Goal: Task Accomplishment & Management: Manage account settings

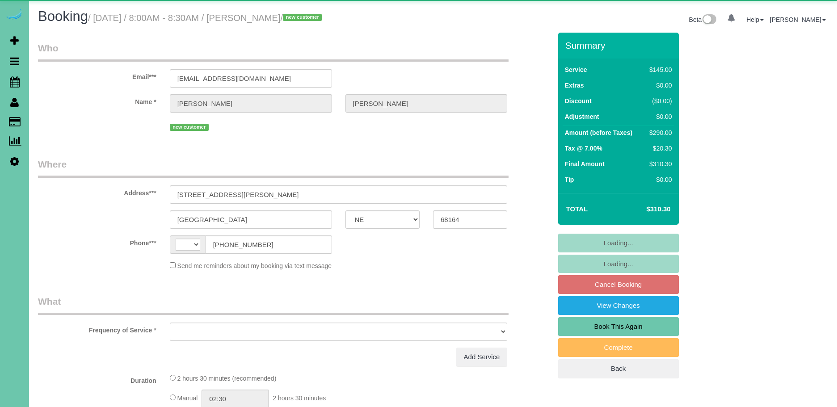
select select "NE"
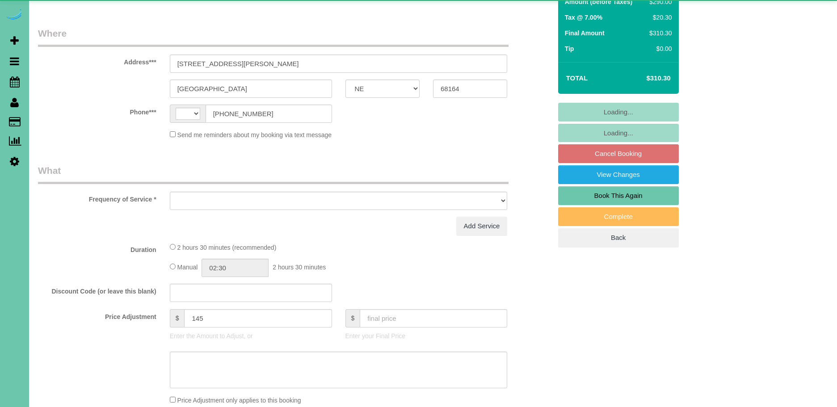
select select "string:[GEOGRAPHIC_DATA]"
select select "object:820"
select select "string:fspay-1a1f8b19-b74c-4408-bc49-7dd090ad955e"
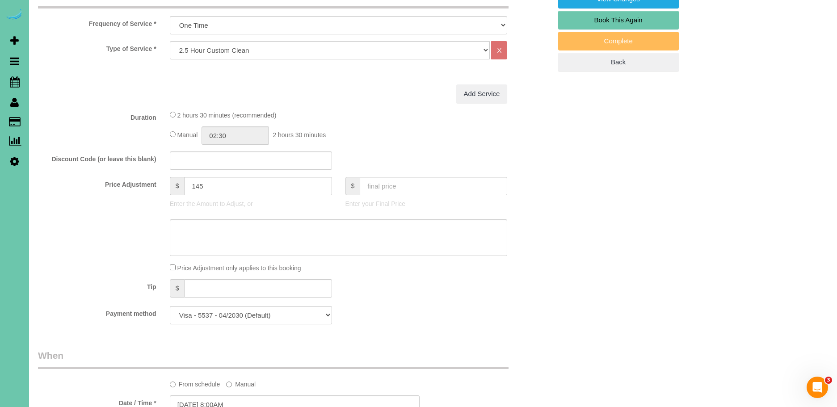
scroll to position [286, 0]
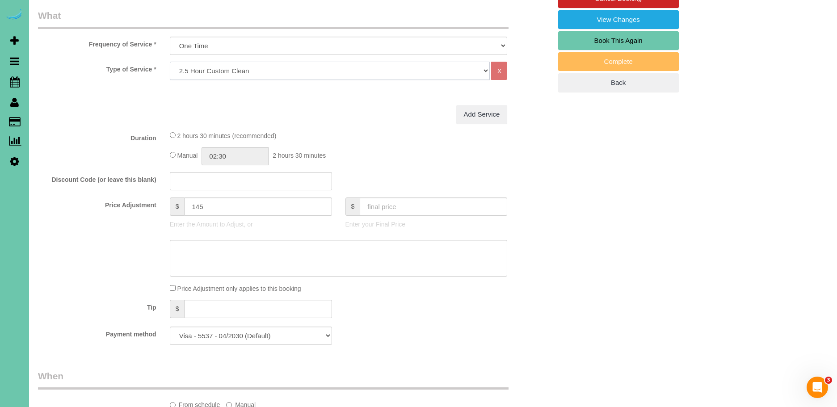
click at [196, 71] on select "Hourly 2.5 Hour Custom Clean 3.5 Hour Custom Clean commercial 1000 Square Feet …" at bounding box center [330, 71] width 320 height 18
select select "160"
click at [170, 62] on select "Hourly 2.5 Hour Custom Clean 3.5 Hour Custom Clean commercial 1000 Square Feet …" at bounding box center [330, 71] width 320 height 18
drag, startPoint x: 208, startPoint y: 208, endPoint x: 169, endPoint y: 204, distance: 39.5
click at [169, 204] on div "$ 145 Enter the Amount to Adjust, or" at bounding box center [251, 216] width 176 height 36
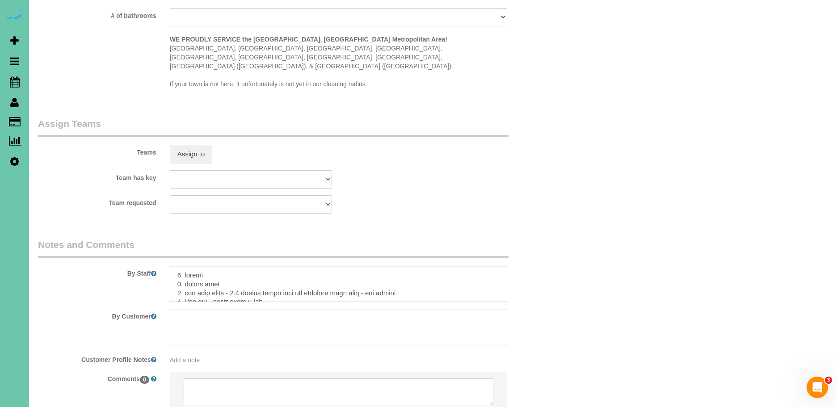
scroll to position [895, 0]
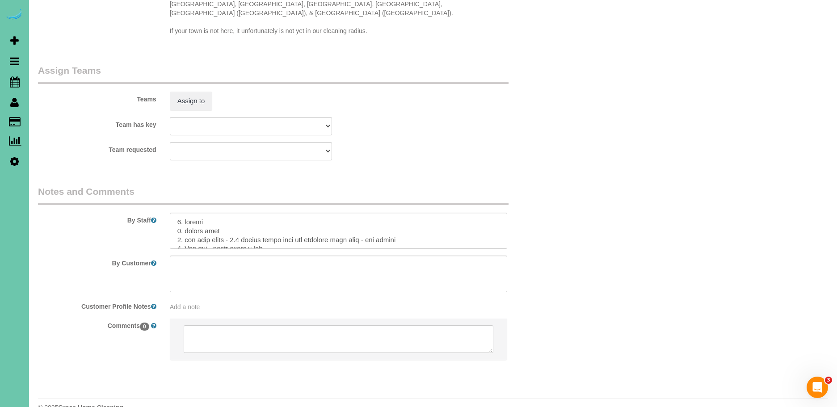
type input "195"
click at [237, 222] on textarea at bounding box center [339, 231] width 338 height 37
click at [434, 223] on textarea at bounding box center [339, 231] width 338 height 37
drag, startPoint x: 173, startPoint y: 202, endPoint x: 294, endPoint y: 239, distance: 126.3
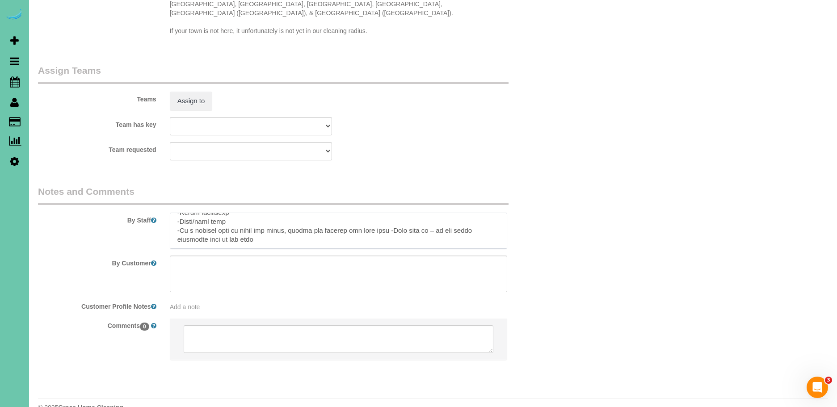
click at [294, 239] on sui-booking-comments "By Staff By Customer Customer Profile Notes Add a note Comments 0" at bounding box center [295, 277] width 514 height 185
paste textarea "* Expected Completion (Based on Home Condition Rating 1–10): -If home is rated …"
click at [198, 213] on textarea at bounding box center [339, 231] width 338 height 37
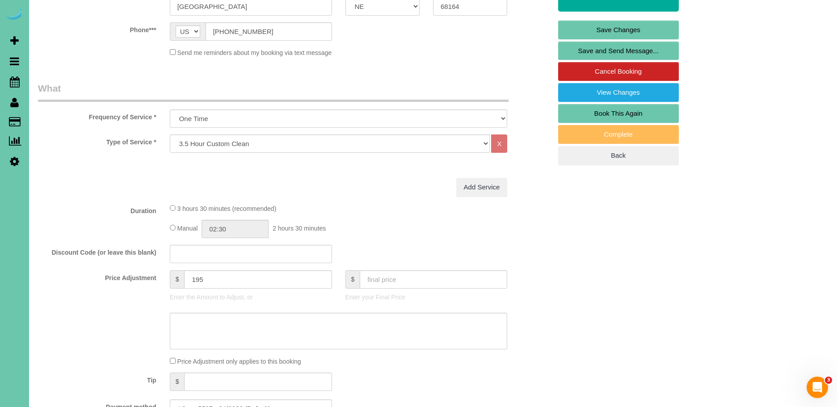
scroll to position [0, 0]
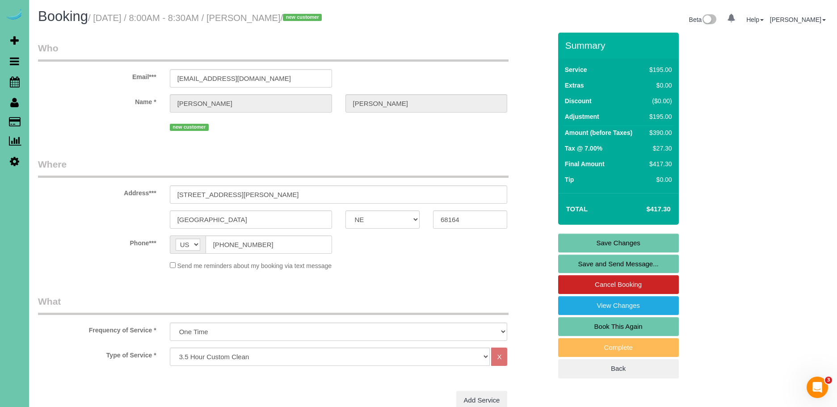
type textarea "1. credit 2. client home 3. one time clean - 3.5 custom clean with two cleaners…"
click at [627, 240] on link "Save Changes" at bounding box center [618, 243] width 121 height 19
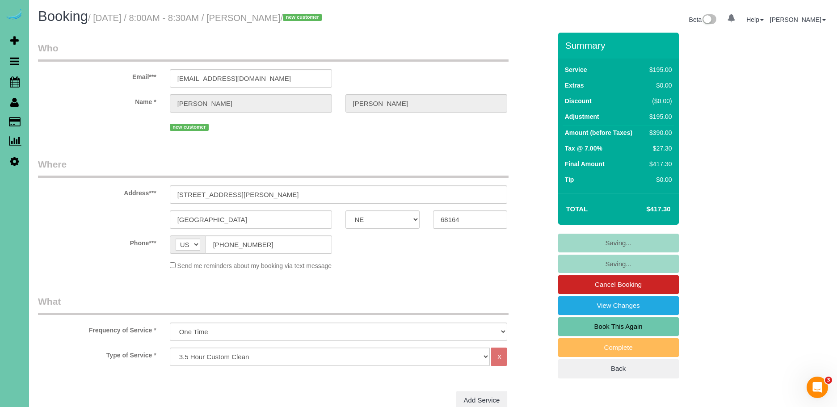
scroll to position [0, 0]
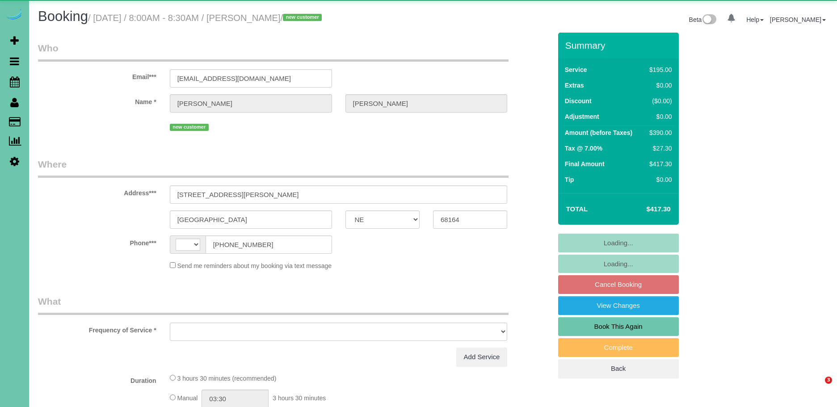
select select "NE"
select select "string:[GEOGRAPHIC_DATA]"
select select "object:707"
select select "string:fspay-1a1f8b19-b74c-4408-bc49-7dd090ad955e"
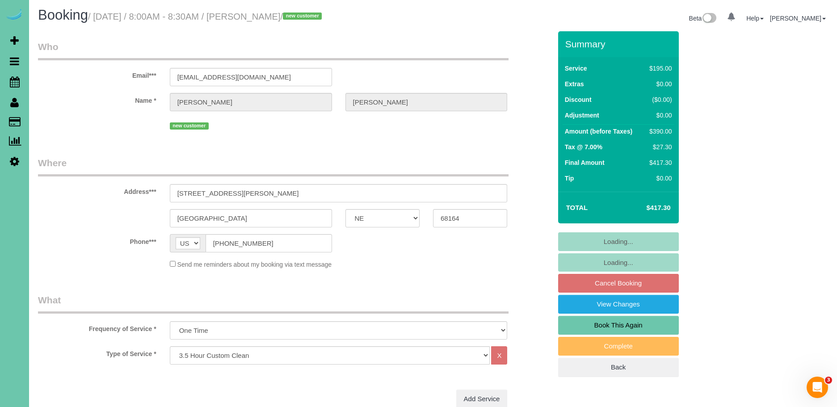
scroll to position [1, 0]
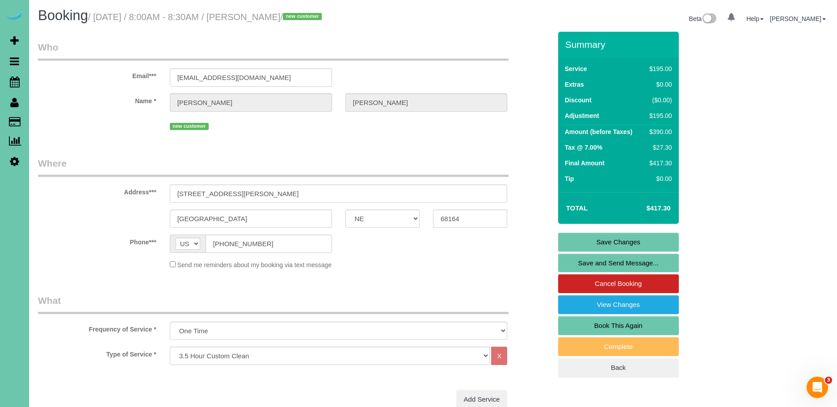
click at [653, 263] on link "Save and Send Message..." at bounding box center [618, 263] width 121 height 19
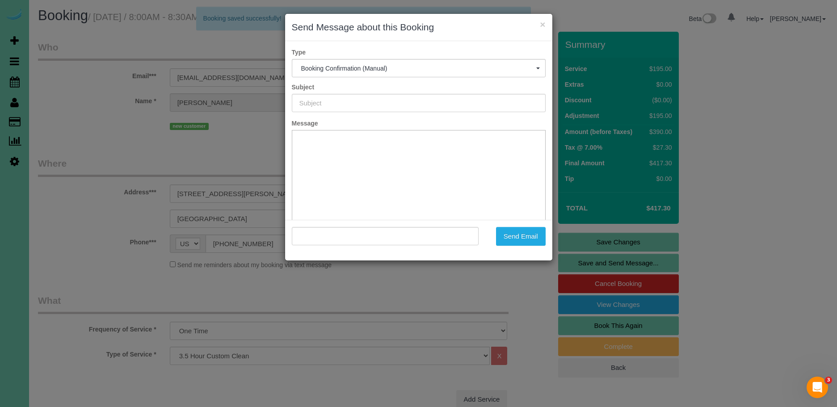
scroll to position [0, 0]
type input "Booking Confirmed!"
type input ""Courtney Russell" <crussell1039@gmail.com>"
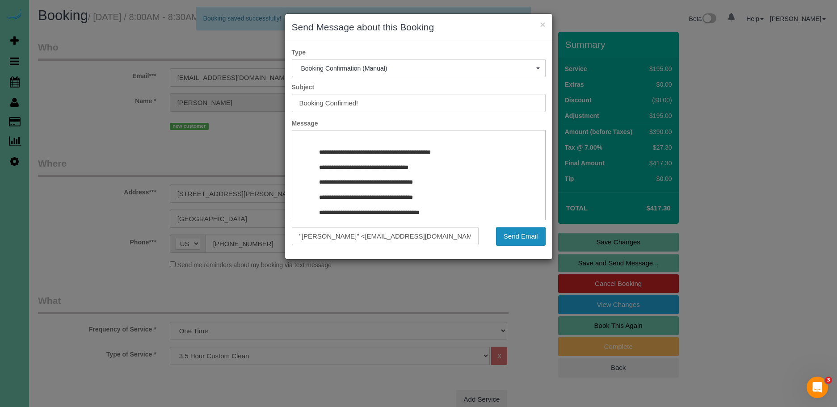
scroll to position [342, 0]
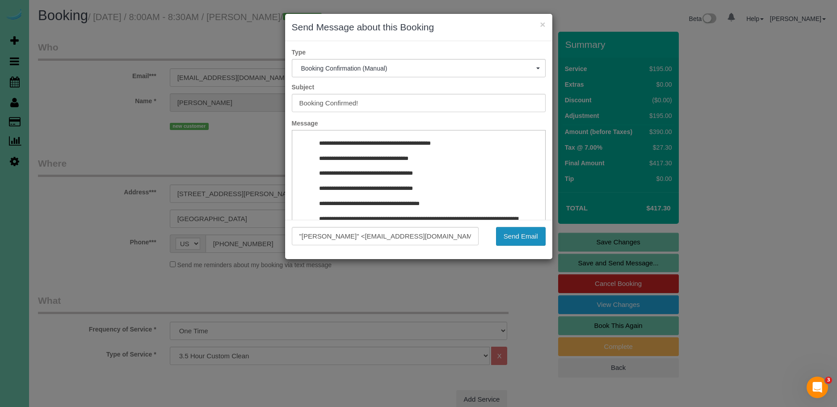
click at [526, 235] on button "Send Email" at bounding box center [521, 236] width 50 height 19
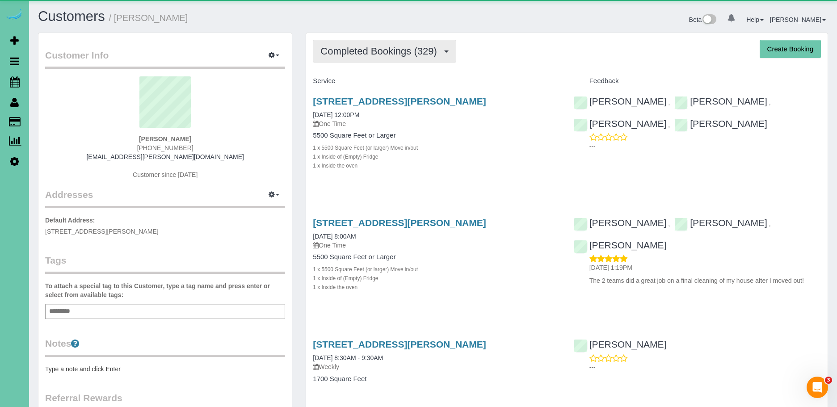
click at [407, 52] on span "Completed Bookings (329)" at bounding box center [380, 51] width 121 height 11
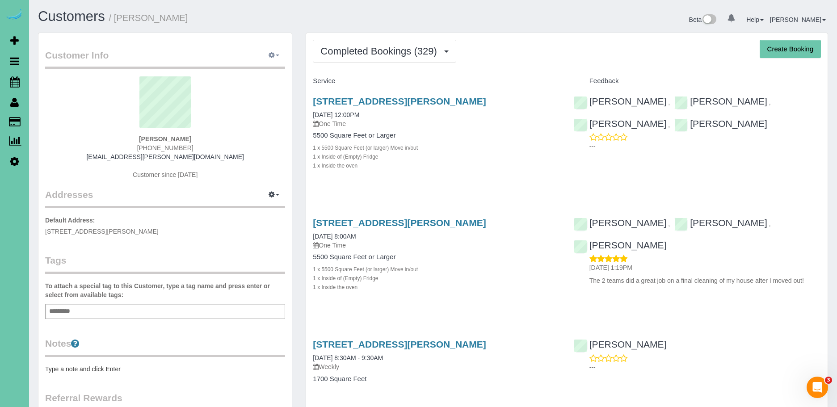
click at [278, 55] on span "button" at bounding box center [278, 56] width 4 height 2
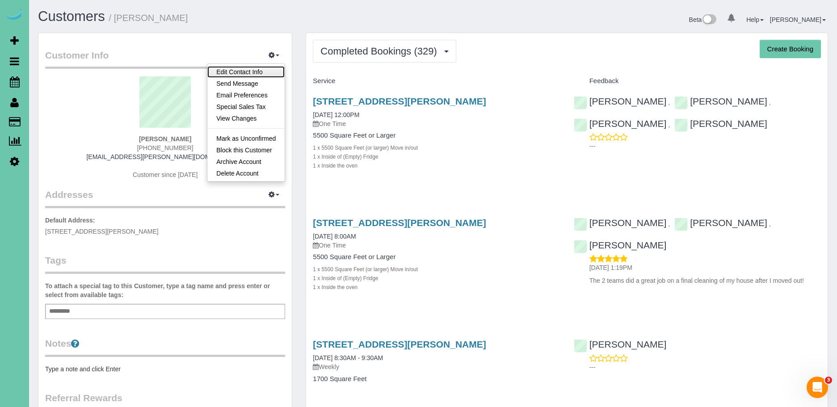
click at [269, 68] on link "Edit Contact Info" at bounding box center [245, 72] width 77 height 12
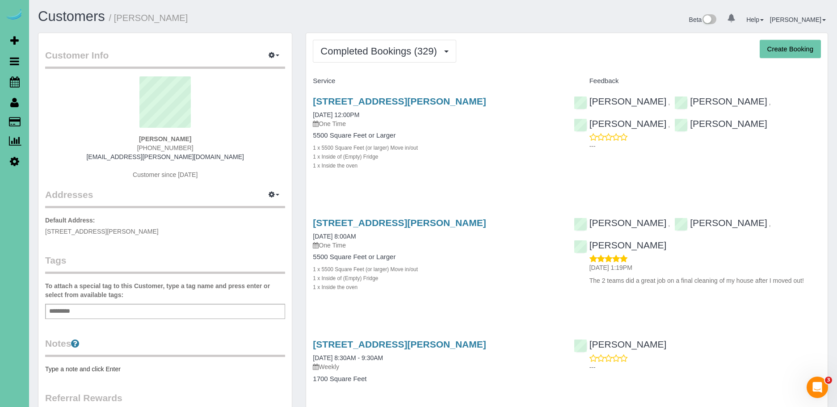
select select "NE"
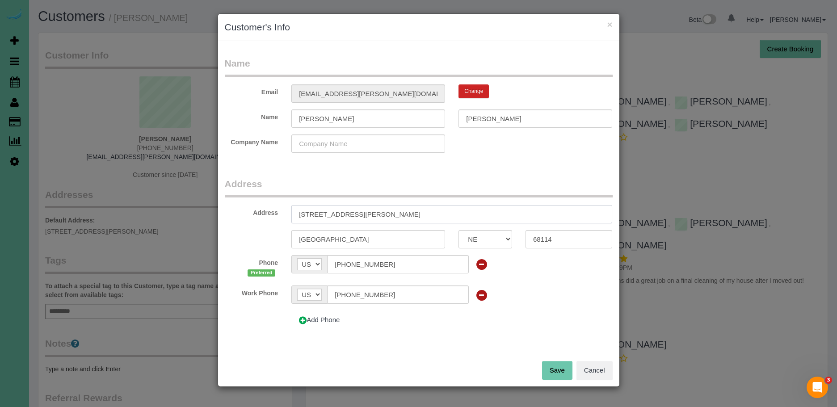
drag, startPoint x: 413, startPoint y: 215, endPoint x: 248, endPoint y: 213, distance: 165.4
click at [248, 213] on div "Address 9826 Harney Parkway North" at bounding box center [418, 214] width 401 height 18
type input "9986 Fieldcrest Dr"
click at [564, 365] on button "Save" at bounding box center [557, 370] width 30 height 19
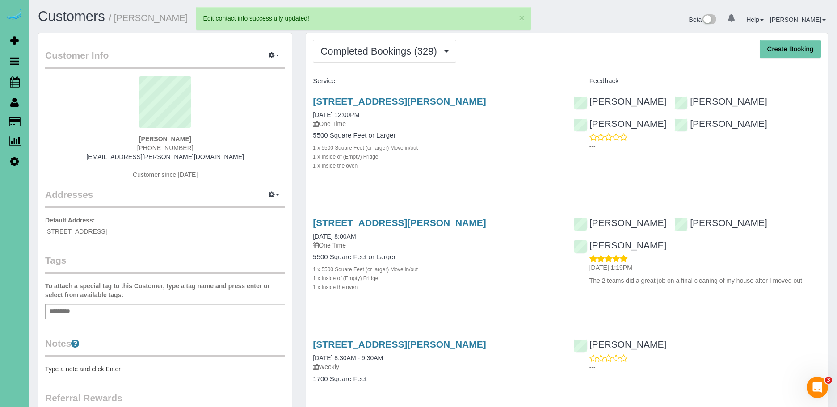
click at [792, 47] on button "Create Booking" at bounding box center [790, 49] width 61 height 19
select select "NE"
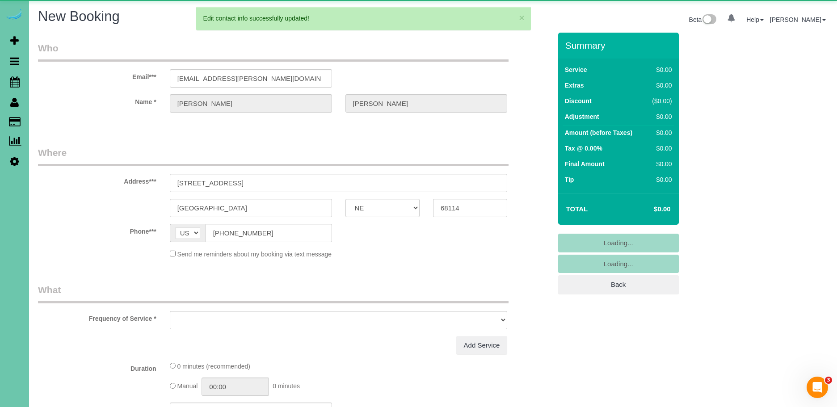
select select "object:28139"
select select "string:fspay-8ec31ddf-2e5b-485b-9c06-572929c8d298"
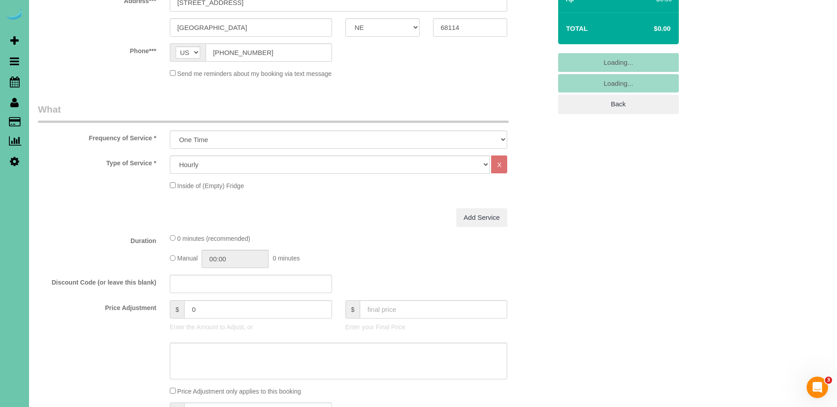
scroll to position [188, 0]
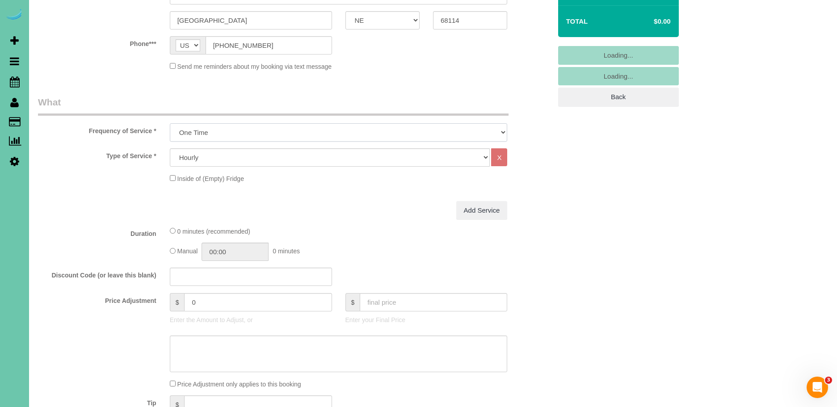
click at [245, 128] on select "One Time Weekly (0% for the First Booking) Bi-Weekly (0% for the First Booking)…" at bounding box center [339, 132] width 338 height 18
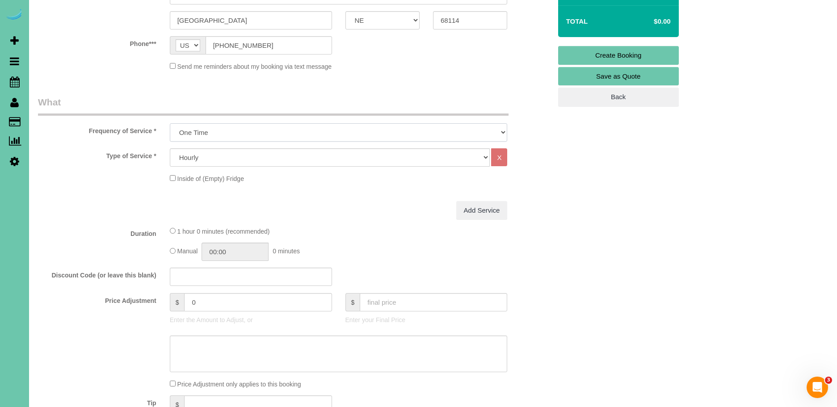
select select "object:28145"
click at [170, 123] on select "One Time Weekly (0% for the First Booking) Bi-Weekly (0% for the First Booking)…" at bounding box center [339, 132] width 338 height 18
click at [245, 155] on select "Hourly 2.5 Hour Custom Clean 3.5 Hour Custom Clean commercial 1000 Square Feet …" at bounding box center [330, 157] width 320 height 18
select select "159"
click at [170, 148] on select "Hourly 2.5 Hour Custom Clean 3.5 Hour Custom Clean commercial 1000 Square Feet …" at bounding box center [330, 157] width 320 height 18
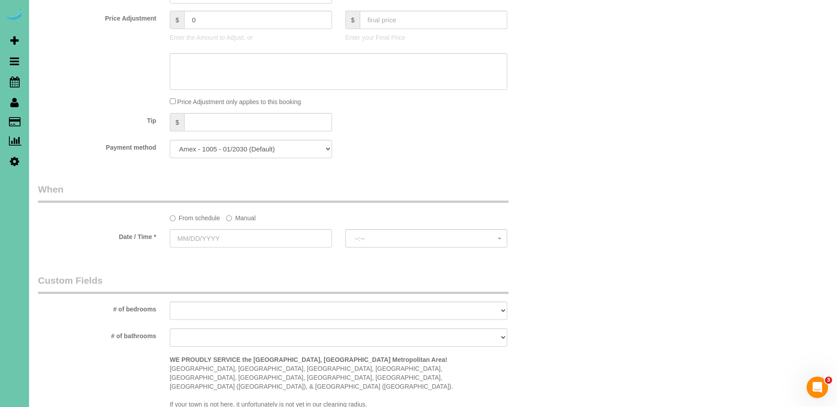
scroll to position [534, 0]
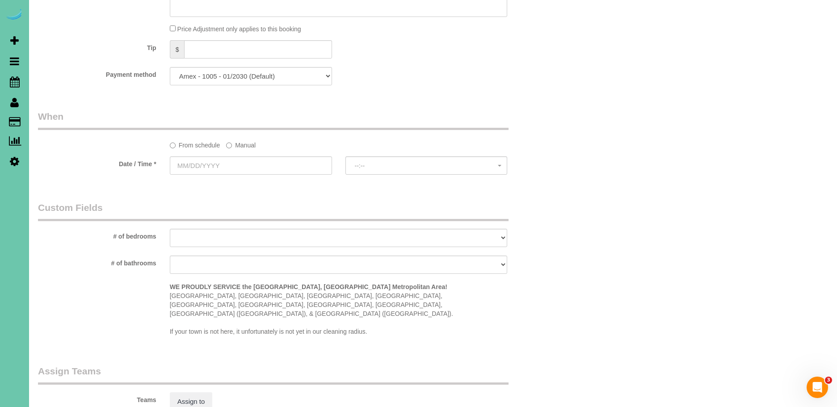
click at [241, 145] on label "Manual" at bounding box center [240, 144] width 29 height 12
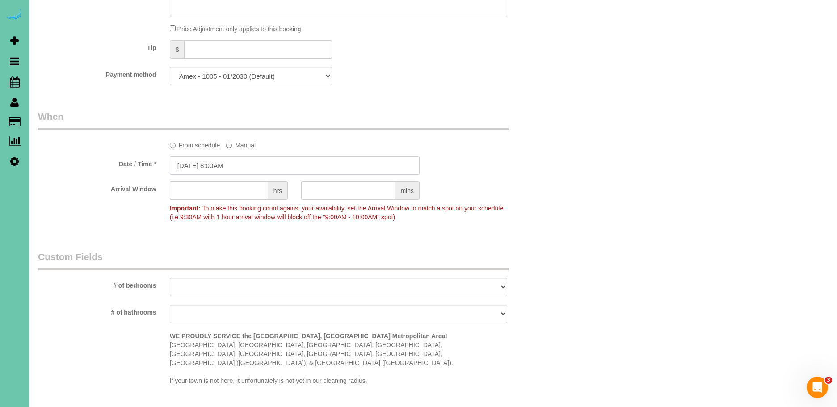
click at [185, 165] on input "09/10/2025 8:00AM" at bounding box center [295, 165] width 250 height 18
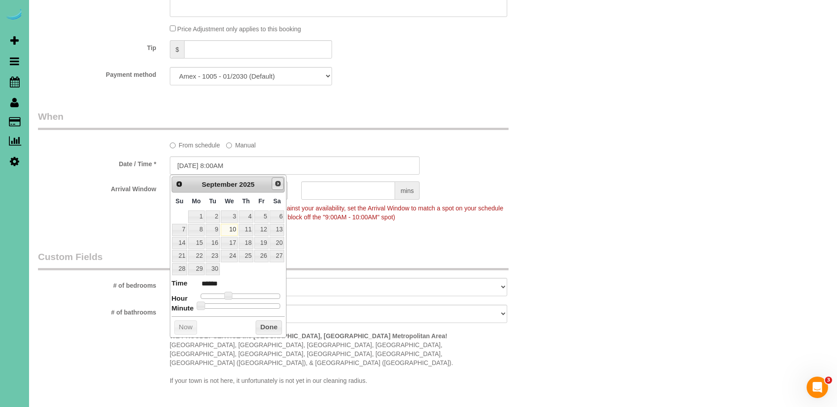
click at [278, 181] on span "Next" at bounding box center [277, 183] width 7 height 7
click at [215, 258] on link "21" at bounding box center [213, 256] width 14 height 12
type input "10/21/2025 8:00AM"
click at [270, 326] on button "Done" at bounding box center [269, 327] width 26 height 14
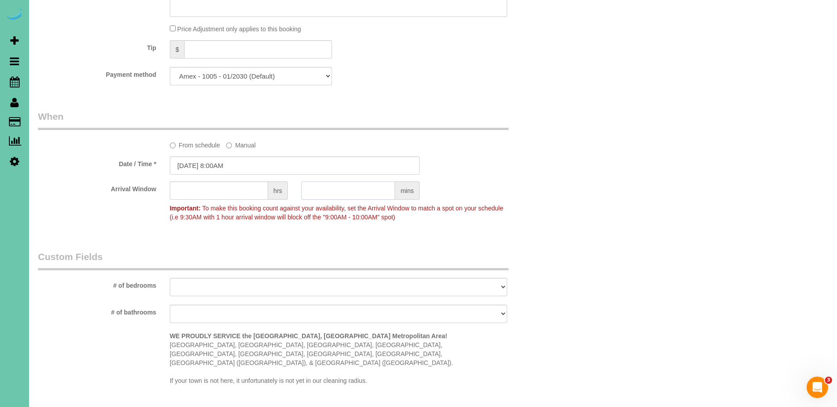
click at [362, 190] on input "text" at bounding box center [348, 190] width 94 height 18
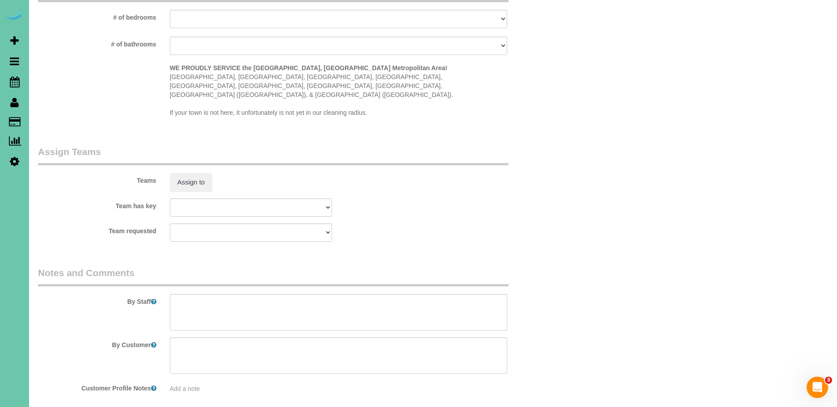
scroll to position [826, 0]
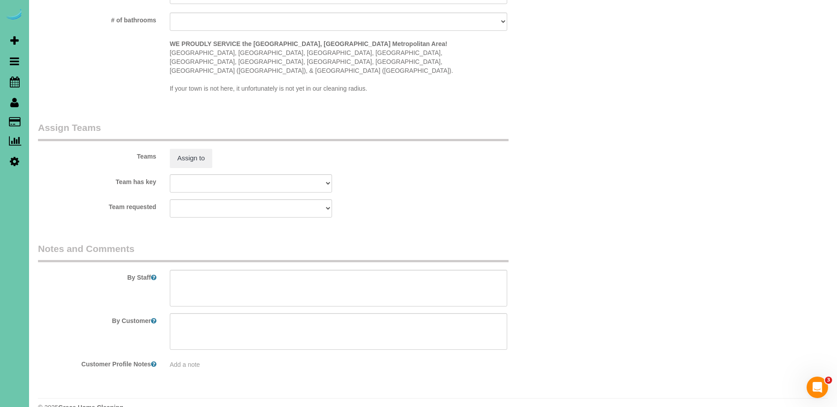
type input "30"
click at [204, 282] on textarea at bounding box center [339, 288] width 338 height 37
paste textarea "* Expected Completion (Based on Home Condition Rating 1–10): -If home is rated …"
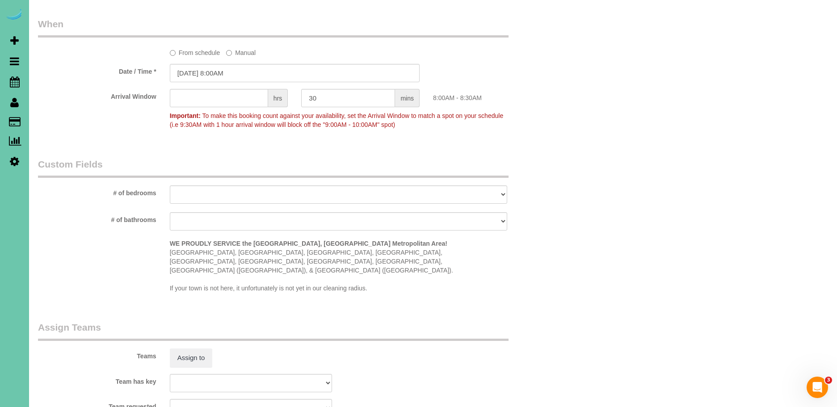
scroll to position [630, 0]
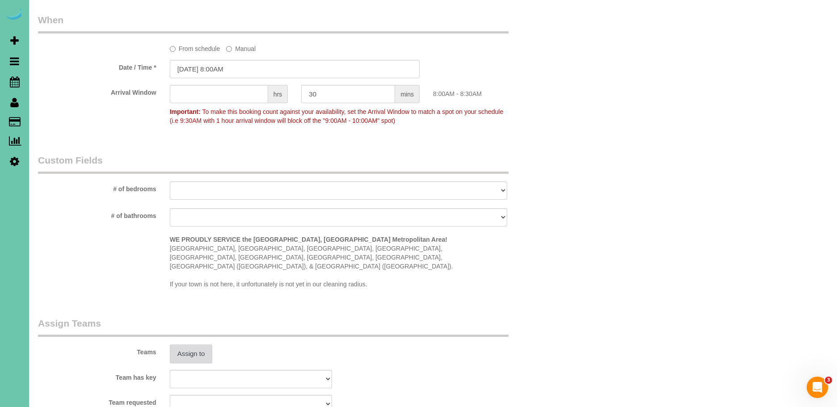
type textarea "1. credit 2. client home 3. Biweekly recurring - 2.5 custom clean - new home 4.…"
click at [200, 345] on button "Assign to" at bounding box center [191, 354] width 43 height 19
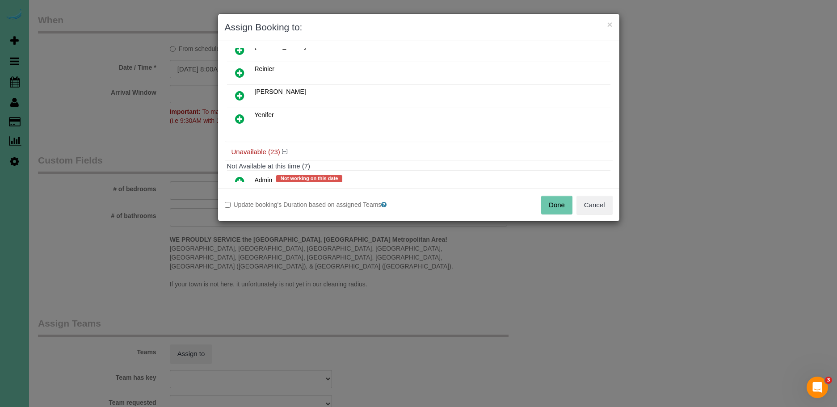
click at [240, 93] on icon at bounding box center [239, 95] width 9 height 11
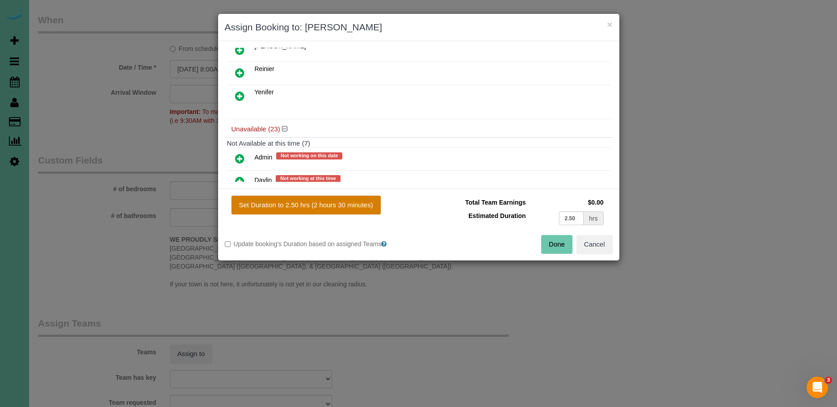
click at [341, 201] on button "Set Duration to 2.50 hrs (2 hours 30 minutes)" at bounding box center [306, 205] width 149 height 19
type input "2.50"
click at [552, 240] on button "Done" at bounding box center [556, 244] width 31 height 19
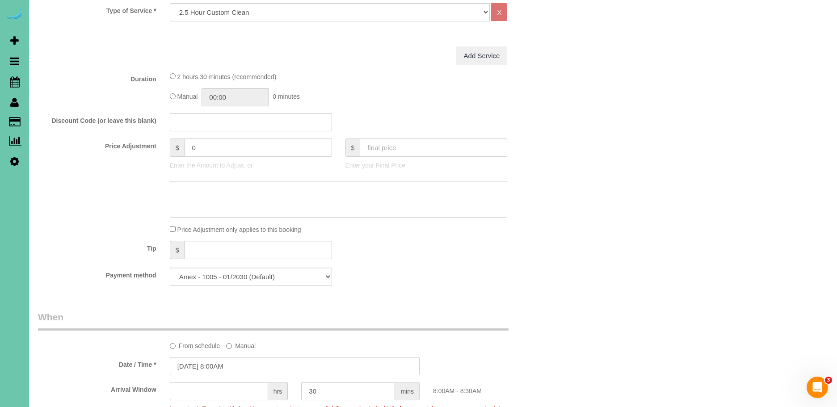
scroll to position [0, 0]
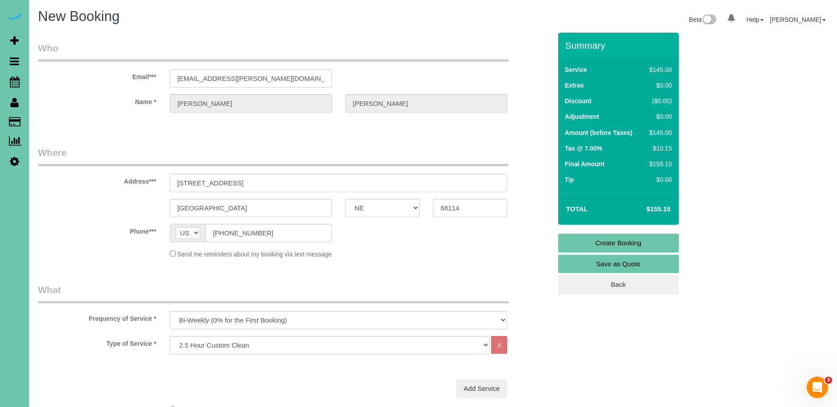
click at [653, 242] on link "Create Booking" at bounding box center [618, 243] width 121 height 19
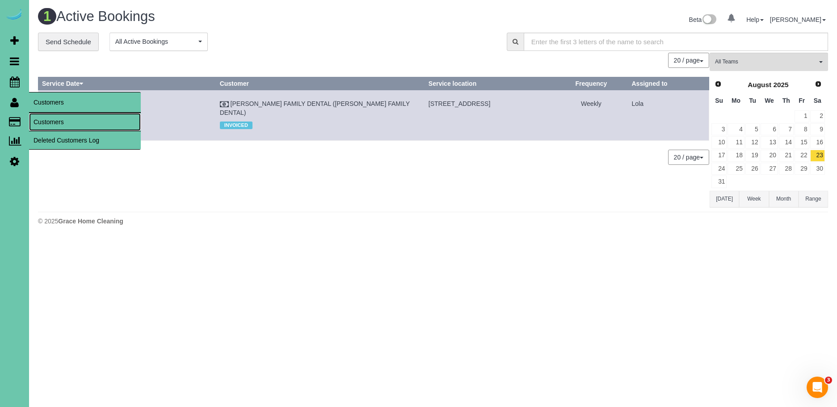
click at [53, 122] on link "Customers" at bounding box center [85, 122] width 112 height 18
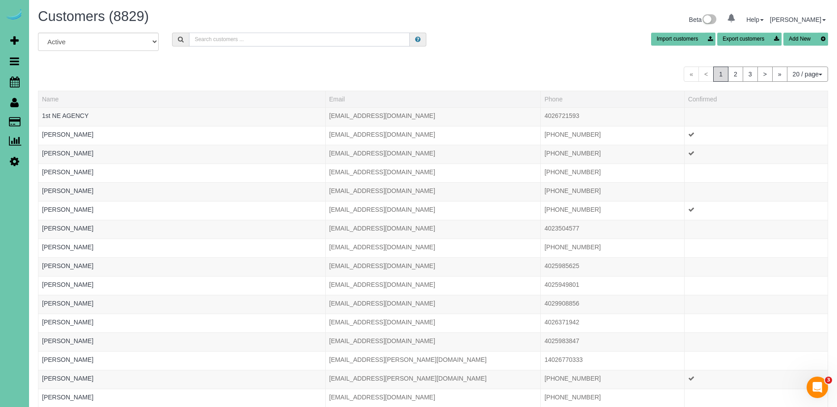
click at [245, 45] on input "text" at bounding box center [299, 40] width 221 height 14
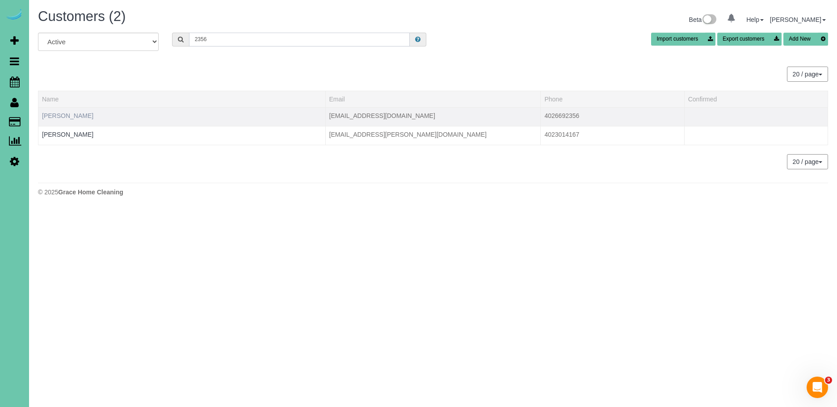
type input "2356"
click at [63, 115] on link "Nicole Ray" at bounding box center [67, 115] width 51 height 7
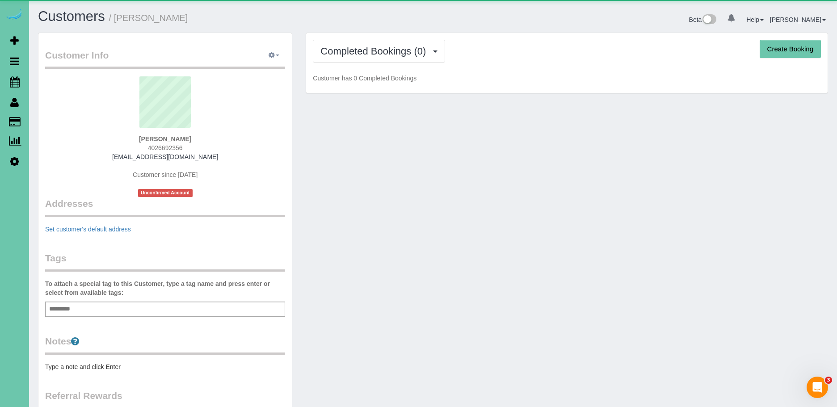
click at [276, 55] on span "button" at bounding box center [278, 56] width 4 height 2
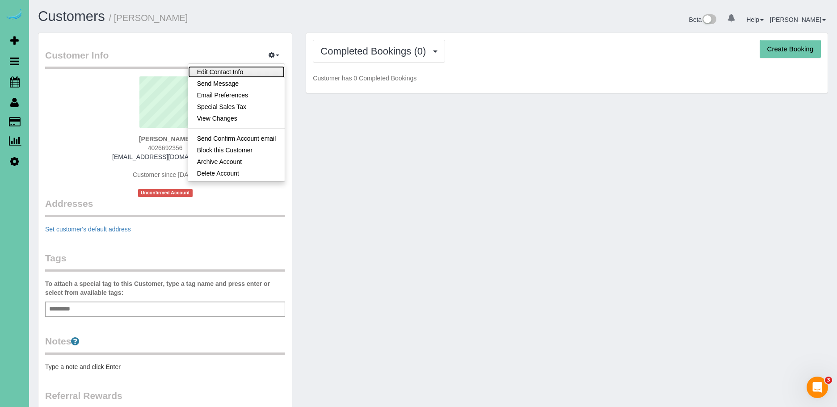
click at [265, 71] on link "Edit Contact Info" at bounding box center [236, 72] width 97 height 12
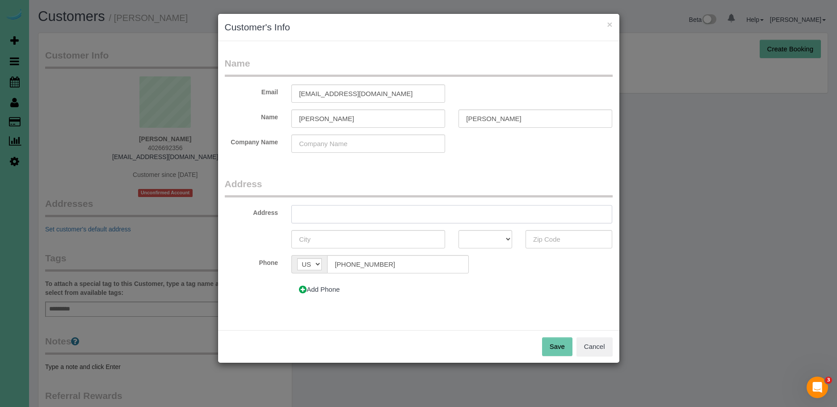
click at [366, 221] on input "text" at bounding box center [451, 214] width 321 height 18
type input "5403 N 134th Ave"
click at [332, 246] on input "text" at bounding box center [368, 239] width 154 height 18
type input "[GEOGRAPHIC_DATA]"
click at [484, 236] on select "AK AL AR AZ CA CO CT DC DE FL GA HI IA ID IL IN KS KY LA MA MD ME MI MN MO MS M…" at bounding box center [486, 239] width 54 height 18
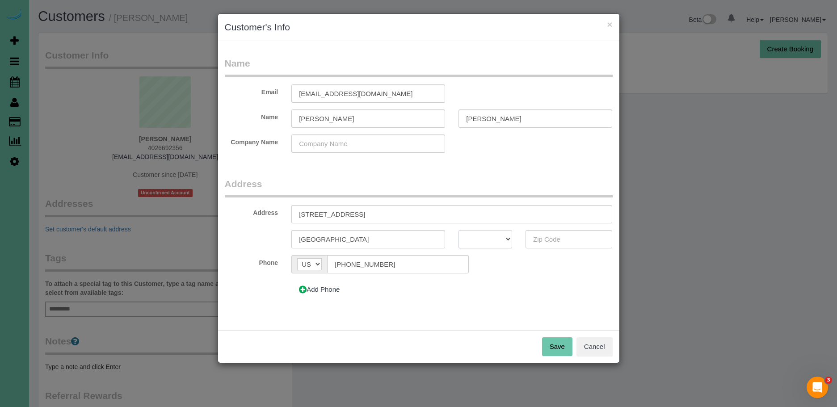
select select "NE"
click at [459, 230] on select "AK AL AR AZ CA CO CT DC DE FL GA HI IA ID IL IN KS KY LA MA MD ME MI MN MO MS M…" at bounding box center [486, 239] width 54 height 18
click at [545, 244] on input "text" at bounding box center [569, 239] width 87 height 18
type input "68116"
click at [559, 350] on button "Save" at bounding box center [557, 346] width 30 height 19
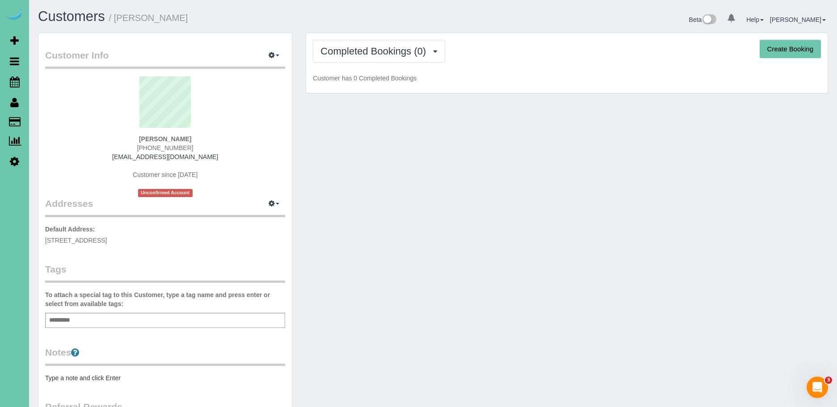
click at [786, 50] on button "Create Booking" at bounding box center [790, 49] width 61 height 19
select select "NE"
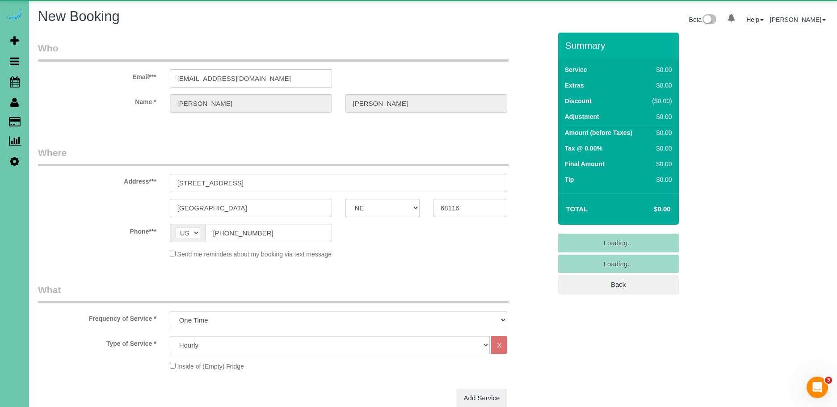
select select "object:30545"
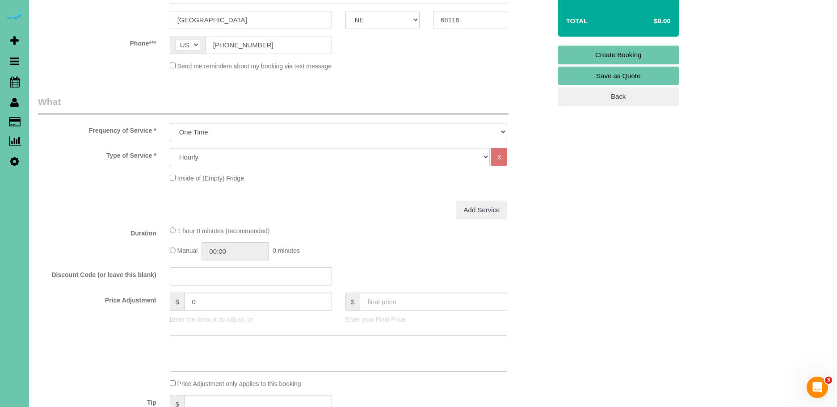
scroll to position [198, 0]
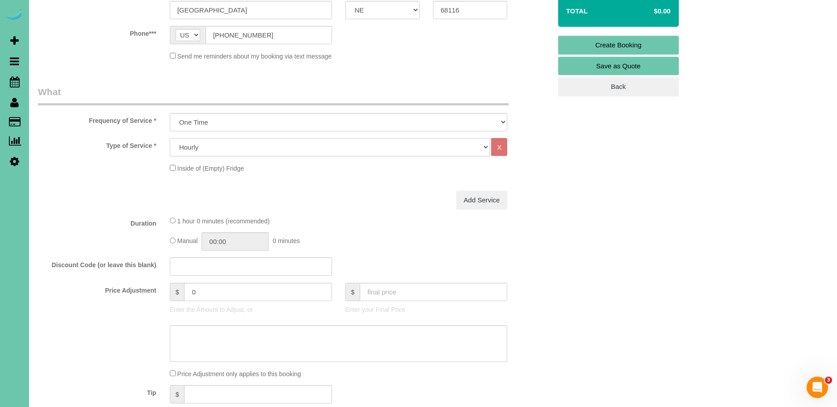
click at [210, 152] on select "Hourly 2.5 Hour Custom Clean 3.5 Hour Custom Clean commercial 1000 Square Feet …" at bounding box center [330, 147] width 320 height 18
select select "61"
click at [170, 138] on select "Hourly 2.5 Hour Custom Clean 3.5 Hour Custom Clean commercial 1000 Square Feet …" at bounding box center [330, 147] width 320 height 18
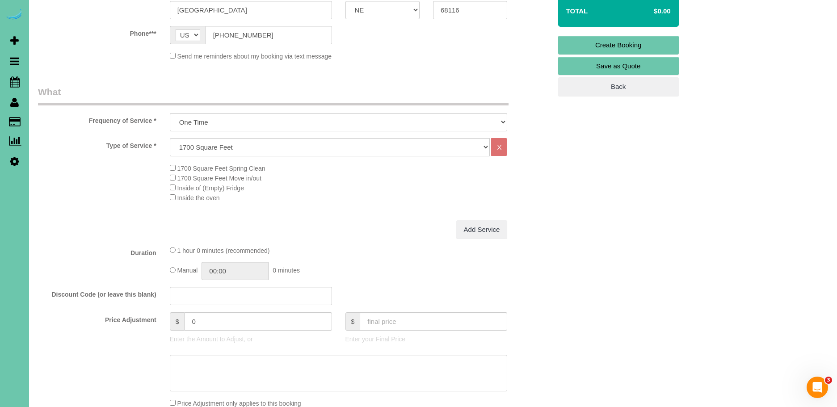
drag, startPoint x: 172, startPoint y: 183, endPoint x: 168, endPoint y: 200, distance: 17.9
click at [172, 184] on div "1700 Square Feet Spring Clean 1700 Square Feet Move in/out Inside of (Empty) Fr…" at bounding box center [360, 182] width 395 height 39
click at [174, 201] on span "Inside the oven" at bounding box center [195, 197] width 50 height 7
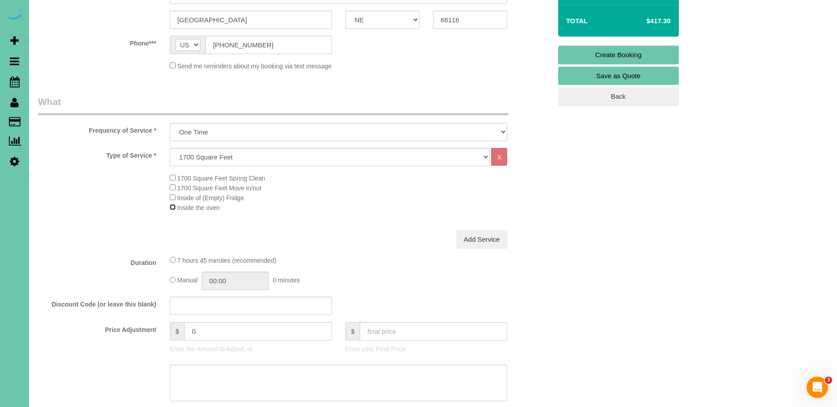
scroll to position [189, 0]
click at [219, 282] on input "07:45" at bounding box center [235, 280] width 67 height 18
type input "03:45"
click at [385, 243] on div "Add Service" at bounding box center [338, 239] width 351 height 19
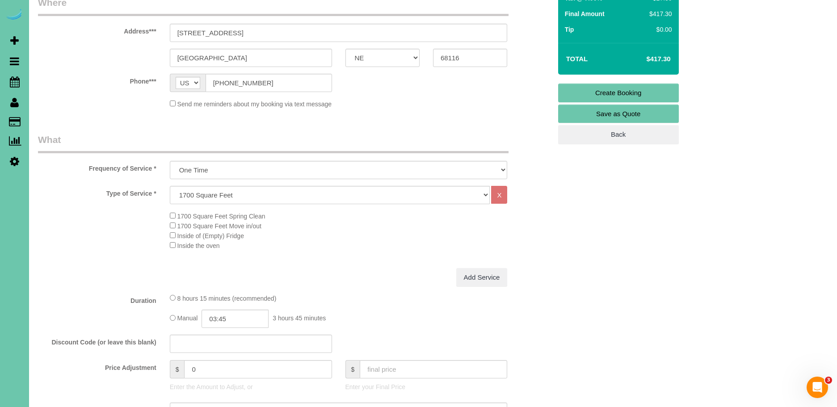
scroll to position [165, 0]
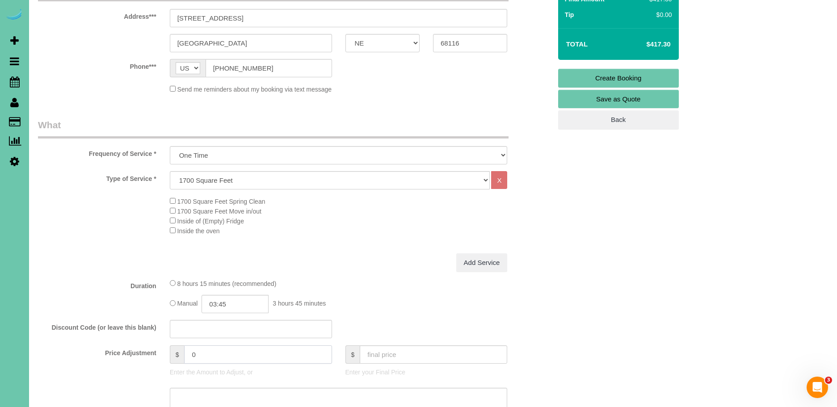
click at [231, 357] on input "0" at bounding box center [257, 355] width 147 height 18
drag, startPoint x: 143, startPoint y: 354, endPoint x: 138, endPoint y: 354, distance: 4.9
click at [137, 354] on div "Price Adjustment $ 0 Enter the Amount to Adjust, or $ Enter your Final Price" at bounding box center [294, 364] width 527 height 36
type input "193"
click at [337, 283] on div "8 hours 15 minutes (recommended)" at bounding box center [339, 283] width 338 height 10
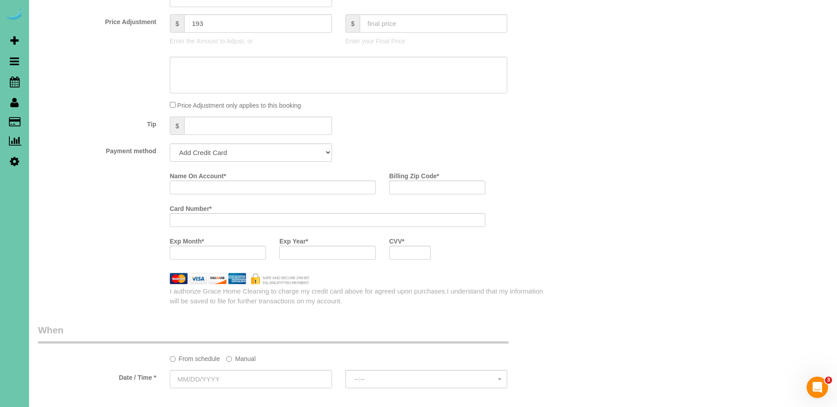
scroll to position [497, 0]
click at [226, 170] on label "Name On Account *" at bounding box center [198, 174] width 56 height 12
click at [226, 180] on input "Name On Account *" at bounding box center [273, 187] width 206 height 14
click at [214, 156] on select "Add Credit Card Cash Check Paypal" at bounding box center [251, 152] width 162 height 18
select select "string:check"
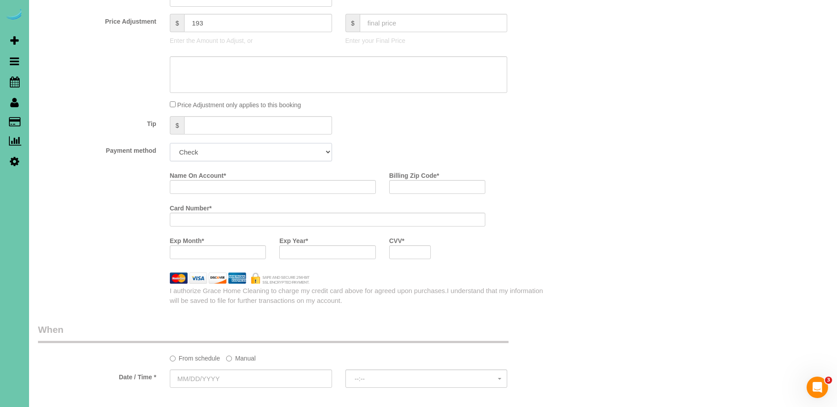
click at [170, 143] on select "Add Credit Card Cash Check Paypal" at bounding box center [251, 152] width 162 height 18
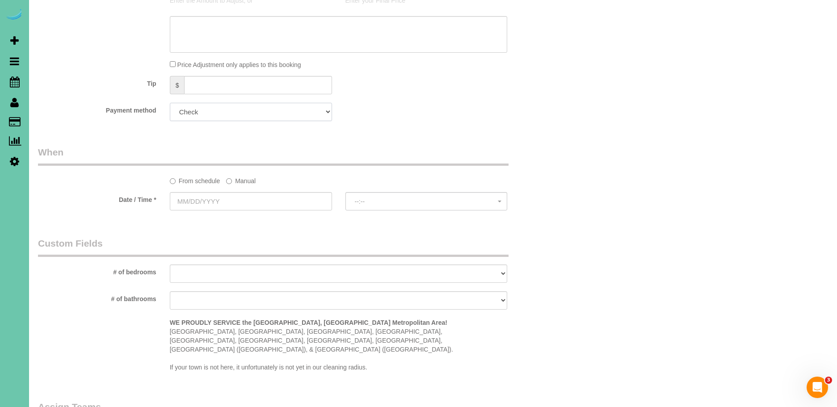
scroll to position [548, 0]
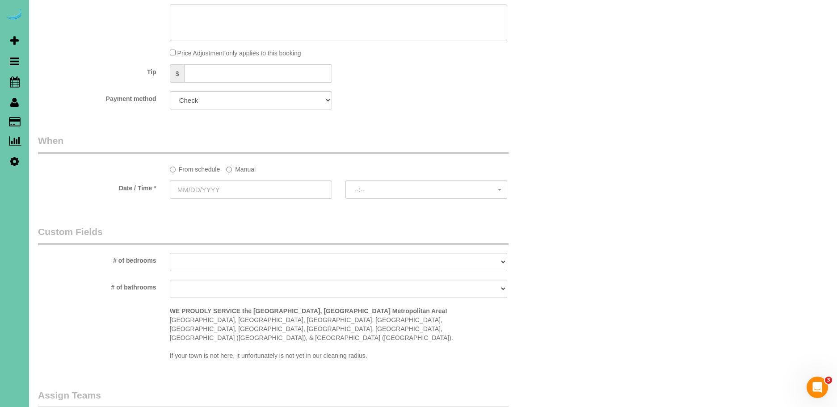
click at [242, 167] on label "Manual" at bounding box center [240, 168] width 29 height 12
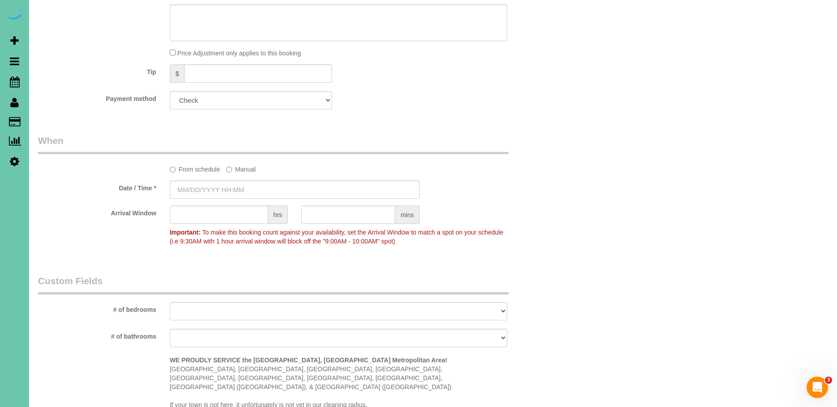
click at [184, 178] on sui-booking-spot "From schedule Manual Date / Time * Arrival Window hrs mins Important: To make t…" at bounding box center [295, 192] width 514 height 116
click at [196, 189] on input "09/10/2025 8:00AM" at bounding box center [295, 190] width 250 height 18
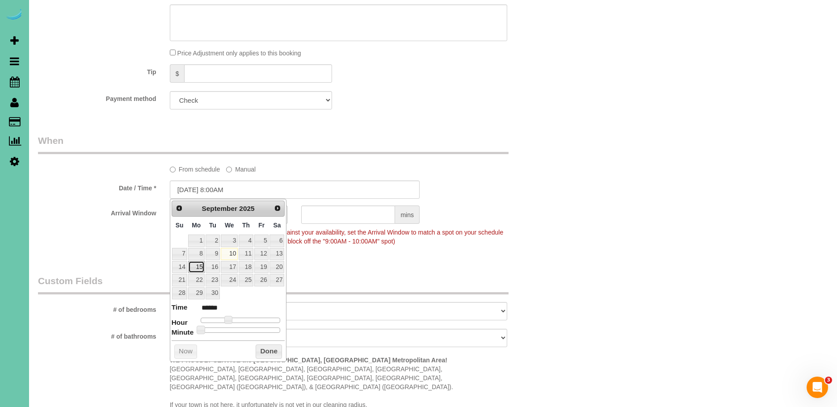
click at [198, 266] on link "15" at bounding box center [196, 267] width 17 height 12
type input "09/15/2025 9:00AM"
type input "******"
type input "09/15/2025 11:00AM"
type input "*******"
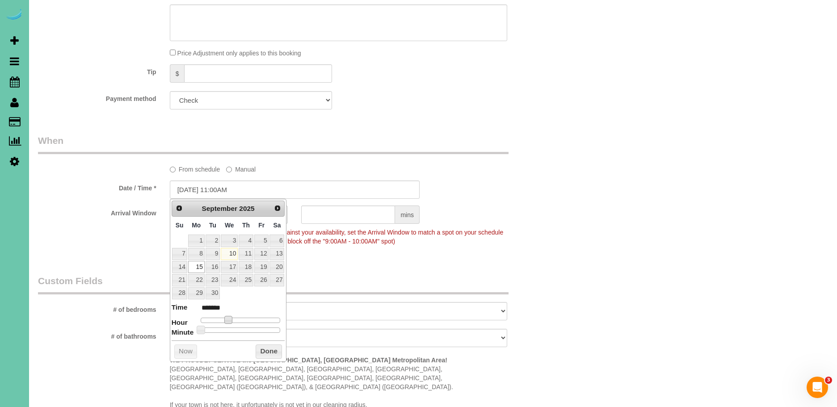
type input "09/15/2025 12:00PM"
type input "*******"
drag, startPoint x: 229, startPoint y: 319, endPoint x: 237, endPoint y: 321, distance: 8.8
click at [243, 320] on span at bounding box center [242, 320] width 8 height 8
type input "09/15/2025 11:00AM"
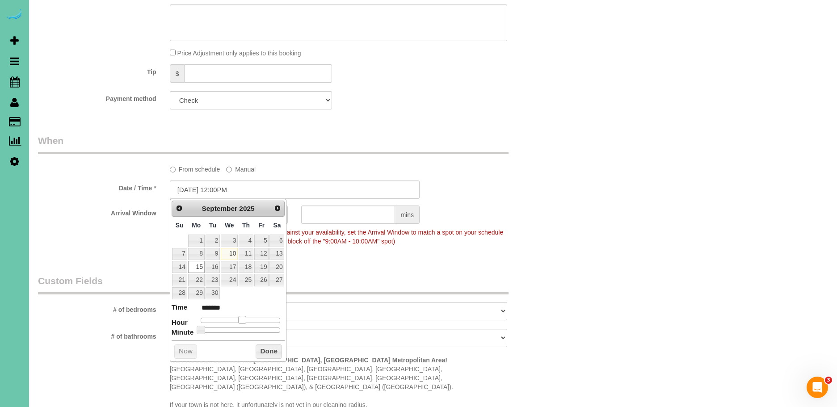
type input "*******"
click at [238, 320] on span at bounding box center [239, 320] width 8 height 8
type input "09/15/2025 11:05AM"
type input "*******"
type input "09/15/2025 11:10AM"
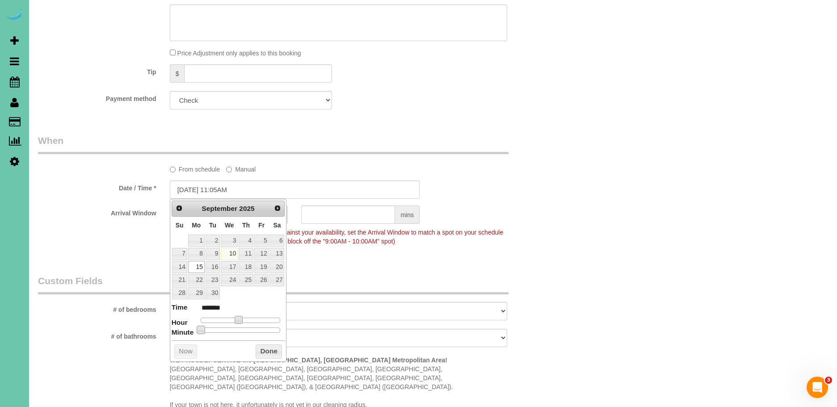
type input "*******"
type input "09/15/2025 11:15AM"
type input "*******"
type input "09/15/2025 11:20AM"
type input "*******"
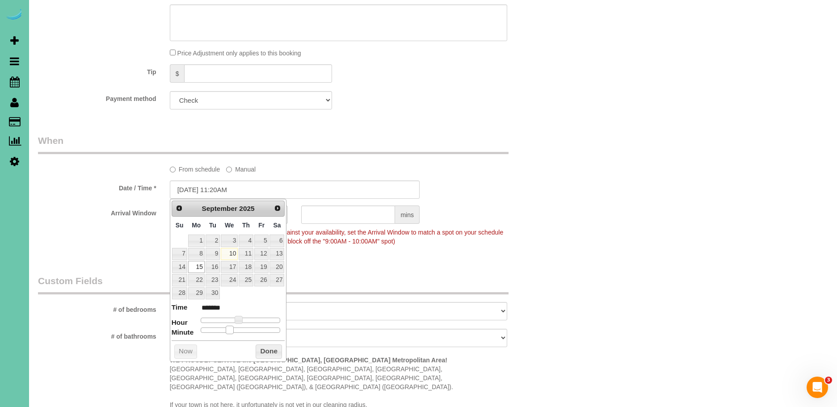
type input "09/15/2025 11:25AM"
type input "*******"
type input "09/15/2025 11:30AM"
type input "*******"
drag, startPoint x: 203, startPoint y: 327, endPoint x: 244, endPoint y: 332, distance: 41.4
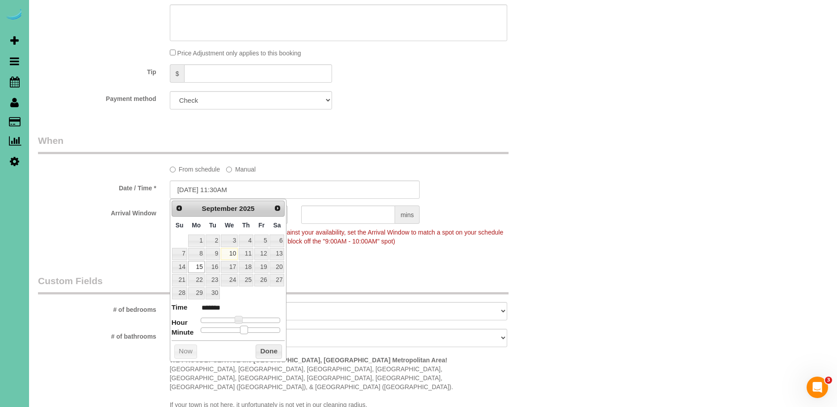
click at [244, 332] on span at bounding box center [244, 330] width 8 height 8
click at [258, 354] on button "Done" at bounding box center [269, 352] width 26 height 14
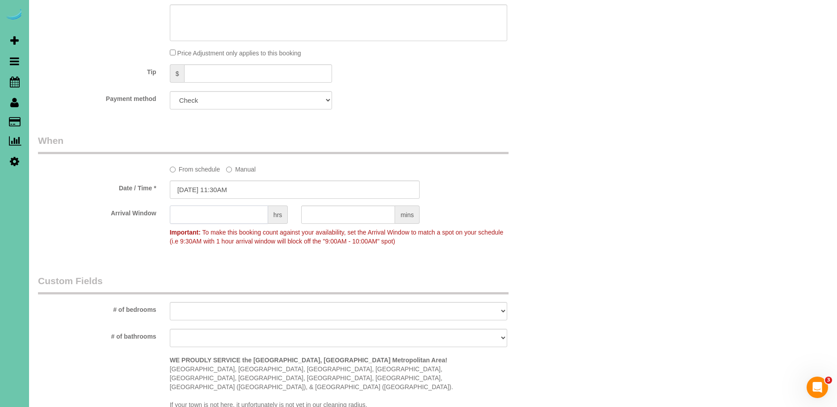
click at [236, 217] on input "text" at bounding box center [219, 215] width 98 height 18
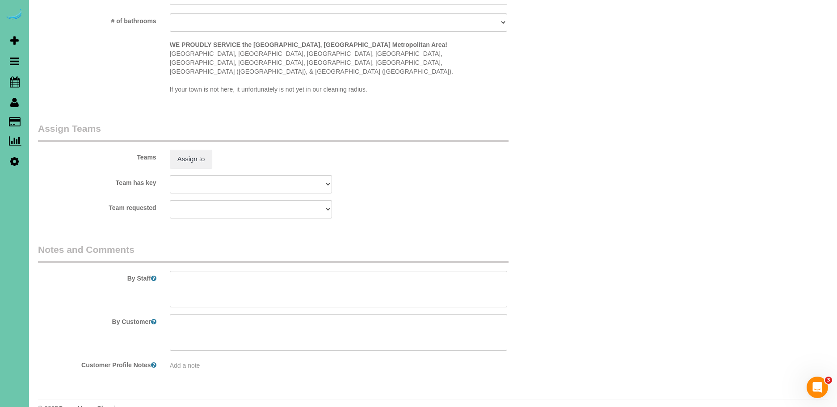
scroll to position [865, 0]
type input "1"
drag, startPoint x: 237, startPoint y: 286, endPoint x: 236, endPoint y: 281, distance: 4.7
click at [237, 285] on textarea at bounding box center [339, 288] width 338 height 37
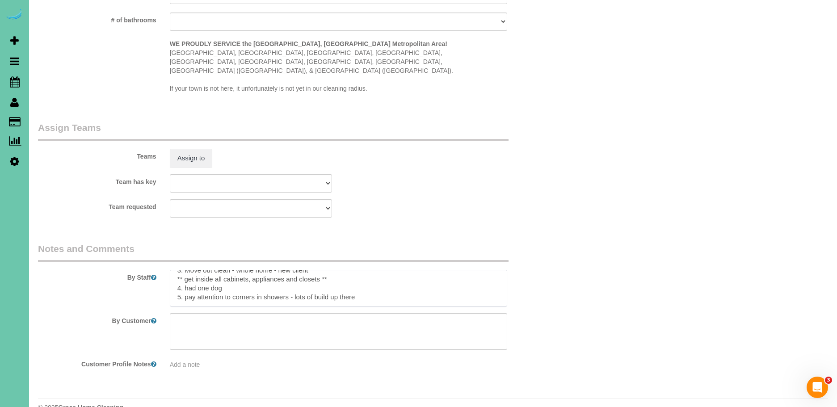
paste textarea "*Dust and spider web level is a 6-10 *HANDWASH - hand wash everything reachable…"
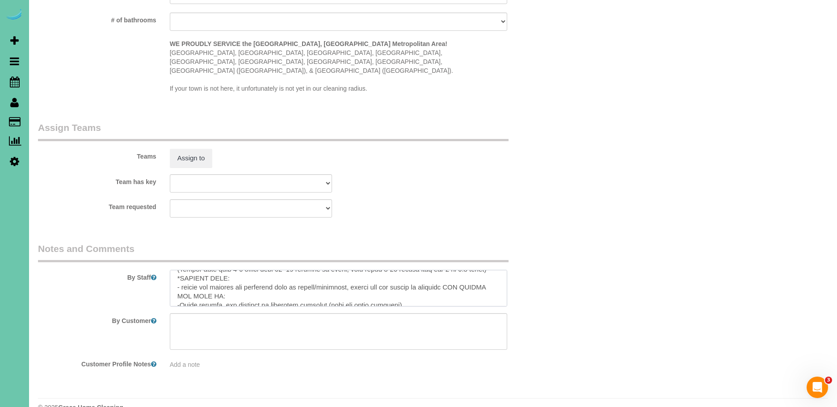
scroll to position [0, 0]
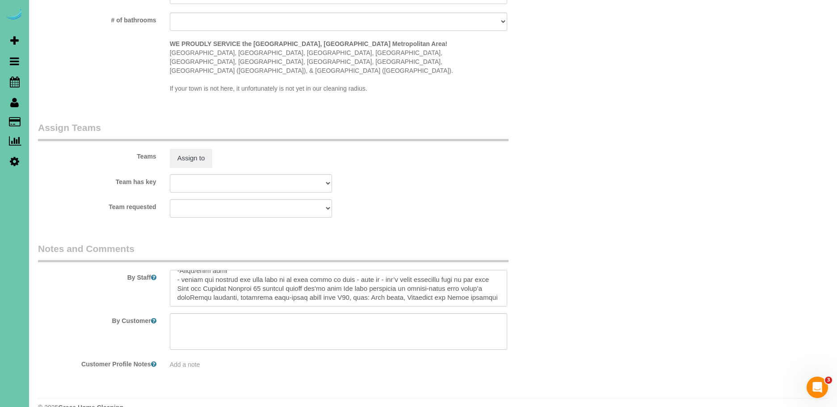
drag, startPoint x: 177, startPoint y: 281, endPoint x: 260, endPoint y: 311, distance: 88.8
click at [261, 311] on sui-booking-comments "By Staff By Customer Customer Profile Notes Add a note" at bounding box center [295, 305] width 514 height 127
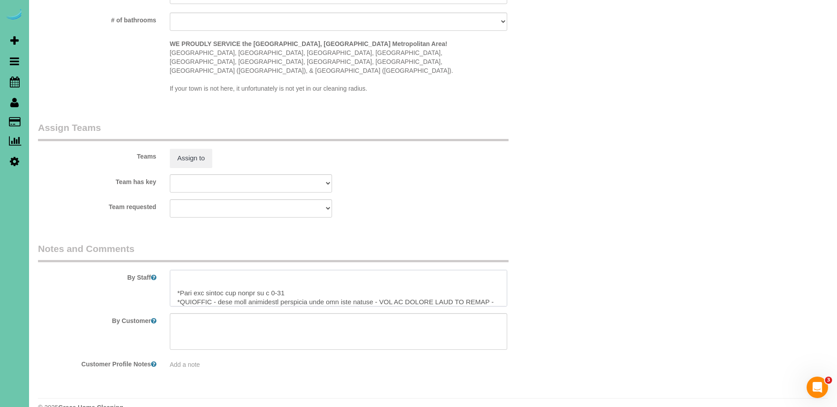
scroll to position [42, 0]
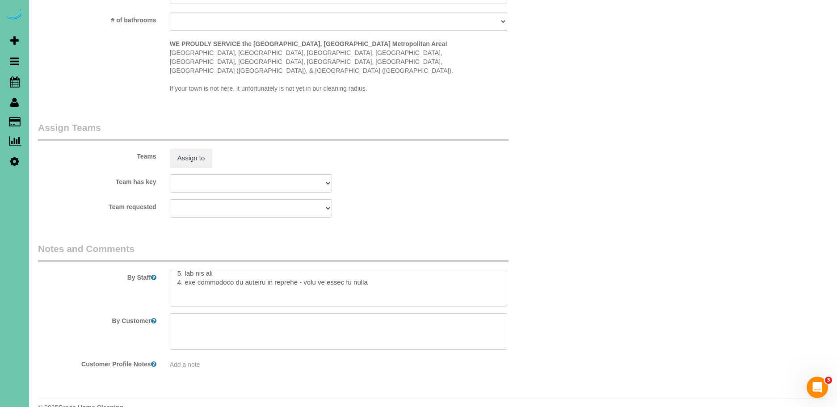
click at [180, 276] on textarea at bounding box center [339, 288] width 338 height 37
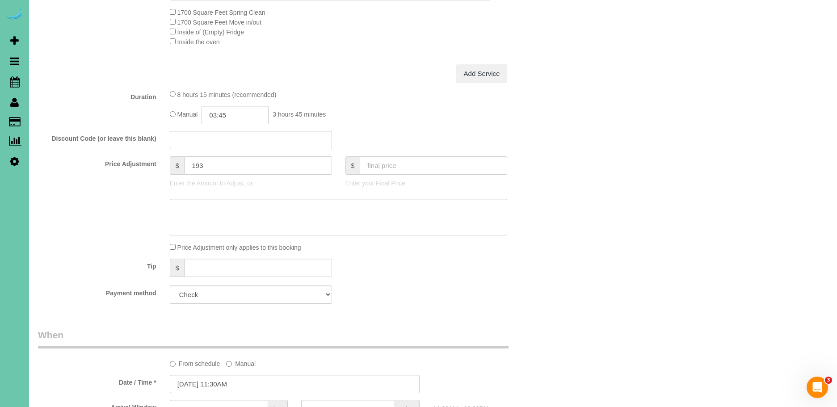
scroll to position [0, 0]
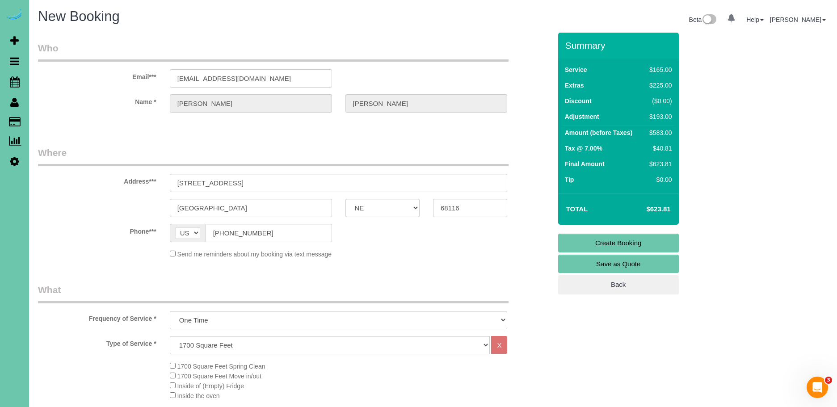
type textarea "1. credit 2. client home 3. Move out clean - whole home - new client ** get ins…"
click at [641, 243] on link "Create Booking" at bounding box center [618, 243] width 121 height 19
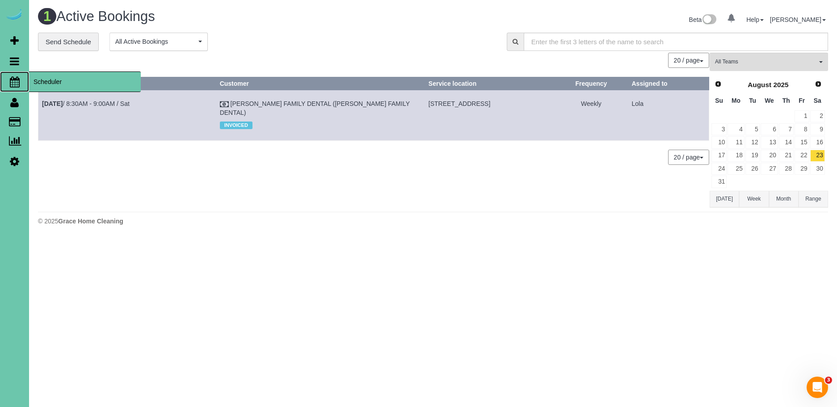
click at [68, 86] on span "Scheduler" at bounding box center [85, 82] width 112 height 21
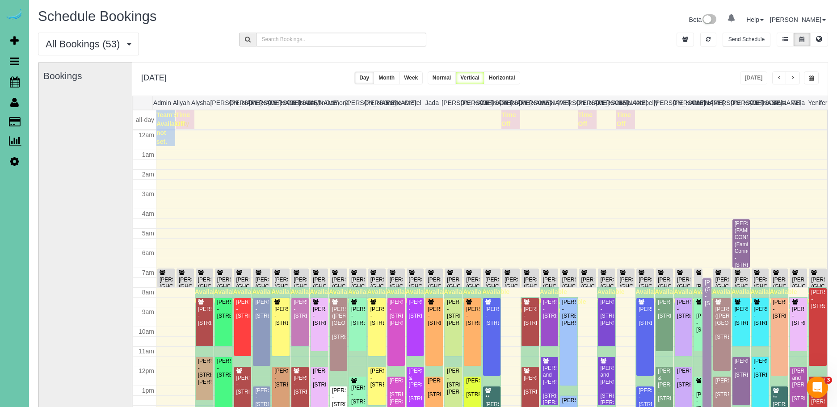
scroll to position [118, 0]
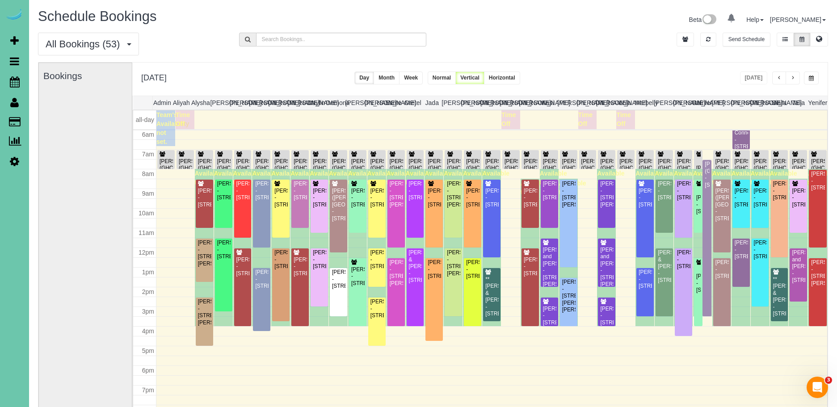
click at [811, 78] on span "button" at bounding box center [811, 78] width 5 height 5
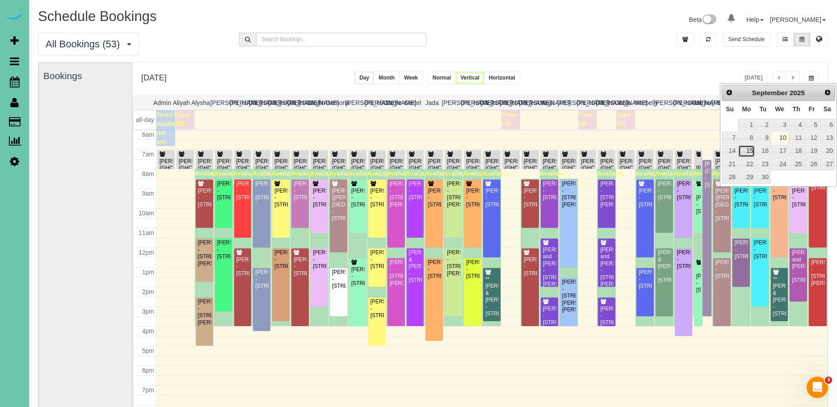
click at [750, 153] on link "15" at bounding box center [746, 151] width 17 height 12
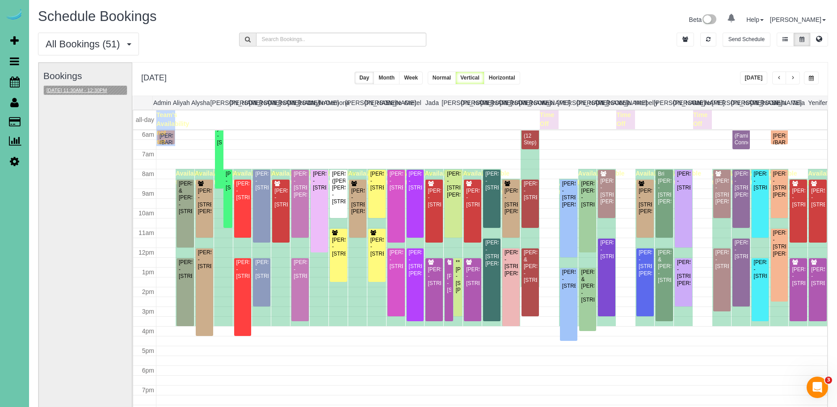
click at [88, 88] on button "09/15/2025 11:30AM - 12:30PM" at bounding box center [77, 90] width 66 height 9
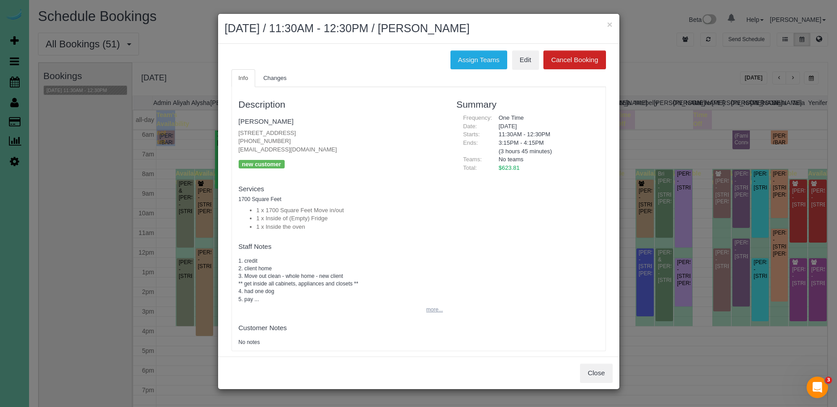
click at [438, 310] on button "more..." at bounding box center [432, 309] width 22 height 13
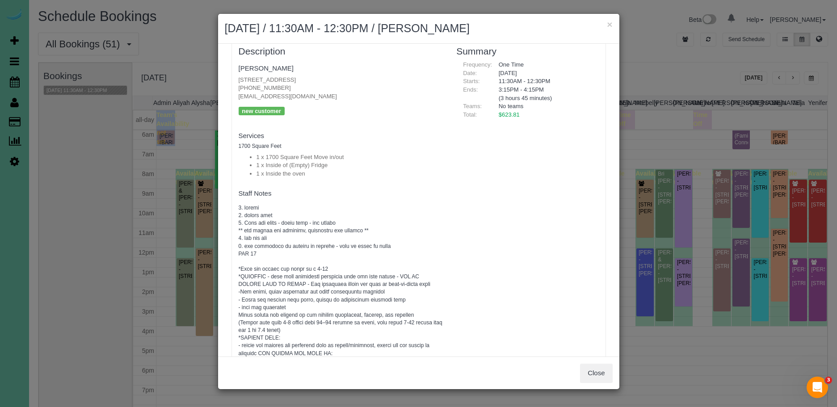
scroll to position [55, 0]
drag, startPoint x: 607, startPoint y: 372, endPoint x: 451, endPoint y: 320, distance: 164.2
click at [605, 372] on button "Close" at bounding box center [596, 373] width 32 height 19
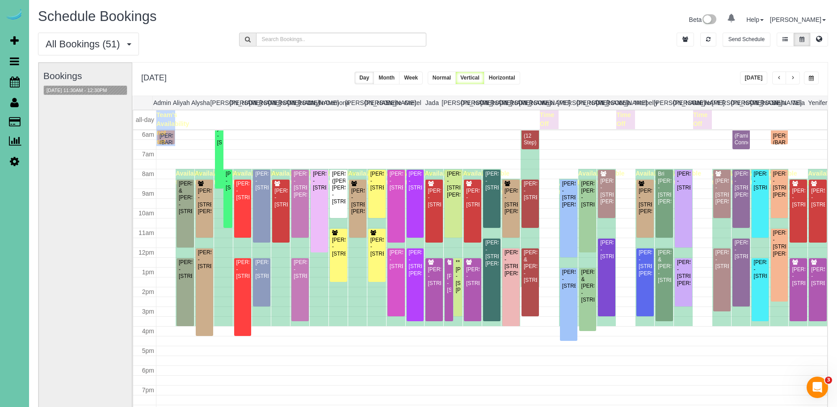
click at [797, 80] on button "button" at bounding box center [793, 78] width 14 height 13
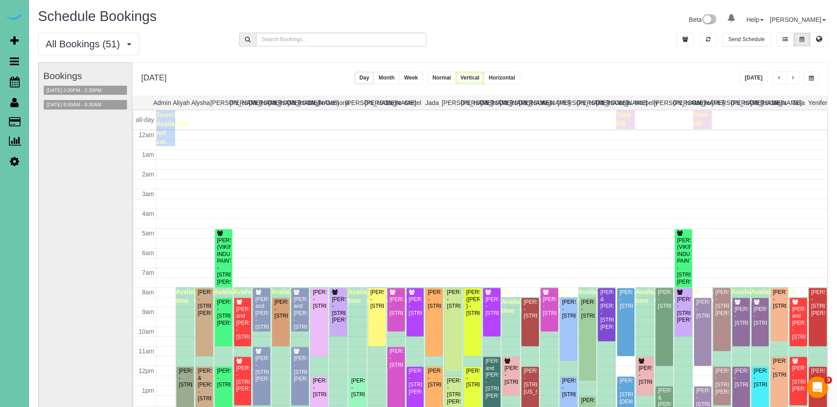
scroll to position [118, 0]
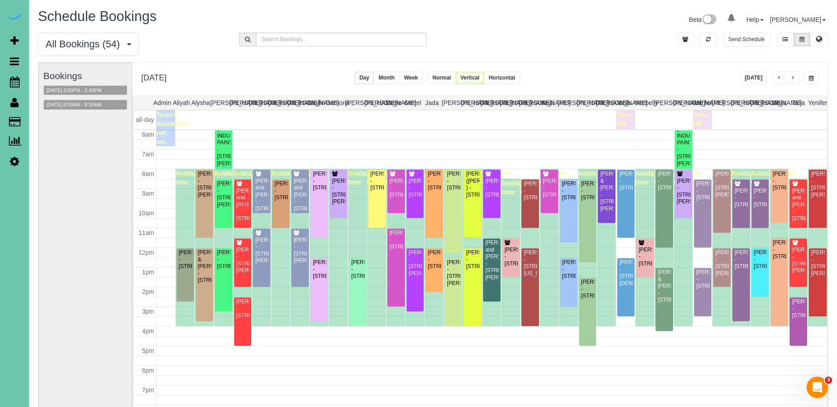
click at [813, 80] on span "button" at bounding box center [811, 78] width 5 height 5
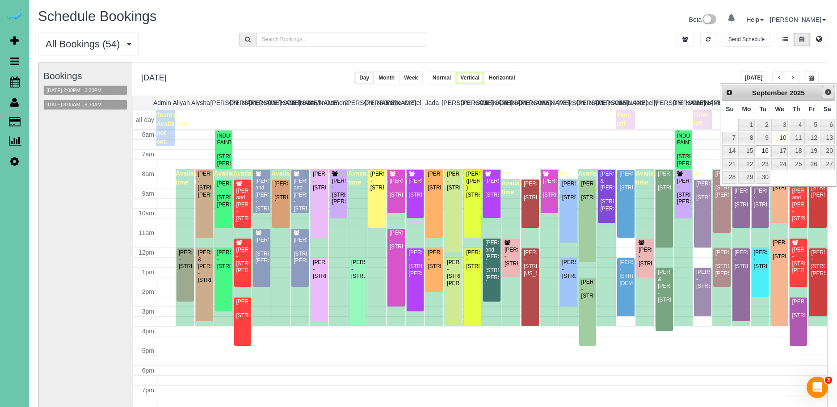
click at [827, 90] on span "Next" at bounding box center [828, 91] width 7 height 7
click at [796, 138] on link "9" at bounding box center [796, 138] width 15 height 12
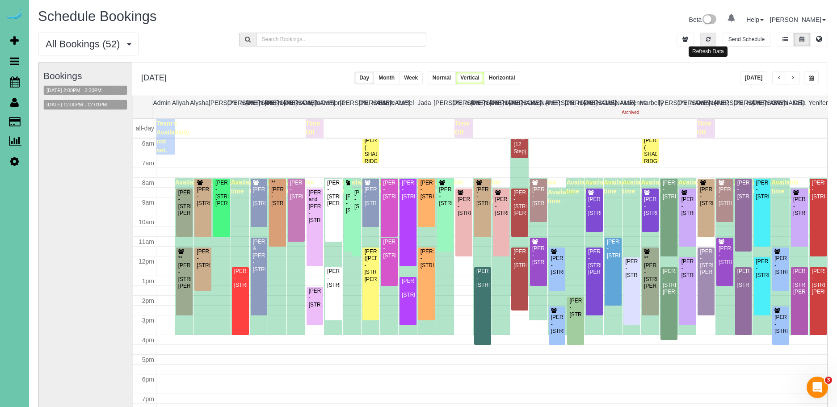
click at [710, 40] on icon "button" at bounding box center [708, 39] width 4 height 5
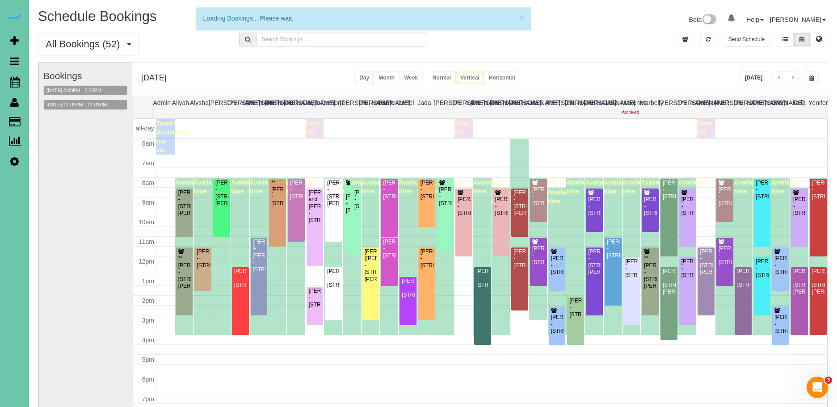
click at [759, 77] on button "Today" at bounding box center [754, 78] width 28 height 13
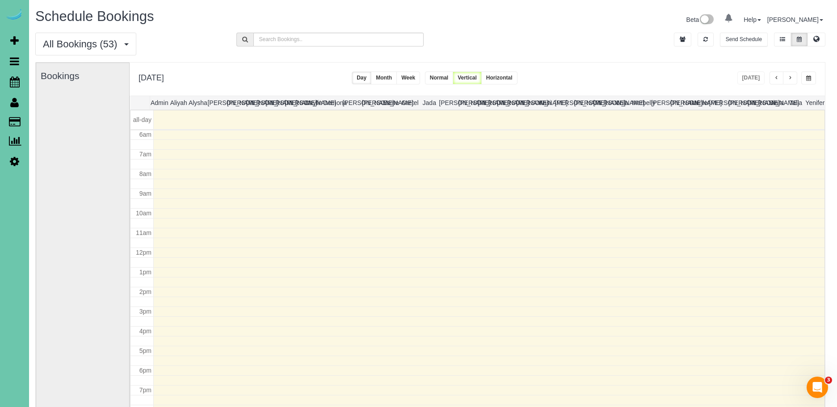
scroll to position [0, 0]
click at [704, 40] on icon "button" at bounding box center [704, 39] width 4 height 5
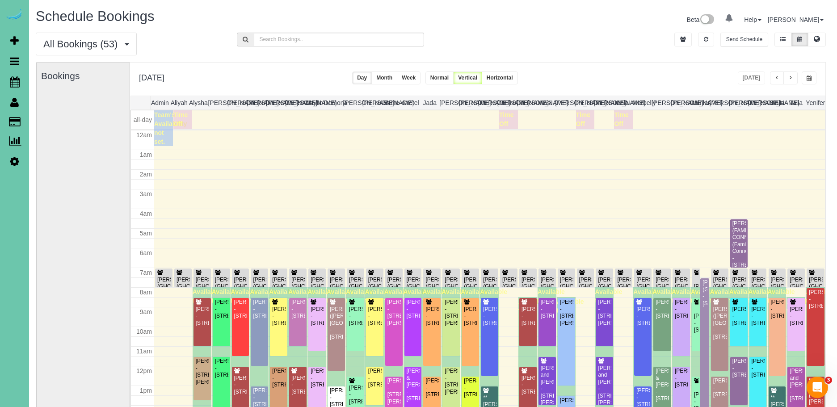
scroll to position [118, 0]
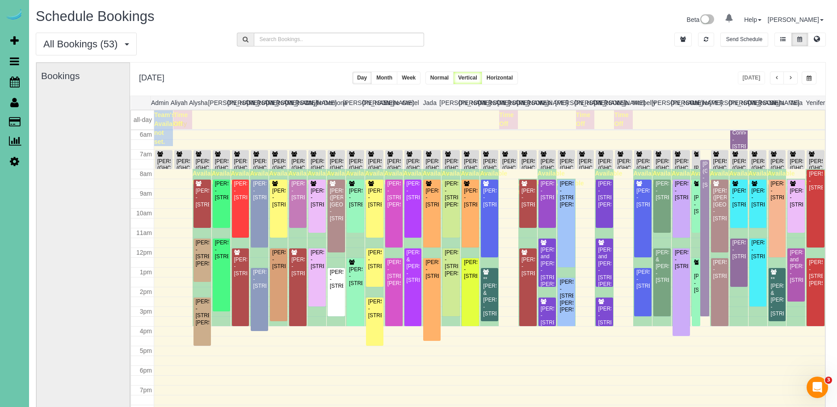
click at [808, 82] on button "button" at bounding box center [809, 78] width 15 height 13
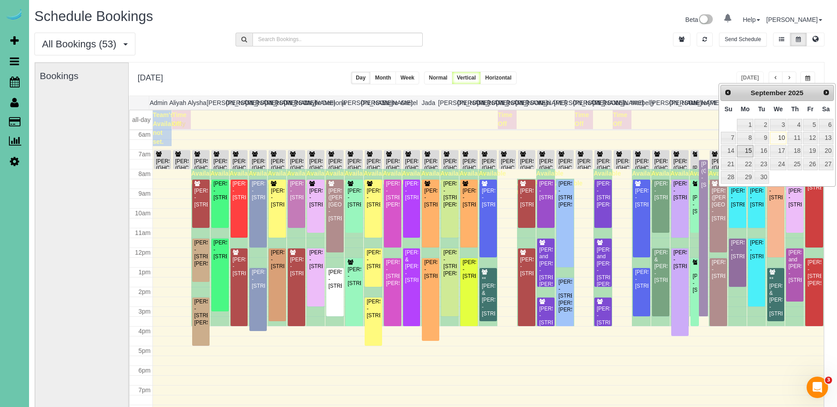
scroll to position [1, 4]
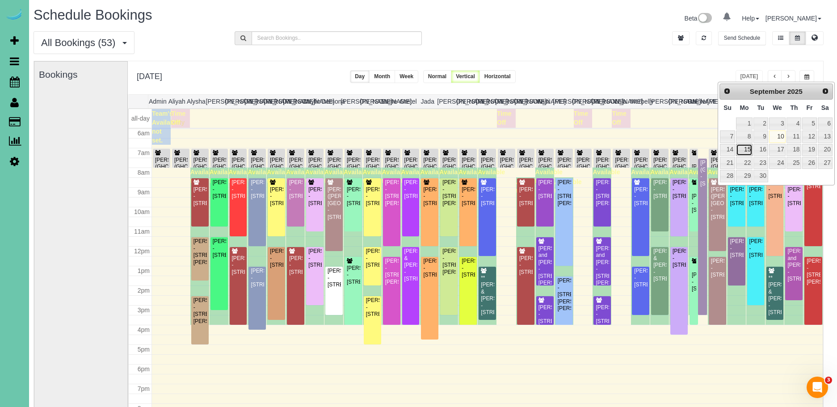
click at [747, 149] on link "15" at bounding box center [744, 150] width 17 height 12
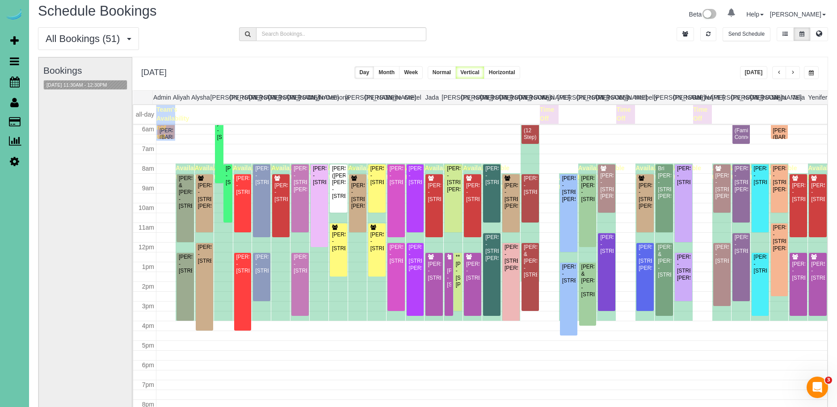
scroll to position [5, 1]
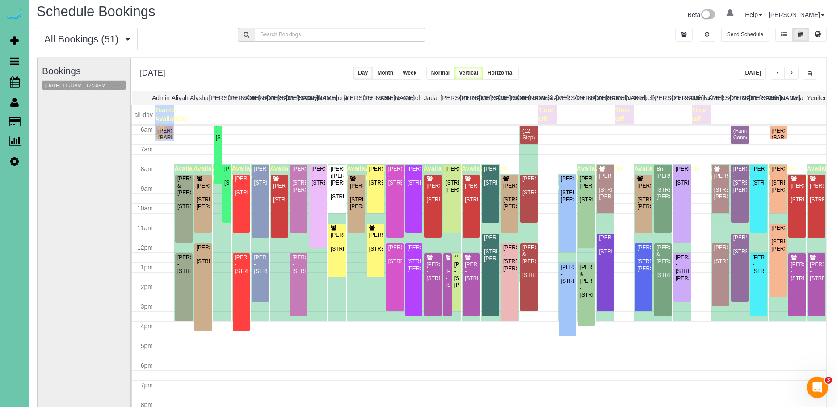
click at [792, 80] on div "**********" at bounding box center [478, 74] width 695 height 33
click at [792, 75] on span "button" at bounding box center [791, 73] width 4 height 5
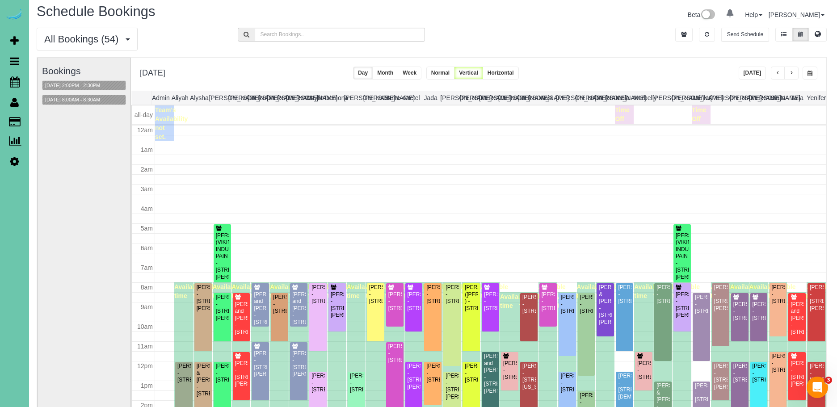
scroll to position [118, 0]
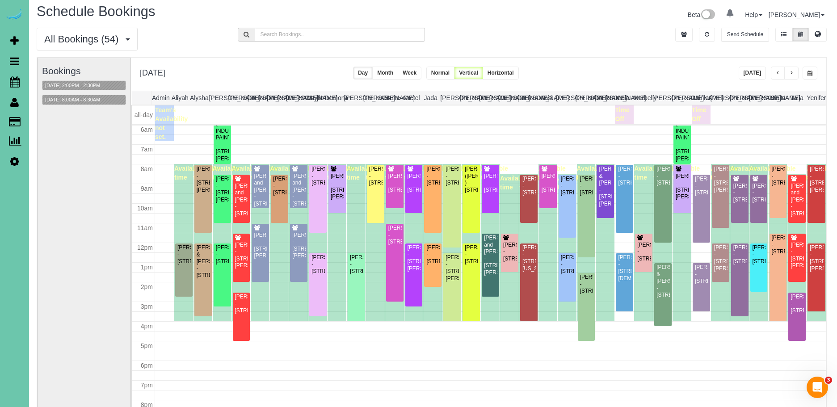
click at [95, 80] on div "09/16/2025 2:00PM - 2:30PM" at bounding box center [84, 85] width 84 height 10
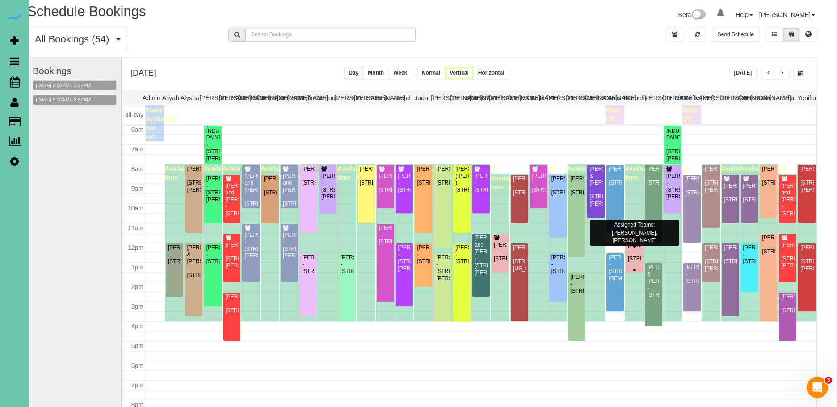
scroll to position [5, 0]
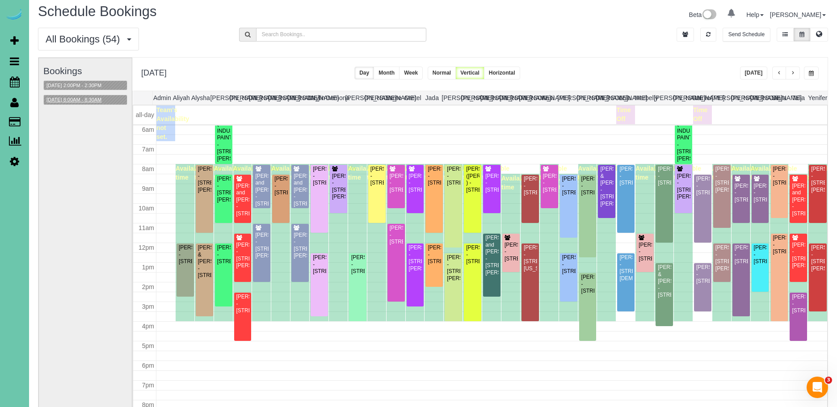
click at [91, 102] on button "09/16/2025 8:00AM - 8:30AM" at bounding box center [74, 99] width 60 height 9
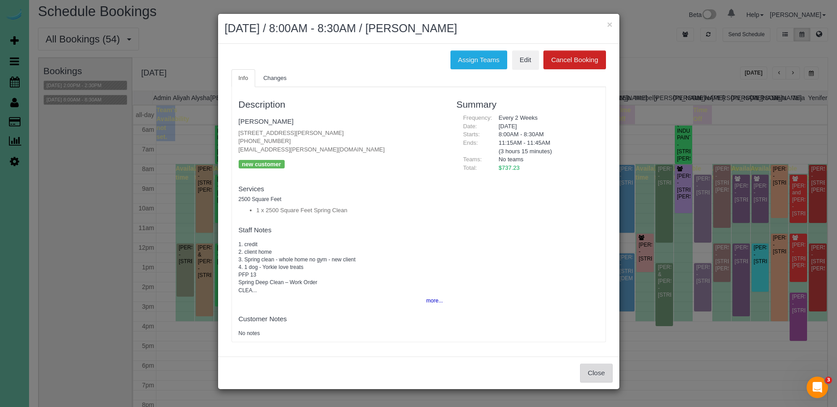
click at [590, 367] on button "Close" at bounding box center [596, 373] width 32 height 19
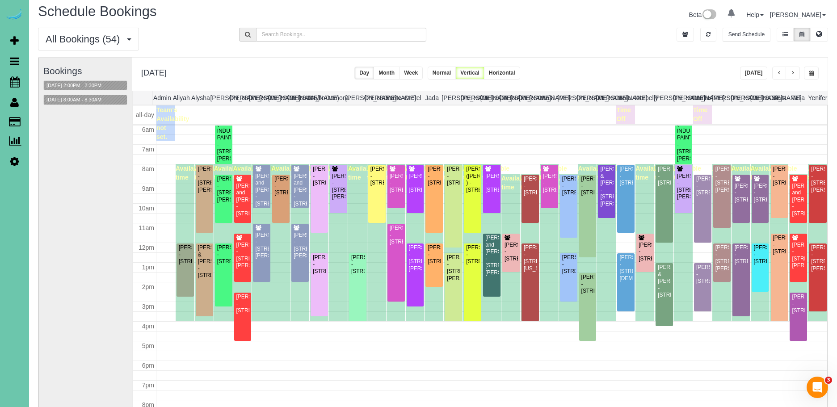
click at [798, 73] on button "button" at bounding box center [793, 73] width 14 height 13
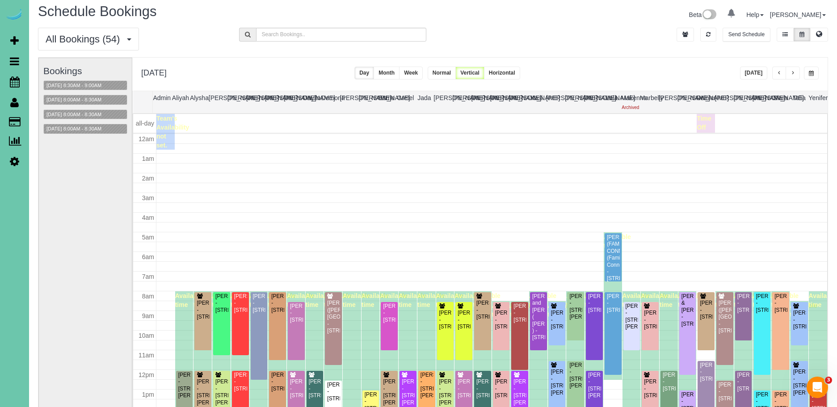
scroll to position [118, 0]
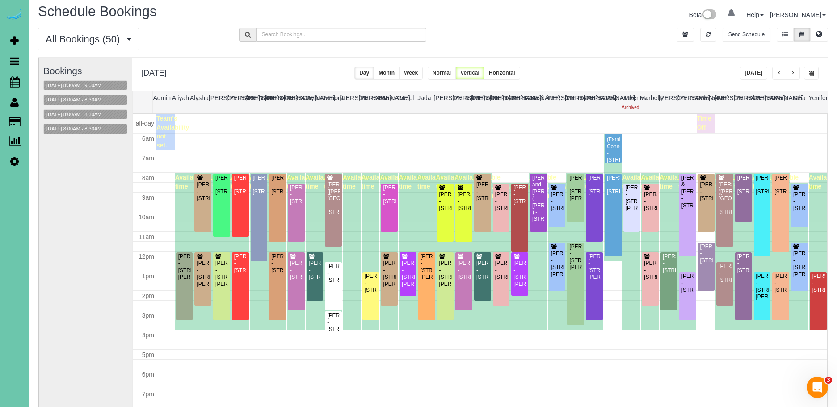
click at [778, 74] on span "button" at bounding box center [779, 73] width 4 height 5
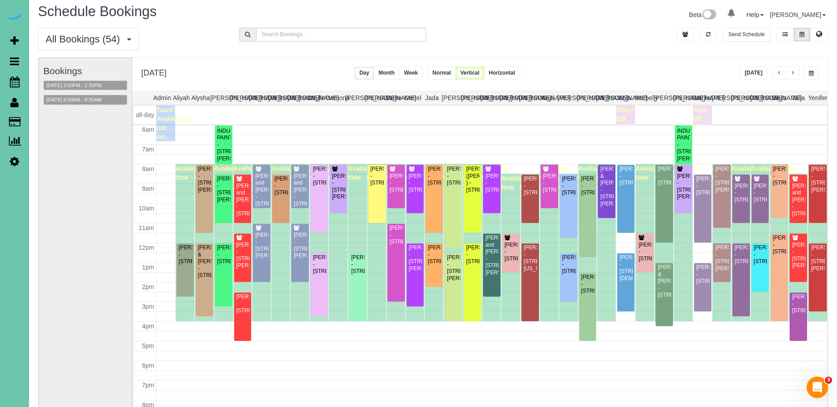
click at [810, 78] on button "button" at bounding box center [811, 73] width 15 height 13
type input "**********"
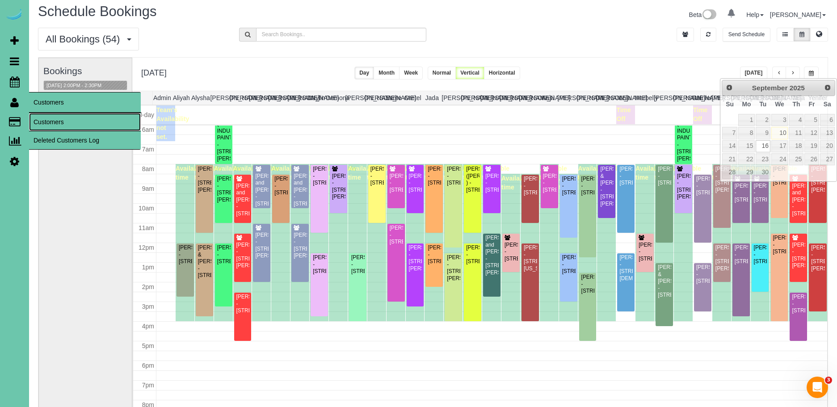
drag, startPoint x: 57, startPoint y: 122, endPoint x: 66, endPoint y: 120, distance: 9.6
click at [57, 122] on link "Customers" at bounding box center [85, 122] width 112 height 18
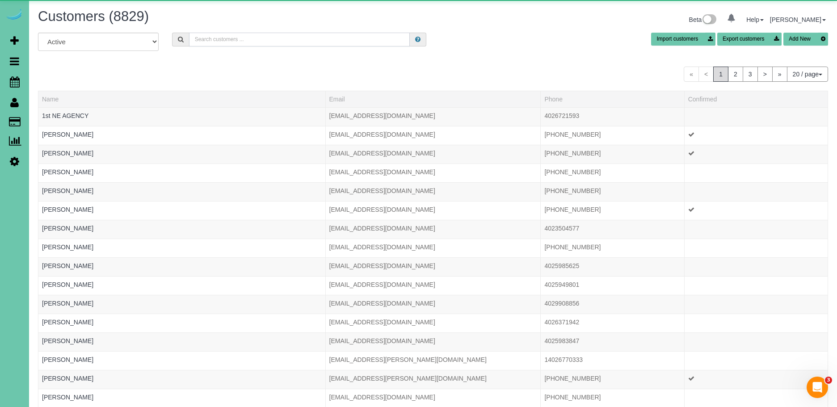
click at [272, 39] on input "text" at bounding box center [299, 40] width 221 height 14
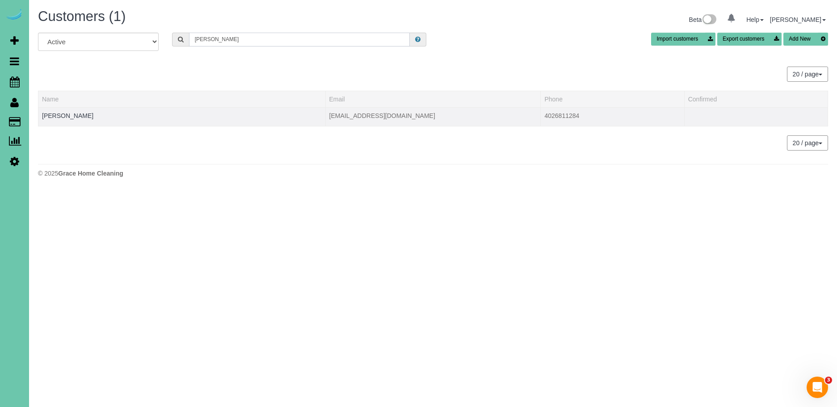
type input "bob c"
click at [65, 120] on td "Bob Chinowth" at bounding box center [181, 116] width 287 height 19
click at [67, 114] on link "Bob Chinowth" at bounding box center [67, 115] width 51 height 7
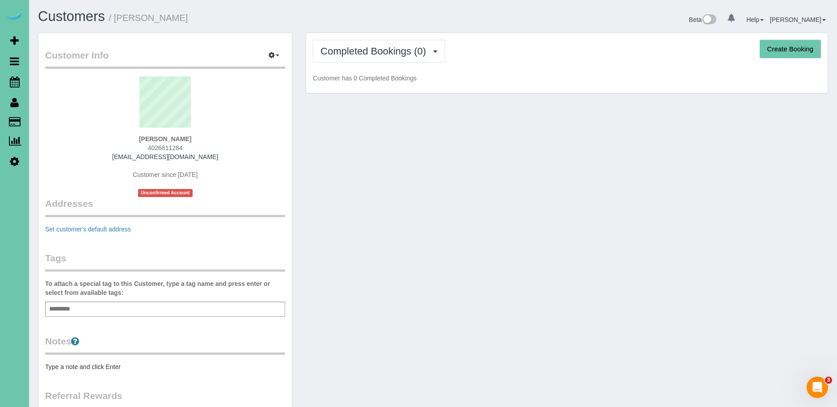
scroll to position [163, 0]
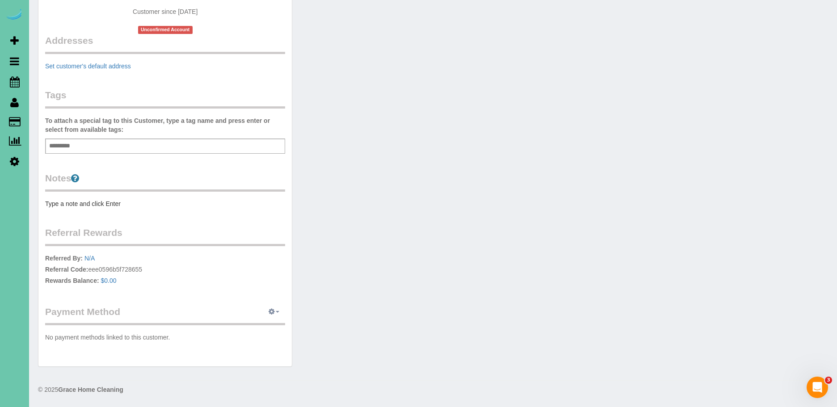
click at [278, 312] on span "button" at bounding box center [278, 312] width 4 height 2
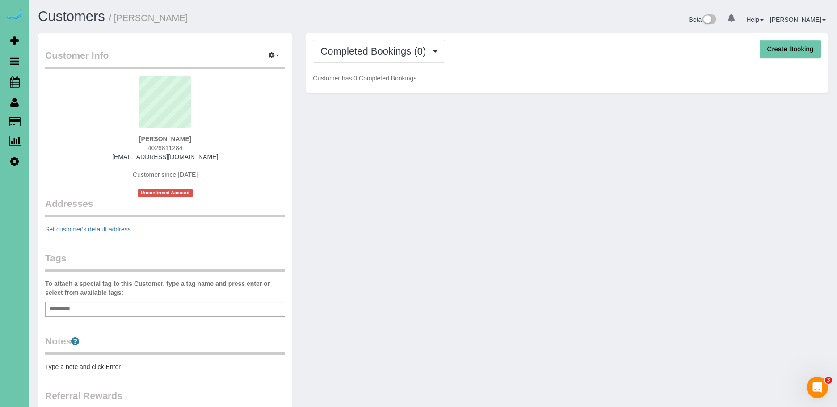
click at [206, 236] on div "Customer Info Edit Contact Info Send Message Email Preferences Special Sales Ta…" at bounding box center [164, 281] width 253 height 497
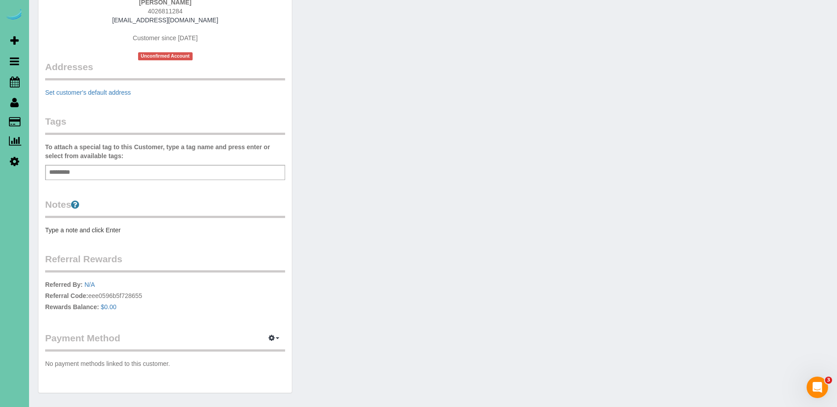
scroll to position [163, 0]
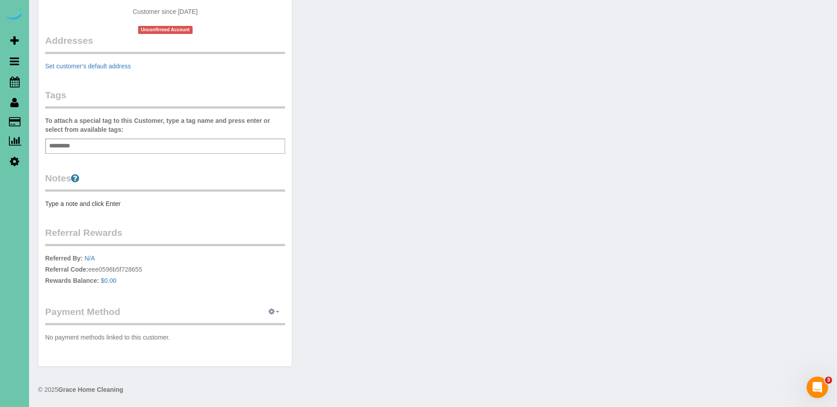
click at [273, 312] on icon "button" at bounding box center [272, 311] width 6 height 5
drag, startPoint x: 260, startPoint y: 339, endPoint x: 272, endPoint y: 333, distance: 13.2
click at [260, 339] on link "Add Credit/Debit Card" at bounding box center [244, 340] width 84 height 12
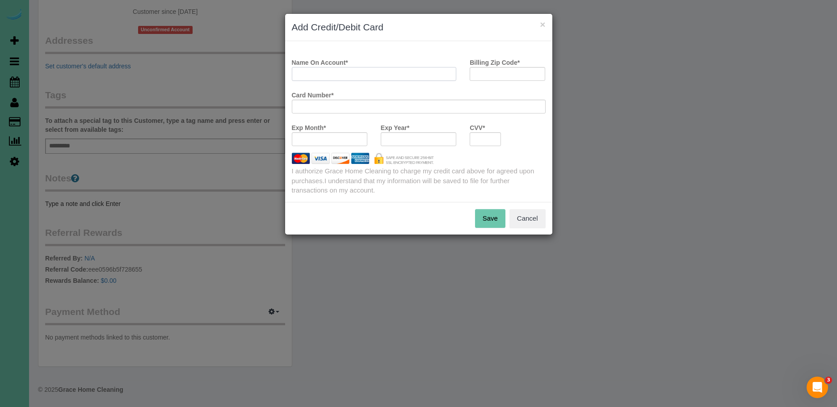
click at [332, 70] on input "Name On Account *" at bounding box center [374, 74] width 165 height 14
type input "Bob"
click at [518, 75] on input "Billing Zip Code *" at bounding box center [508, 74] width 76 height 14
type input "68136"
click at [485, 219] on button "Save" at bounding box center [490, 218] width 30 height 19
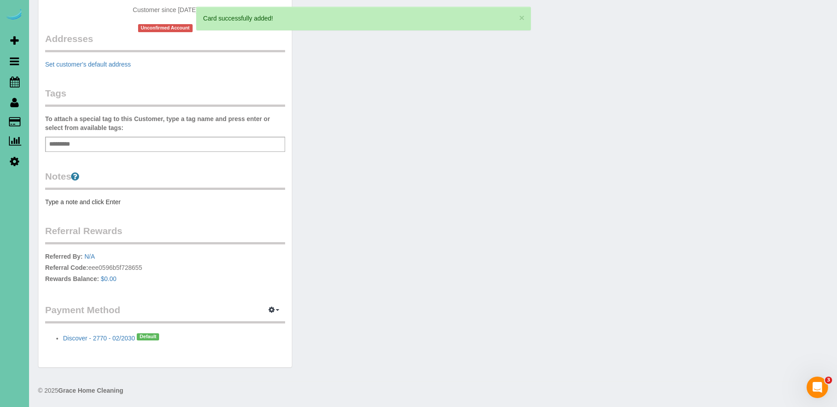
scroll to position [0, 0]
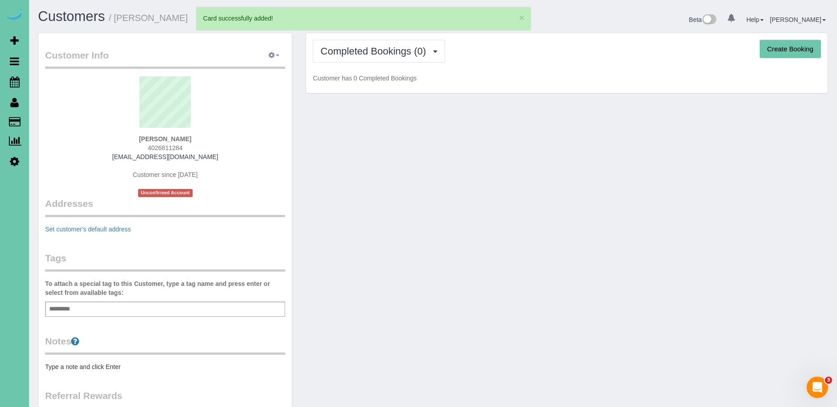
click at [271, 56] on icon "button" at bounding box center [272, 54] width 6 height 5
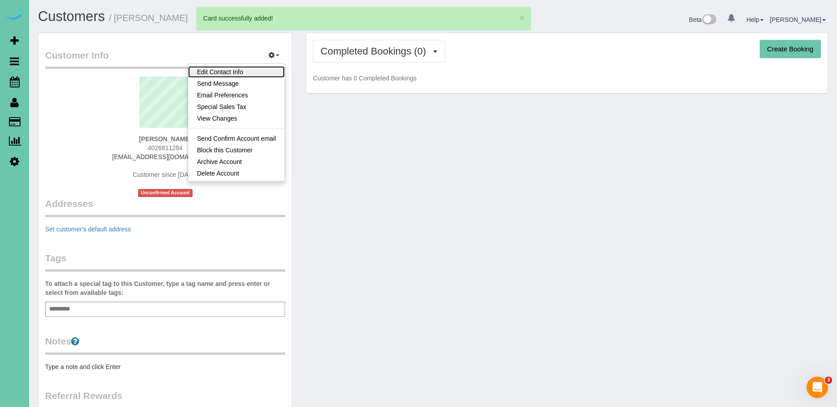
click at [248, 72] on link "Edit Contact Info" at bounding box center [236, 72] width 97 height 12
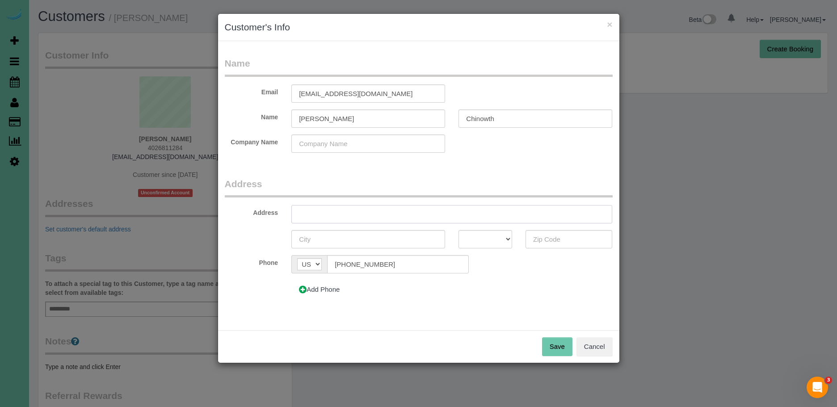
click at [353, 212] on input "text" at bounding box center [451, 214] width 321 height 18
type input "7223 S 184th St"
click at [331, 239] on input "text" at bounding box center [368, 239] width 154 height 18
type input "[GEOGRAPHIC_DATA]"
click at [483, 238] on select "AK AL AR AZ CA CO CT DC DE FL GA HI IA ID IL IN KS KY LA MA MD ME MI MN MO MS M…" at bounding box center [486, 239] width 54 height 18
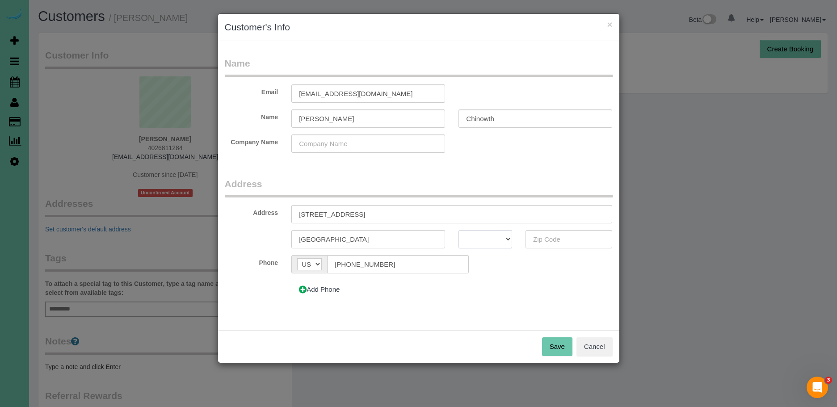
select select "NE"
click at [459, 230] on select "AK AL AR AZ CA CO CT DC DE FL GA HI IA ID IL IN KS KY LA MA MD ME MI MN MO MS M…" at bounding box center [486, 239] width 54 height 18
click at [546, 236] on input "text" at bounding box center [569, 239] width 87 height 18
type input "68136"
click at [562, 347] on button "Save" at bounding box center [557, 346] width 30 height 19
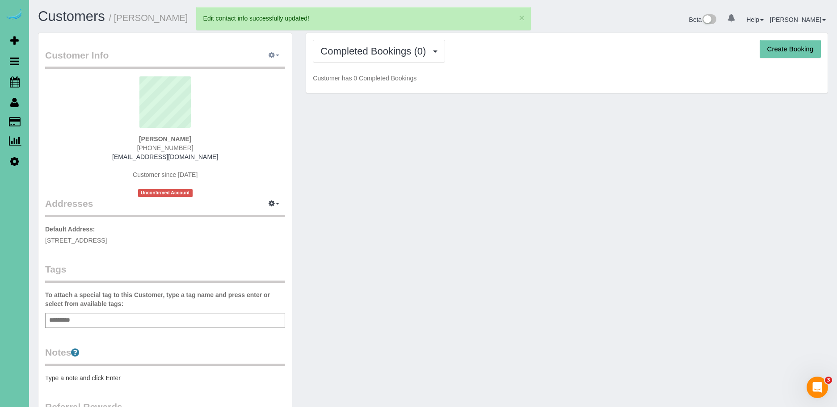
click at [270, 52] on icon "button" at bounding box center [272, 54] width 6 height 5
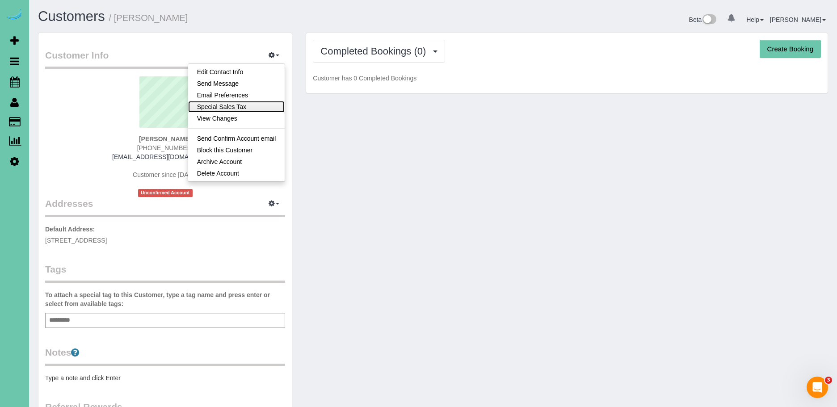
click at [264, 107] on link "Special Sales Tax" at bounding box center [236, 107] width 97 height 12
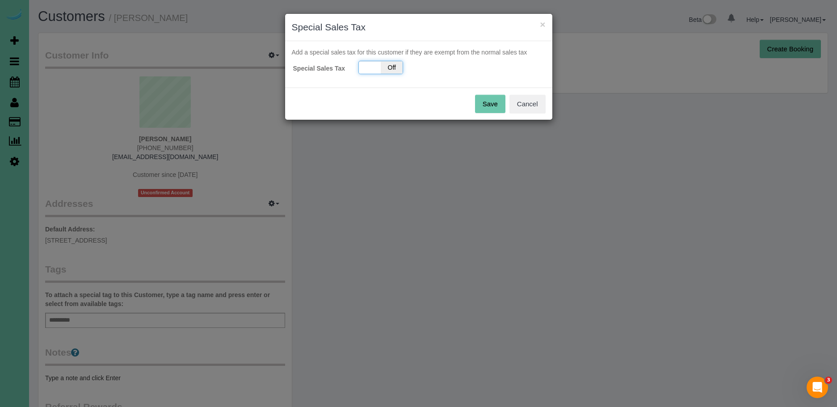
click at [376, 67] on div "On Off" at bounding box center [380, 67] width 45 height 13
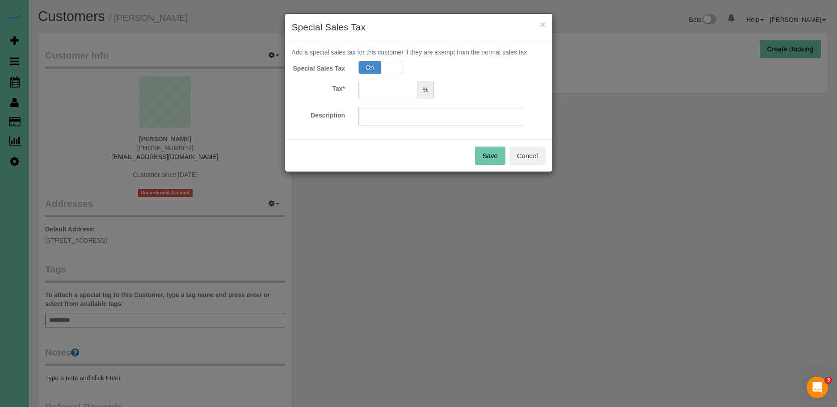
click at [381, 92] on input "text" at bounding box center [387, 90] width 59 height 18
type input "5.5"
click at [374, 118] on input "text" at bounding box center [440, 117] width 165 height 18
type input "5.5"
click at [496, 154] on button "Save" at bounding box center [490, 156] width 30 height 19
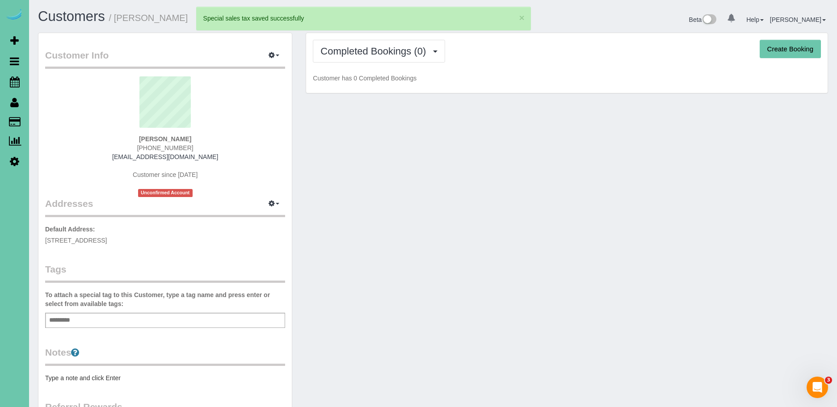
click at [806, 53] on button "Create Booking" at bounding box center [790, 49] width 61 height 19
select select "NE"
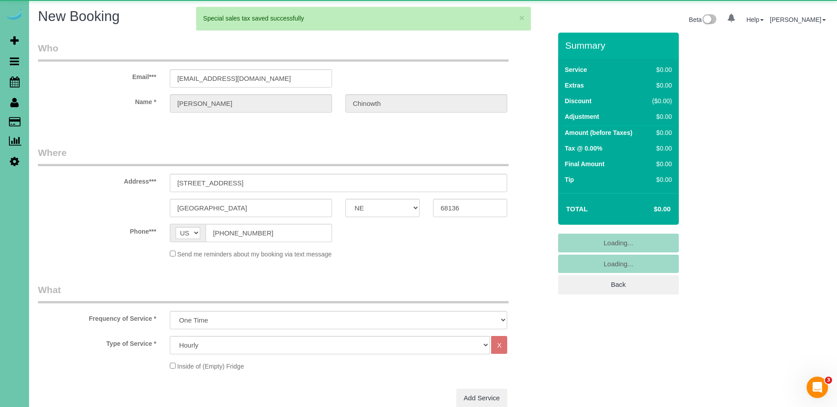
select select "object:33509"
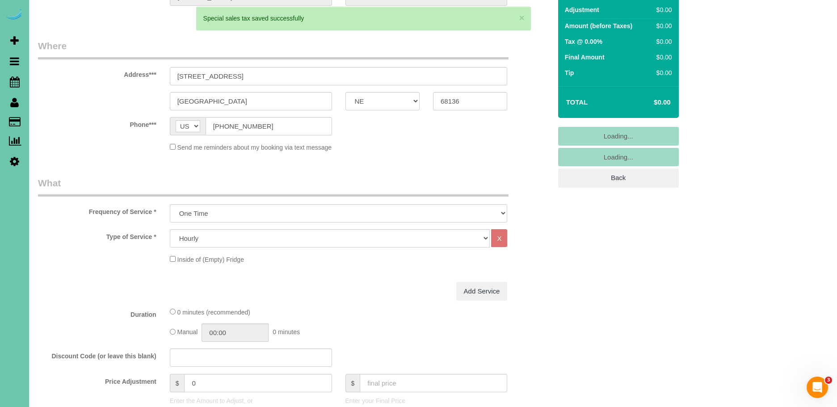
scroll to position [107, 0]
click at [238, 210] on select "One Time Weekly (0% for the First Booking) Bi-Weekly (0% for the First Booking)…" at bounding box center [339, 213] width 338 height 18
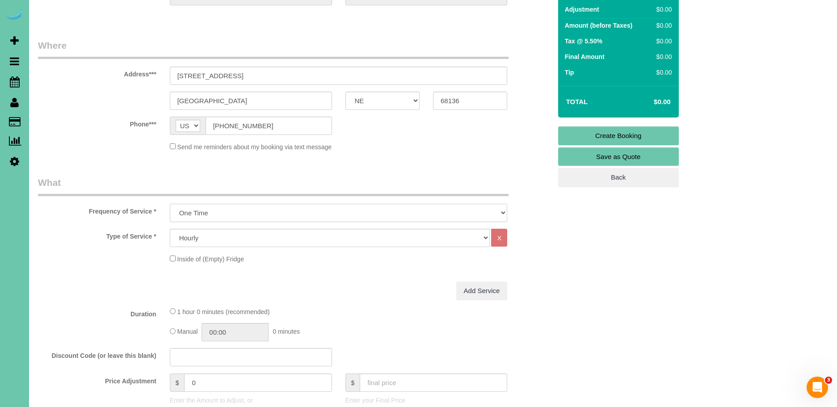
click at [170, 204] on select "One Time Weekly (0% for the First Booking) Bi-Weekly (0% for the First Booking)…" at bounding box center [339, 213] width 338 height 18
click at [235, 239] on select "Hourly 2.5 Hour Custom Clean 3.5 Hour Custom Clean commercial 1000 Square Feet …" at bounding box center [330, 238] width 320 height 18
select select "69"
click at [170, 229] on select "Hourly 2.5 Hour Custom Clean 3.5 Hour Custom Clean commercial 1000 Square Feet …" at bounding box center [330, 238] width 320 height 18
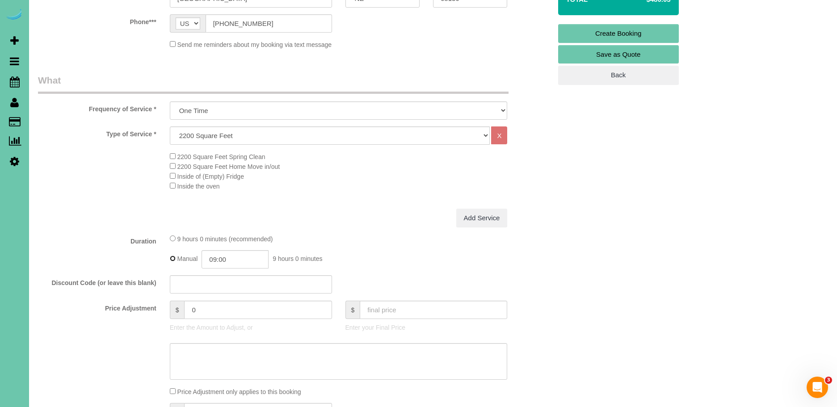
scroll to position [209, 0]
drag, startPoint x: 219, startPoint y: 261, endPoint x: 224, endPoint y: 267, distance: 7.9
click at [219, 261] on input "09:00" at bounding box center [235, 260] width 67 height 18
type input "04:00"
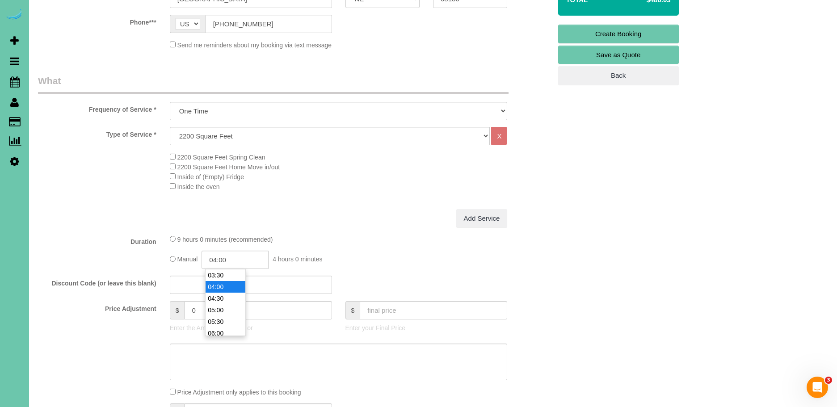
click at [287, 214] on div "Add Service" at bounding box center [338, 218] width 351 height 19
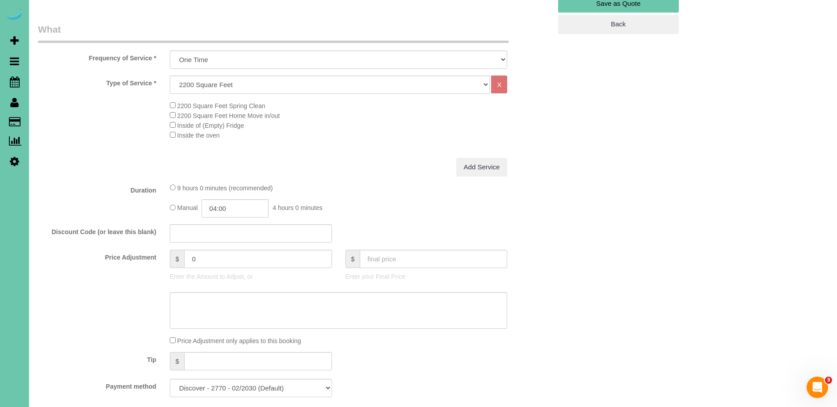
scroll to position [266, 0]
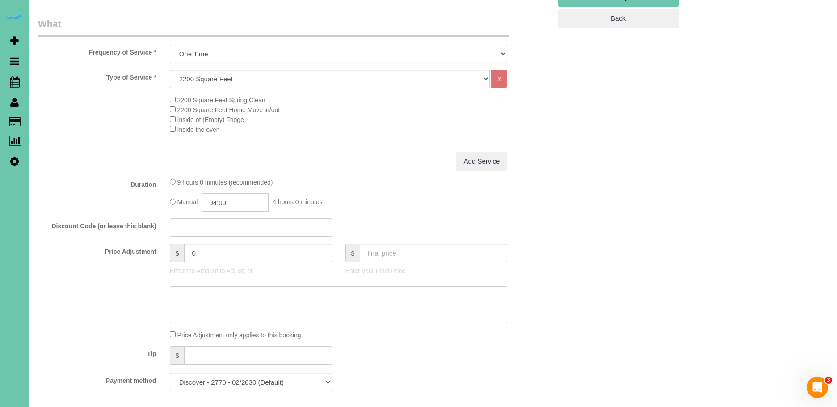
click at [202, 58] on select "One Time Weekly (0% for the First Booking) Bi-Weekly (0% for the First Booking)…" at bounding box center [339, 54] width 338 height 18
select select "object:33511"
click at [170, 45] on select "One Time Weekly (0% for the First Booking) Bi-Weekly (0% for the First Booking)…" at bounding box center [339, 54] width 338 height 18
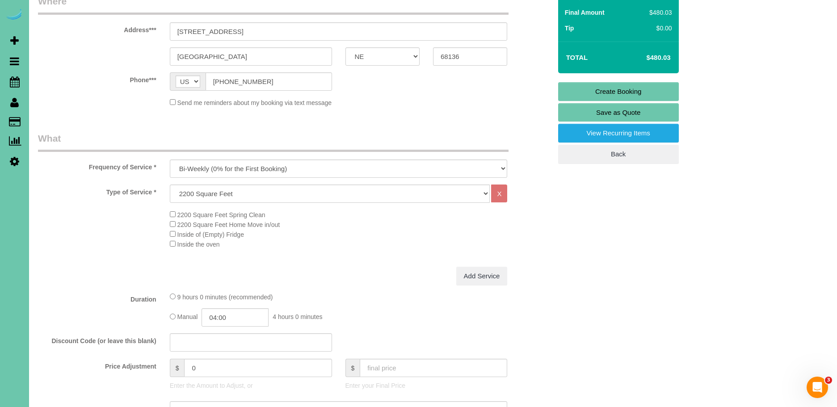
scroll to position [161, 0]
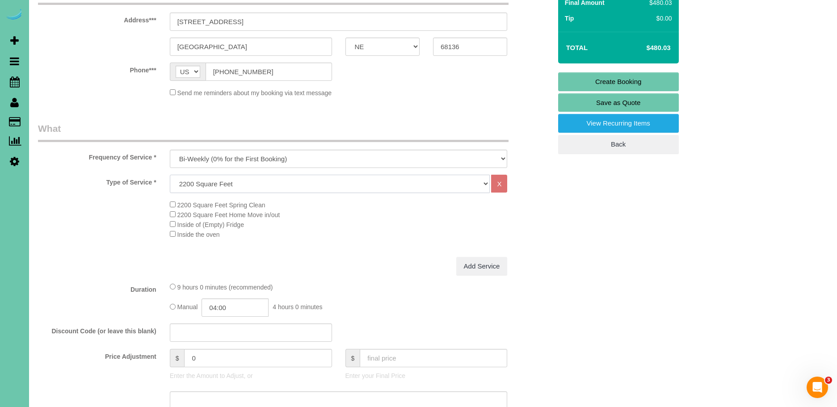
click at [232, 181] on select "Hourly 2.5 Hour Custom Clean 3.5 Hour Custom Clean commercial 1000 Square Feet …" at bounding box center [330, 184] width 320 height 18
select select "63"
click at [170, 175] on select "Hourly 2.5 Hour Custom Clean 3.5 Hour Custom Clean commercial 1000 Square Feet …" at bounding box center [330, 184] width 320 height 18
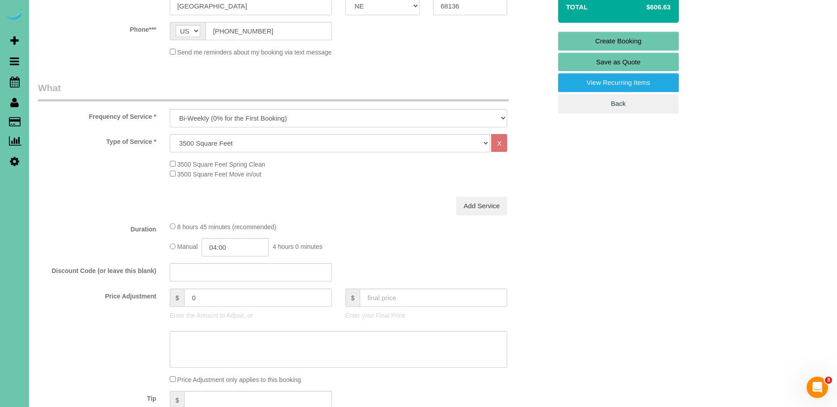
scroll to position [257, 0]
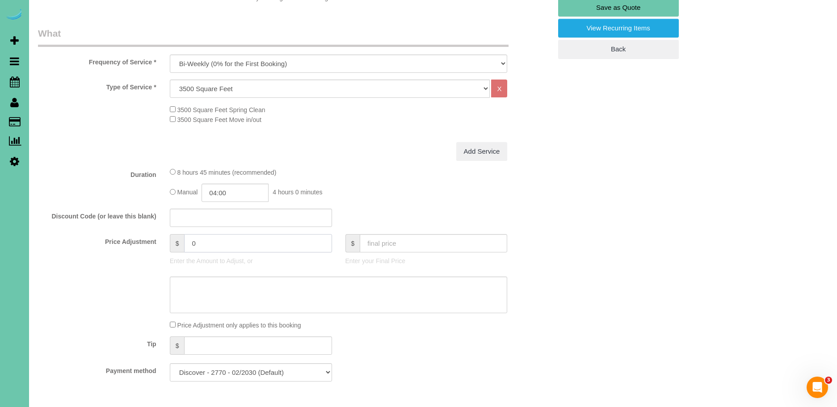
click at [235, 241] on input "0" at bounding box center [257, 243] width 147 height 18
drag, startPoint x: 225, startPoint y: 241, endPoint x: 198, endPoint y: 239, distance: 27.4
click at [198, 239] on input "0" at bounding box center [257, 243] width 147 height 18
type input "273"
click at [217, 295] on textarea at bounding box center [339, 295] width 338 height 37
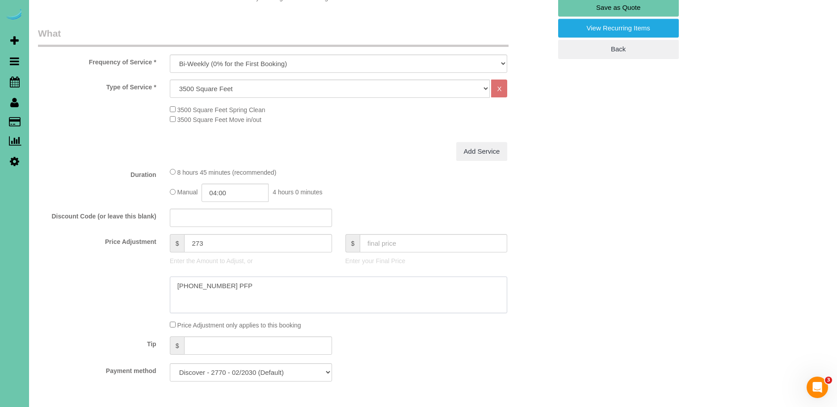
click at [208, 286] on textarea at bounding box center [339, 295] width 338 height 37
click at [261, 291] on textarea at bounding box center [339, 295] width 338 height 37
drag, startPoint x: 257, startPoint y: 283, endPoint x: 203, endPoint y: 286, distance: 53.7
click at [203, 286] on textarea at bounding box center [339, 295] width 338 height 37
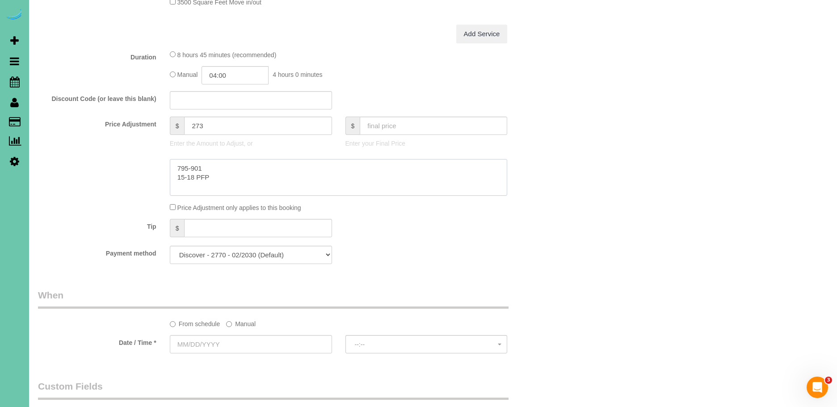
scroll to position [375, 0]
type textarea "795-901 15-18 PFP"
drag, startPoint x: 243, startPoint y: 327, endPoint x: 228, endPoint y: 333, distance: 16.8
click at [243, 327] on label "Manual" at bounding box center [240, 321] width 29 height 12
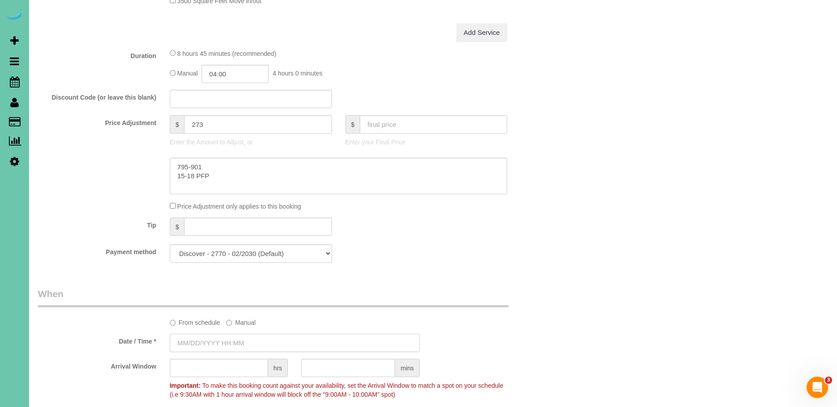
click at [202, 340] on input "text" at bounding box center [295, 343] width 250 height 18
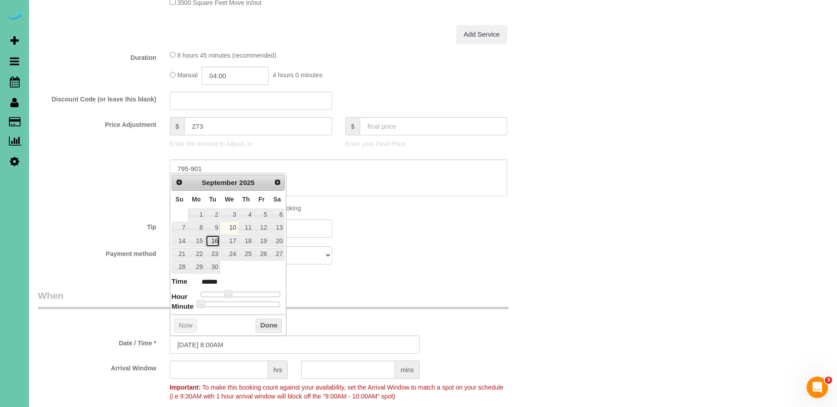
click at [218, 242] on link "16" at bounding box center [213, 241] width 14 height 12
type input "09/16/2025 9:00AM"
type input "******"
type input "09/16/2025 10:00AM"
type input "*******"
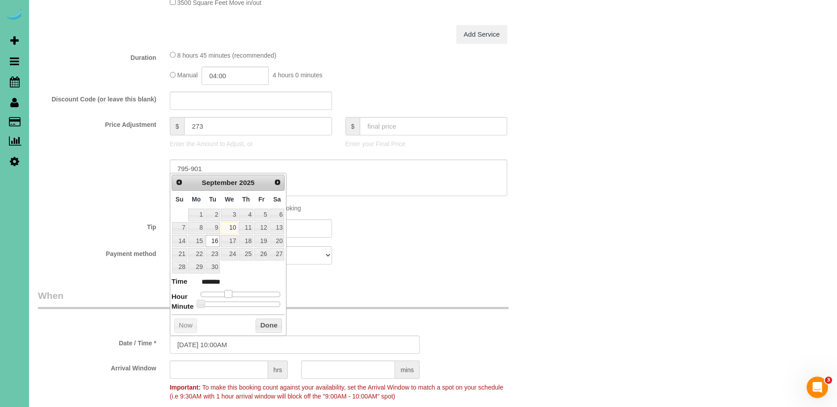
type input "09/16/2025 11:00AM"
type input "*******"
drag, startPoint x: 229, startPoint y: 291, endPoint x: 241, endPoint y: 294, distance: 12.8
click at [241, 294] on span at bounding box center [239, 294] width 8 height 8
type input "09/16/2025 11:05AM"
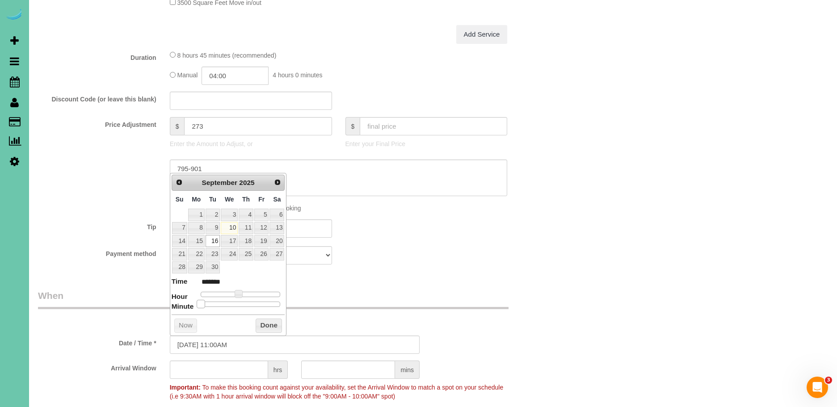
type input "*******"
type input "09/16/2025 11:10AM"
type input "*******"
type input "09/16/2025 11:15AM"
type input "*******"
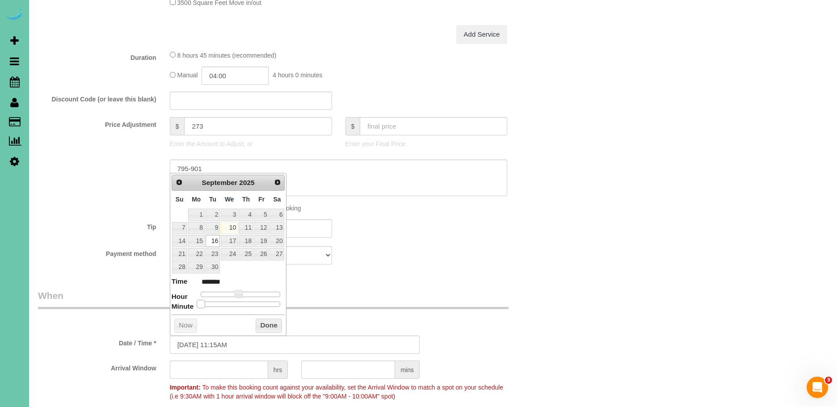
type input "09/16/2025 11:20AM"
type input "*******"
type input "09/16/2025 11:25AM"
type input "*******"
type input "09/16/2025 11:30AM"
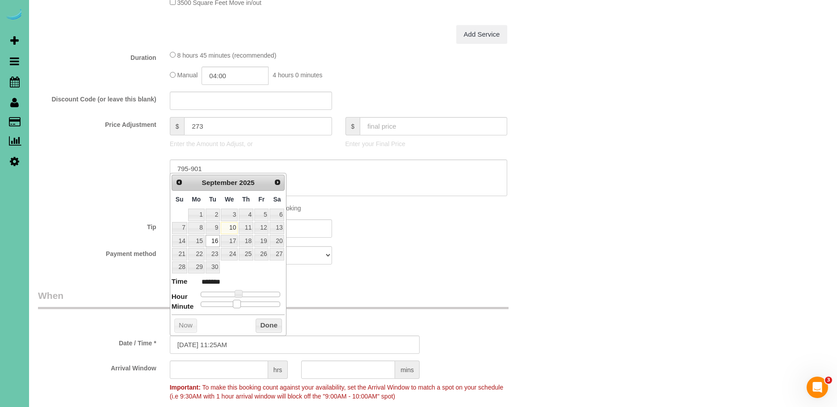
type input "*******"
drag, startPoint x: 200, startPoint y: 303, endPoint x: 261, endPoint y: 329, distance: 65.5
click at [242, 306] on span at bounding box center [244, 304] width 8 height 8
click at [265, 324] on button "Done" at bounding box center [269, 326] width 26 height 14
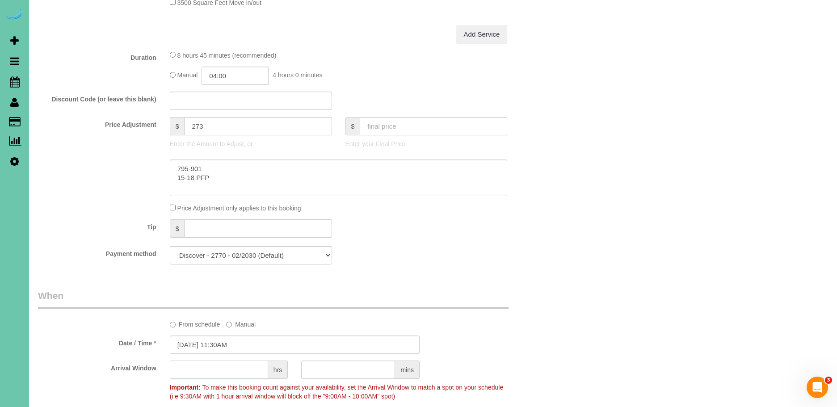
click at [265, 375] on input "text" at bounding box center [219, 370] width 98 height 18
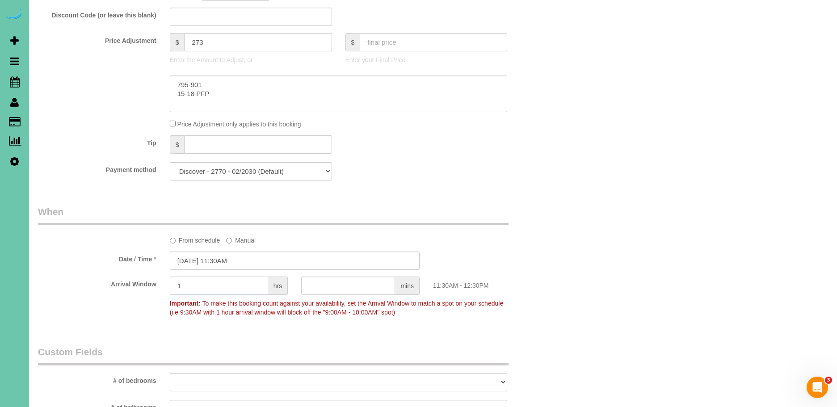
scroll to position [845, 0]
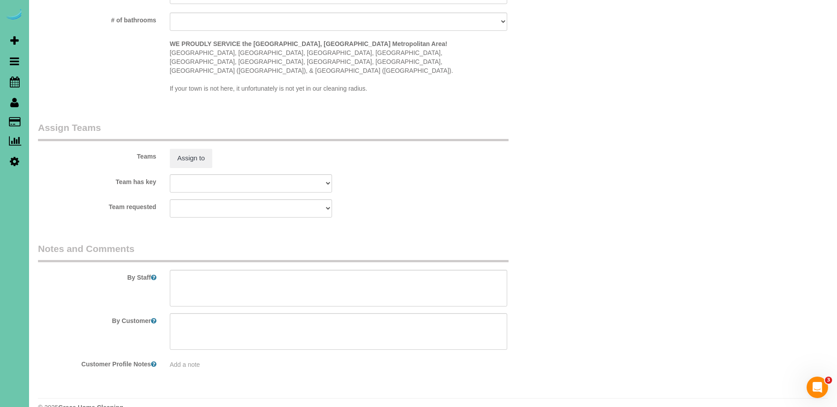
type input "1"
click at [211, 273] on textarea at bounding box center [339, 288] width 338 height 37
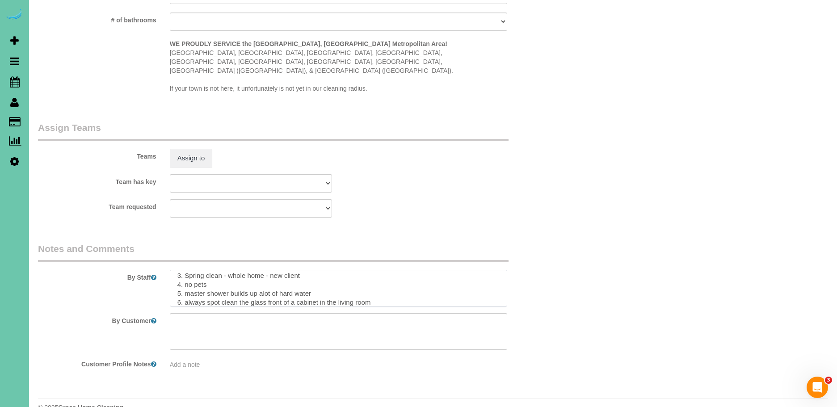
drag, startPoint x: 264, startPoint y: 276, endPoint x: 275, endPoint y: 279, distance: 11.6
click at [265, 276] on textarea at bounding box center [339, 288] width 338 height 37
click at [394, 285] on textarea at bounding box center [339, 288] width 338 height 37
click at [267, 277] on textarea at bounding box center [339, 288] width 338 height 37
click at [389, 283] on textarea at bounding box center [339, 288] width 338 height 37
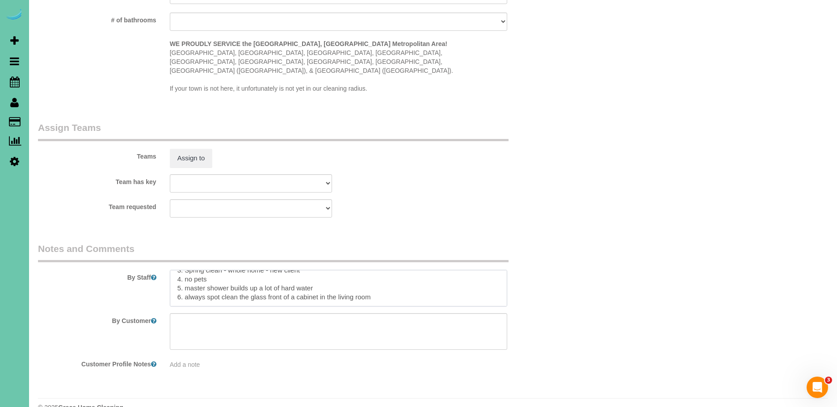
scroll to position [39, 0]
paste textarea "Dirt level 5-10 *Use extension duster for high or hard-to-reach areas HANDWASH:…"
click at [190, 276] on textarea at bounding box center [339, 288] width 338 height 37
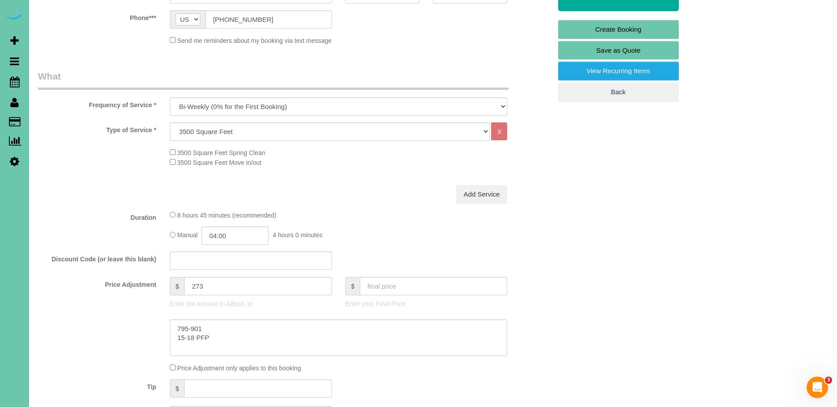
scroll to position [0, 0]
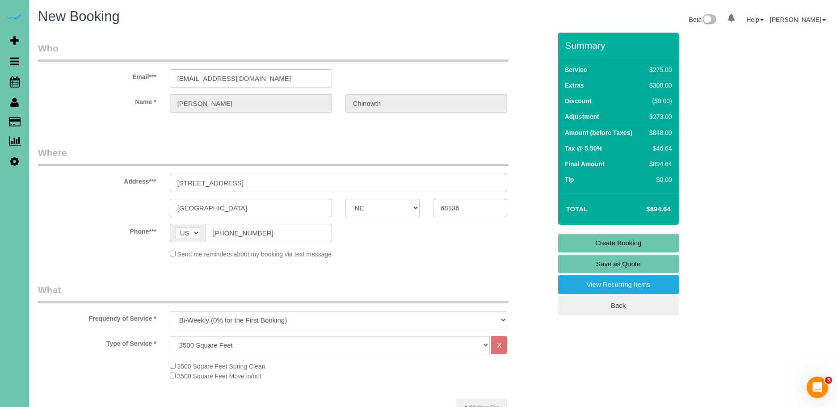
type textarea "1. credit 2. Garage code - 5115 3. Spring clean - whole home - new client 4. no…"
click at [631, 243] on link "Create Booking" at bounding box center [618, 243] width 121 height 19
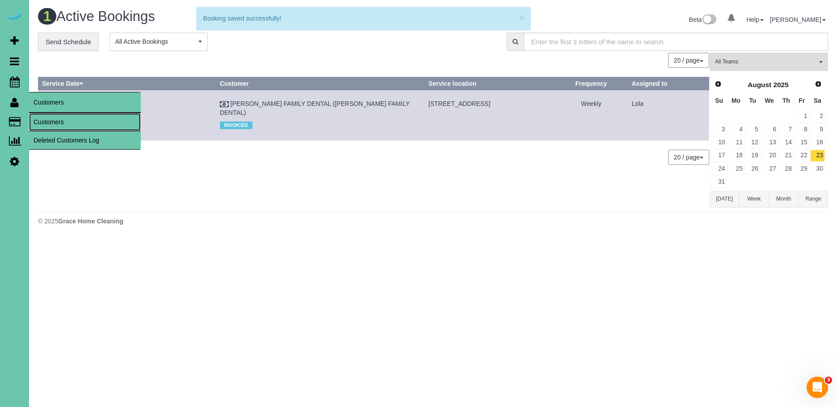
click at [60, 123] on link "Customers" at bounding box center [85, 122] width 112 height 18
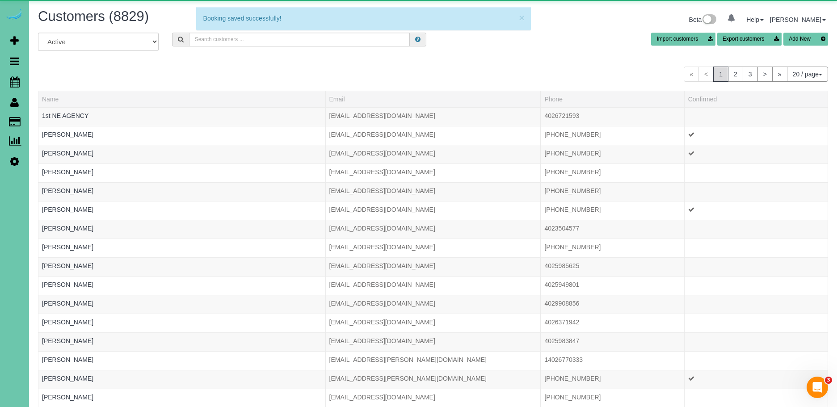
drag, startPoint x: 248, startPoint y: 31, endPoint x: 248, endPoint y: 36, distance: 4.9
click at [248, 31] on div "Customers (8829) Beta 0 Your Notifications You have 0 alerts Help Help Docs Tak…" at bounding box center [433, 21] width 804 height 24
click at [248, 36] on input "text" at bounding box center [299, 40] width 221 height 14
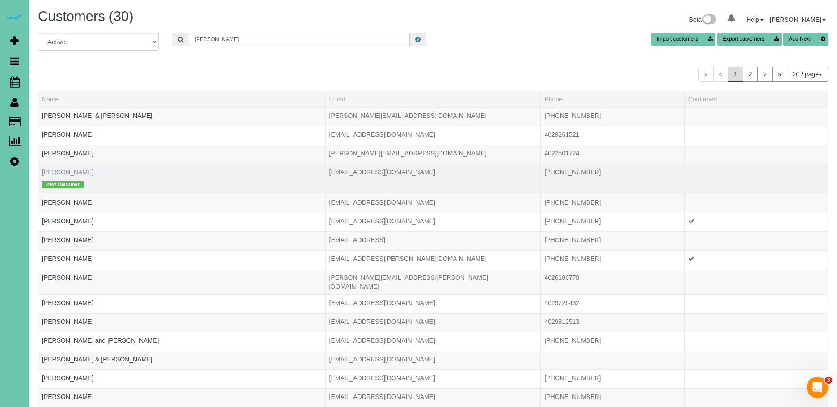
type input "bob"
click at [58, 173] on link "Bob Chinowth" at bounding box center [67, 172] width 51 height 7
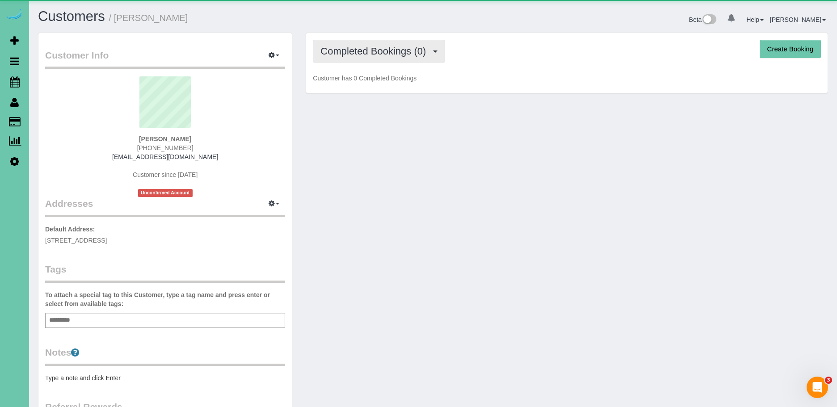
click at [354, 51] on span "Completed Bookings (0)" at bounding box center [375, 51] width 110 height 11
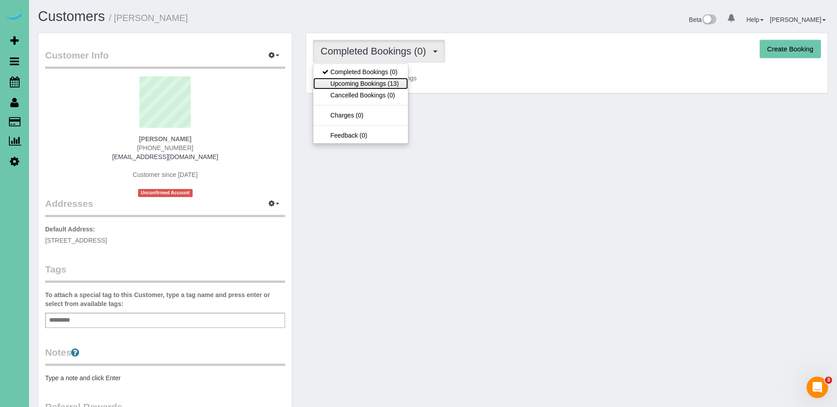
click at [369, 83] on link "Upcoming Bookings (13)" at bounding box center [360, 84] width 94 height 12
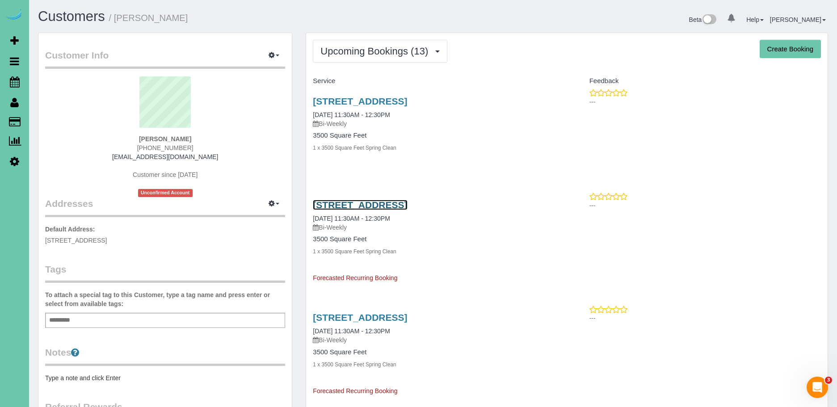
click at [407, 209] on link "7223 S 184th St, Omaha, NE 68136" at bounding box center [360, 205] width 94 height 10
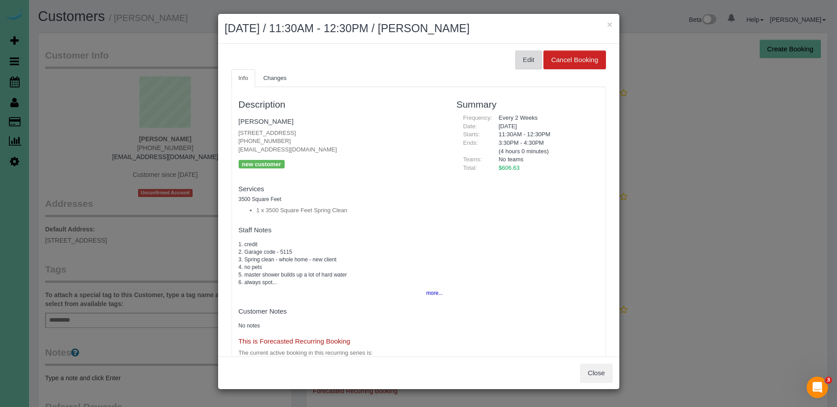
click at [525, 52] on button "Edit" at bounding box center [528, 60] width 27 height 19
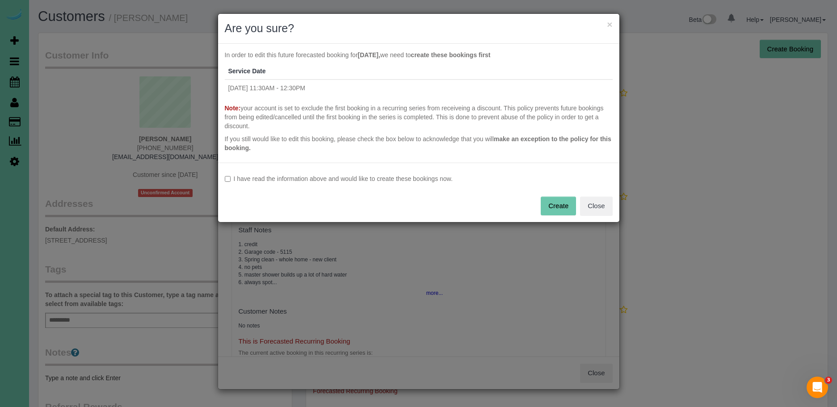
click at [331, 178] on label "I have read the information above and would like to create these bookings now." at bounding box center [419, 178] width 388 height 9
click at [548, 202] on button "Create" at bounding box center [558, 206] width 35 height 19
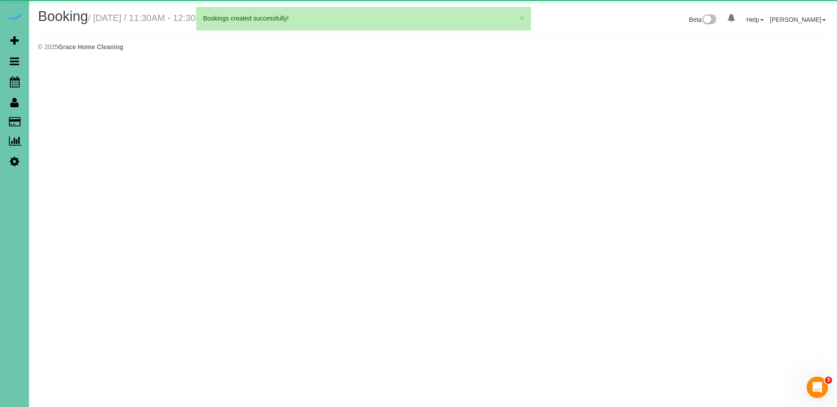
select select "NE"
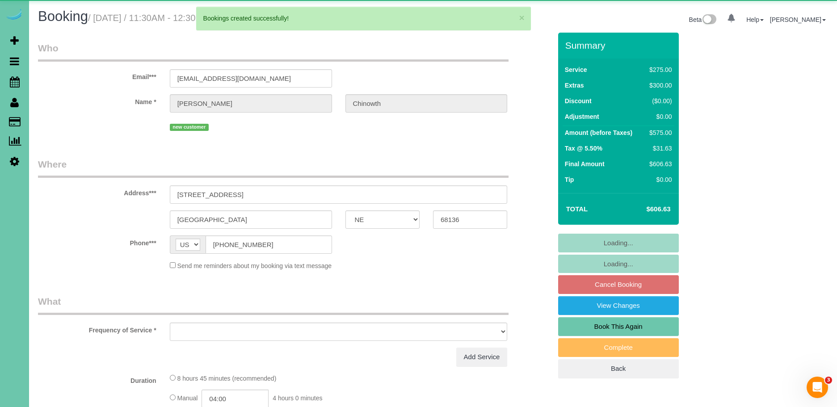
select select "string:fspay-f7158cb1-efcf-4eb0-b054-ee3b2874e9b3"
select select "object:35599"
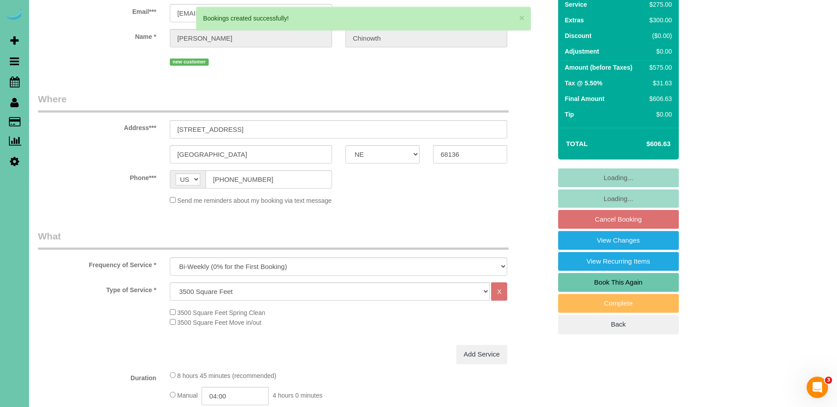
scroll to position [109, 0]
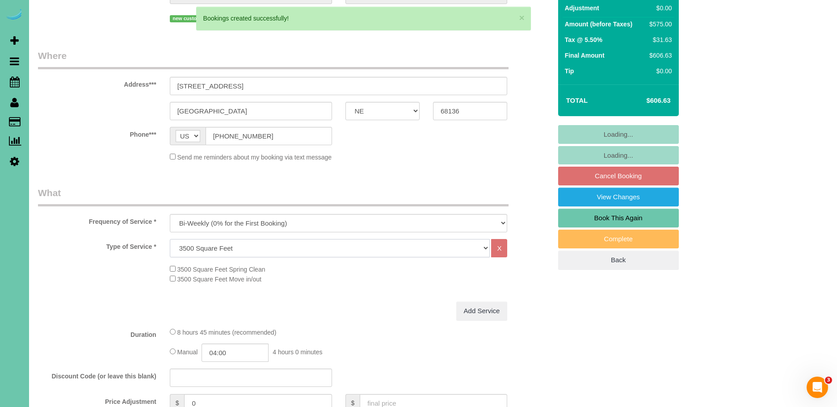
click at [224, 252] on select "Hourly 2.5 Hour Custom Clean 3.5 Hour Custom Clean commercial 1000 Square Feet …" at bounding box center [330, 248] width 320 height 18
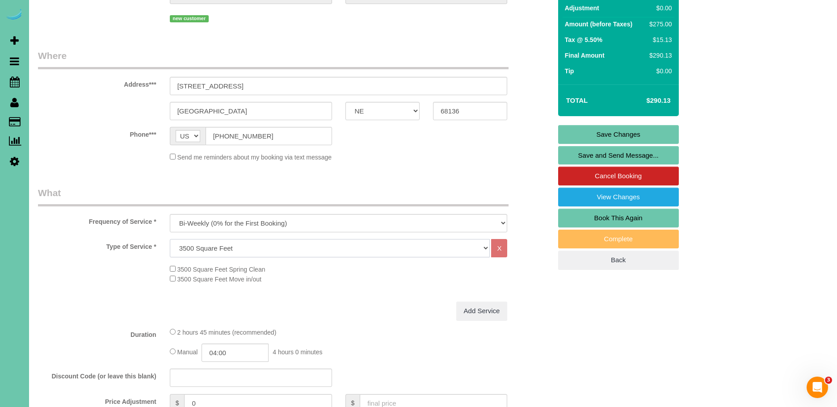
select select "69"
click at [170, 239] on select "Hourly 2.5 Hour Custom Clean 3.5 Hour Custom Clean commercial 1000 Square Feet …" at bounding box center [330, 248] width 320 height 18
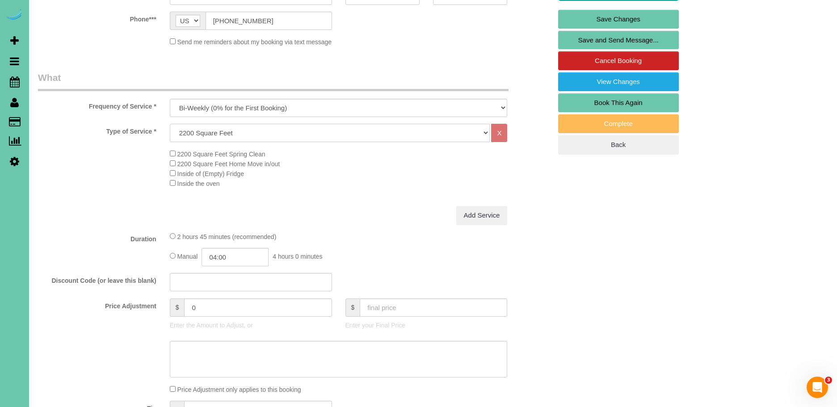
scroll to position [259, 0]
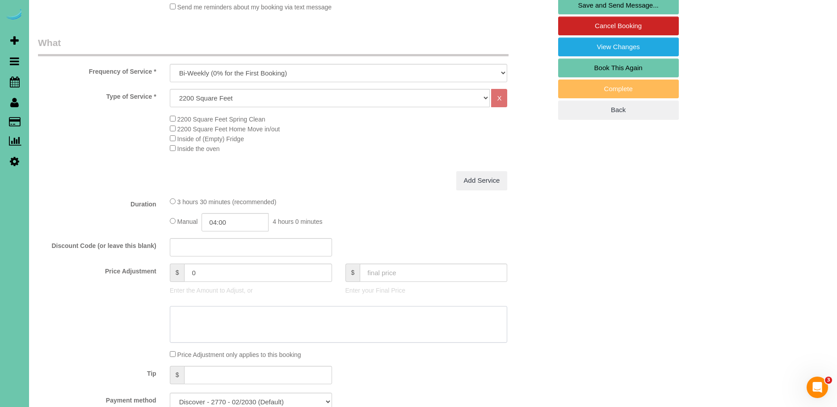
click at [238, 320] on textarea at bounding box center [339, 324] width 338 height 37
type textarea "basement on demand $53"
click at [239, 226] on input "03:30" at bounding box center [235, 222] width 67 height 18
click at [244, 224] on input "03:45" at bounding box center [235, 222] width 67 height 18
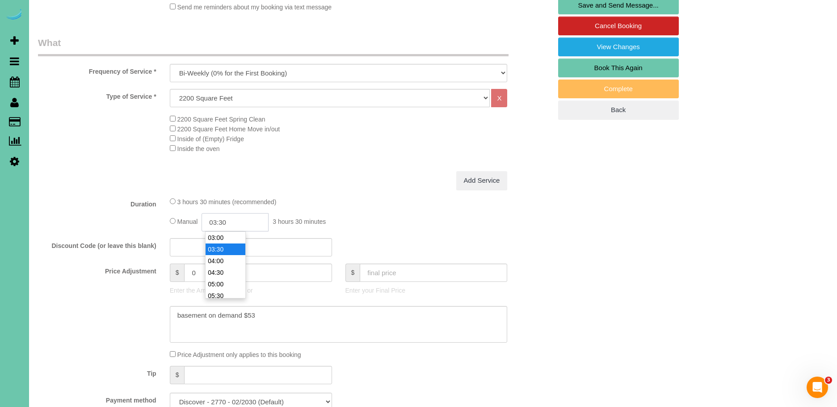
type input "03:30"
click at [390, 204] on div "3 hours 30 minutes (recommended)" at bounding box center [339, 202] width 338 height 10
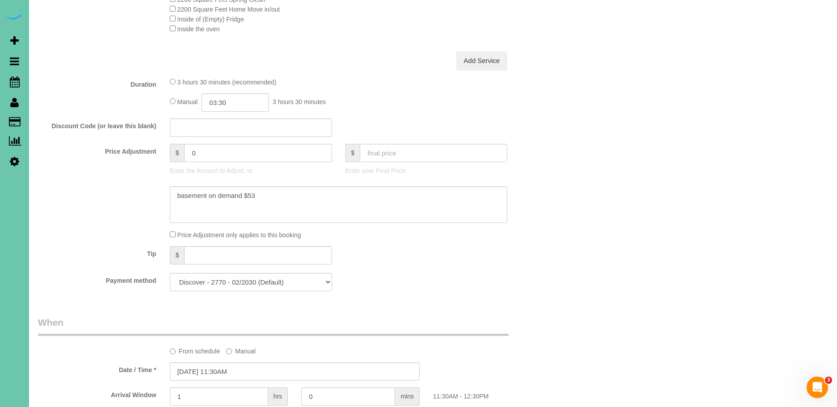
scroll to position [384, 0]
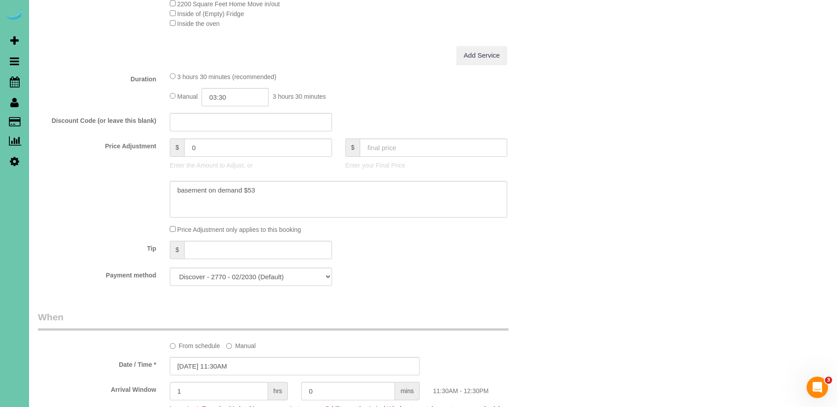
click at [171, 224] on div "Price Adjustment only applies to this booking" at bounding box center [338, 229] width 351 height 10
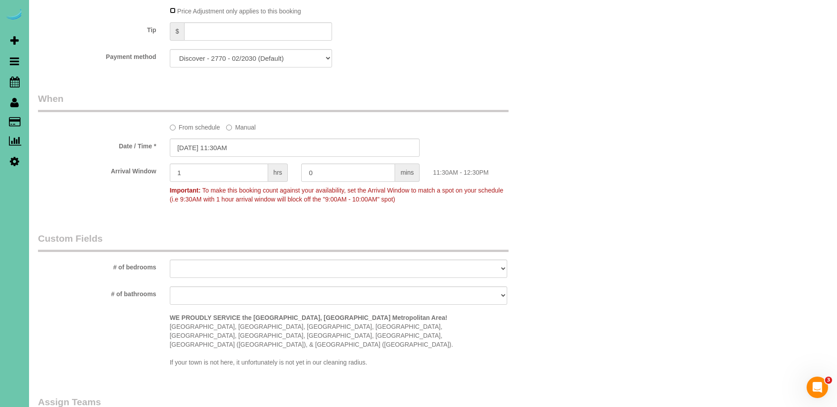
scroll to position [546, 0]
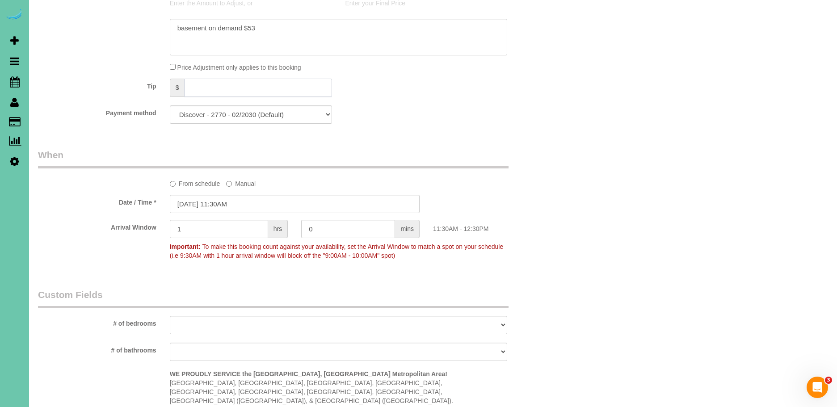
click at [214, 89] on input "text" at bounding box center [257, 88] width 147 height 18
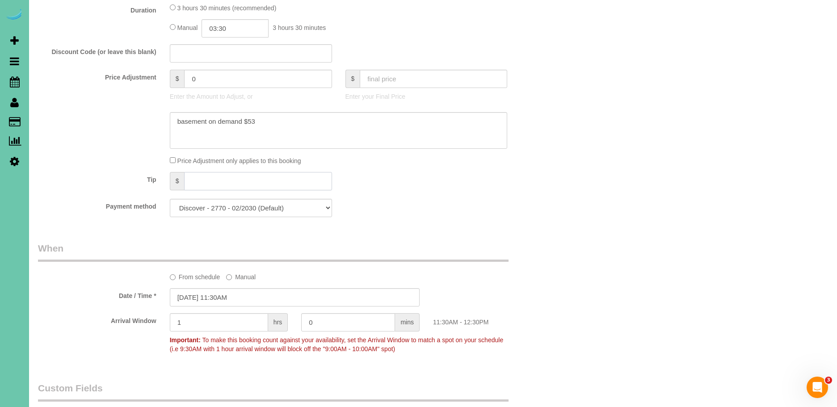
scroll to position [442, 0]
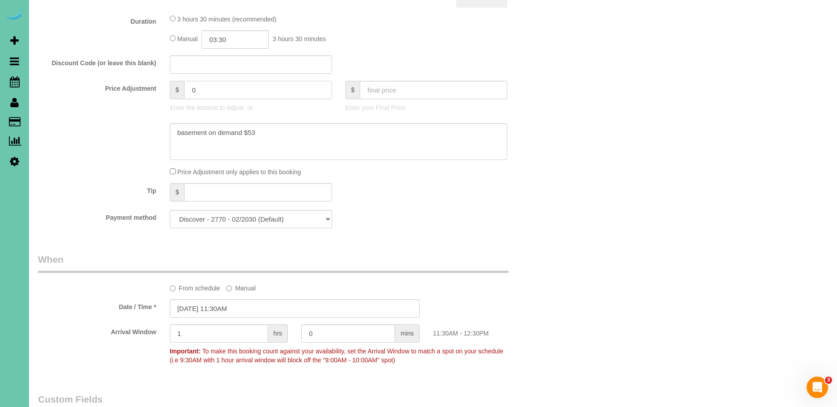
drag, startPoint x: 214, startPoint y: 92, endPoint x: 169, endPoint y: 89, distance: 45.2
click at [169, 89] on div "$ 0 Enter the Amount to Adjust, or" at bounding box center [251, 99] width 176 height 36
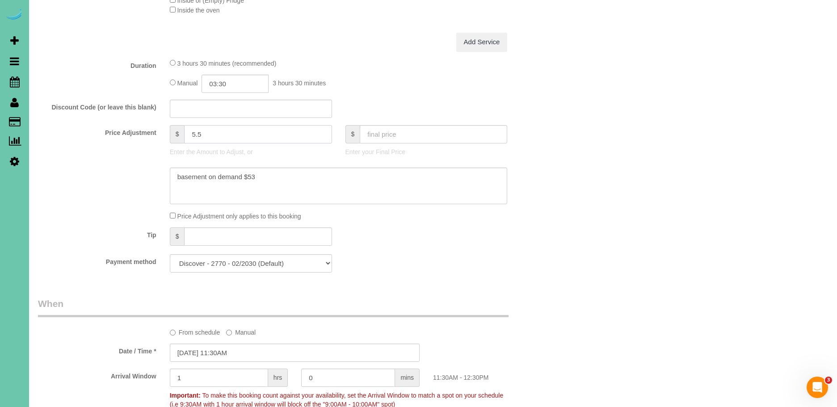
scroll to position [372, 0]
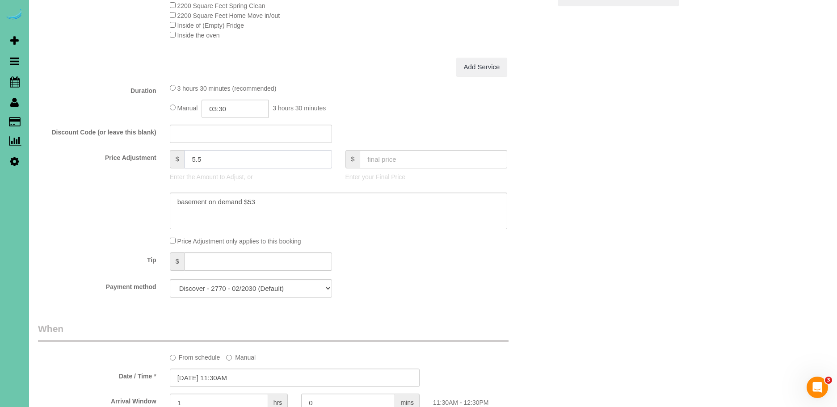
type input "5.5"
click at [339, 94] on div "3 hours 30 minutes (recommended) Manual 03:30 3 hours 30 minutes" at bounding box center [338, 100] width 351 height 35
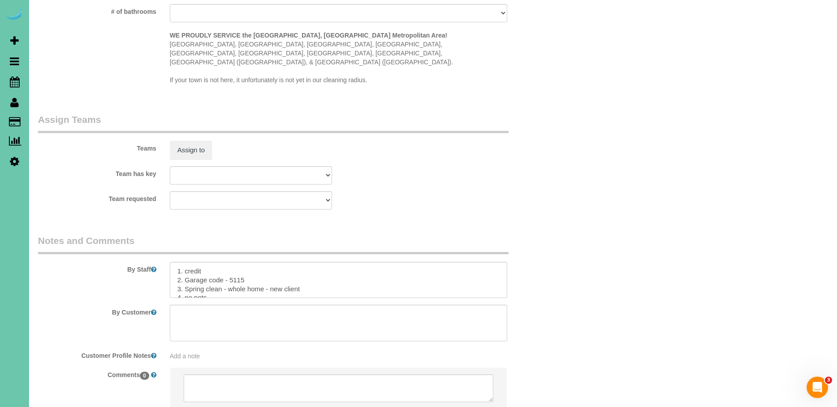
scroll to position [890, 0]
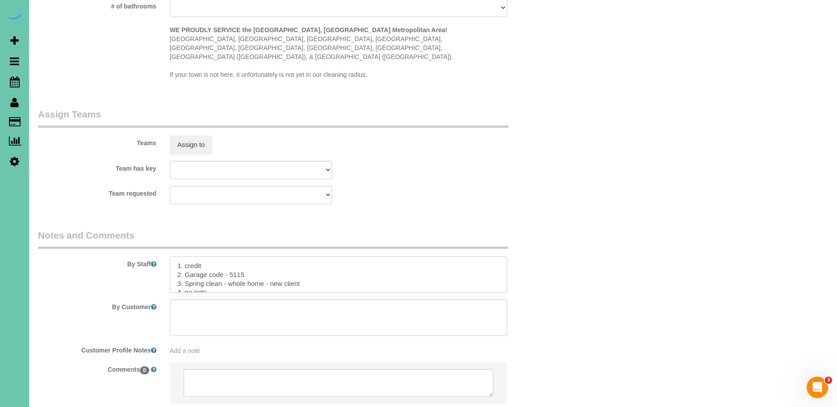
drag, startPoint x: 222, startPoint y: 266, endPoint x: 184, endPoint y: 265, distance: 38.0
click at [184, 265] on textarea at bounding box center [339, 275] width 338 height 37
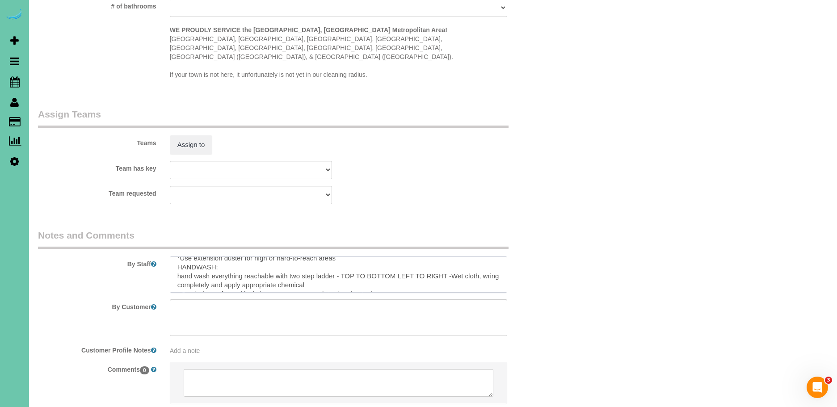
scroll to position [0, 0]
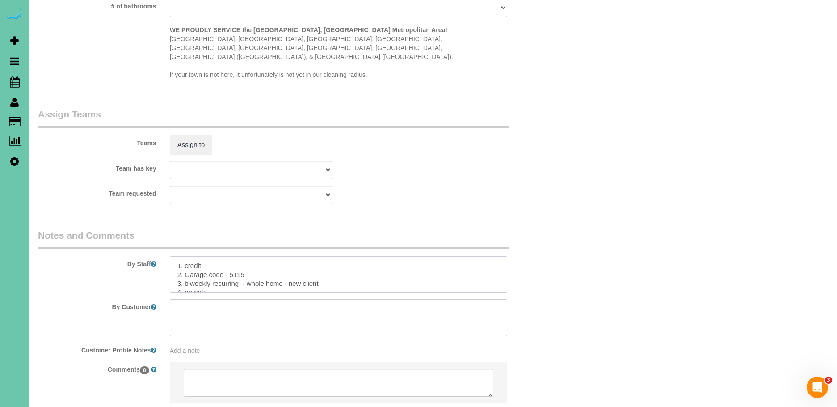
drag, startPoint x: 286, startPoint y: 268, endPoint x: 249, endPoint y: 265, distance: 36.8
click at [249, 265] on textarea at bounding box center [339, 275] width 338 height 37
drag, startPoint x: 367, startPoint y: 265, endPoint x: 321, endPoint y: 265, distance: 46.0
click at [321, 265] on textarea at bounding box center [339, 275] width 338 height 37
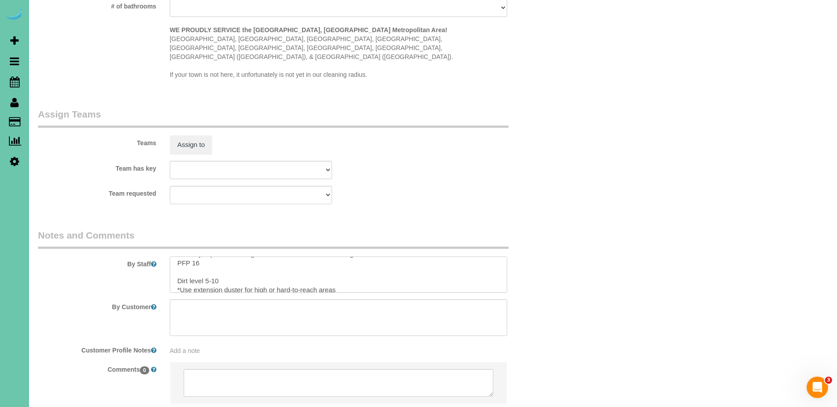
click at [201, 257] on textarea at bounding box center [339, 275] width 338 height 37
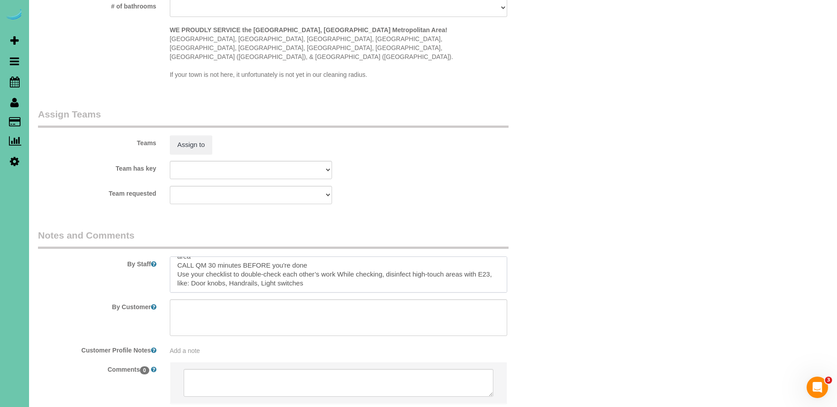
drag, startPoint x: 175, startPoint y: 262, endPoint x: 265, endPoint y: 273, distance: 90.9
click at [265, 273] on textarea at bounding box center [339, 275] width 338 height 37
click at [174, 257] on textarea at bounding box center [339, 275] width 338 height 37
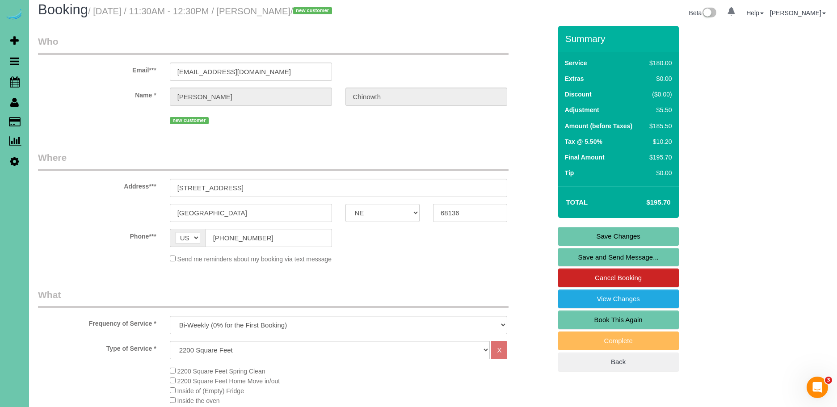
scroll to position [0, 0]
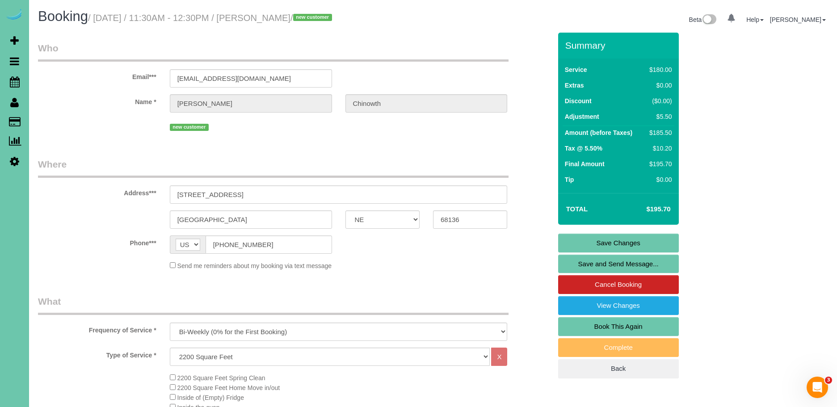
type textarea "1. credit 2. Garage code - 5115 3. biweekly recurring - main floor and upstairs…"
click at [636, 242] on link "Save Changes" at bounding box center [618, 243] width 121 height 19
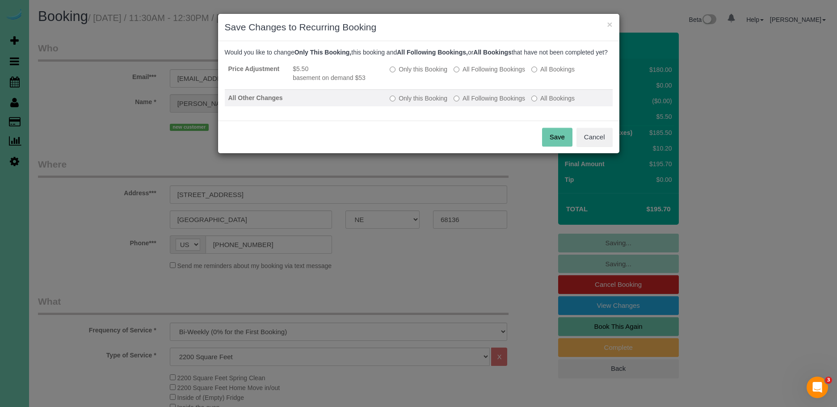
drag, startPoint x: 476, startPoint y: 77, endPoint x: 476, endPoint y: 114, distance: 36.7
click at [476, 74] on label "All Following Bookings" at bounding box center [490, 69] width 72 height 9
click at [479, 103] on label "All Following Bookings" at bounding box center [490, 98] width 72 height 9
click at [554, 144] on button "Save" at bounding box center [557, 137] width 30 height 19
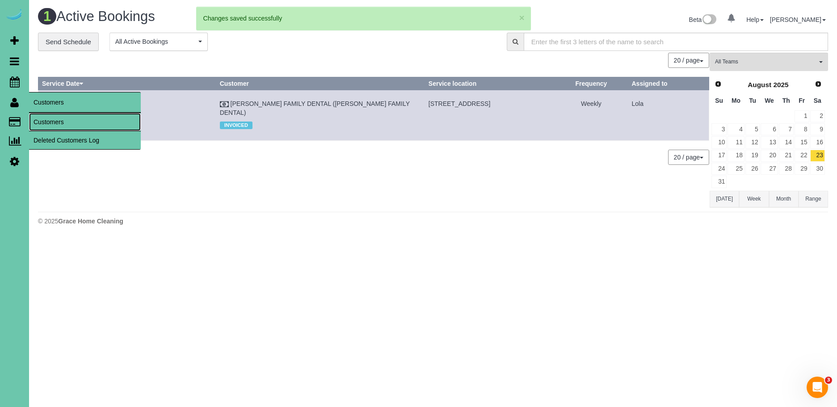
click at [51, 120] on link "Customers" at bounding box center [85, 122] width 112 height 18
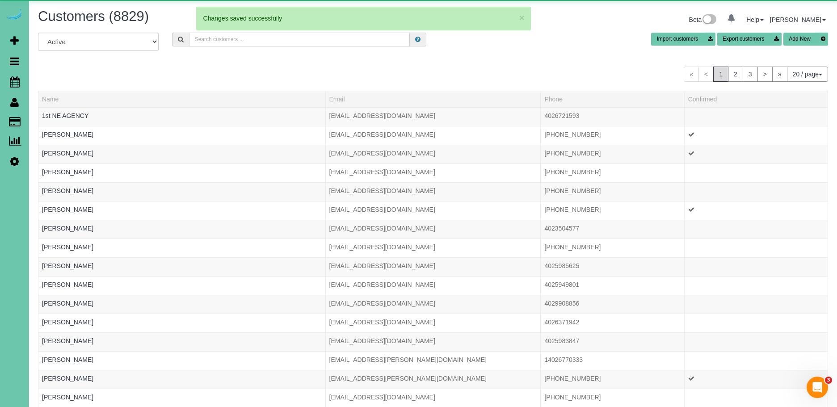
click at [244, 37] on input "text" at bounding box center [299, 40] width 221 height 14
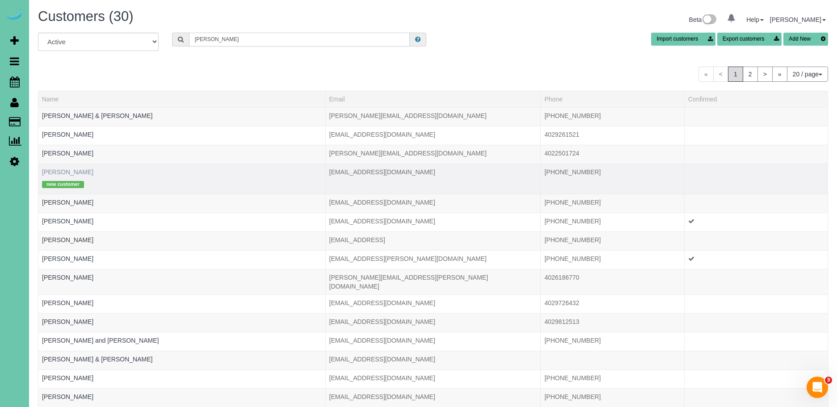
type input "bob"
click at [63, 175] on link "Bob Chinowth" at bounding box center [67, 172] width 51 height 7
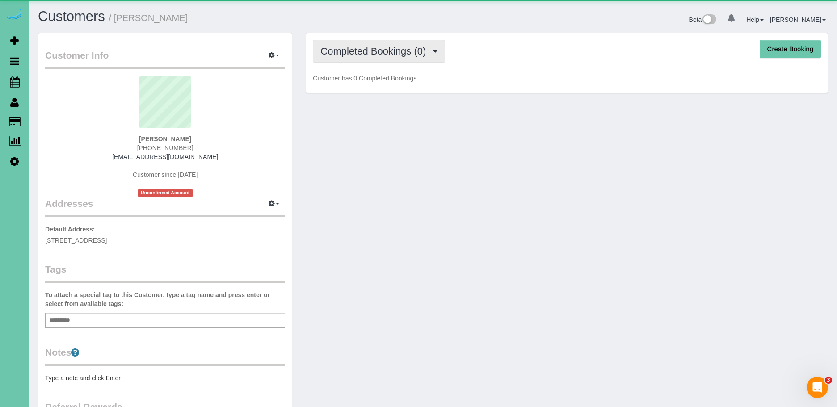
click at [416, 48] on span "Completed Bookings (0)" at bounding box center [375, 51] width 110 height 11
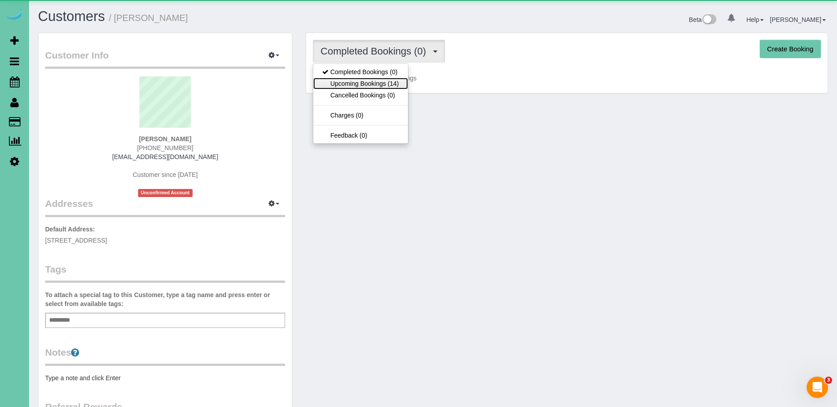
click at [389, 84] on link "Upcoming Bookings (14)" at bounding box center [360, 84] width 94 height 12
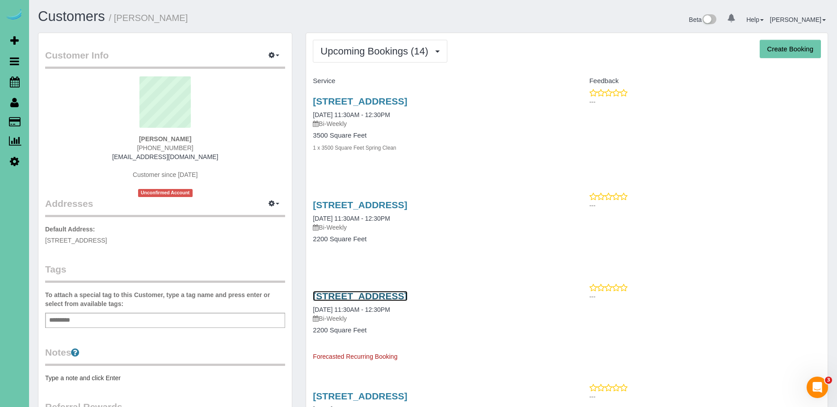
click at [407, 293] on link "7223 S 184th St, Omaha, NE 68136" at bounding box center [360, 296] width 94 height 10
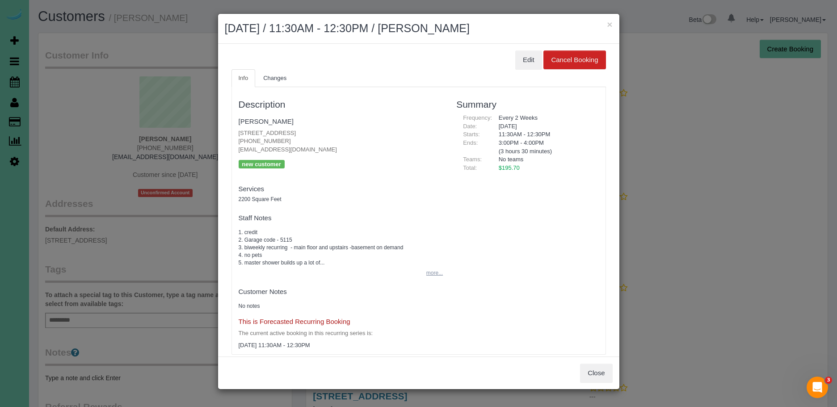
click at [440, 272] on button "more..." at bounding box center [432, 273] width 22 height 13
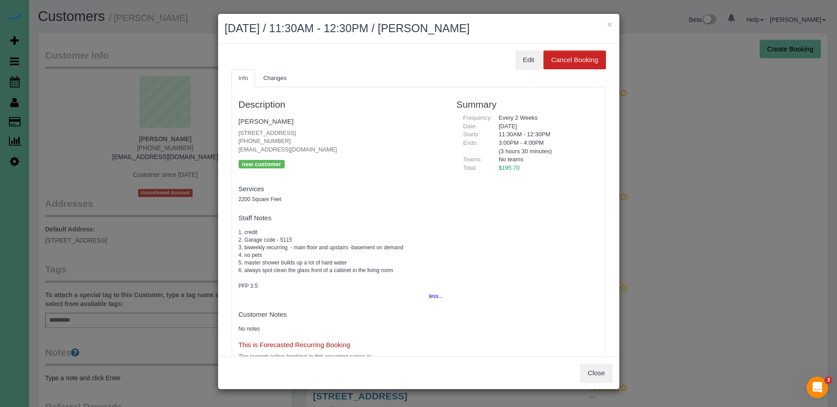
scroll to position [37, 0]
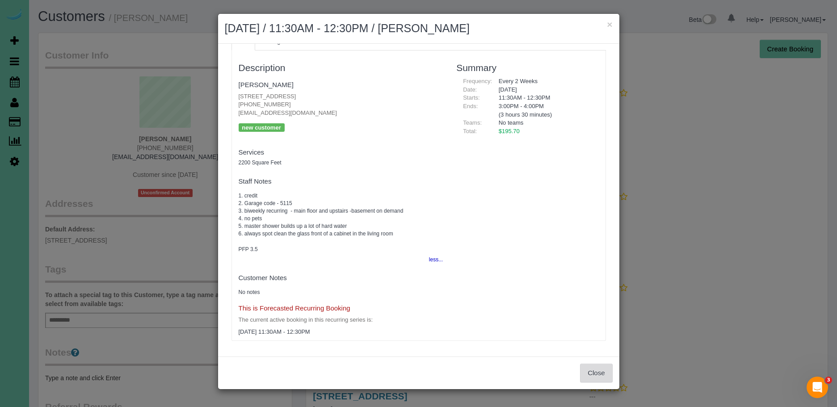
click at [594, 375] on button "Close" at bounding box center [596, 373] width 32 height 19
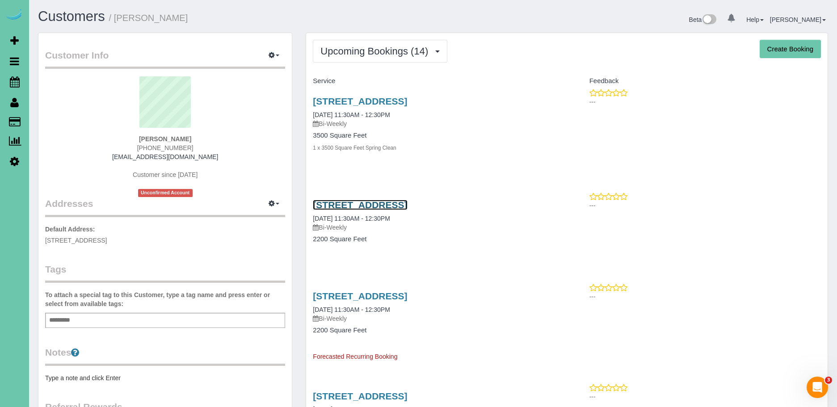
click at [402, 200] on link "7223 S 184th St, Omaha, NE 68136" at bounding box center [360, 205] width 94 height 10
click at [387, 205] on link "7223 S 184th St, Omaha, NE 68136" at bounding box center [360, 205] width 94 height 10
click at [425, 46] on span "Upcoming Bookings (14)" at bounding box center [376, 51] width 112 height 11
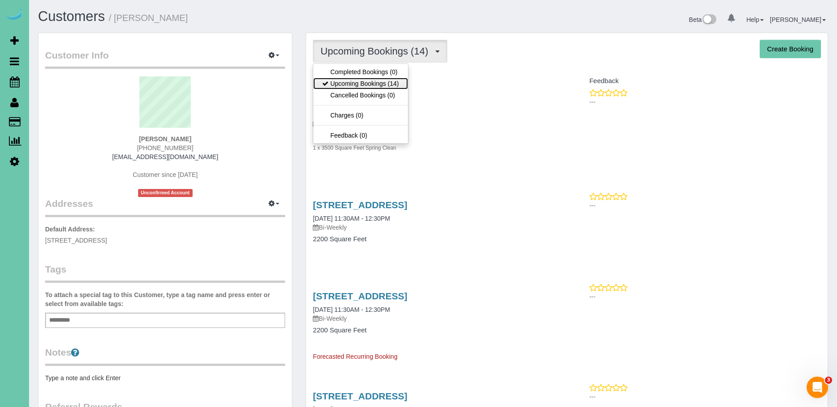
click at [391, 79] on link "Upcoming Bookings (14)" at bounding box center [360, 84] width 94 height 12
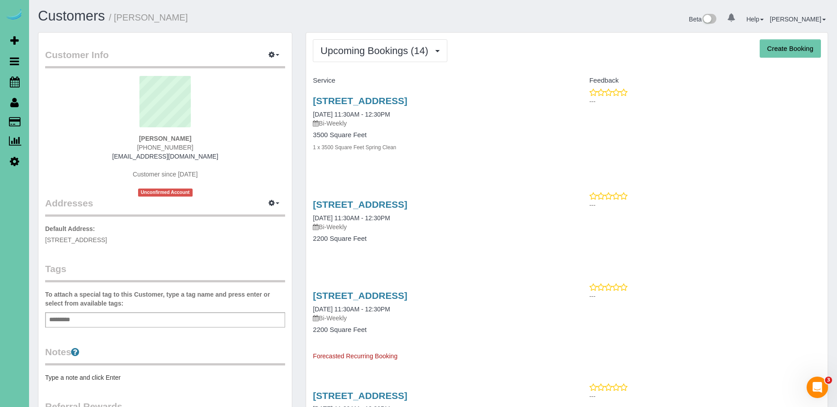
scroll to position [0, 0]
click at [373, 224] on p "Bi-Weekly" at bounding box center [436, 227] width 247 height 9
click at [220, 152] on div "Bob Chinowth (402) 681-1284 bchinowth@msn.com Customer since 2025 Unconfirmed A…" at bounding box center [165, 136] width 240 height 121
drag, startPoint x: 191, startPoint y: 160, endPoint x: 133, endPoint y: 158, distance: 58.1
click at [133, 158] on div "Bob Chinowth (402) 681-1284 bchinowth@msn.com Customer since 2025 Unconfirmed A…" at bounding box center [165, 136] width 240 height 121
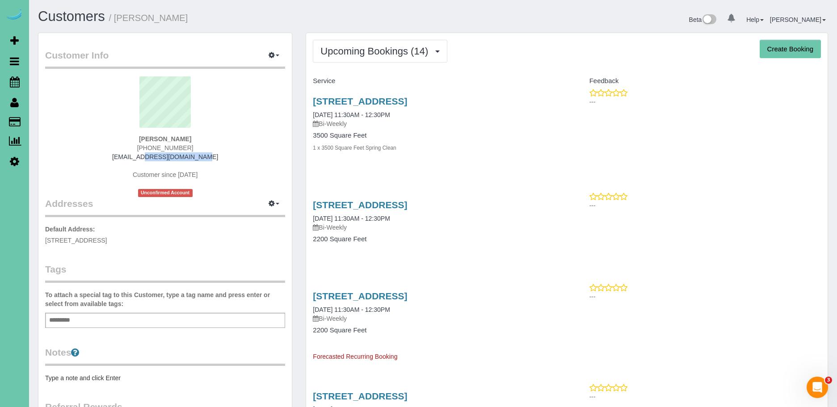
copy link "bchinowth@msn.com"
click at [51, 84] on span "Scheduler" at bounding box center [85, 82] width 112 height 21
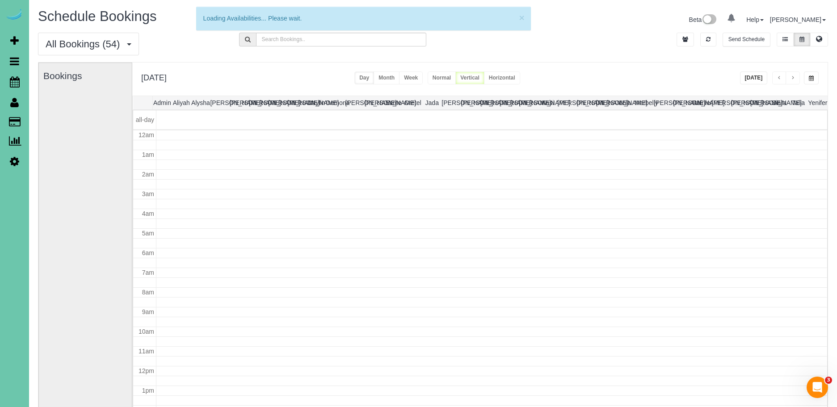
scroll to position [118, 0]
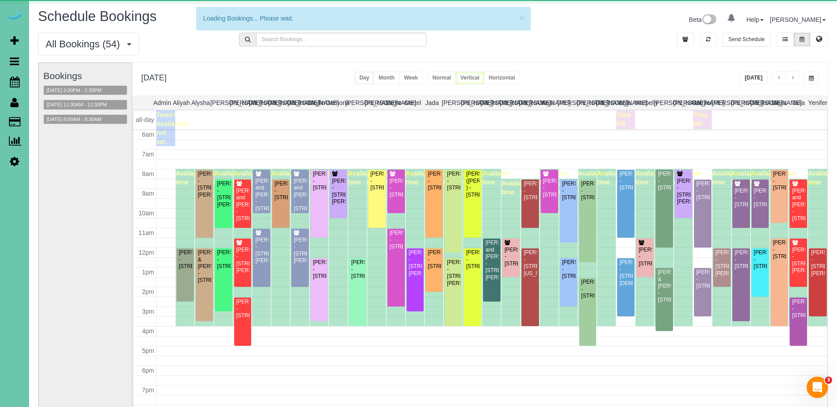
click at [816, 81] on button "button" at bounding box center [811, 78] width 15 height 13
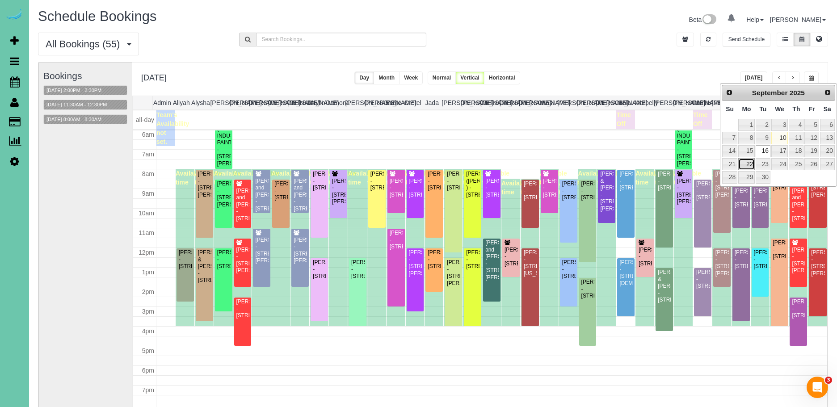
click at [753, 167] on link "22" at bounding box center [746, 164] width 17 height 12
type input "**********"
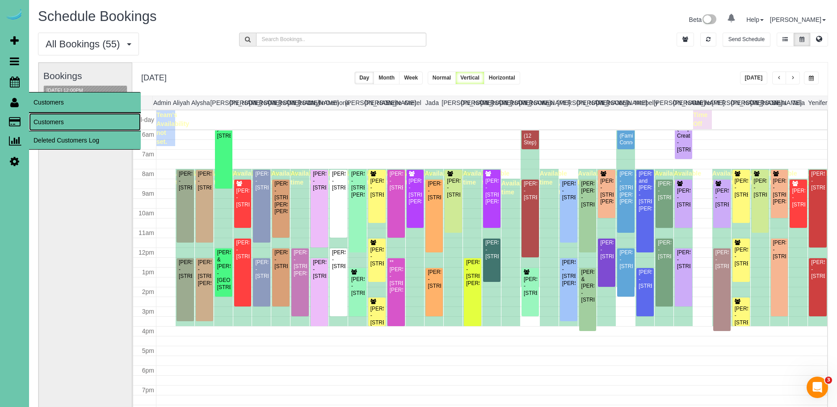
drag, startPoint x: 65, startPoint y: 116, endPoint x: 105, endPoint y: 105, distance: 42.2
click at [65, 116] on link "Customers" at bounding box center [85, 122] width 112 height 18
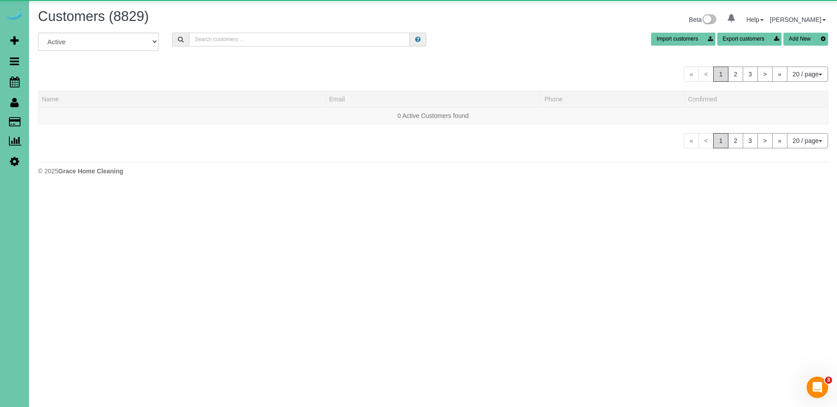
click at [291, 42] on input "text" at bounding box center [299, 40] width 221 height 14
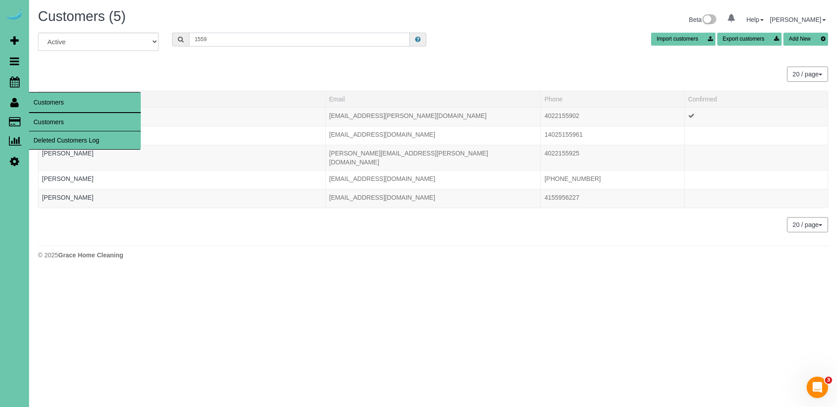
type input "1559"
click at [57, 122] on link "Customers" at bounding box center [85, 122] width 112 height 18
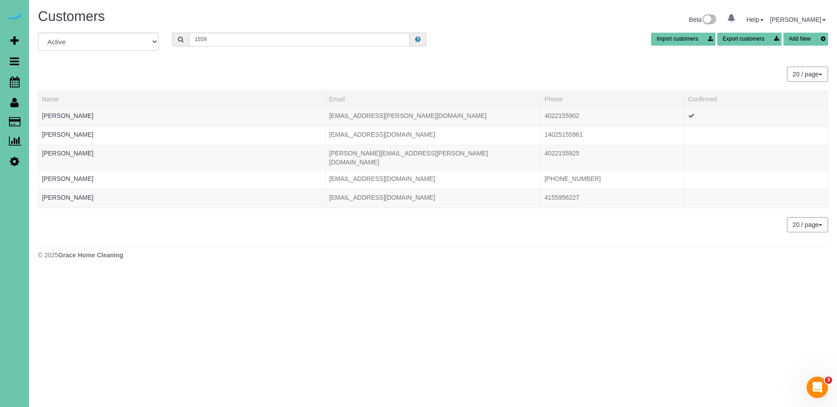
click at [822, 38] on icon at bounding box center [823, 39] width 10 height 13
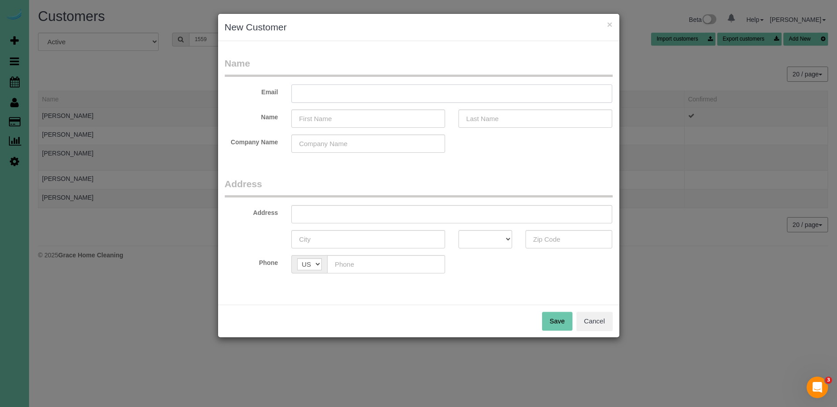
click at [353, 92] on input "text" at bounding box center [451, 93] width 321 height 18
click at [380, 117] on input "text" at bounding box center [368, 119] width 154 height 18
click at [303, 96] on input "Julie.mierau@gmail.com" at bounding box center [451, 93] width 321 height 18
type input "julie.mierau@gmail.com"
click at [367, 119] on input "text" at bounding box center [368, 119] width 154 height 18
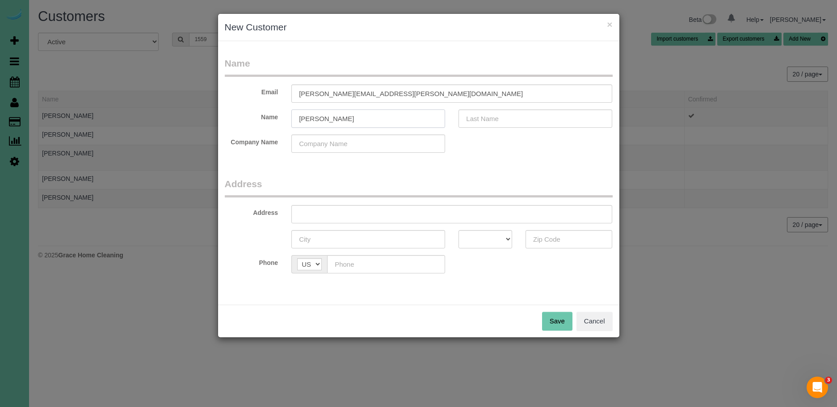
type input "Julie"
type input "Mierau"
click at [340, 217] on input "text" at bounding box center [451, 214] width 321 height 18
type input "6006 Charles St"
click at [359, 238] on input "text" at bounding box center [368, 239] width 154 height 18
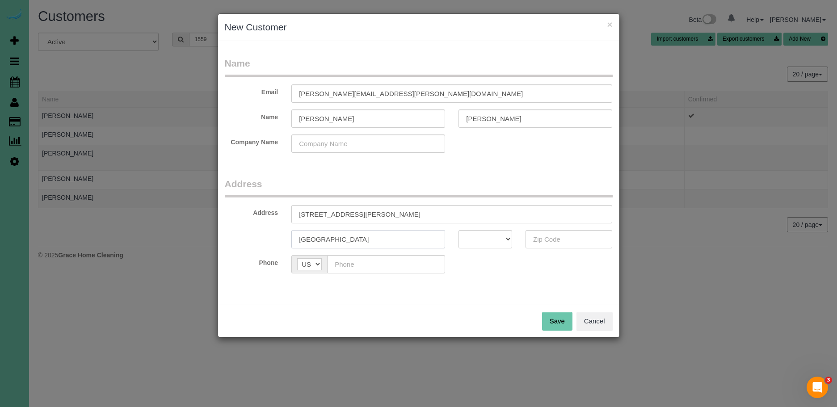
type input "[GEOGRAPHIC_DATA]"
click at [501, 242] on select "AK AL AR AZ CA CO CT DC DE FL GA HI IA ID IL IN KS KY LA MA MD ME MI MN MO MS M…" at bounding box center [486, 239] width 54 height 18
select select "NE"
click at [459, 230] on select "AK AL AR AZ CA CO CT DC DE FL GA HI IA ID IL IN KS KY LA MA MD ME MI MN MO MS M…" at bounding box center [486, 239] width 54 height 18
click at [564, 237] on input "text" at bounding box center [569, 239] width 87 height 18
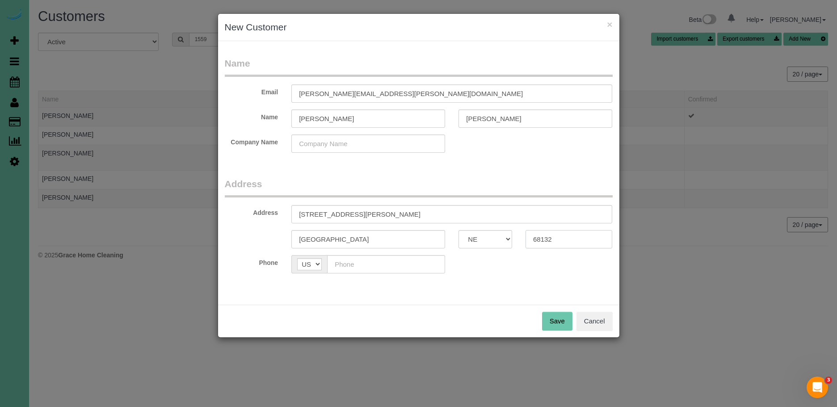
type input "68132"
click at [414, 265] on input "text" at bounding box center [386, 264] width 118 height 18
type input "(402) 598-1559"
click at [549, 321] on button "Save" at bounding box center [557, 321] width 30 height 19
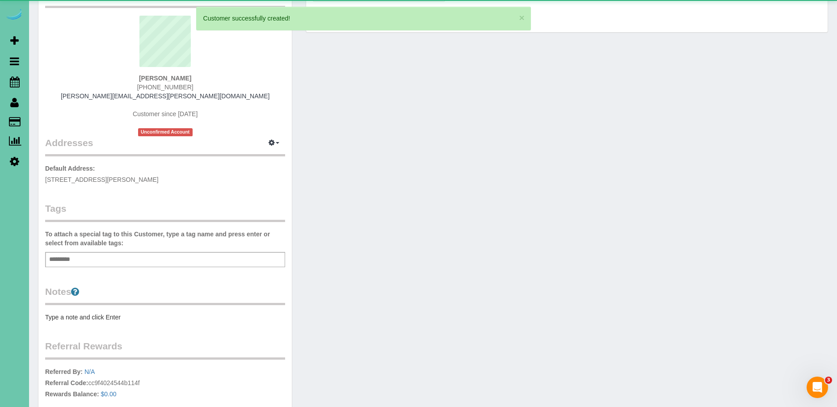
scroll to position [174, 0]
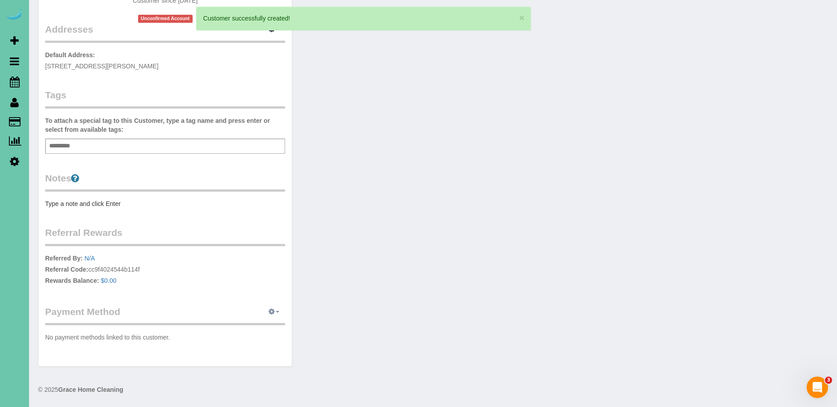
click at [271, 312] on icon "button" at bounding box center [272, 311] width 6 height 5
click at [269, 340] on link "Add Credit/Debit Card" at bounding box center [244, 340] width 84 height 12
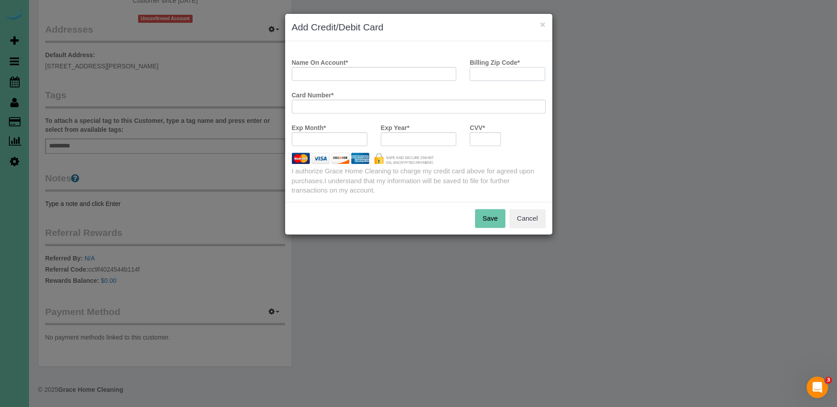
click at [492, 79] on input "Billing Zip Code *" at bounding box center [508, 74] width 76 height 14
type input "68132"
click at [331, 146] on div at bounding box center [330, 139] width 76 height 14
click at [384, 80] on input "Name On Account *" at bounding box center [374, 74] width 165 height 14
type input "Julie M"
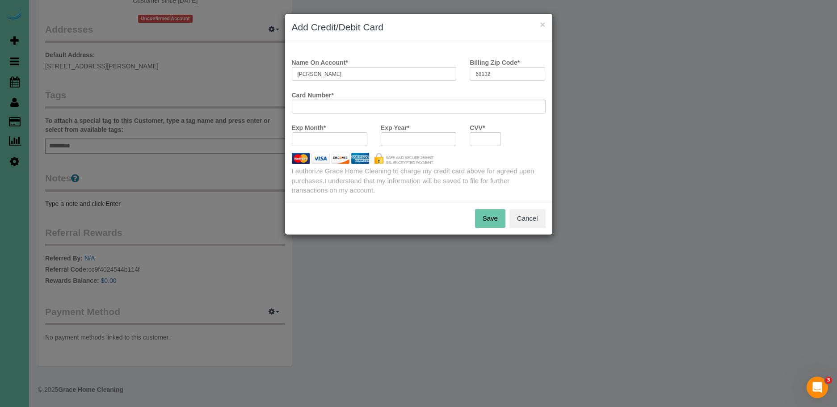
click at [501, 217] on button "Save" at bounding box center [490, 218] width 30 height 19
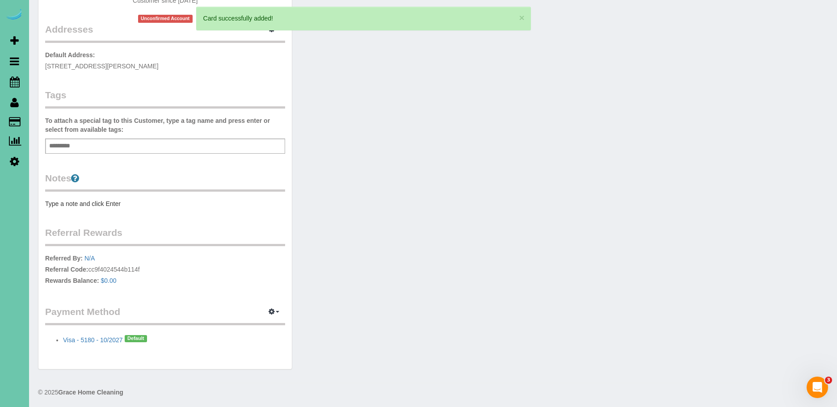
scroll to position [0, 0]
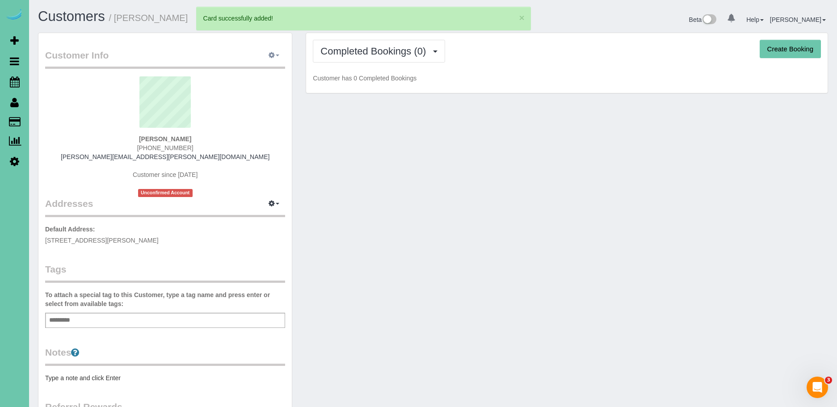
click at [270, 52] on icon "button" at bounding box center [272, 54] width 6 height 5
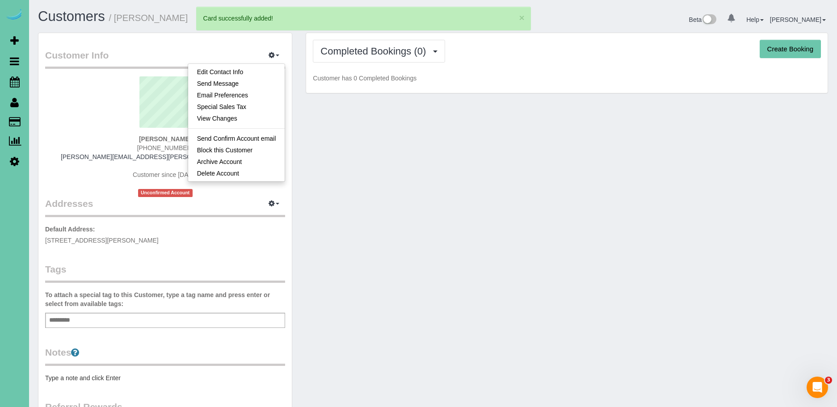
click at [409, 175] on div "Customer Info Edit Contact Info Send Message Email Preferences Special Sales Ta…" at bounding box center [433, 293] width 804 height 520
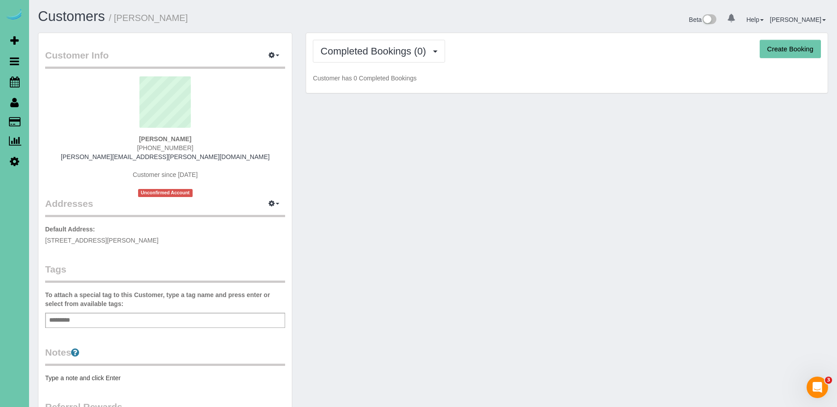
click at [803, 54] on button "Create Booking" at bounding box center [790, 49] width 61 height 19
select select "NE"
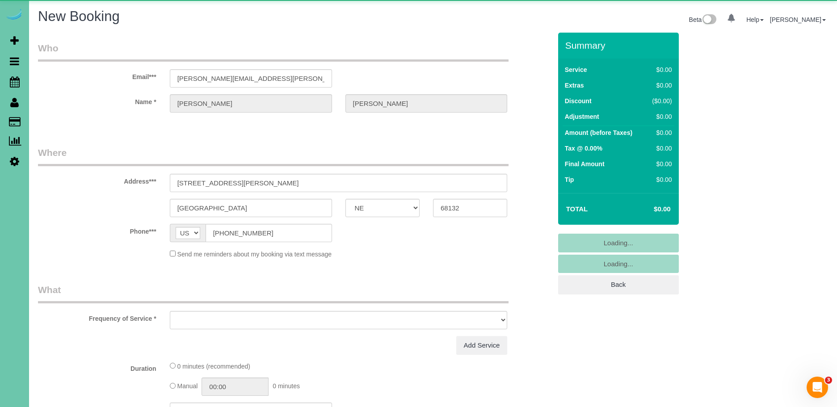
select select "object:38981"
select select "string:fspay-4a8bd888-1e29-4606-98d6-72e3c0470543"
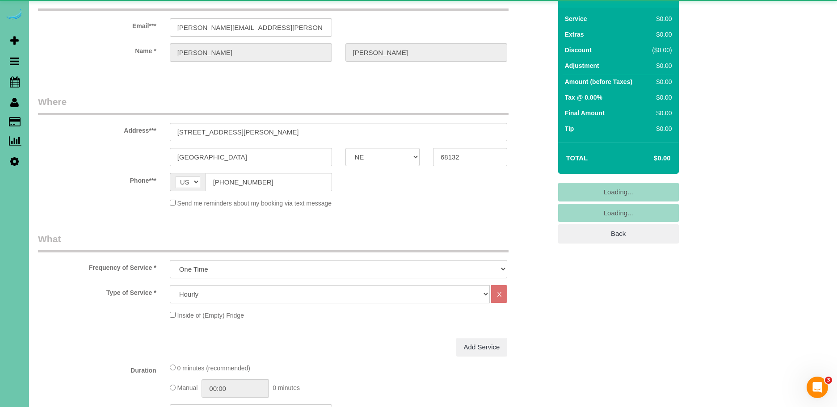
scroll to position [67, 0]
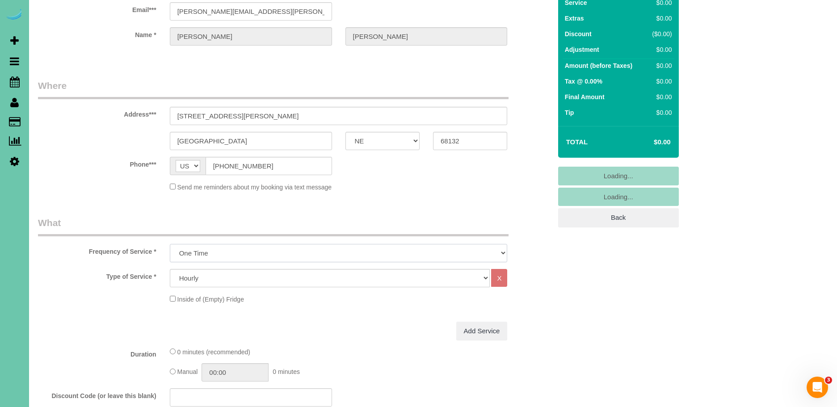
click at [242, 253] on select "One Time Weekly (0% for the First Booking) Bi-Weekly (0% for the First Booking)…" at bounding box center [339, 253] width 338 height 18
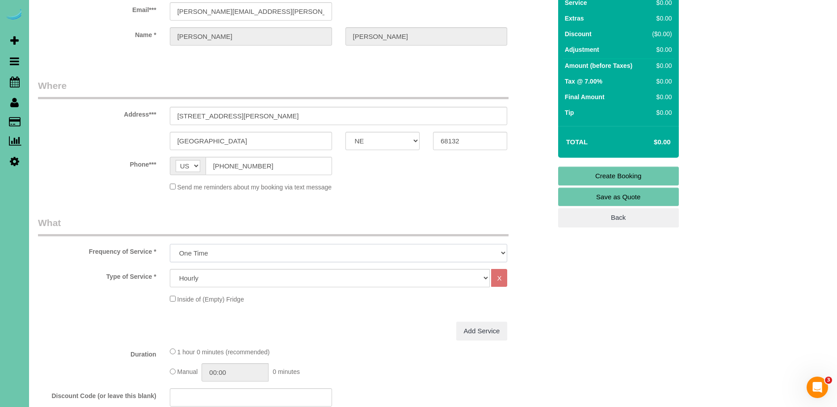
select select "object:38988"
click at [170, 244] on select "One Time Weekly (0% for the First Booking) Bi-Weekly (0% for the First Booking)…" at bounding box center [339, 253] width 338 height 18
click at [228, 279] on select "Hourly 2.5 Hour Custom Clean 3.5 Hour Custom Clean commercial 1000 Square Feet …" at bounding box center [330, 278] width 320 height 18
select select "61"
click at [170, 269] on select "Hourly 2.5 Hour Custom Clean 3.5 Hour Custom Clean commercial 1000 Square Feet …" at bounding box center [330, 278] width 320 height 18
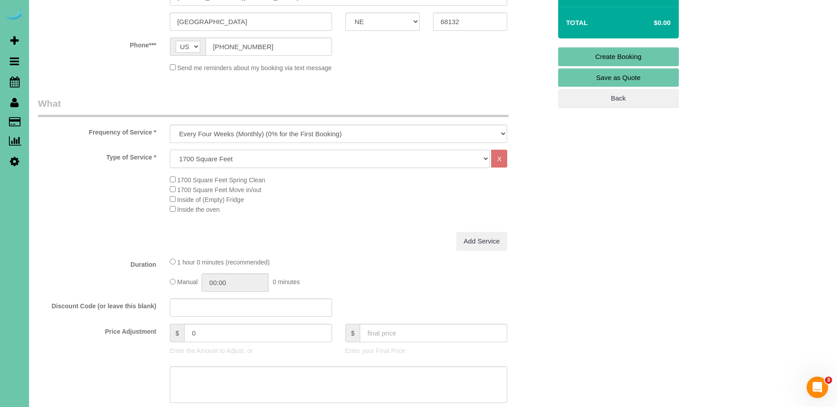
scroll to position [190, 0]
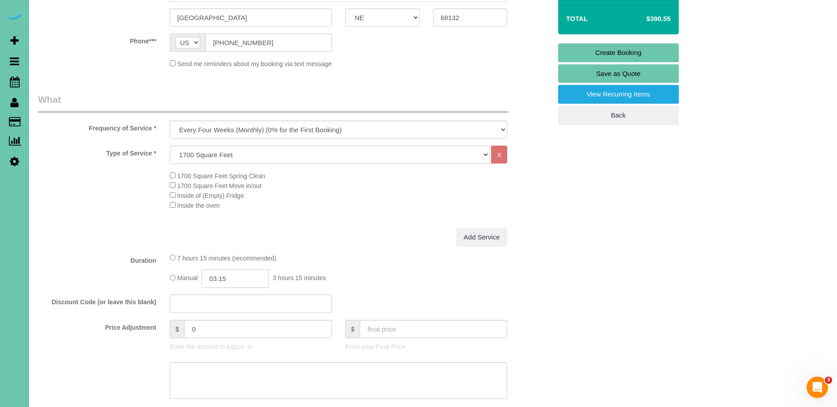
click at [236, 280] on input "03:15" at bounding box center [235, 279] width 67 height 18
type input "03:45"
click at [368, 228] on div "Add Service" at bounding box center [338, 237] width 351 height 19
click at [241, 383] on textarea at bounding box center [339, 380] width 338 height 37
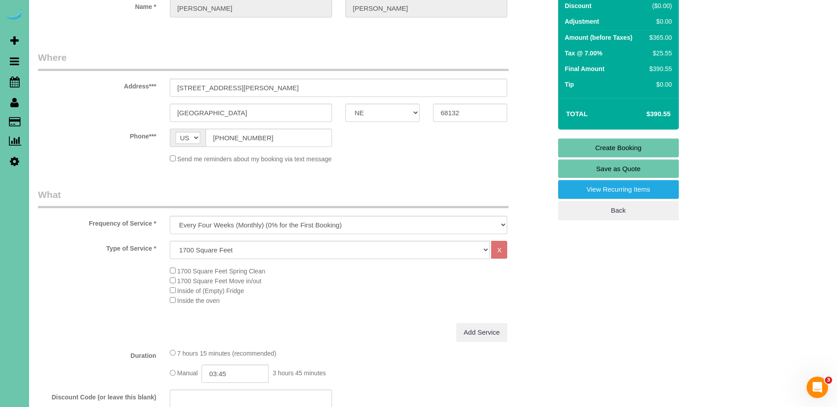
scroll to position [0, 0]
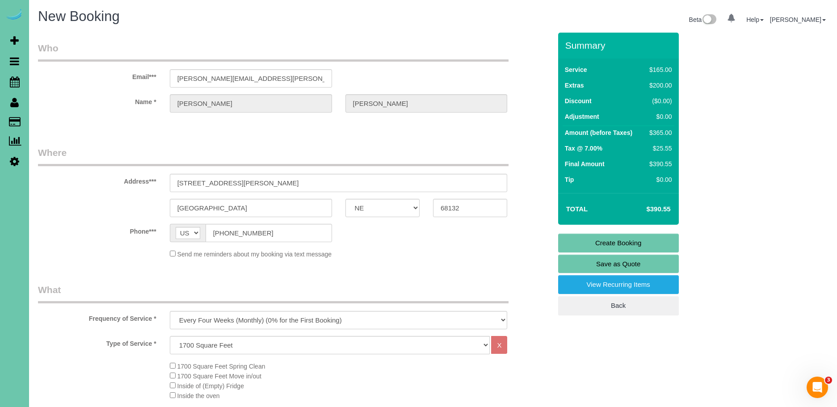
type textarea "530-636 10-12 PFP"
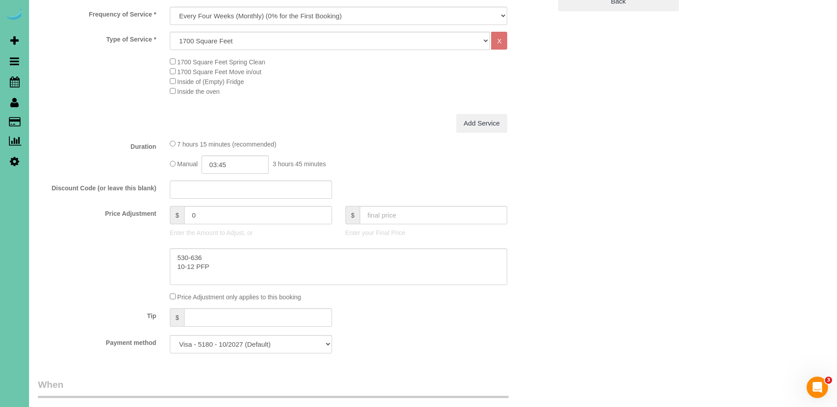
scroll to position [358, 0]
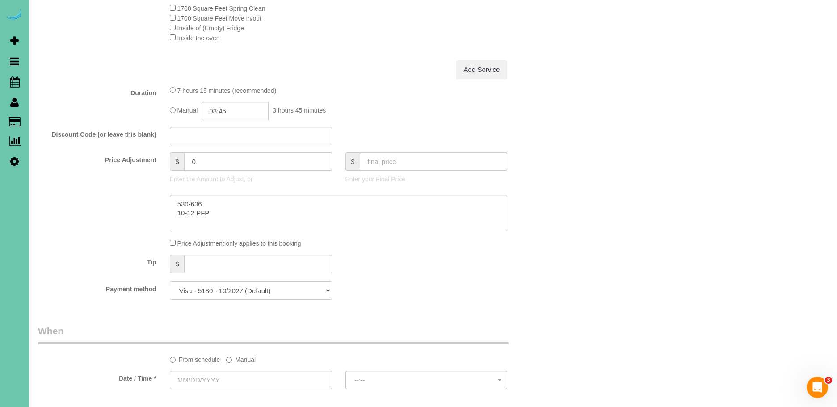
drag, startPoint x: 209, startPoint y: 162, endPoint x: 165, endPoint y: 159, distance: 43.4
click at [165, 159] on div "$ 0 Enter the Amount to Adjust, or" at bounding box center [251, 170] width 176 height 36
type input "218"
click at [137, 195] on div at bounding box center [294, 213] width 527 height 37
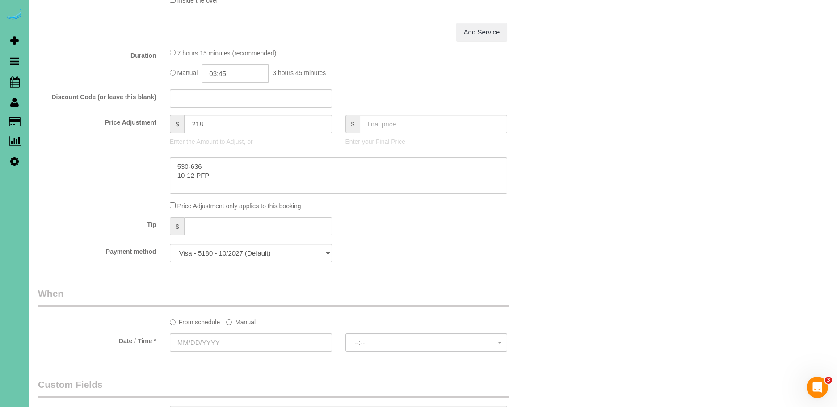
scroll to position [398, 0]
click at [240, 319] on label "Manual" at bounding box center [240, 318] width 29 height 12
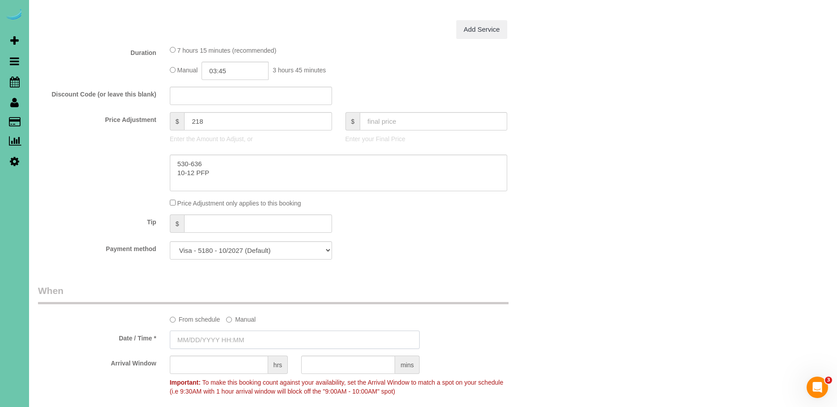
click at [185, 339] on input "text" at bounding box center [295, 340] width 250 height 18
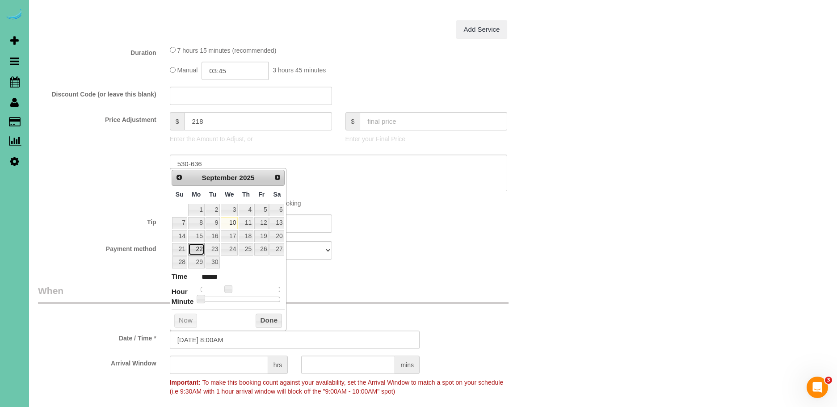
click at [200, 249] on link "22" at bounding box center [196, 249] width 17 height 12
type input "09/22/2025 8:00AM"
drag, startPoint x: 273, startPoint y: 318, endPoint x: 250, endPoint y: 373, distance: 59.7
click at [273, 318] on button "Done" at bounding box center [269, 321] width 26 height 14
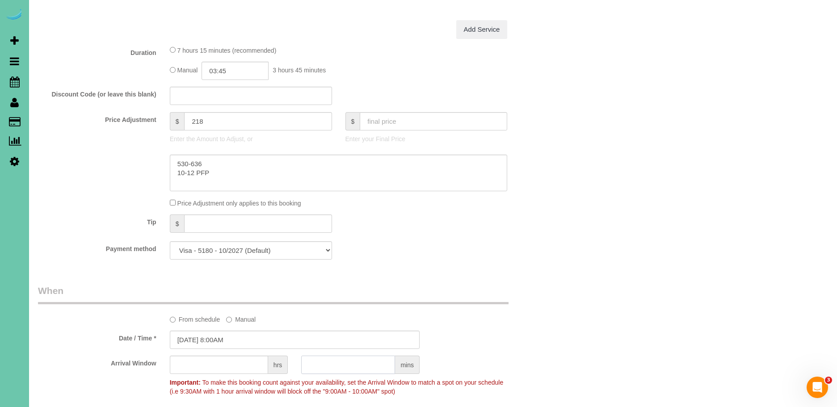
click at [331, 373] on input "text" at bounding box center [348, 365] width 94 height 18
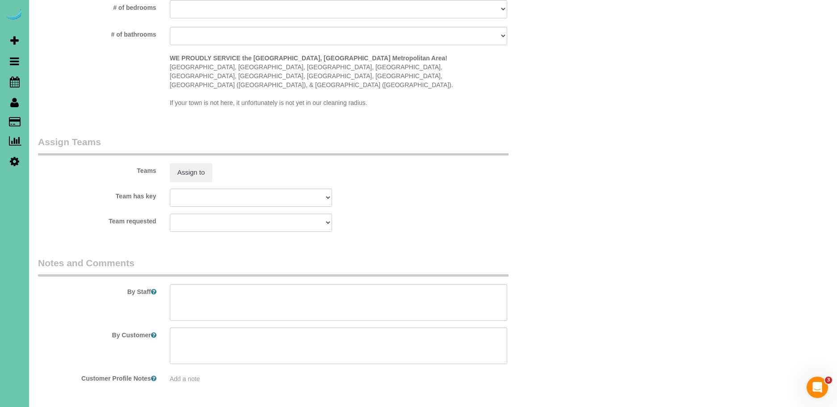
scroll to position [865, 0]
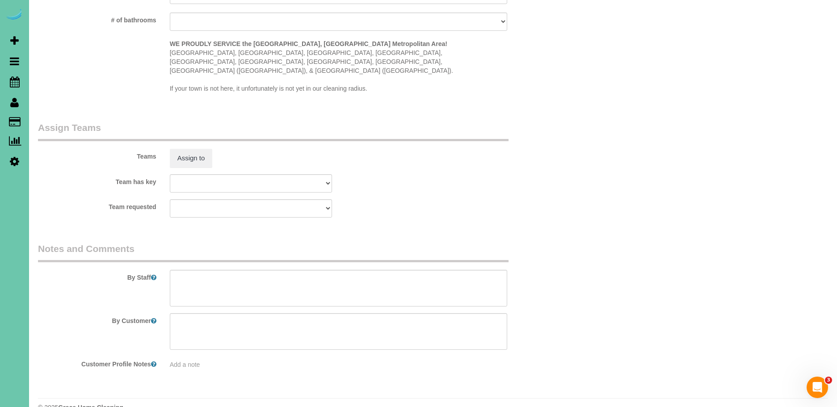
type input "30"
click at [239, 270] on textarea at bounding box center [339, 288] width 338 height 37
click at [176, 275] on textarea at bounding box center [339, 288] width 338 height 37
paste textarea "CLEANING DESCRIPTION Dirt level 5-10 *Use extension duster for high or hard-to-…"
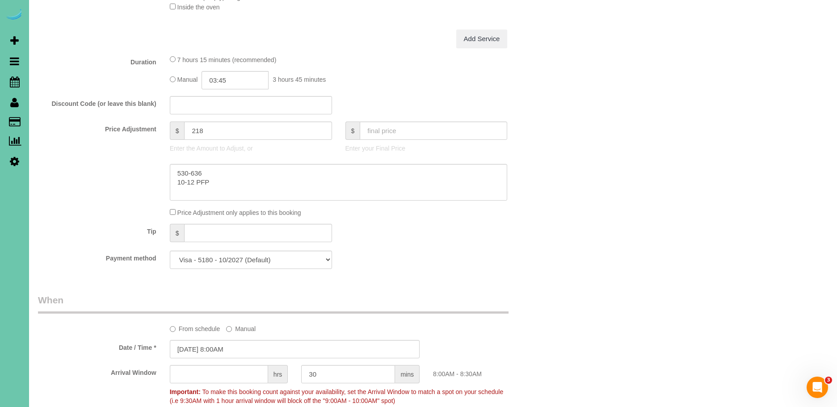
scroll to position [0, 0]
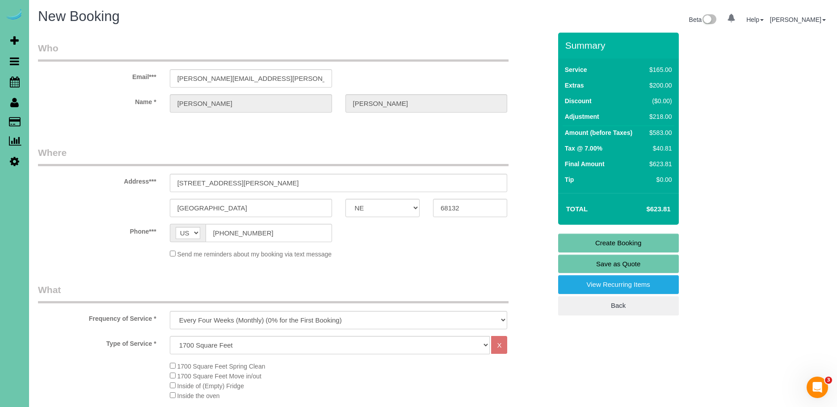
type textarea "1. credit 2. client home 3. Spring clean - whole home - new client 4. has 2 dog…"
click at [645, 243] on link "Create Booking" at bounding box center [618, 243] width 121 height 19
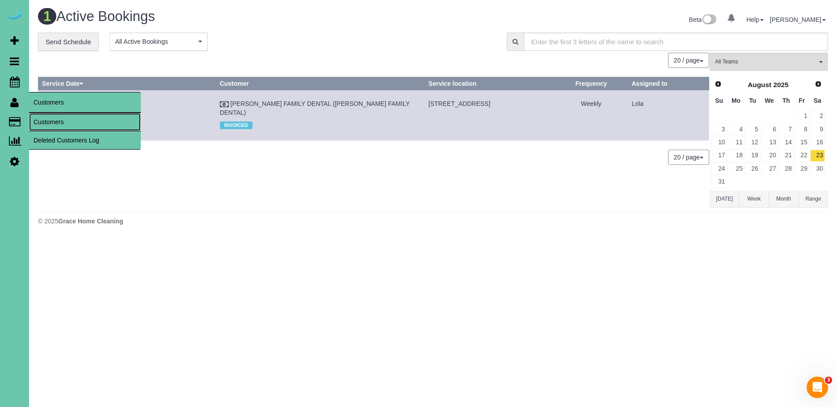
click at [52, 118] on link "Customers" at bounding box center [85, 122] width 112 height 18
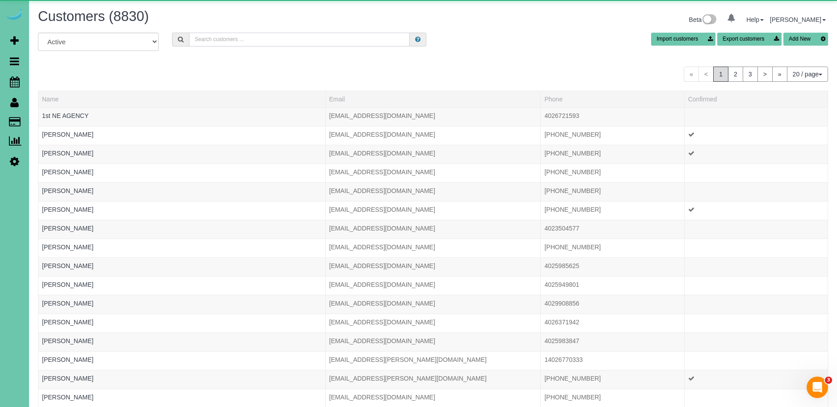
click at [220, 40] on input "text" at bounding box center [299, 40] width 221 height 14
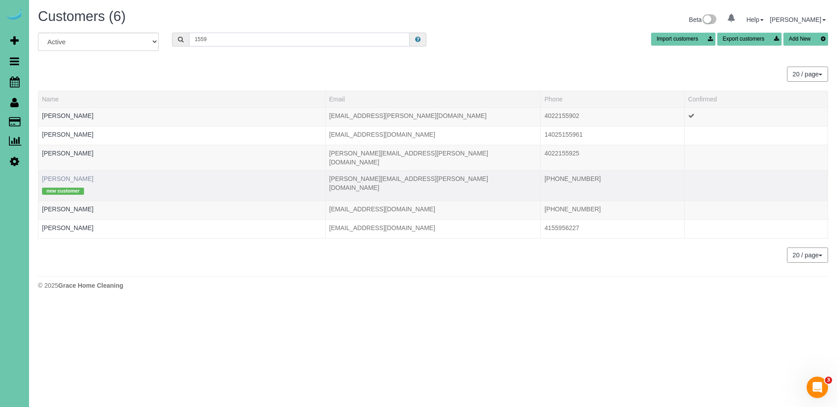
type input "1559"
click at [58, 175] on link "Julie Mierau" at bounding box center [67, 178] width 51 height 7
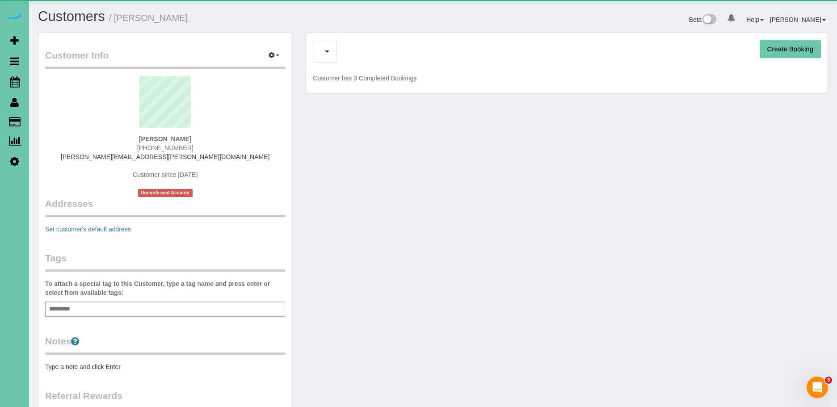
click at [343, 53] on div "Upcoming Bookings (13) Cancelled Bookings (0) Create Booking" at bounding box center [567, 51] width 508 height 23
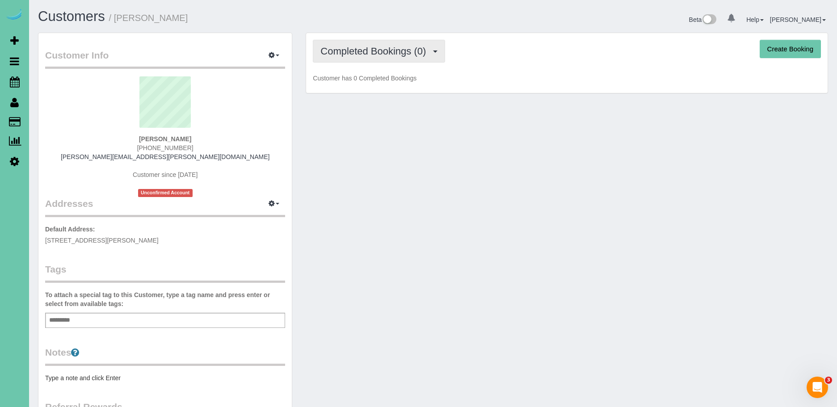
click at [343, 53] on span "Completed Bookings (0)" at bounding box center [375, 51] width 110 height 11
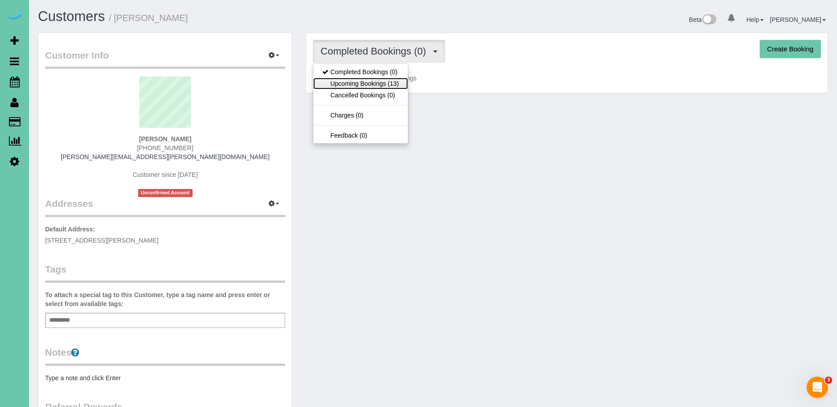
click at [379, 82] on link "Upcoming Bookings (13)" at bounding box center [360, 84] width 94 height 12
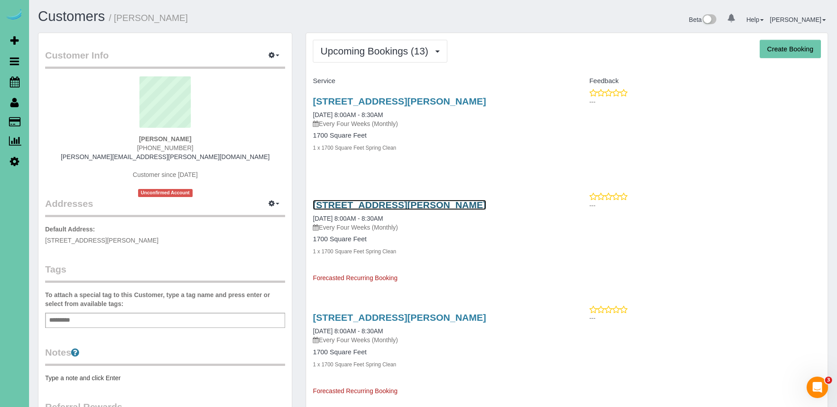
click at [417, 204] on link "6006 Charles St, Omaha, NE 68132" at bounding box center [399, 205] width 173 height 10
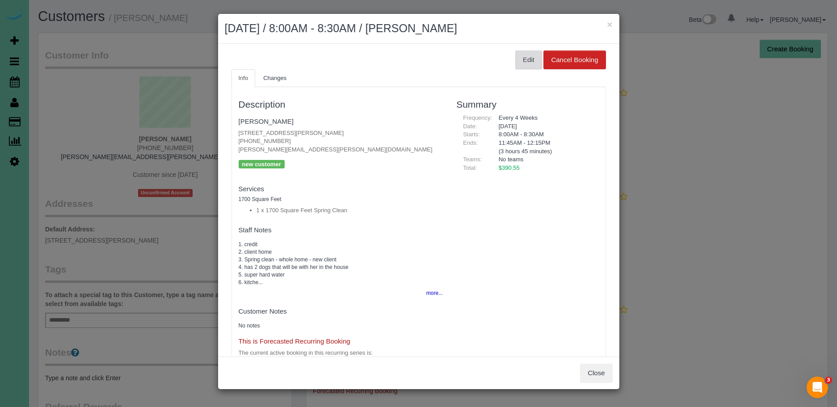
click at [520, 58] on button "Edit" at bounding box center [528, 60] width 27 height 19
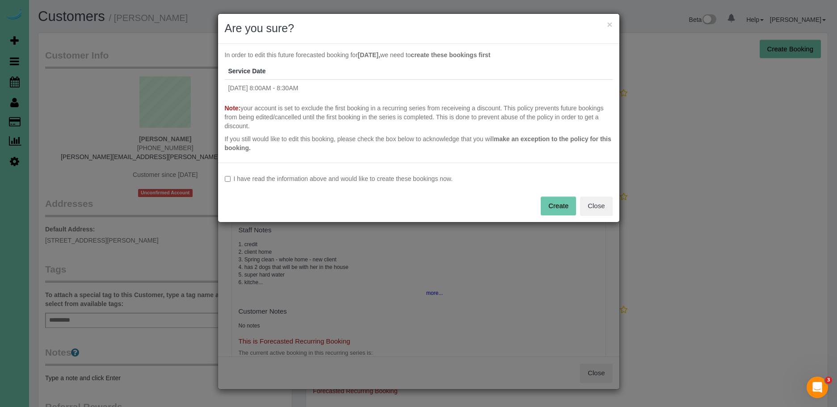
click at [333, 178] on label "I have read the information above and would like to create these bookings now." at bounding box center [419, 178] width 388 height 9
click at [557, 208] on button "Create" at bounding box center [558, 206] width 35 height 19
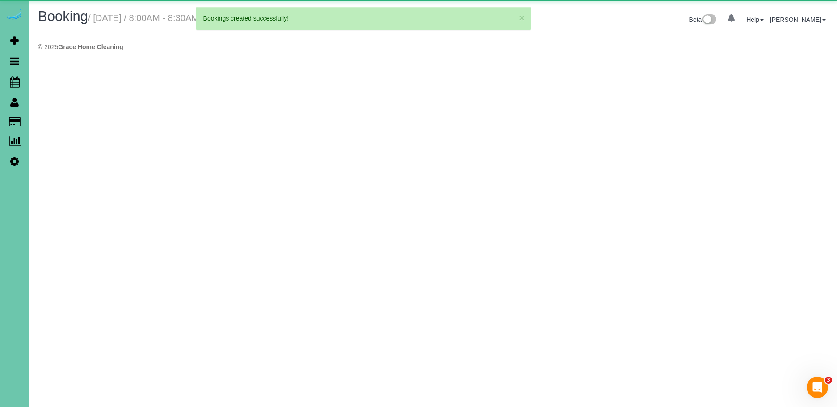
select select "NE"
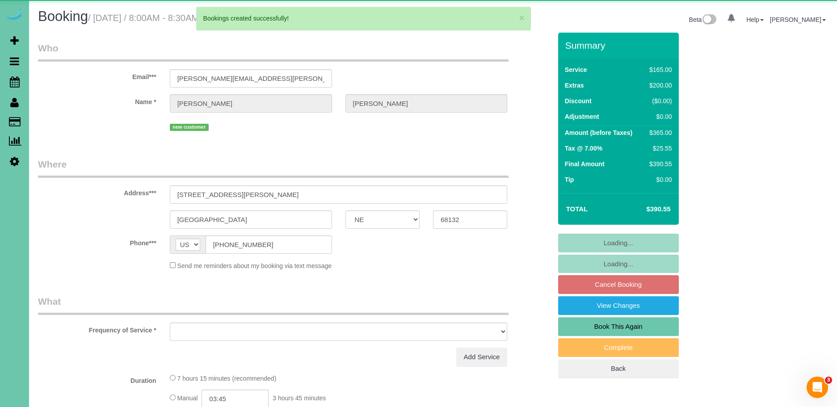
select select "string:fspay-4a8bd888-1e29-4606-98d6-72e3c0470543"
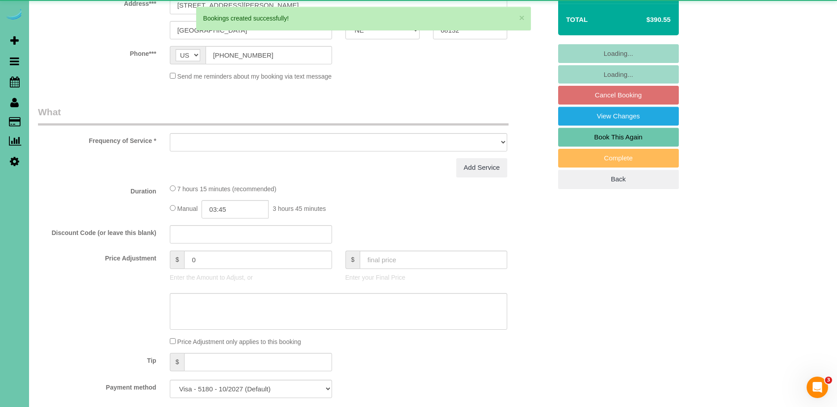
scroll to position [196, 0]
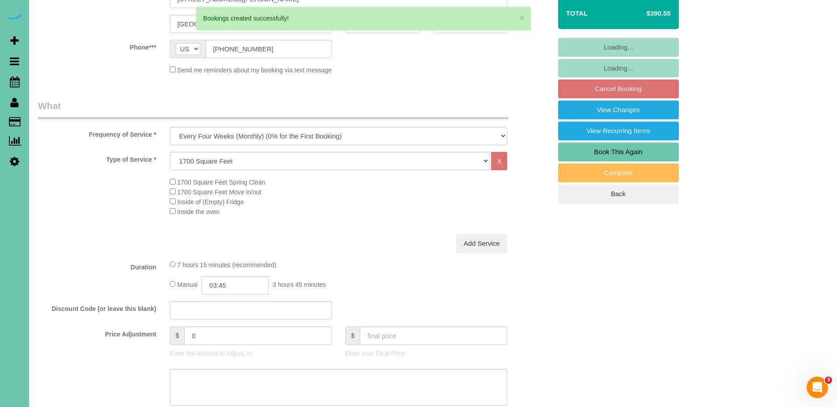
select select "object:41063"
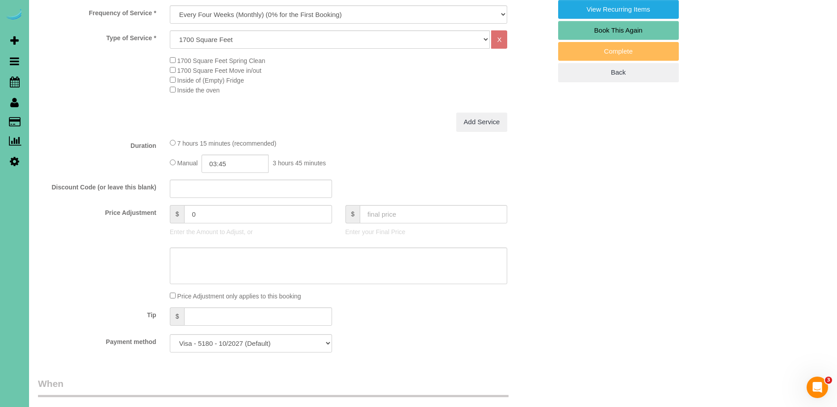
scroll to position [319, 0]
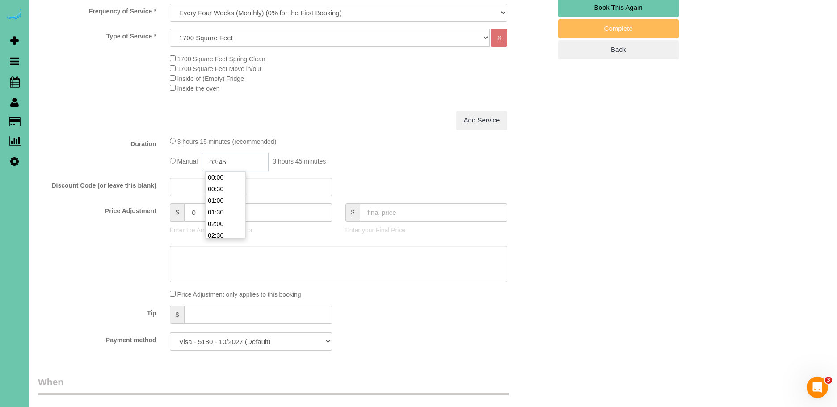
click at [238, 162] on input "03:45" at bounding box center [235, 162] width 67 height 18
type input "03:25"
click at [369, 132] on fieldset "What Frequency of Service * One Time Weekly (0% for the First Booking) Bi-Weekl…" at bounding box center [295, 167] width 514 height 382
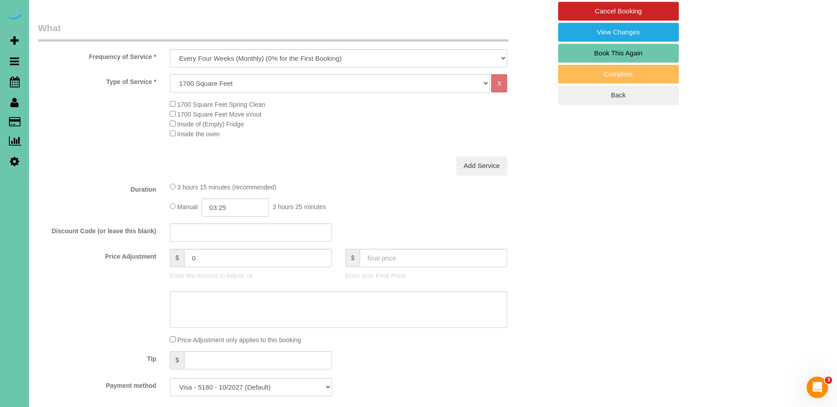
scroll to position [275, 0]
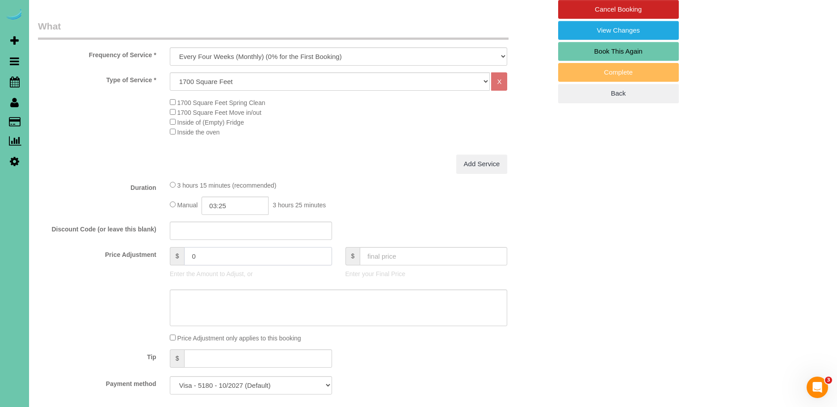
drag, startPoint x: 211, startPoint y: 256, endPoint x: 157, endPoint y: 254, distance: 53.2
click at [157, 254] on div "Price Adjustment $ 0 Enter the Amount to Adjust, or $ Enter your Final Price" at bounding box center [294, 265] width 527 height 36
type input "7.25"
click at [374, 164] on div "Add Service" at bounding box center [338, 164] width 351 height 19
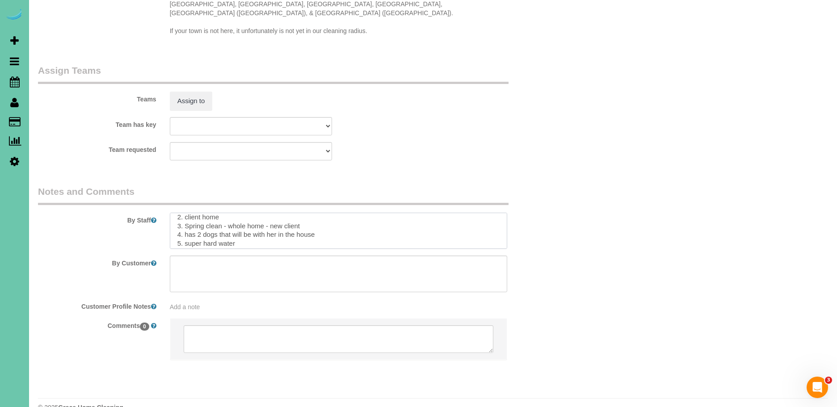
scroll to position [0, 0]
drag, startPoint x: 222, startPoint y: 223, endPoint x: 185, endPoint y: 219, distance: 37.3
click at [185, 219] on textarea at bounding box center [339, 231] width 338 height 37
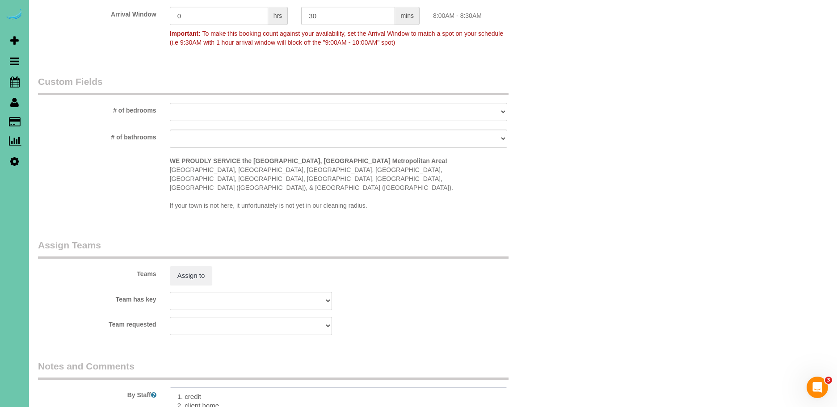
scroll to position [934, 0]
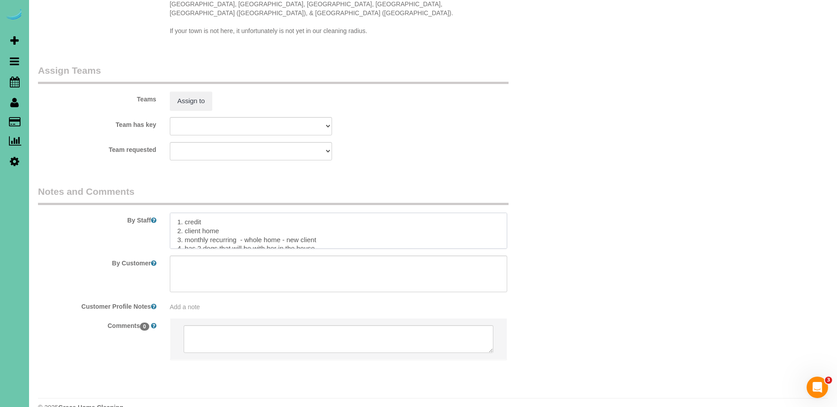
drag, startPoint x: 243, startPoint y: 221, endPoint x: 338, endPoint y: 216, distance: 95.3
click at [333, 220] on textarea at bounding box center [339, 231] width 338 height 37
drag, startPoint x: 409, startPoint y: 211, endPoint x: 401, endPoint y: 217, distance: 9.8
click at [409, 213] on textarea at bounding box center [339, 231] width 338 height 37
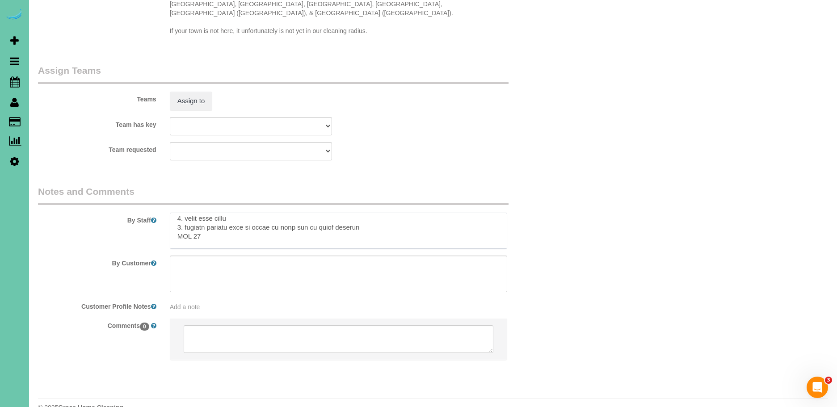
scroll to position [49, 0]
drag, startPoint x: 218, startPoint y: 215, endPoint x: 192, endPoint y: 217, distance: 26.0
click at [192, 217] on textarea at bounding box center [339, 231] width 338 height 37
click at [175, 218] on textarea at bounding box center [339, 231] width 338 height 37
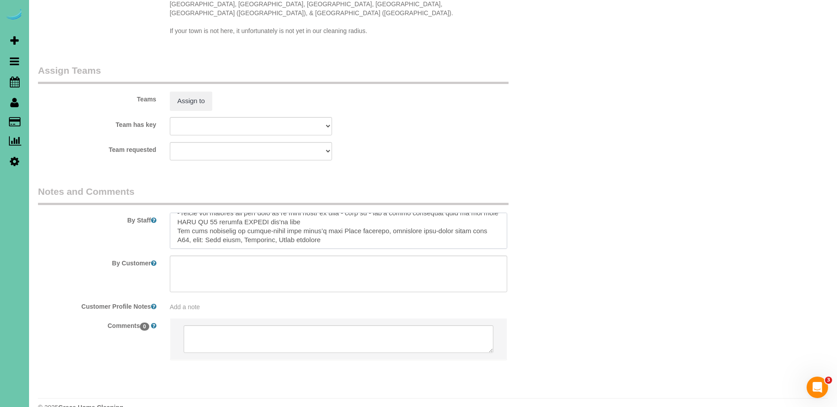
drag, startPoint x: 177, startPoint y: 226, endPoint x: 305, endPoint y: 245, distance: 130.2
click at [305, 245] on sui-booking-comments "By Staff By Customer Customer Profile Notes Add a note Comments 0" at bounding box center [295, 277] width 514 height 185
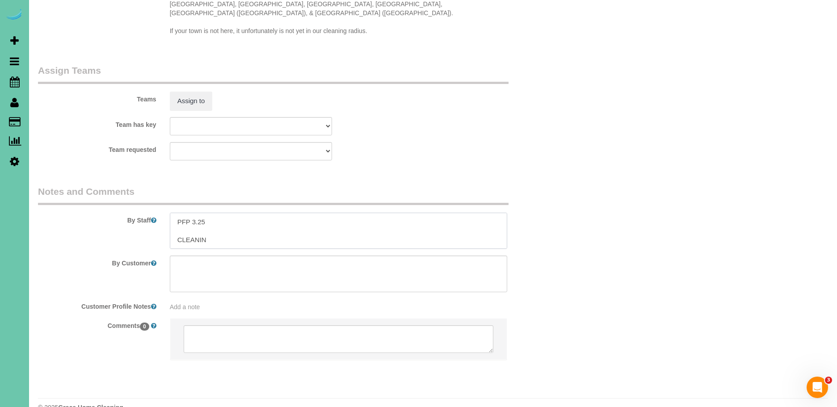
scroll to position [71, 0]
drag, startPoint x: 164, startPoint y: 222, endPoint x: 150, endPoint y: 223, distance: 14.3
click at [150, 223] on div "By Staff" at bounding box center [294, 217] width 527 height 64
type textarea "1. credit 2. client home 3. monthly recurring -main floor and upstairs - only d…"
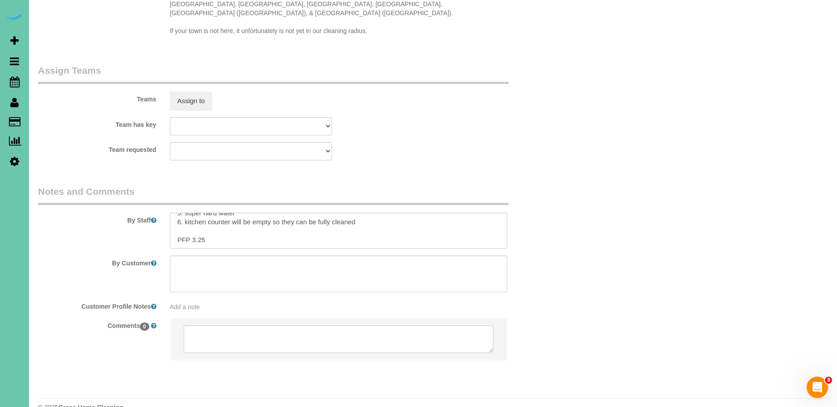
click at [473, 117] on div "Team has key Admin Aliyah Alysha Andrea Angie Anny Audrey Claudia Daylin Demona…" at bounding box center [294, 126] width 527 height 18
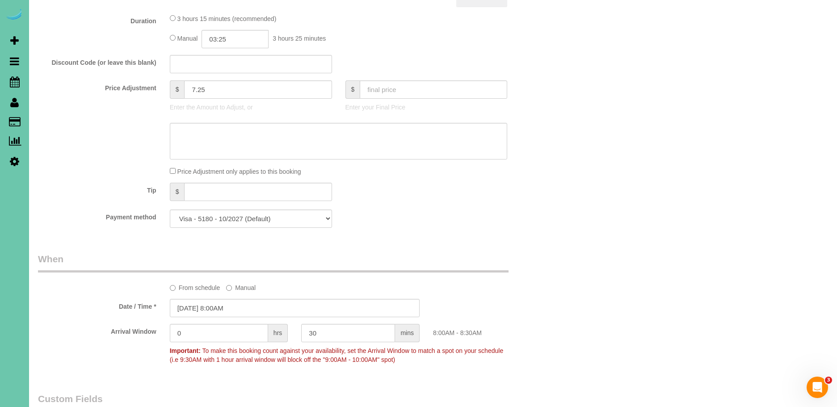
scroll to position [0, 0]
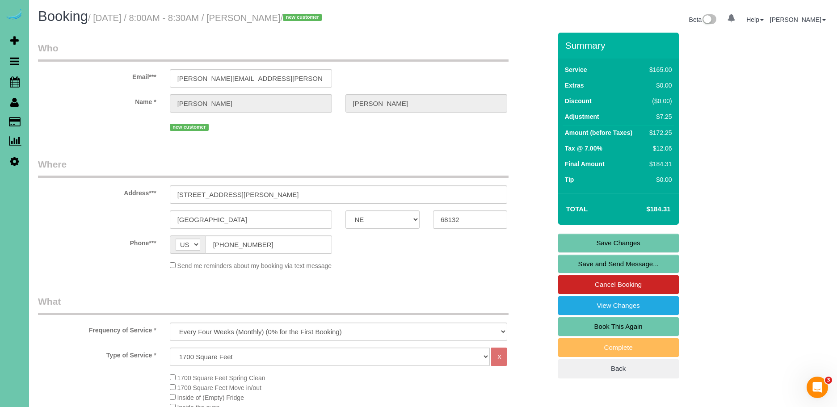
click at [650, 248] on link "Save Changes" at bounding box center [618, 243] width 121 height 19
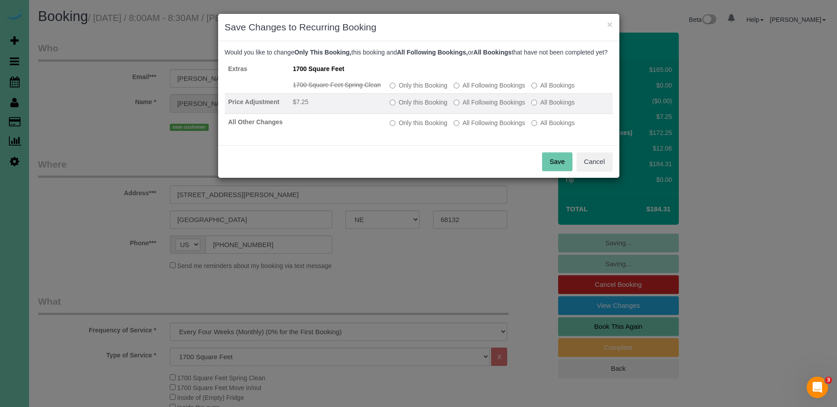
drag, startPoint x: 479, startPoint y: 92, endPoint x: 480, endPoint y: 111, distance: 18.8
click at [479, 90] on label "All Following Bookings" at bounding box center [490, 85] width 72 height 9
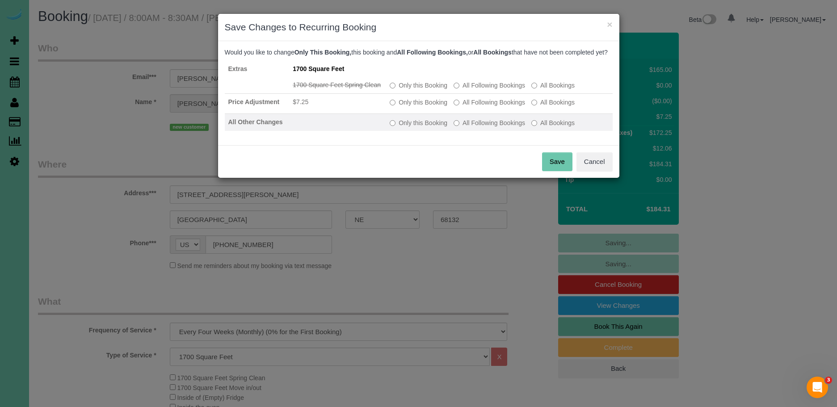
drag, startPoint x: 480, startPoint y: 111, endPoint x: 482, endPoint y: 138, distance: 27.0
click at [480, 107] on label "All Following Bookings" at bounding box center [490, 102] width 72 height 9
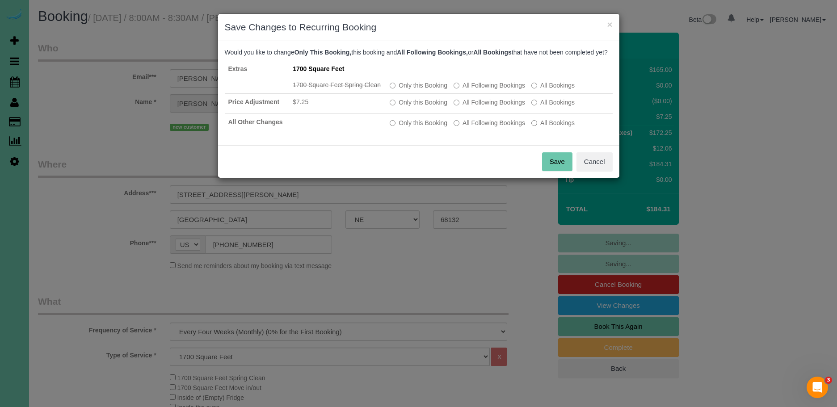
drag, startPoint x: 482, startPoint y: 134, endPoint x: 557, endPoint y: 162, distance: 80.0
click at [482, 127] on label "All Following Bookings" at bounding box center [490, 122] width 72 height 9
click at [562, 166] on button "Save" at bounding box center [557, 161] width 30 height 19
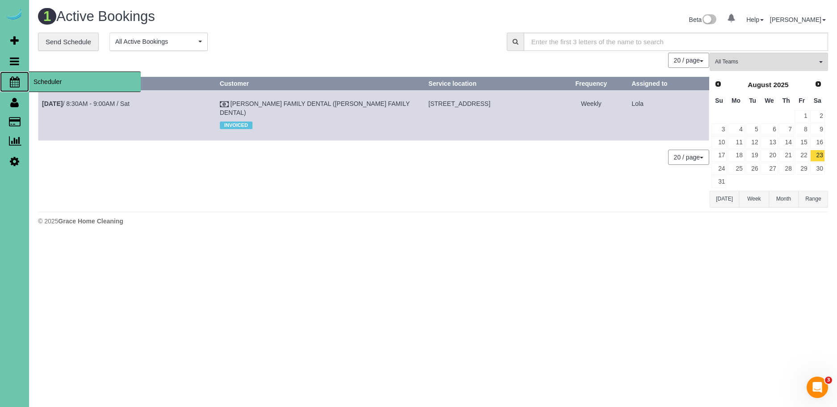
click at [41, 77] on span "Scheduler" at bounding box center [85, 82] width 112 height 21
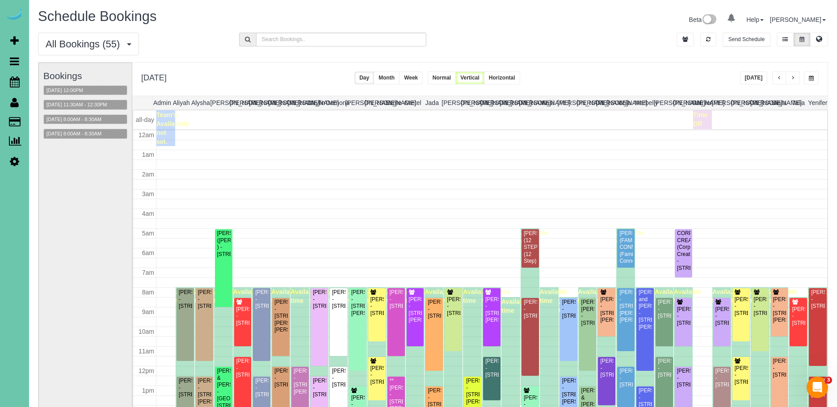
scroll to position [118, 0]
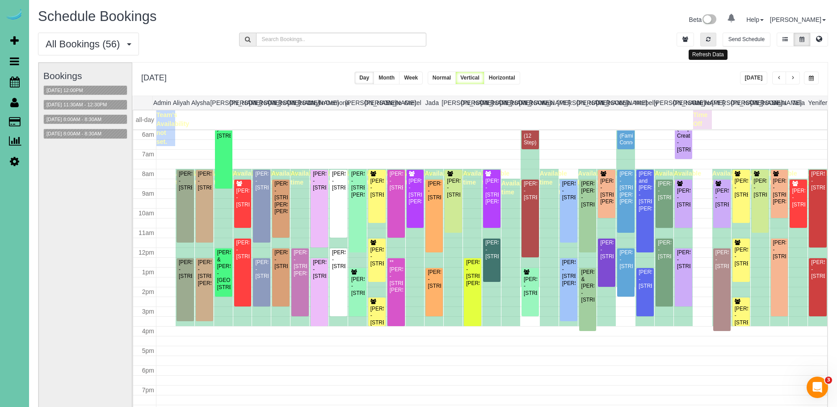
drag, startPoint x: 700, startPoint y: 42, endPoint x: 742, endPoint y: 59, distance: 44.3
click at [700, 42] on button "button" at bounding box center [708, 40] width 16 height 14
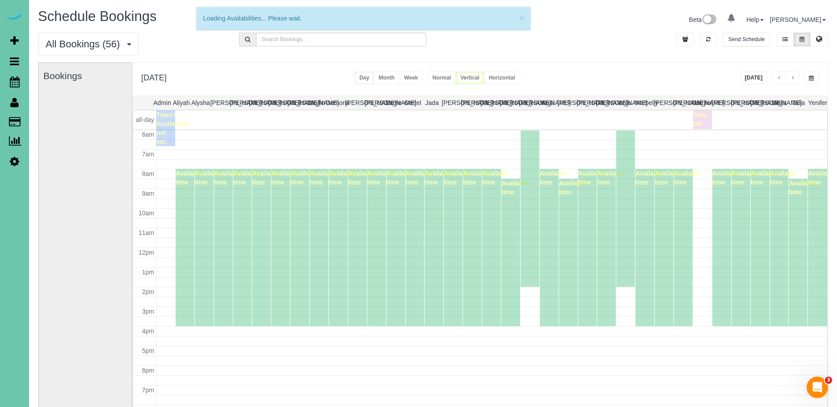
click at [756, 80] on button "Today" at bounding box center [754, 78] width 28 height 13
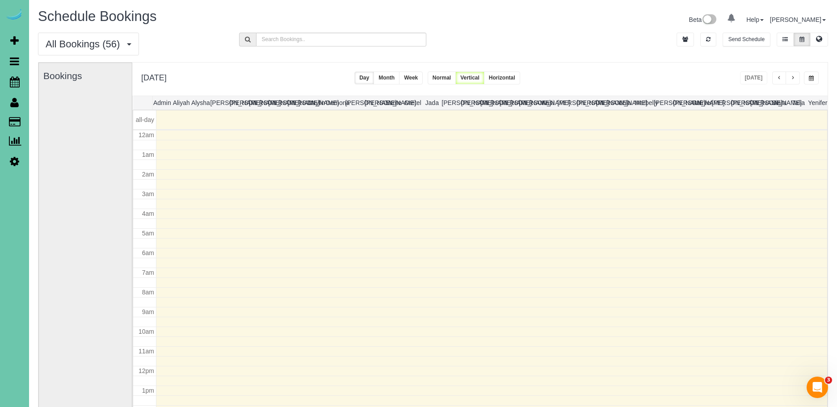
click at [817, 80] on button "button" at bounding box center [811, 78] width 15 height 13
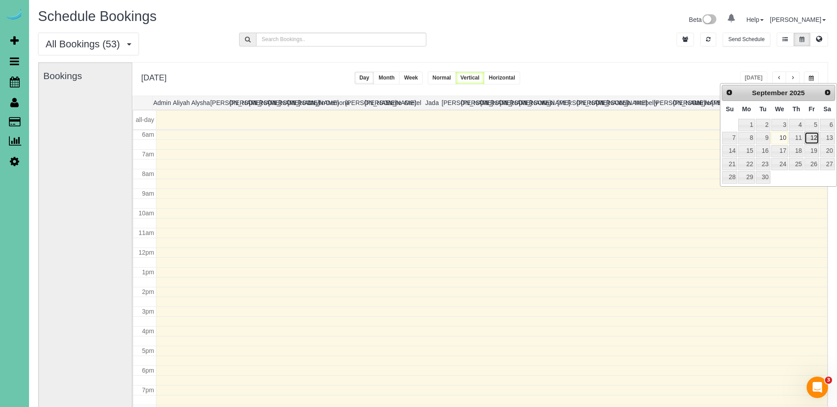
click at [813, 134] on link "12" at bounding box center [812, 138] width 14 height 12
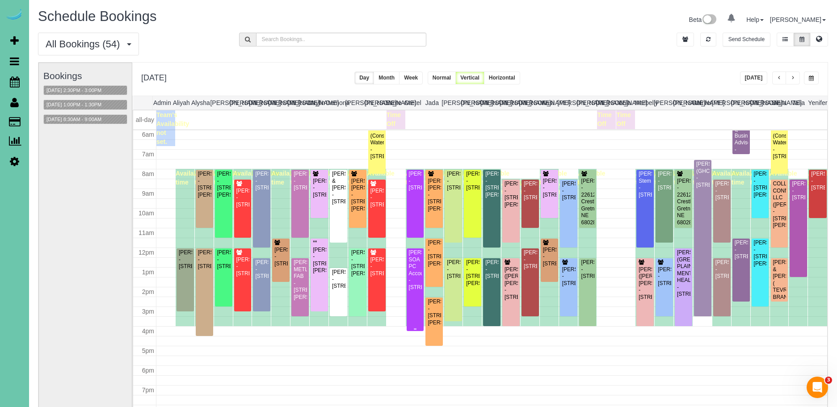
click at [411, 282] on div "Sarah Conrad SOA PC Accountants - 13434 A St, Omaha, NE 68144" at bounding box center [416, 270] width 14 height 42
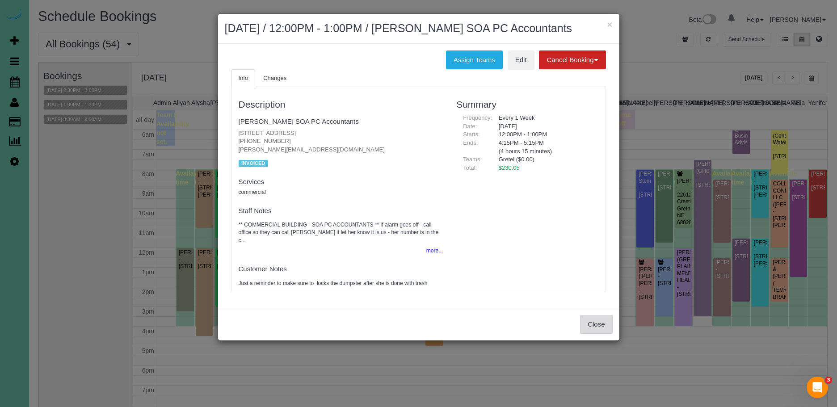
click at [598, 329] on button "Close" at bounding box center [596, 324] width 32 height 19
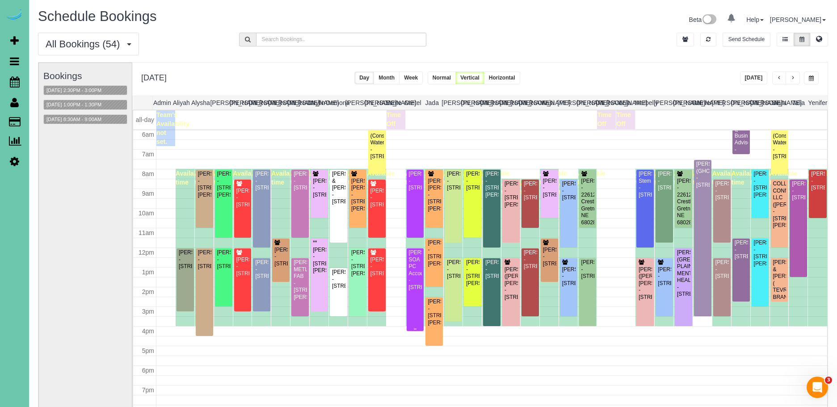
click at [416, 274] on div "Sarah Conrad SOA PC Accountants - 13434 A St, Omaha, NE 68144" at bounding box center [416, 270] width 14 height 42
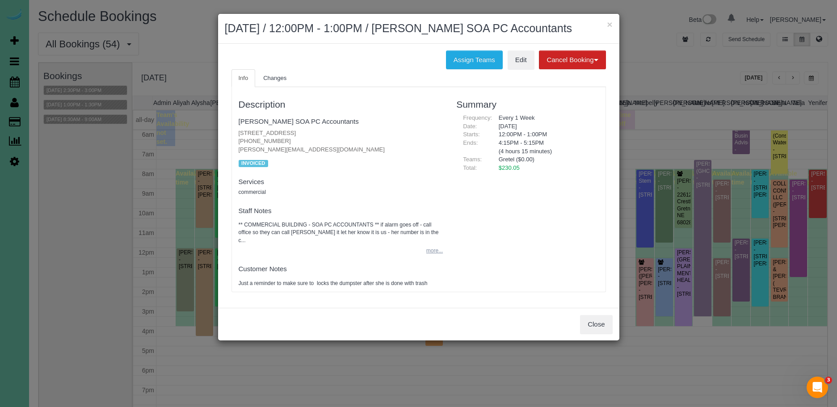
click at [438, 257] on button "more..." at bounding box center [432, 250] width 22 height 13
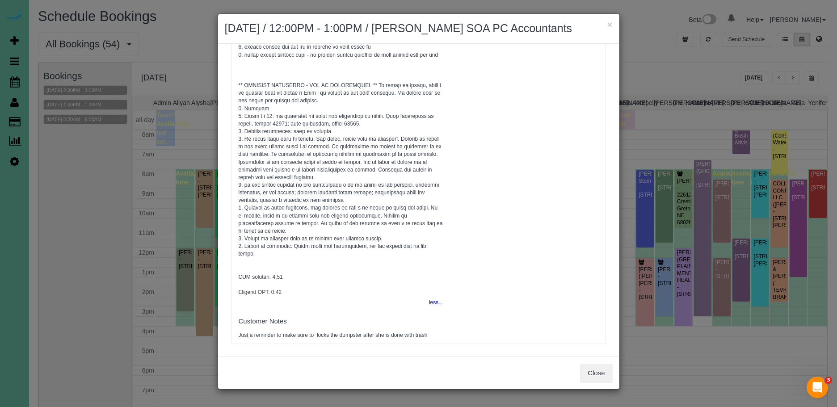
scroll to position [303, 0]
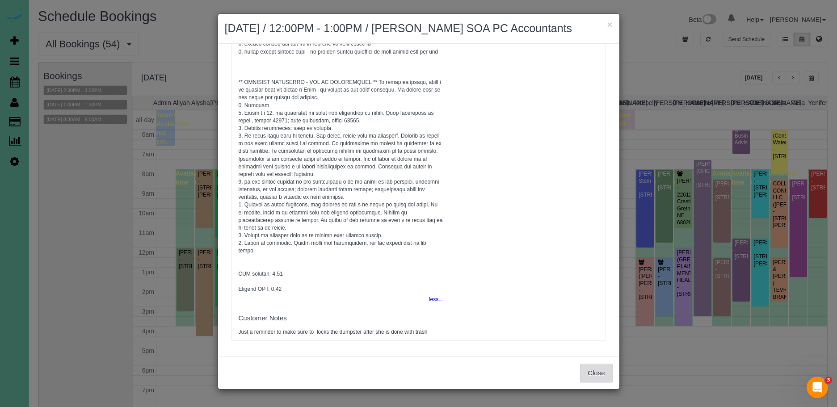
click at [588, 382] on button "Close" at bounding box center [596, 373] width 32 height 19
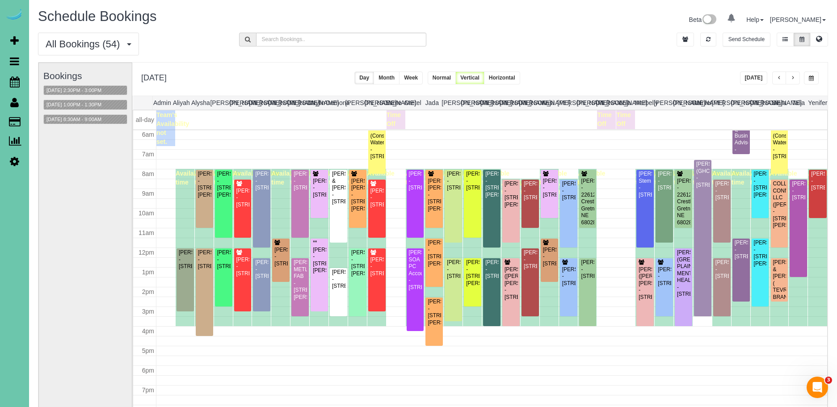
click at [782, 80] on button "button" at bounding box center [779, 78] width 14 height 13
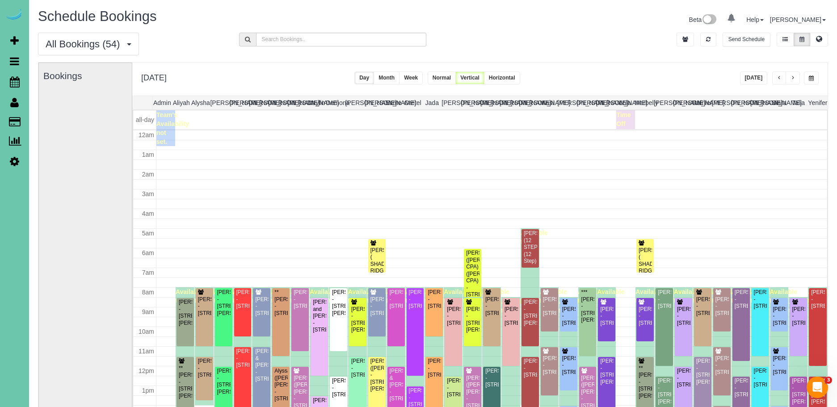
scroll to position [118, 0]
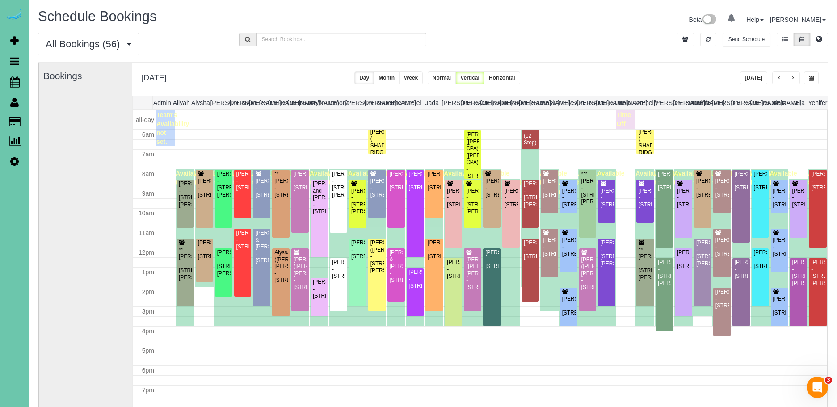
click at [782, 78] on button "button" at bounding box center [779, 78] width 14 height 13
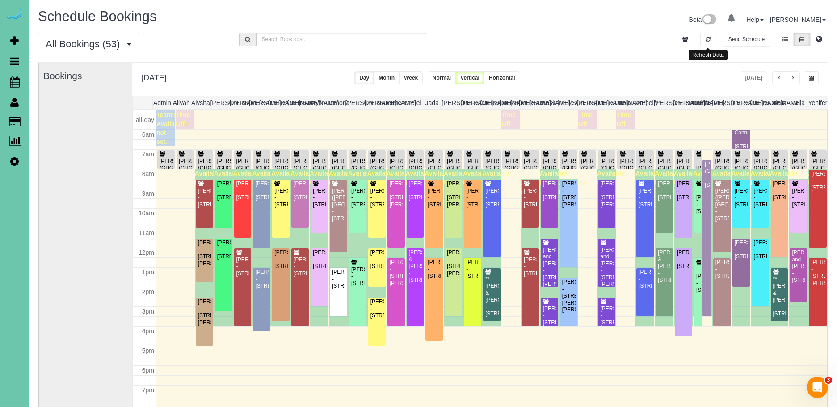
scroll to position [2, 0]
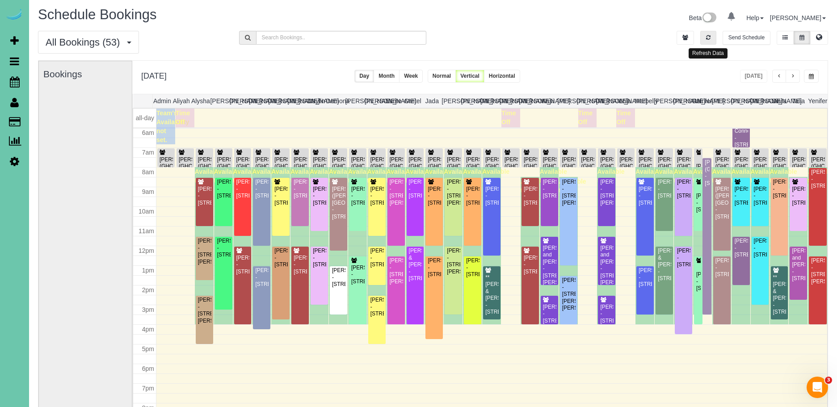
click at [707, 40] on button "button" at bounding box center [708, 38] width 16 height 14
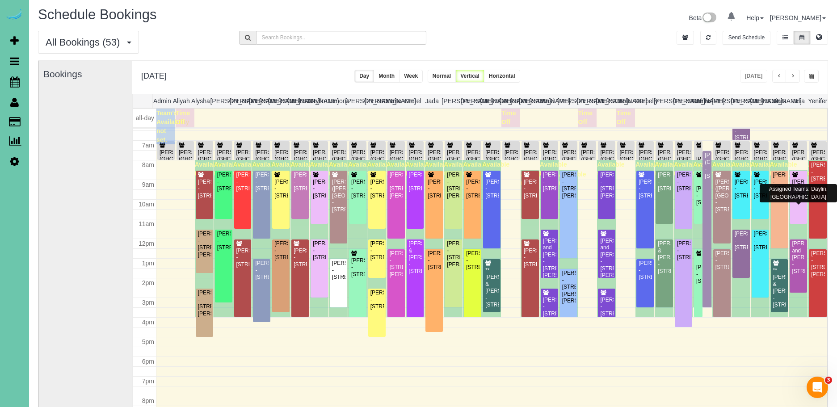
scroll to position [126, 0]
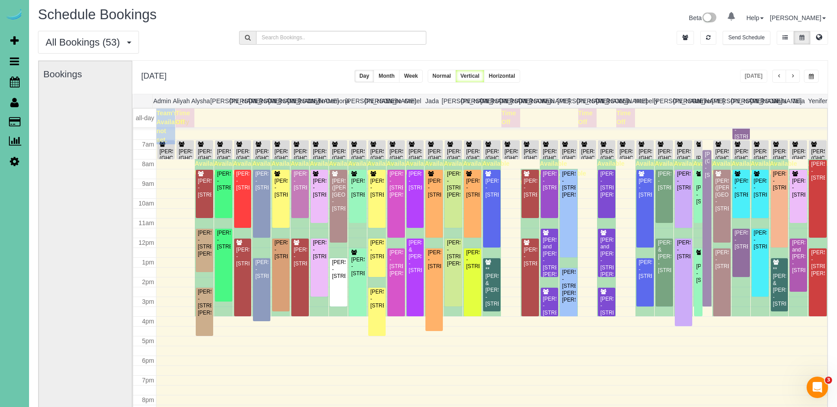
click at [631, 45] on div "All Bookings (53) All Bookings Unassigned Bookings Recurring Bookings New Custo…" at bounding box center [433, 45] width 804 height 29
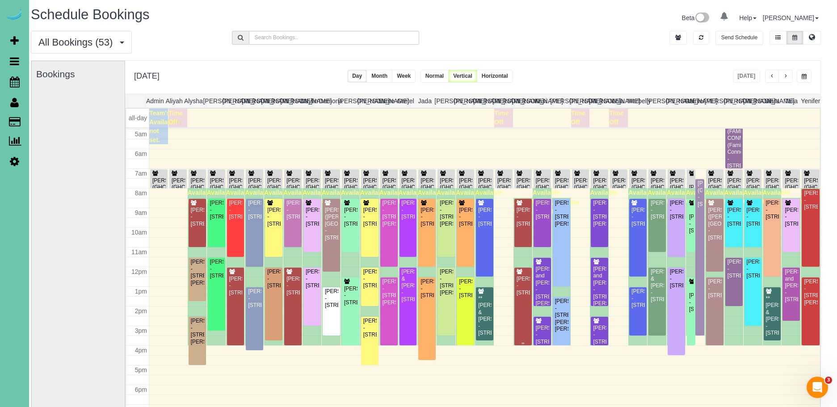
scroll to position [96, 0]
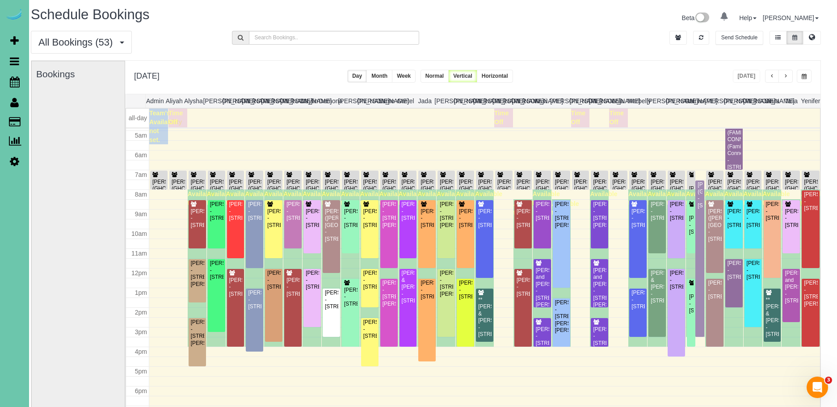
click at [804, 79] on span "button" at bounding box center [804, 76] width 5 height 5
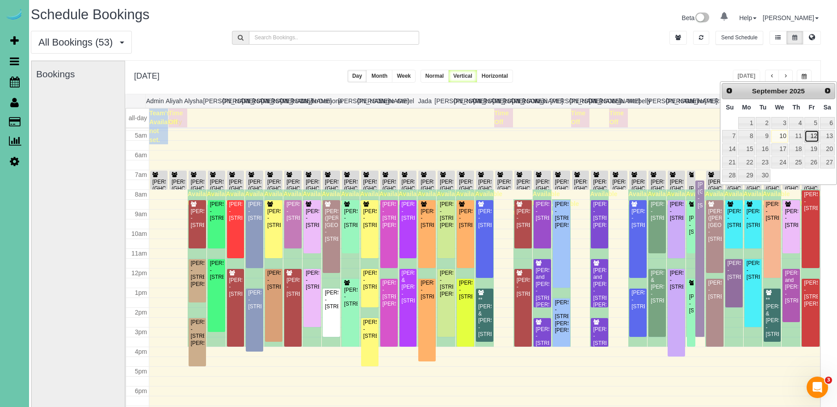
click at [809, 138] on link "12" at bounding box center [812, 136] width 14 height 12
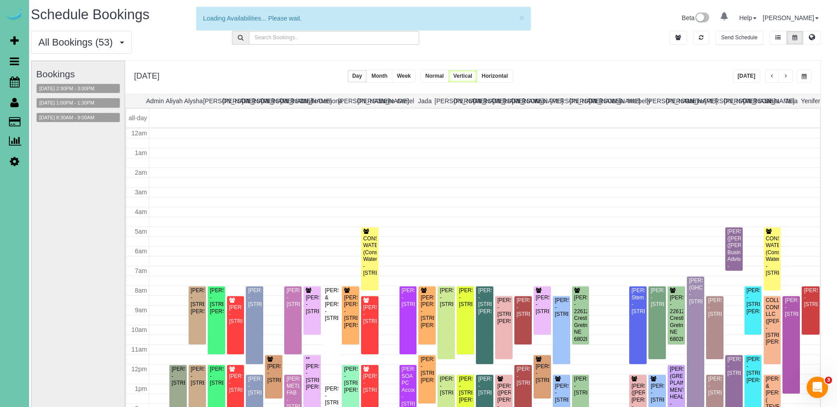
scroll to position [118, 0]
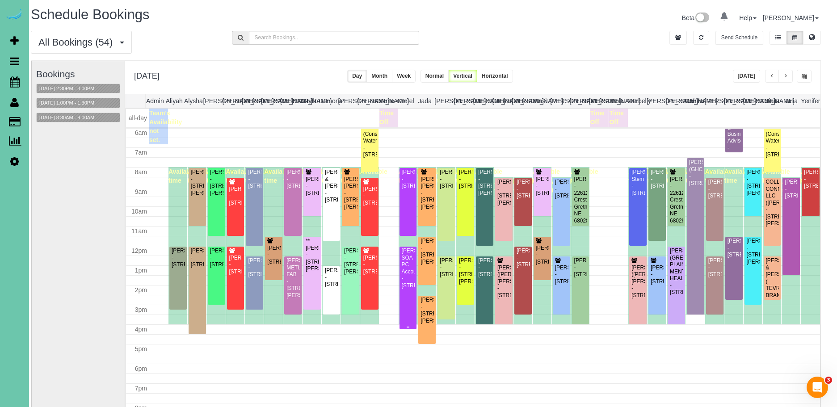
click at [409, 289] on div "Sarah Conrad SOA PC Accountants - 13434 A St, Omaha, NE 68144" at bounding box center [408, 269] width 14 height 42
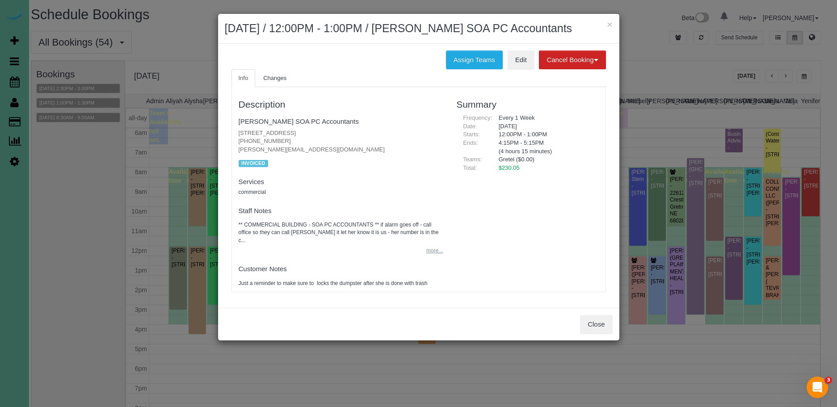
click at [437, 257] on button "more..." at bounding box center [432, 250] width 22 height 13
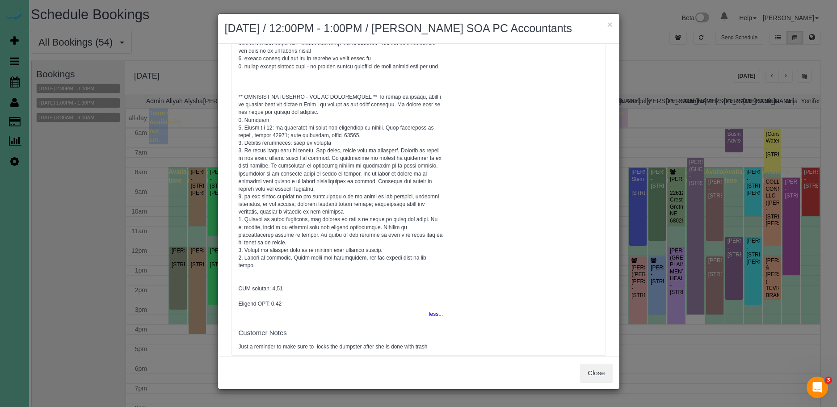
scroll to position [304, 0]
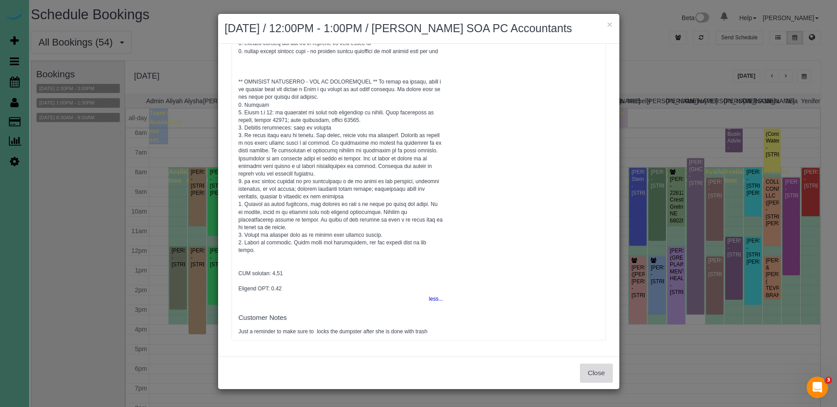
click at [590, 383] on button "Close" at bounding box center [596, 373] width 32 height 19
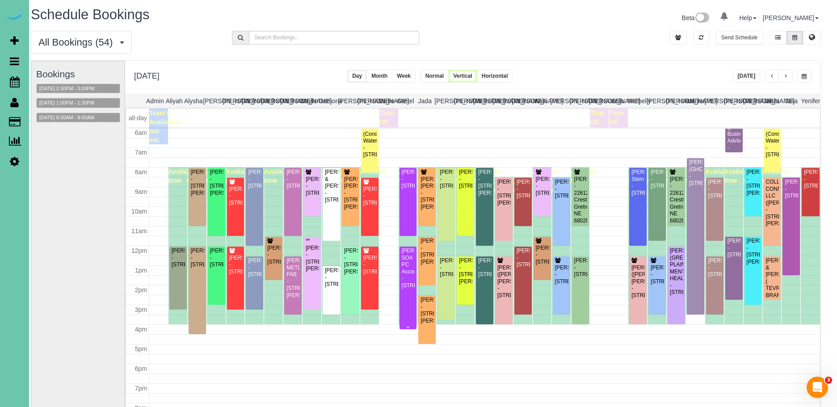
click at [415, 279] on div at bounding box center [408, 288] width 17 height 83
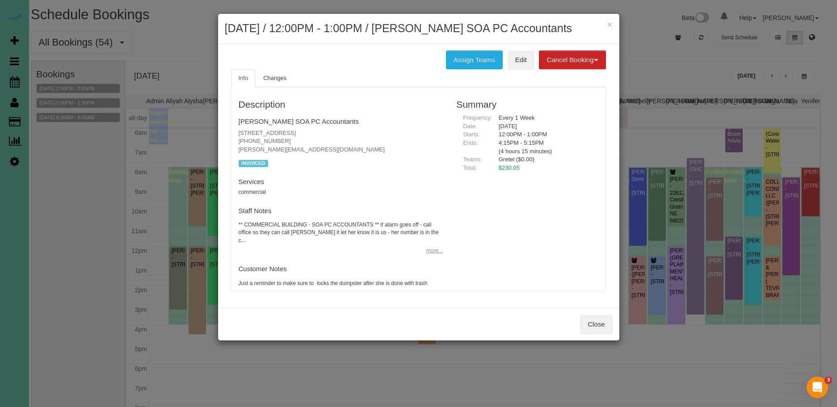
click at [435, 257] on button "more..." at bounding box center [432, 250] width 22 height 13
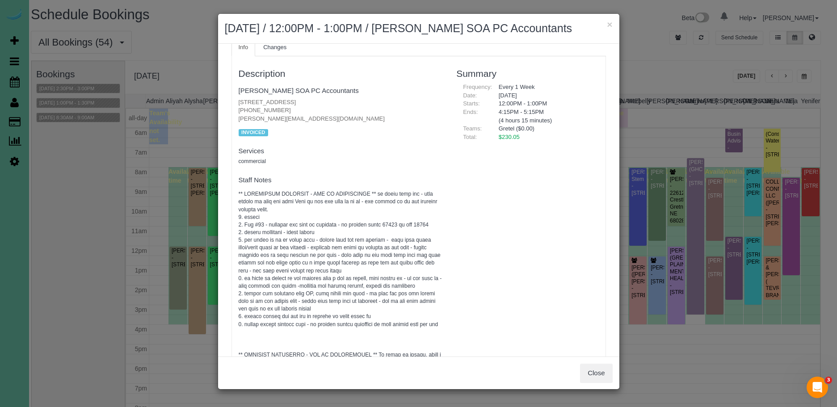
scroll to position [29, 0]
click at [599, 383] on button "Close" at bounding box center [596, 373] width 32 height 19
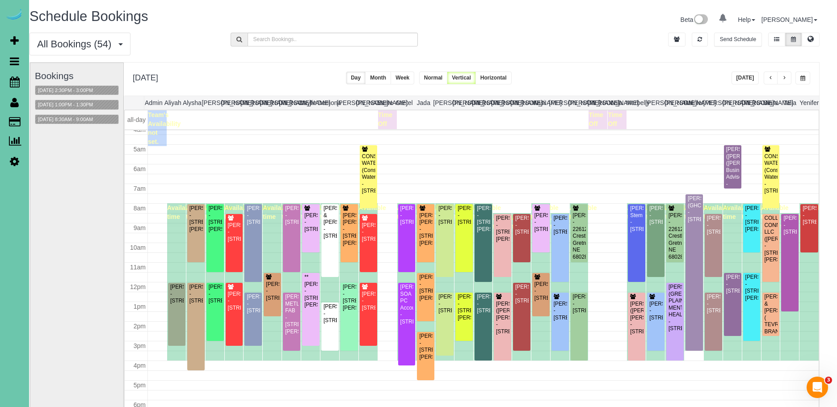
scroll to position [80, 0]
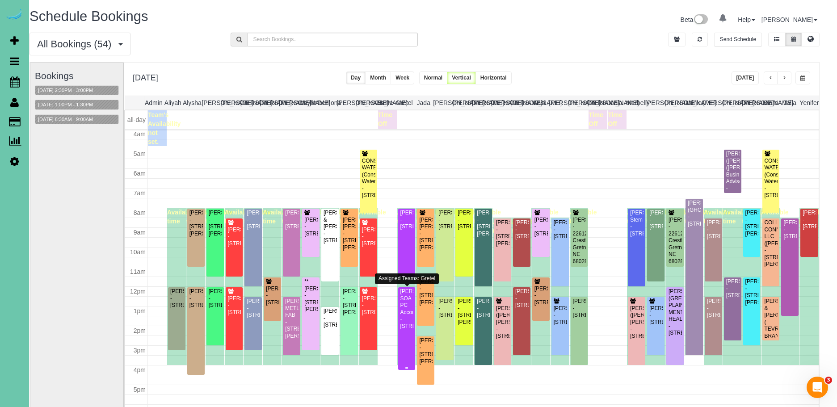
click at [405, 321] on div "Sarah Conrad SOA PC Accountants - 13434 A St, Omaha, NE 68144" at bounding box center [407, 309] width 14 height 42
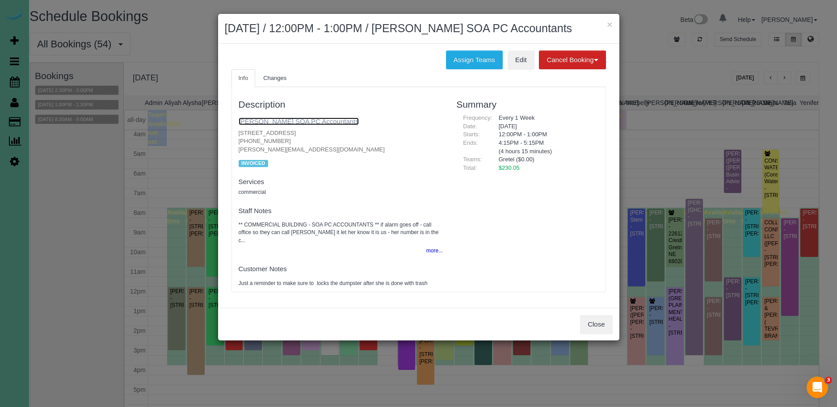
click at [284, 125] on link "Sarah Conrad SOA PC Accountants" at bounding box center [299, 122] width 120 height 8
click at [324, 125] on link "Sarah Conrad SOA PC Accountants" at bounding box center [299, 122] width 120 height 8
click at [612, 24] on button "×" at bounding box center [609, 24] width 5 height 9
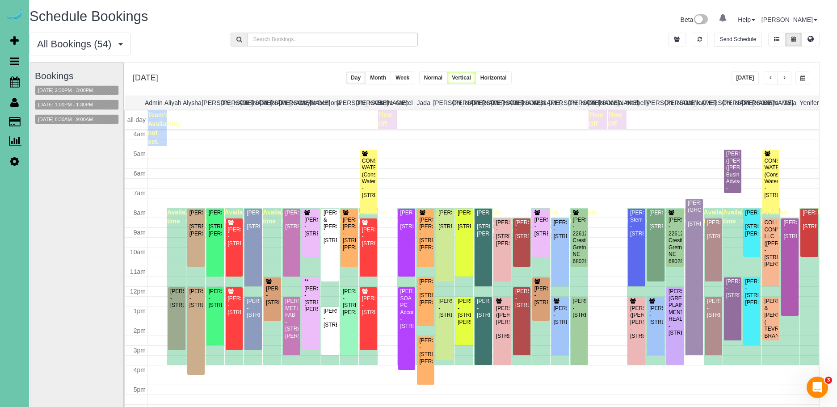
click at [795, 78] on div "**********" at bounding box center [771, 78] width 79 height 13
click at [799, 78] on button "button" at bounding box center [803, 78] width 15 height 13
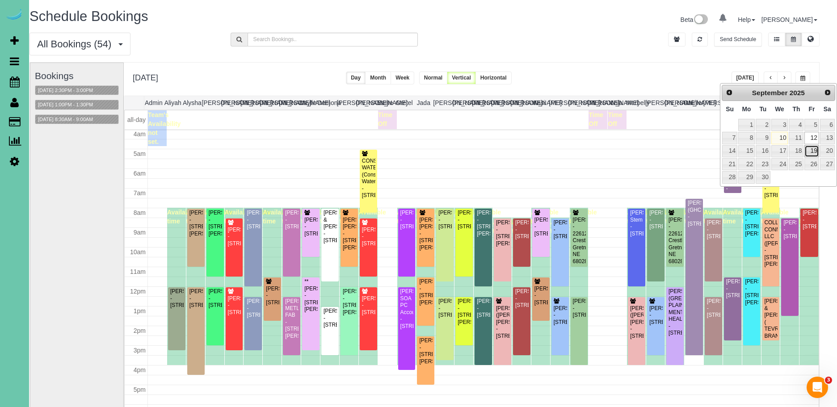
click at [813, 152] on link "19" at bounding box center [812, 151] width 14 height 12
type input "**********"
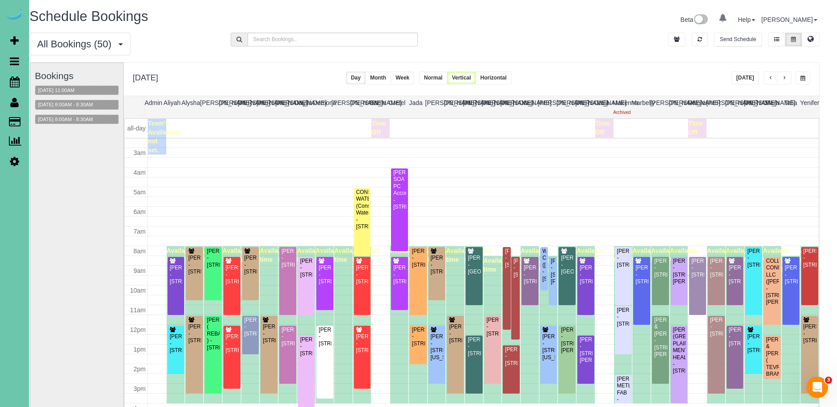
scroll to position [52, 0]
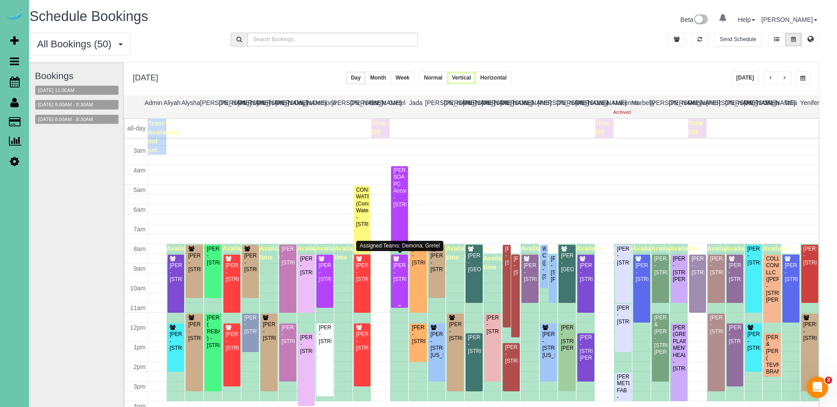
click at [403, 279] on div "Mandy Miser - 11606 Grissom Street, Papillion, NE 68046" at bounding box center [399, 272] width 13 height 21
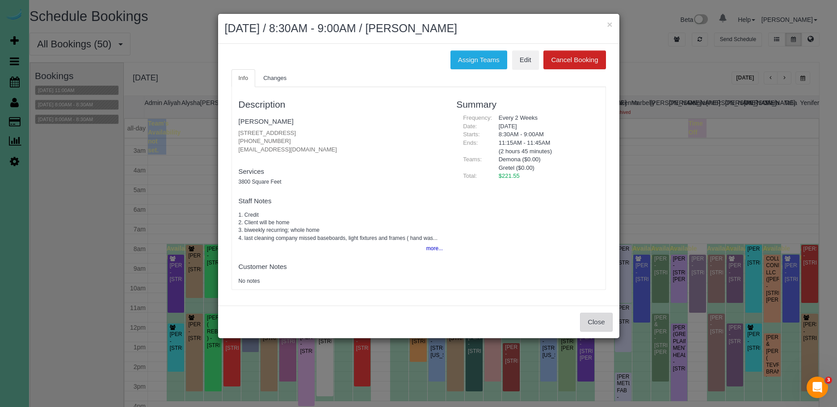
click at [602, 323] on button "Close" at bounding box center [596, 322] width 32 height 19
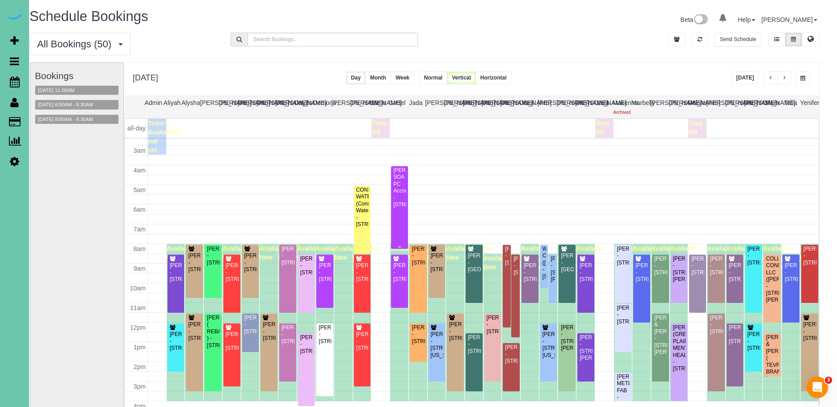
click at [405, 207] on div "Sarah Conrad SOA PC Accountants - 13434 A St, Omaha, NE 68144" at bounding box center [399, 188] width 13 height 42
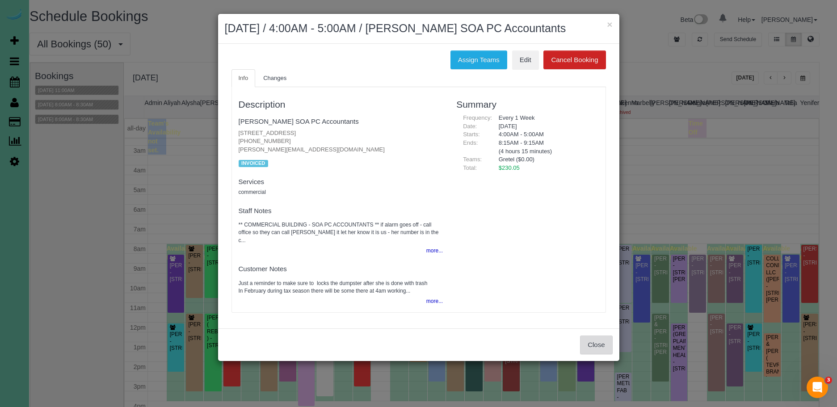
click at [601, 354] on button "Close" at bounding box center [596, 345] width 32 height 19
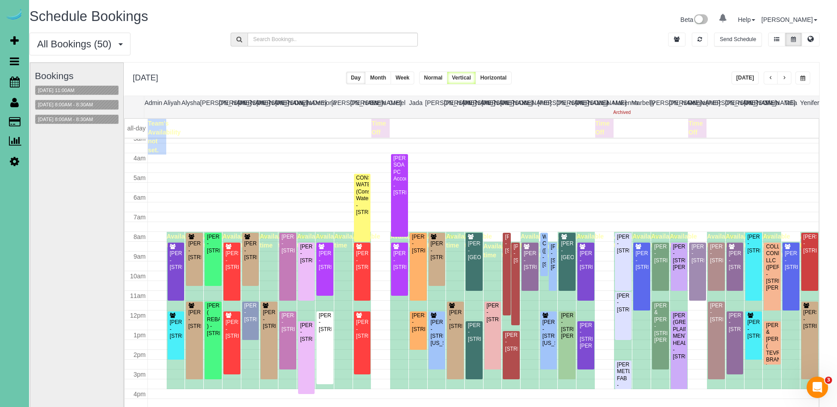
scroll to position [73, 0]
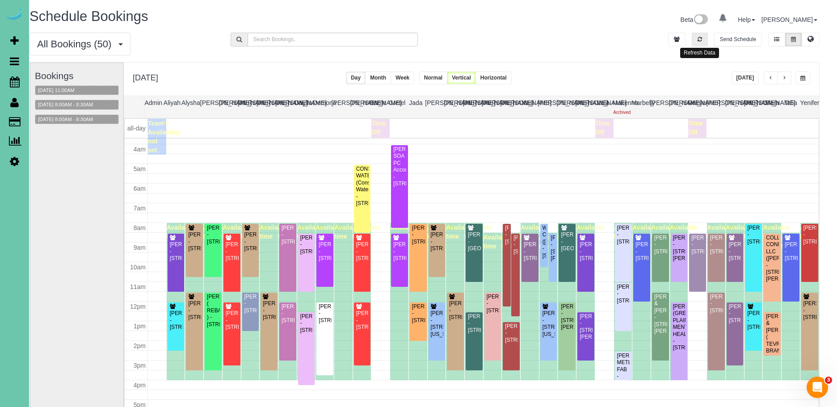
click at [703, 38] on button "button" at bounding box center [700, 40] width 16 height 14
click at [703, 44] on button "button" at bounding box center [700, 40] width 16 height 14
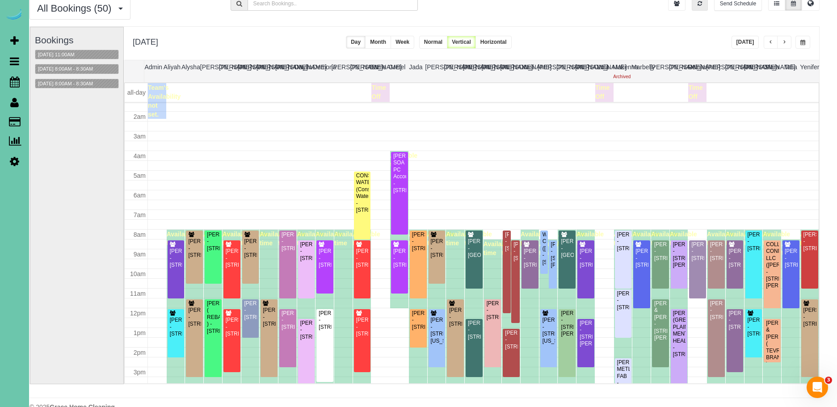
scroll to position [36, 0]
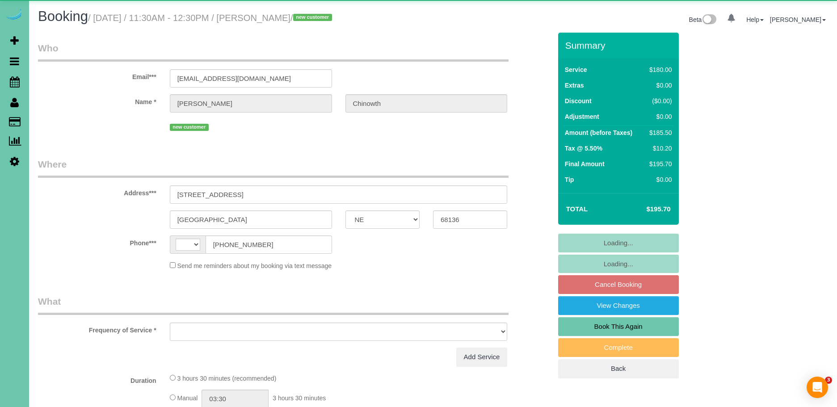
select select "NE"
select select "string:US"
select select "object:653"
select select "string:fspay-f7158cb1-efcf-4eb0-b054-ee3b2874e9b3"
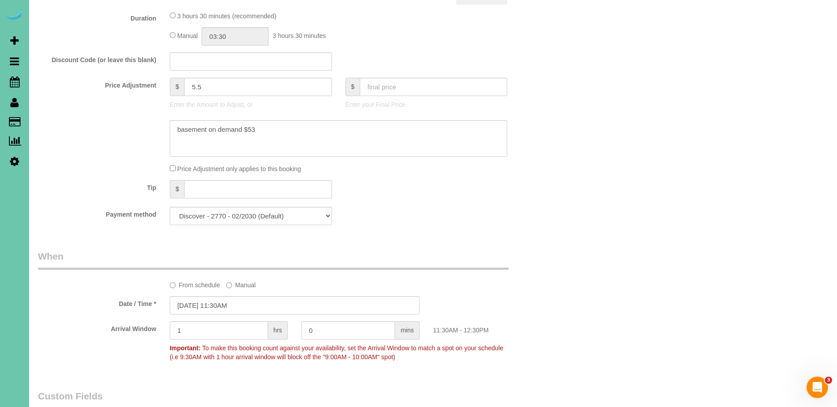
scroll to position [462, 0]
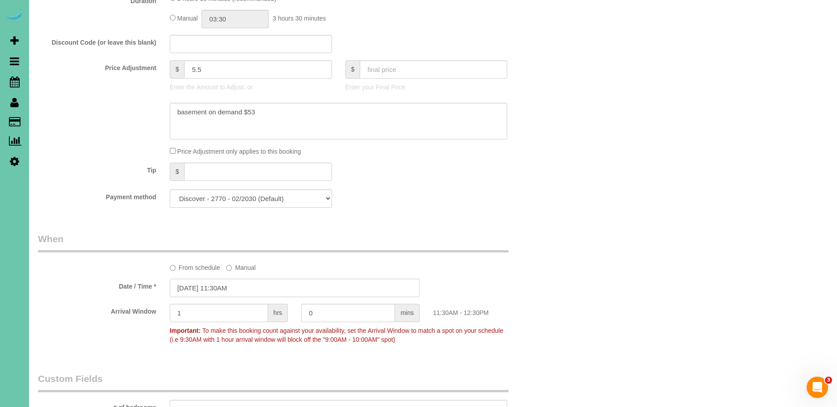
click at [190, 286] on input "[DATE] 11:30AM" at bounding box center [295, 288] width 250 height 18
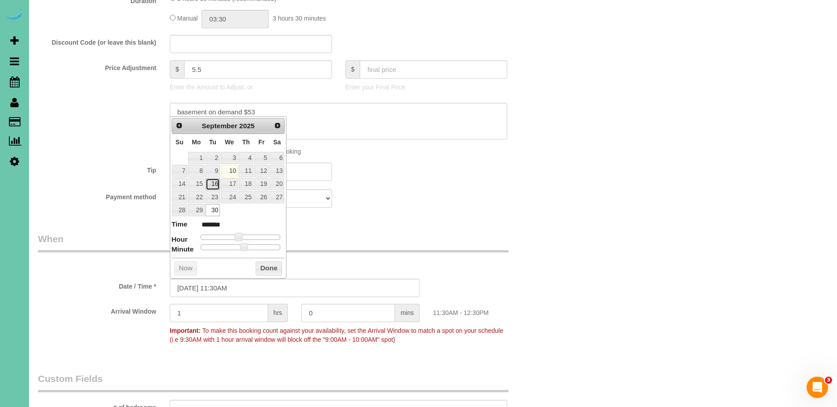
click at [215, 185] on link "16" at bounding box center [213, 184] width 14 height 12
click at [278, 126] on span "Next" at bounding box center [277, 125] width 7 height 7
click at [250, 182] on link "16" at bounding box center [246, 184] width 15 height 12
type input "10/16/2025 11:30AM"
click at [271, 271] on button "Done" at bounding box center [269, 268] width 26 height 14
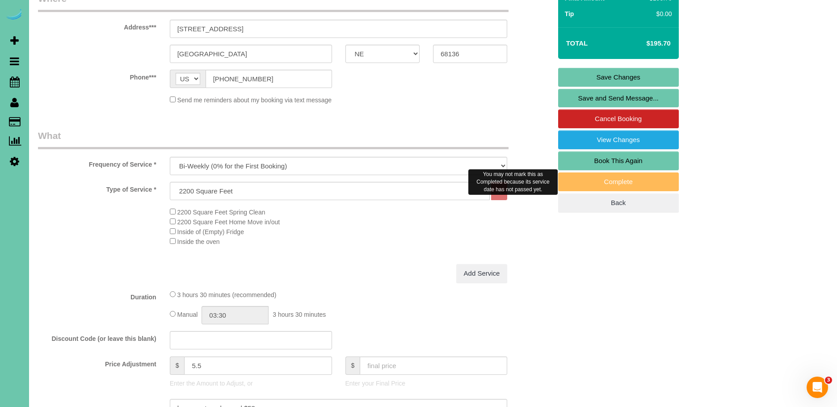
scroll to position [0, 0]
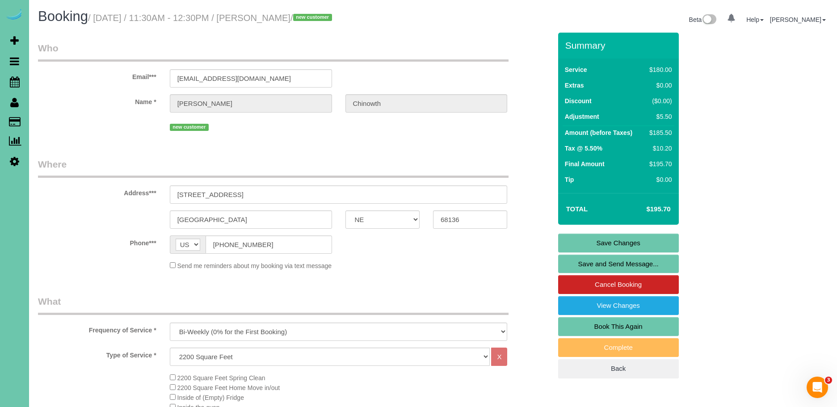
click at [636, 244] on link "Save Changes" at bounding box center [618, 243] width 121 height 19
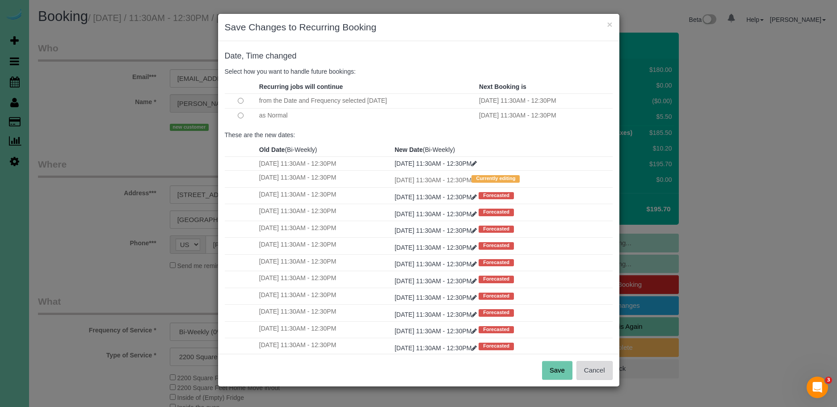
click at [605, 371] on button "Cancel" at bounding box center [595, 370] width 36 height 19
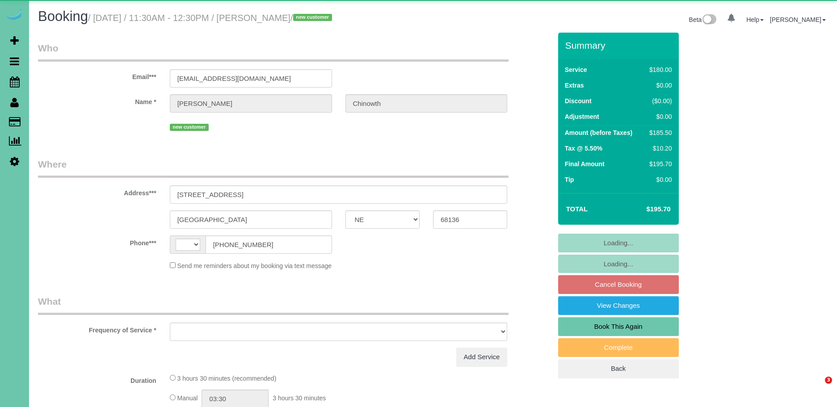
select select "NE"
select select "string:[GEOGRAPHIC_DATA]"
select select "object:624"
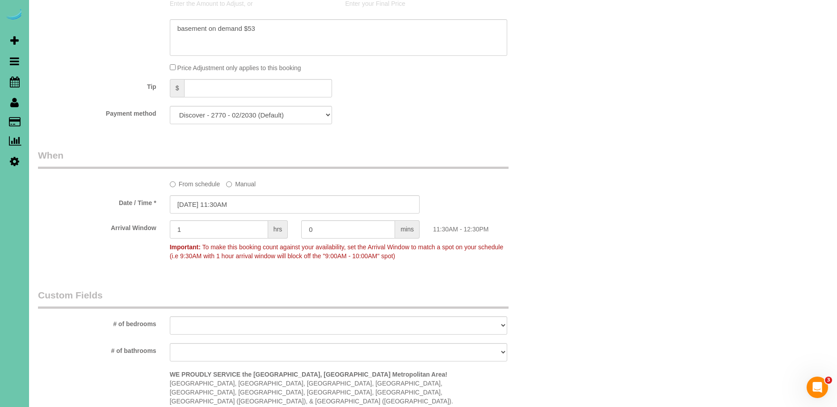
scroll to position [545, 0]
click at [194, 204] on input "[DATE] 11:30AM" at bounding box center [295, 205] width 250 height 18
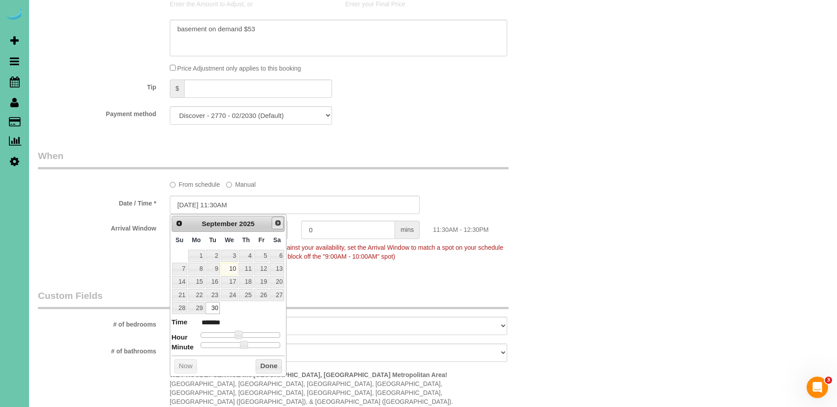
click at [274, 224] on span "Next" at bounding box center [277, 222] width 7 height 7
click at [248, 270] on link "9" at bounding box center [246, 269] width 15 height 12
type input "[DATE] 11:30AM"
click at [178, 222] on span "Prev" at bounding box center [178, 222] width 7 height 7
click at [278, 224] on span "Next" at bounding box center [277, 222] width 7 height 7
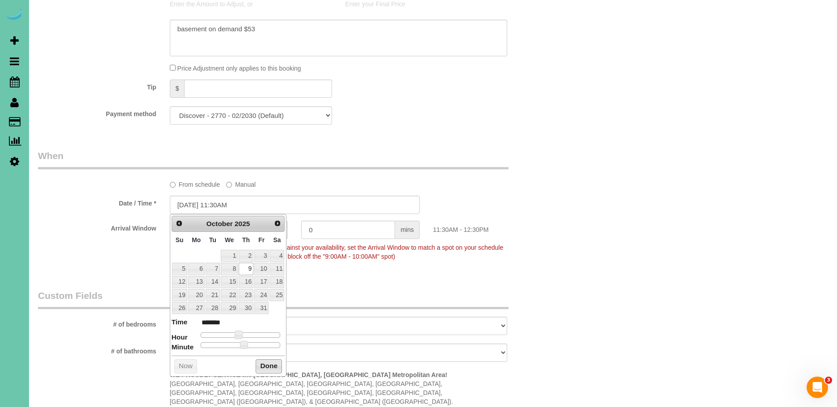
click at [271, 365] on button "Done" at bounding box center [269, 366] width 26 height 14
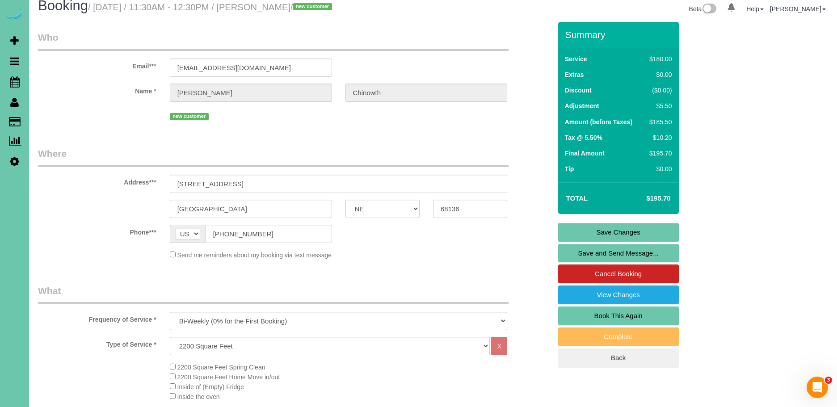
scroll to position [0, 0]
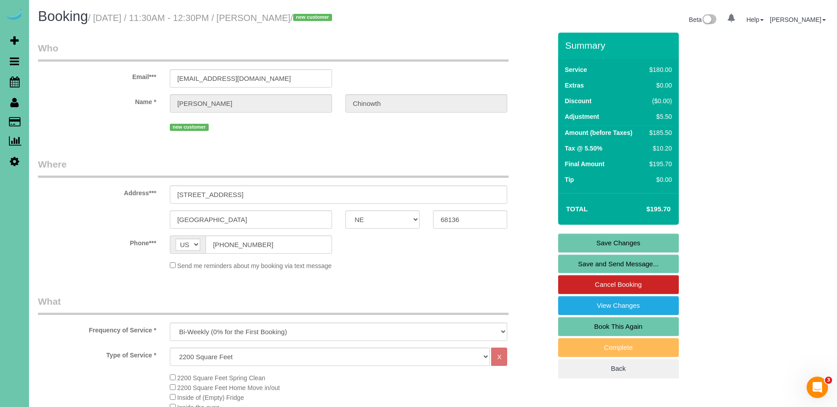
click at [642, 240] on link "Save Changes" at bounding box center [618, 243] width 121 height 19
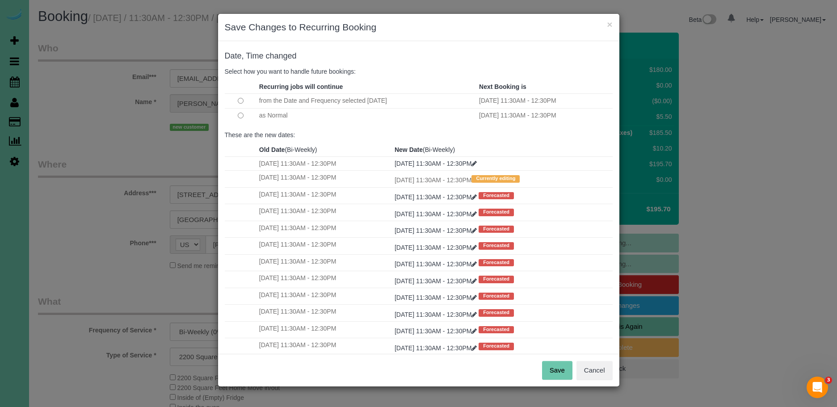
click at [564, 372] on button "Save" at bounding box center [557, 370] width 30 height 19
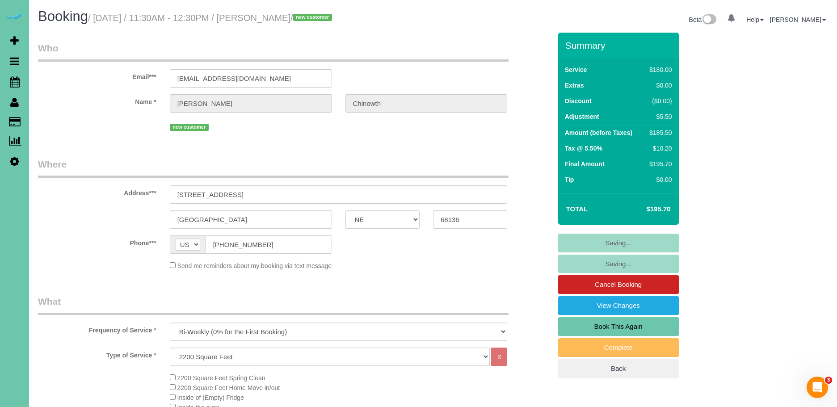
scroll to position [3, 0]
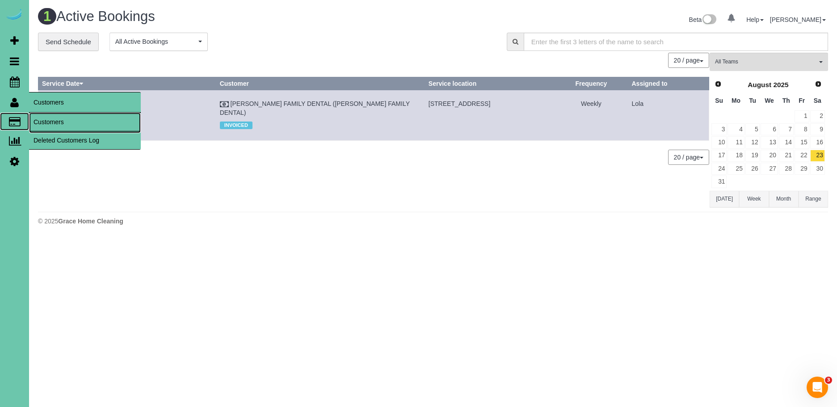
drag, startPoint x: 63, startPoint y: 121, endPoint x: 23, endPoint y: 103, distance: 43.6
click at [63, 121] on span "Payments" at bounding box center [85, 123] width 112 height 21
click at [68, 119] on link "Customers" at bounding box center [85, 122] width 112 height 18
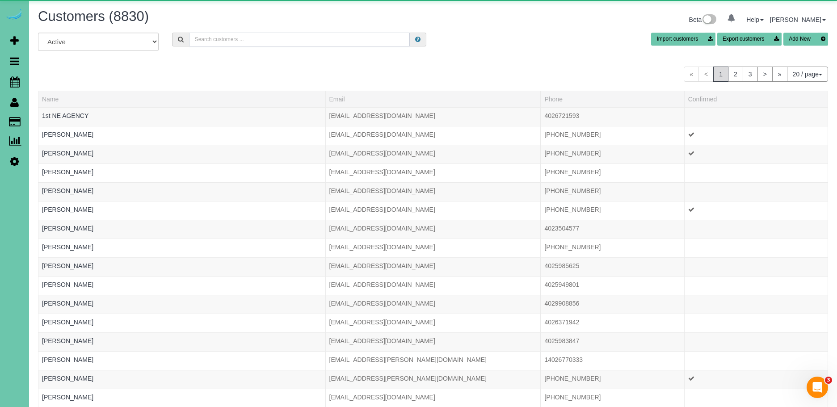
click at [267, 37] on input "text" at bounding box center [299, 40] width 221 height 14
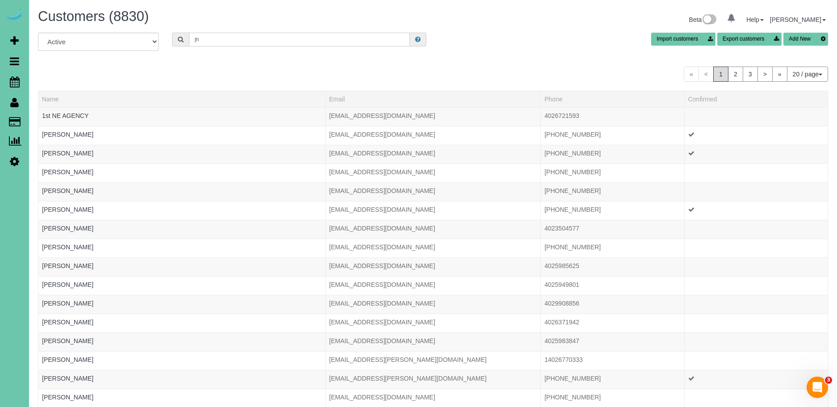
type input "j"
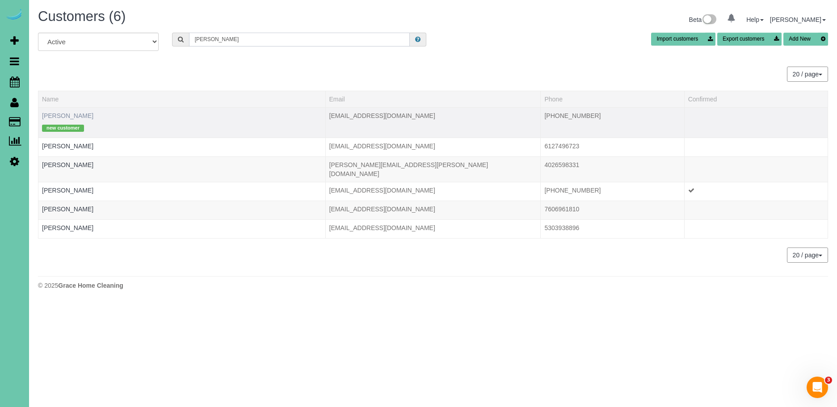
type input "nicole r"
click at [56, 113] on link "Nicole Ray" at bounding box center [67, 115] width 51 height 7
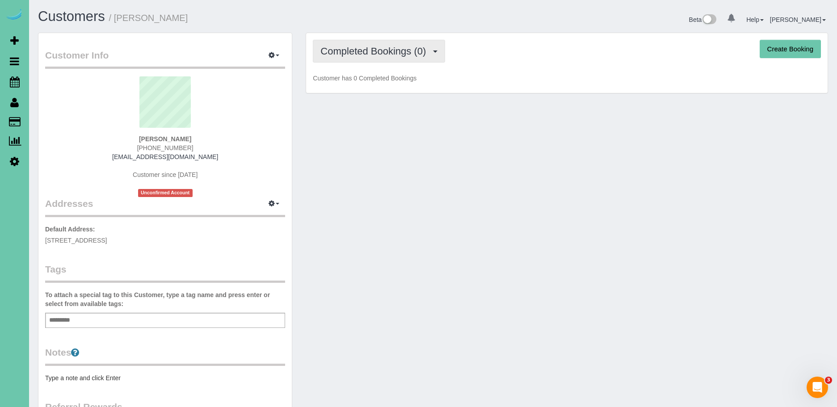
click at [364, 48] on span "Completed Bookings (0)" at bounding box center [375, 51] width 110 height 11
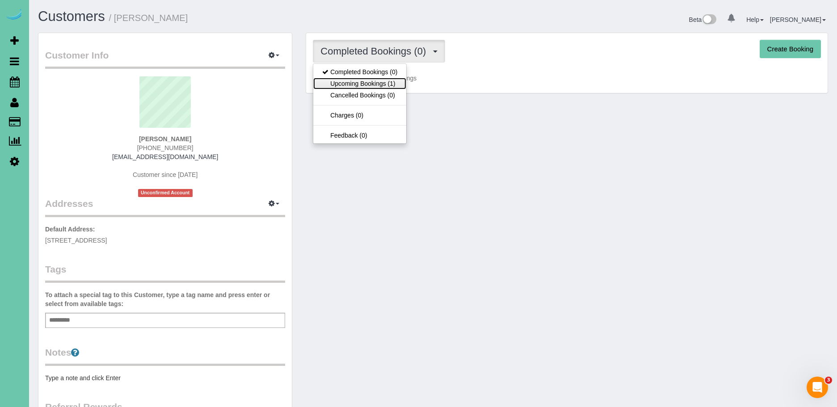
click at [386, 84] on link "Upcoming Bookings (1)" at bounding box center [359, 84] width 93 height 12
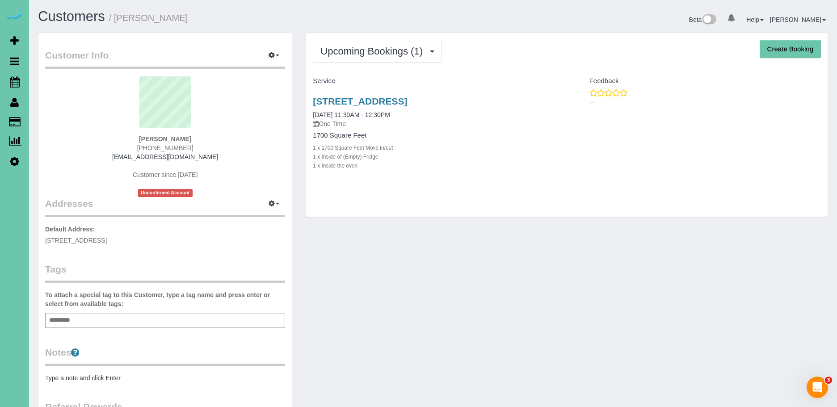
scroll to position [174, 0]
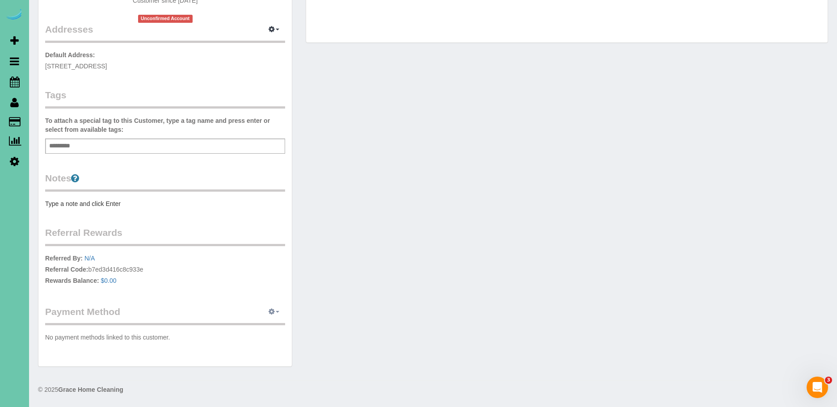
click at [276, 313] on button "button" at bounding box center [274, 312] width 22 height 14
click at [257, 344] on link "Add Credit/Debit Card" at bounding box center [244, 340] width 84 height 12
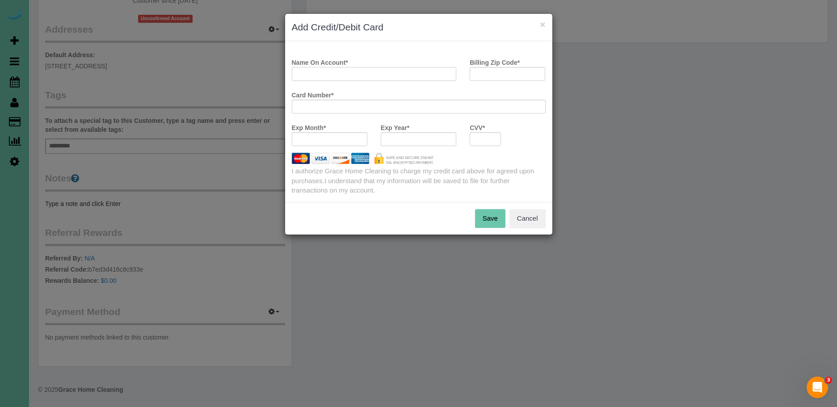
click at [370, 76] on input "Name On Account *" at bounding box center [374, 74] width 165 height 14
type input "Nicole Ray"
click at [512, 74] on input "Billing Zip Code *" at bounding box center [508, 74] width 76 height 14
click at [498, 77] on div "Name On Account * Nicole Ray Billing Zip Code * 68116 Card Number * Exp Month *…" at bounding box center [418, 121] width 267 height 161
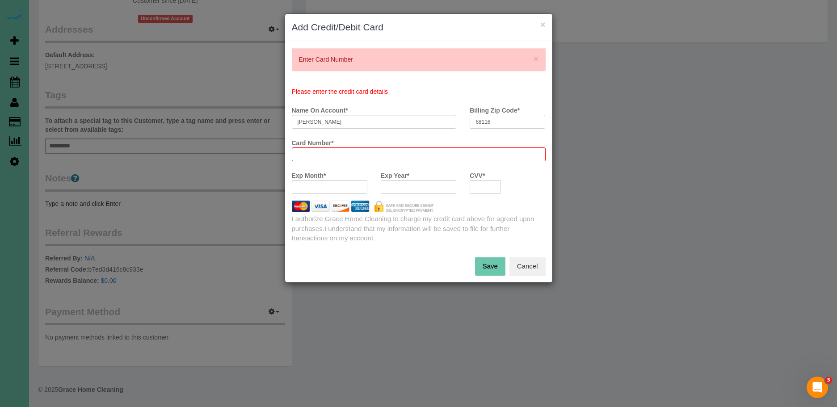
click at [508, 125] on input "68116" at bounding box center [508, 122] width 76 height 14
drag, startPoint x: 508, startPoint y: 124, endPoint x: 465, endPoint y: 124, distance: 42.9
click at [465, 124] on div "Billing Zip Code * 68116" at bounding box center [507, 116] width 89 height 26
drag, startPoint x: 477, startPoint y: 122, endPoint x: 448, endPoint y: 128, distance: 29.6
click at [449, 127] on div "Name On Account * Nicole Ray Billing Zip Code * 68116" at bounding box center [418, 119] width 267 height 33
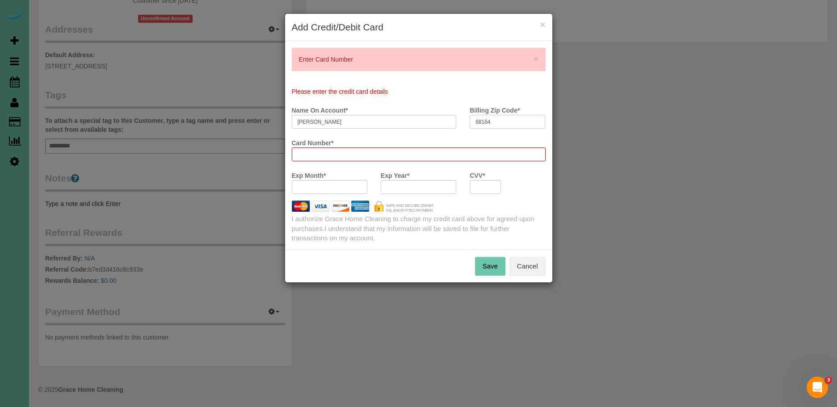
type input "68164"
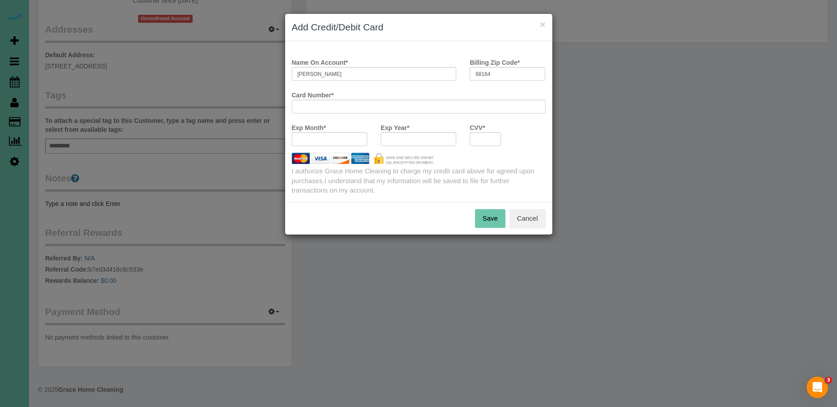
click at [484, 221] on button "Save" at bounding box center [490, 218] width 30 height 19
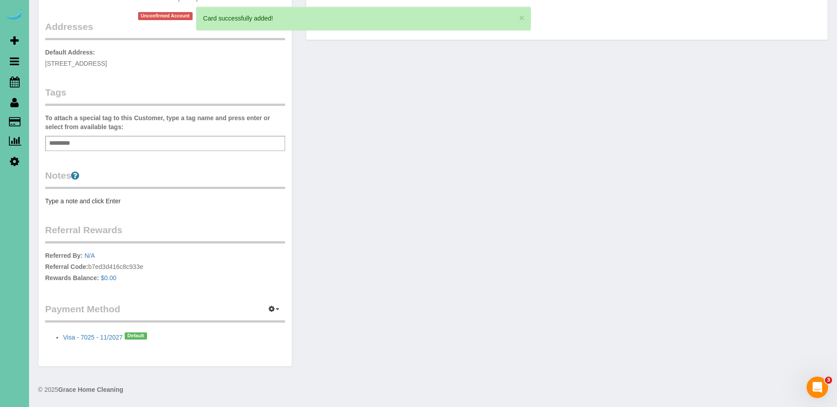
scroll to position [0, 0]
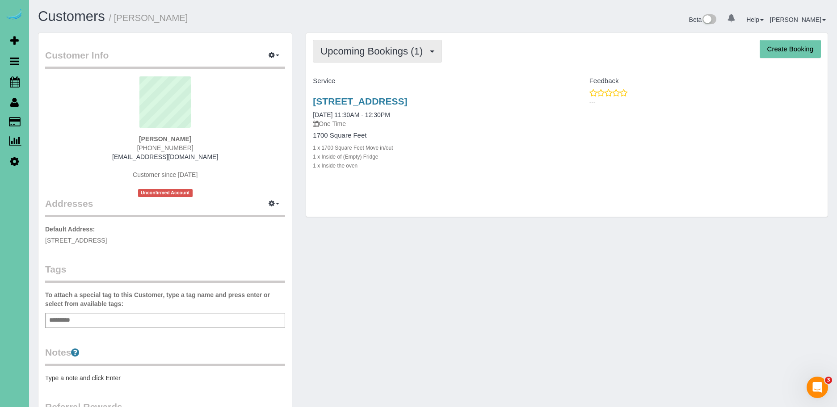
click at [383, 47] on span "Upcoming Bookings (1)" at bounding box center [373, 51] width 107 height 11
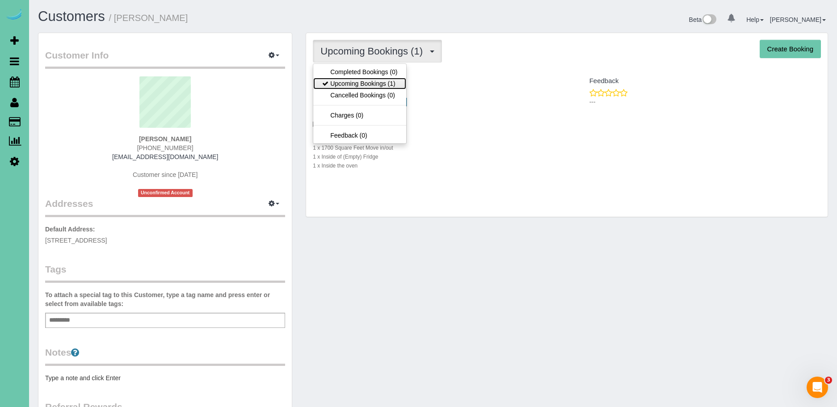
click at [391, 82] on link "Upcoming Bookings (1)" at bounding box center [359, 84] width 93 height 12
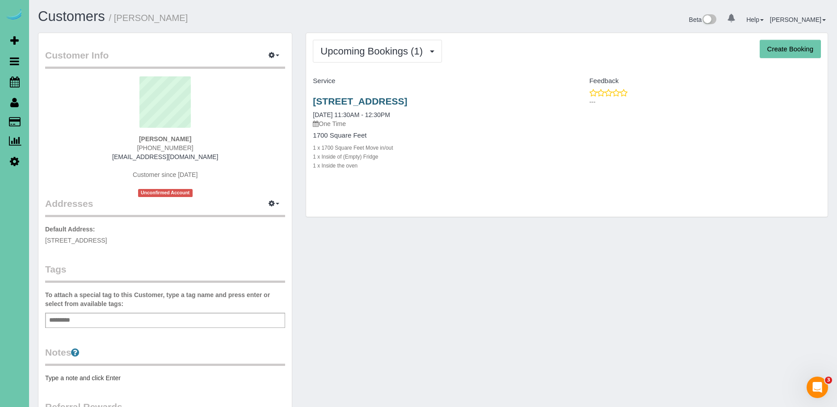
scroll to position [0, 0]
click at [407, 100] on link "5403 N 134th Ave, Omaha, NE 68116" at bounding box center [360, 101] width 94 height 10
click at [377, 57] on button "Upcoming Bookings (1)" at bounding box center [377, 50] width 129 height 23
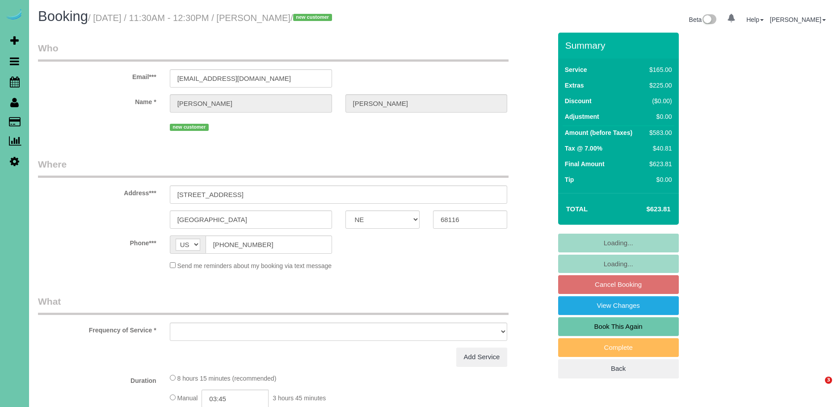
select select "NE"
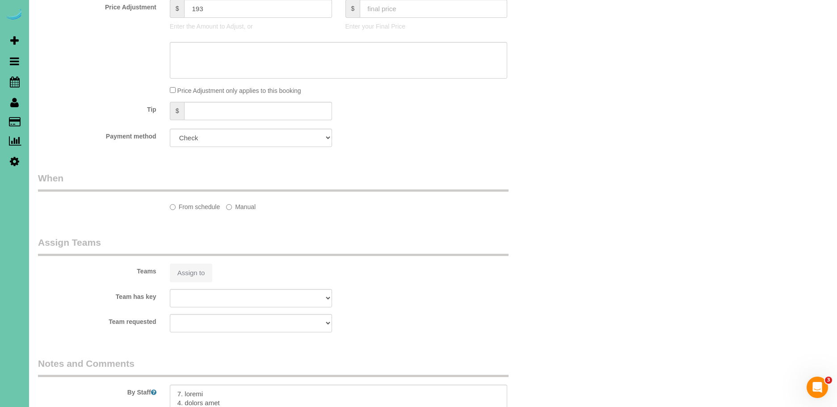
select select "object:639"
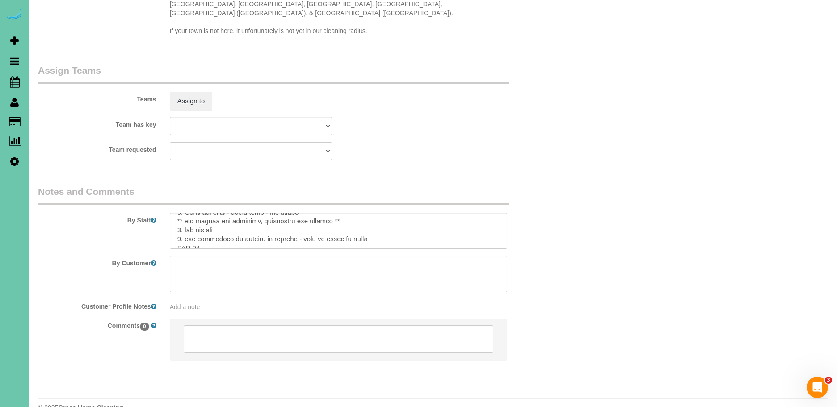
scroll to position [37, 0]
click at [375, 215] on textarea at bounding box center [339, 231] width 338 height 37
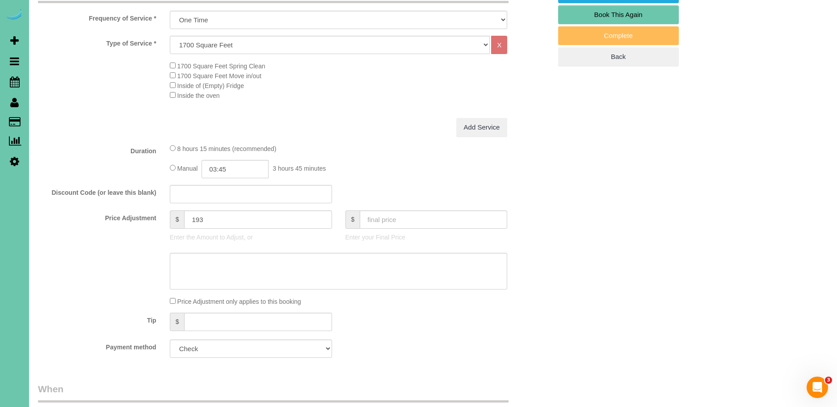
scroll to position [0, 0]
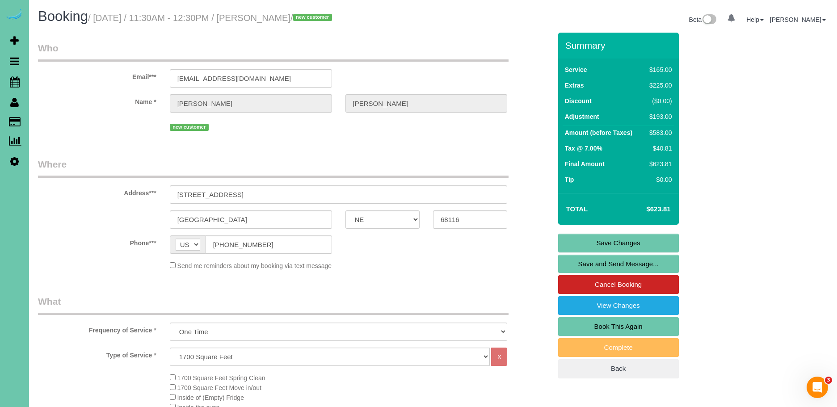
type textarea "1. credit 2. client home 3. Move out clean - whole home - new client ** get ins…"
click at [646, 242] on link "Save Changes" at bounding box center [618, 243] width 121 height 19
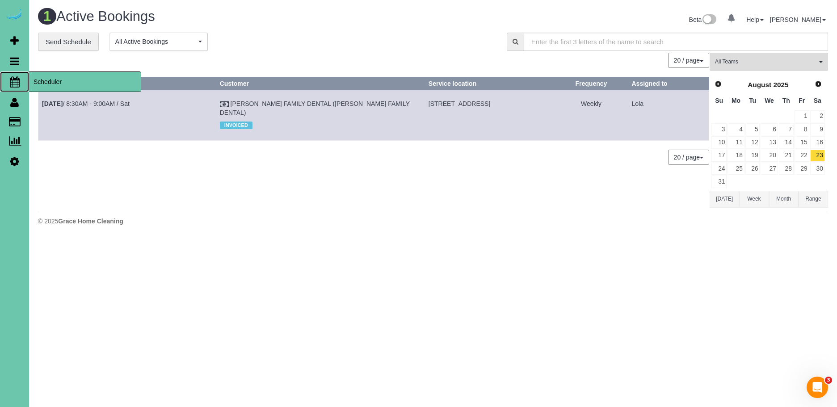
drag, startPoint x: 61, startPoint y: 82, endPoint x: 56, endPoint y: 82, distance: 5.4
click at [61, 82] on span "Scheduler" at bounding box center [85, 82] width 112 height 21
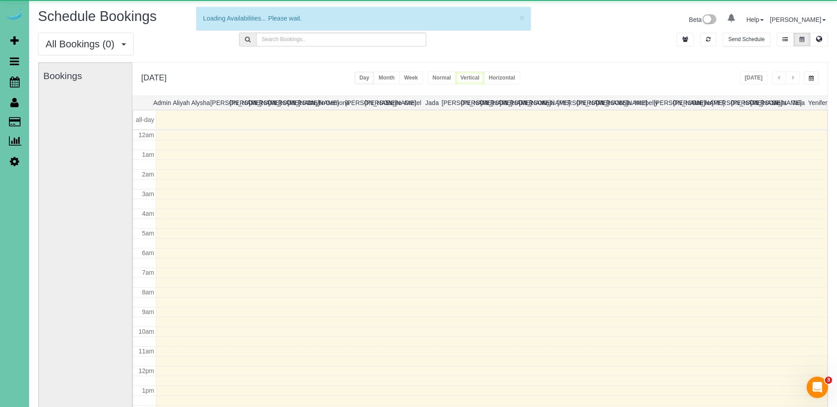
scroll to position [118, 0]
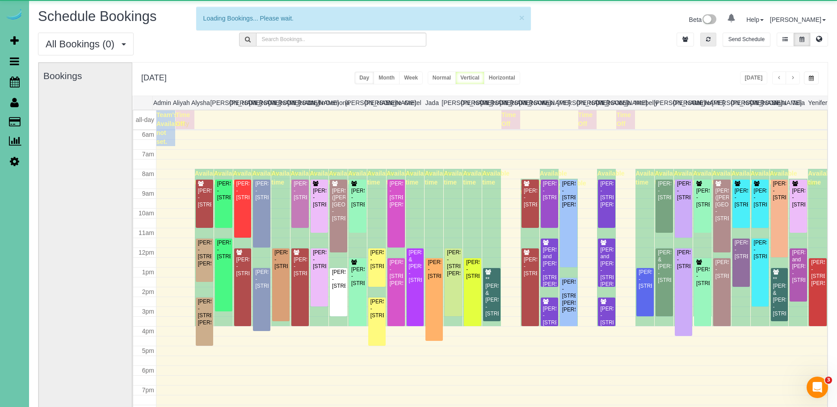
click at [712, 42] on button "button" at bounding box center [708, 40] width 16 height 14
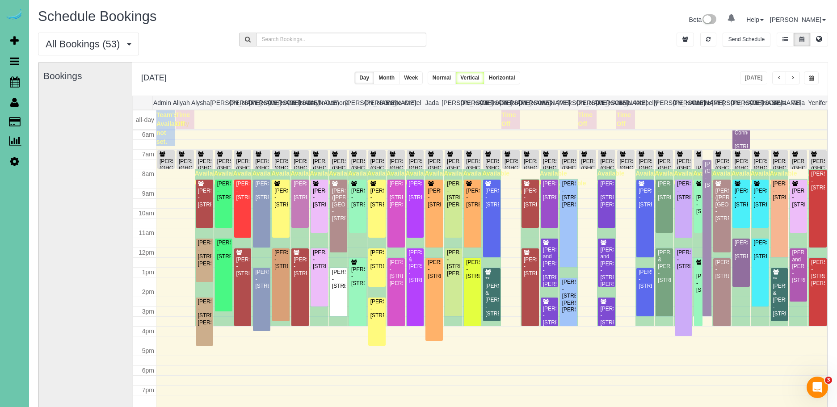
click at [812, 78] on span "button" at bounding box center [811, 78] width 5 height 5
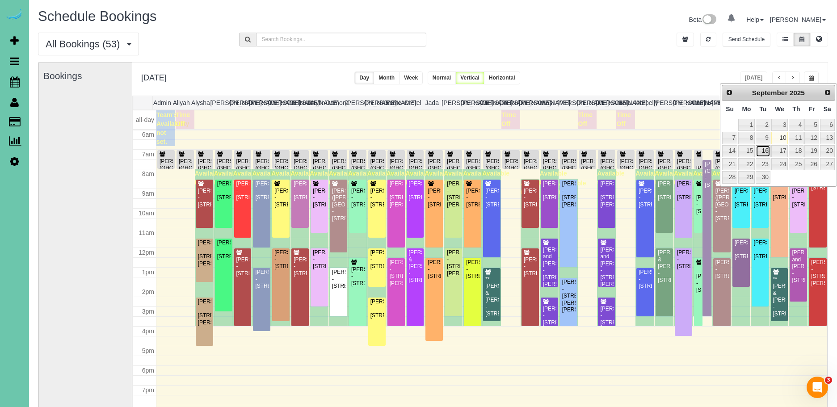
click at [761, 152] on link "16" at bounding box center [763, 151] width 14 height 12
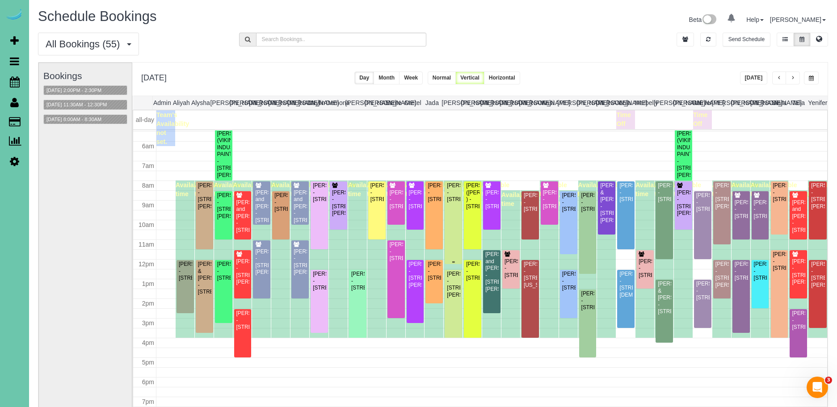
scroll to position [104, 0]
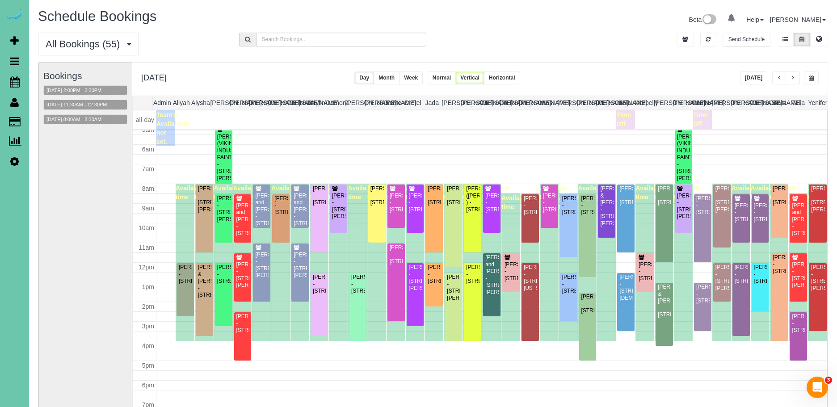
click at [814, 77] on button "button" at bounding box center [811, 78] width 15 height 13
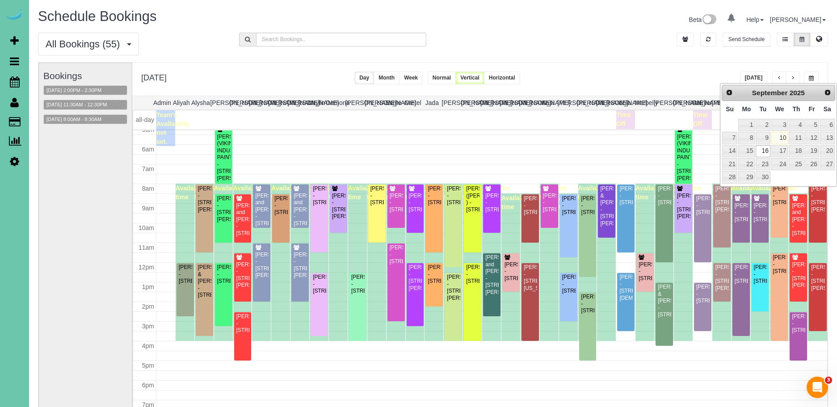
scroll to position [1, 0]
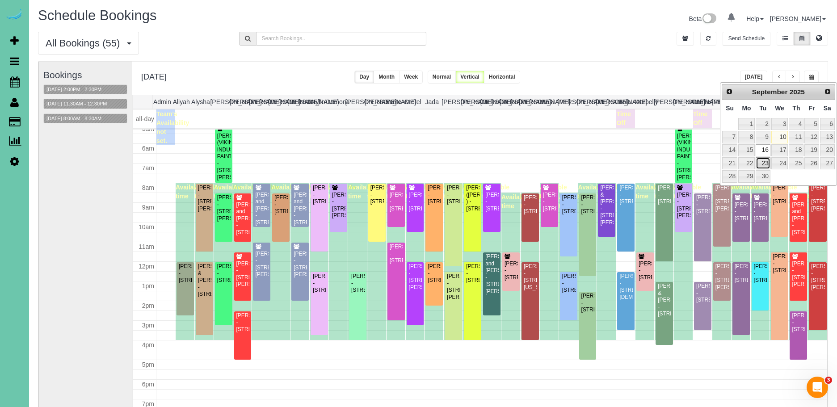
click at [764, 163] on link "23" at bounding box center [763, 163] width 14 height 12
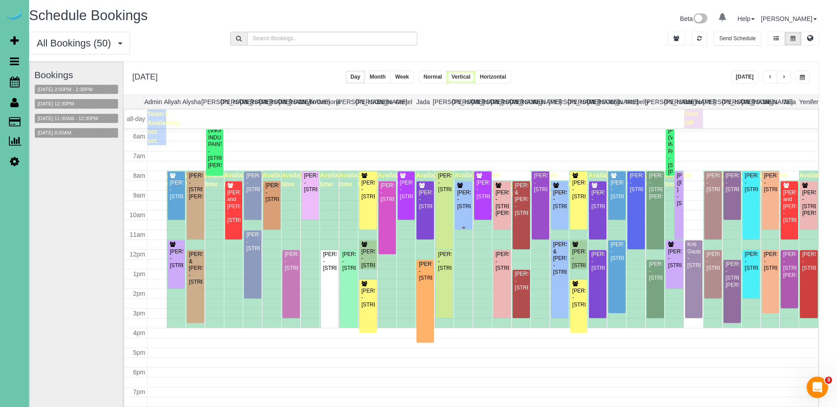
scroll to position [116, 0]
click at [805, 76] on button "button" at bounding box center [802, 77] width 15 height 13
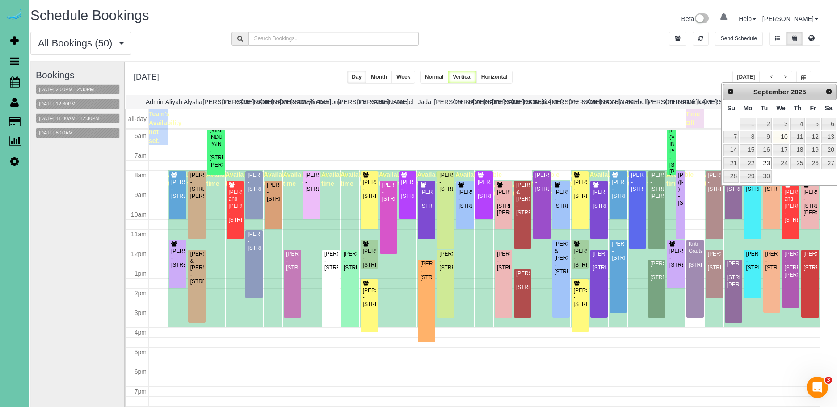
scroll to position [1, 7]
click at [766, 152] on link "16" at bounding box center [765, 150] width 14 height 12
type input "**********"
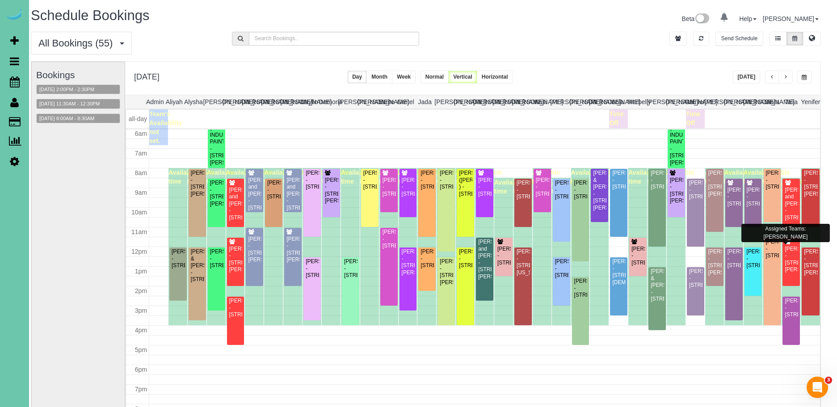
scroll to position [1, 7]
click at [259, 71] on div "**********" at bounding box center [473, 78] width 695 height 33
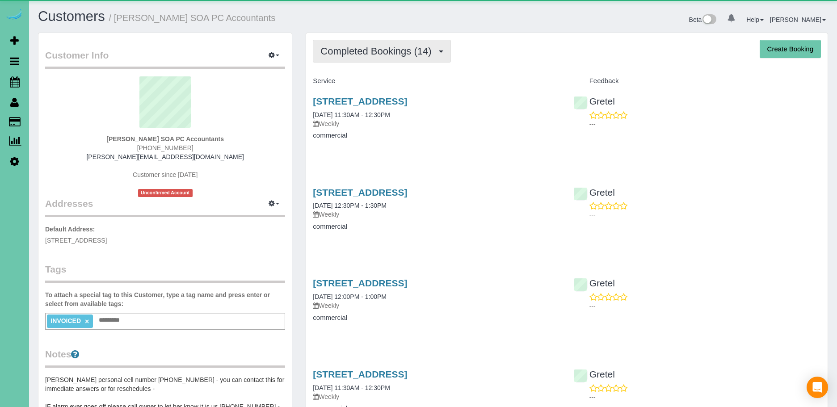
click at [372, 47] on span "Completed Bookings (14)" at bounding box center [377, 51] width 115 height 11
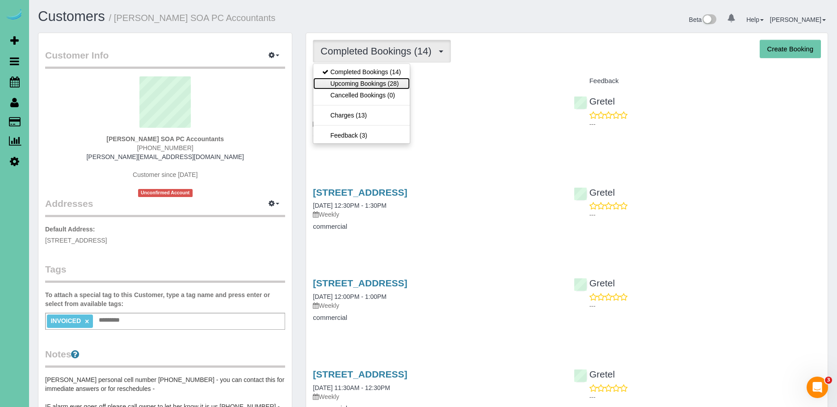
click at [383, 81] on link "Upcoming Bookings (28)" at bounding box center [361, 84] width 97 height 12
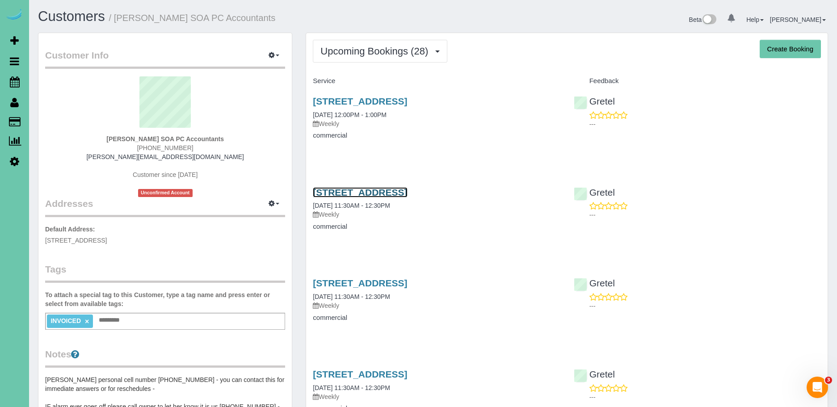
click at [357, 190] on link "[STREET_ADDRESS]" at bounding box center [360, 192] width 94 height 10
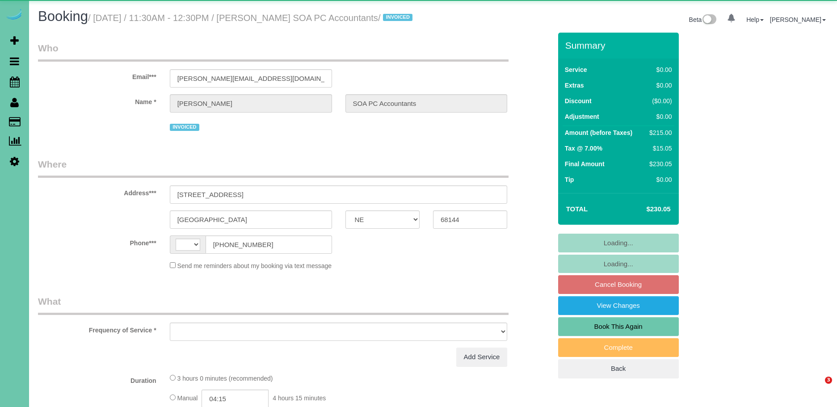
select select "NE"
select select "string:[GEOGRAPHIC_DATA]"
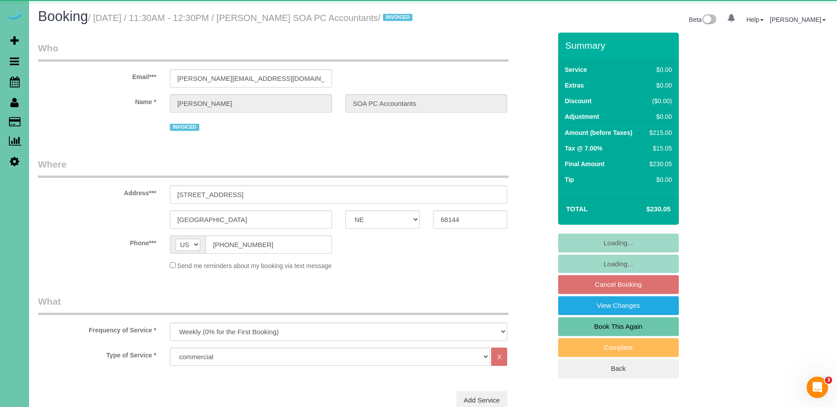
select select "object:631"
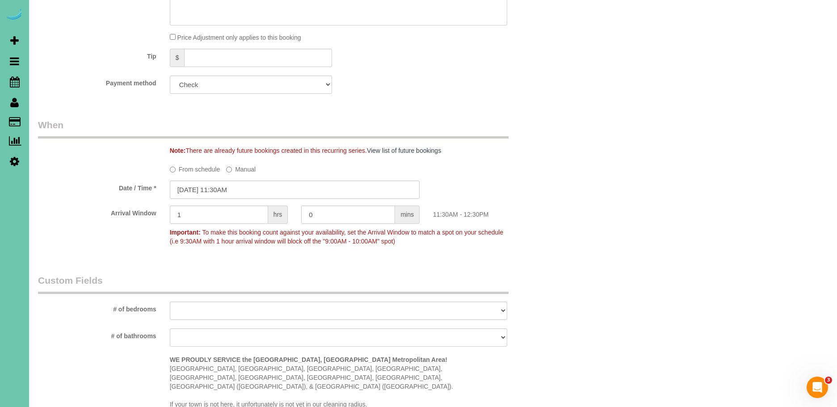
scroll to position [543, 0]
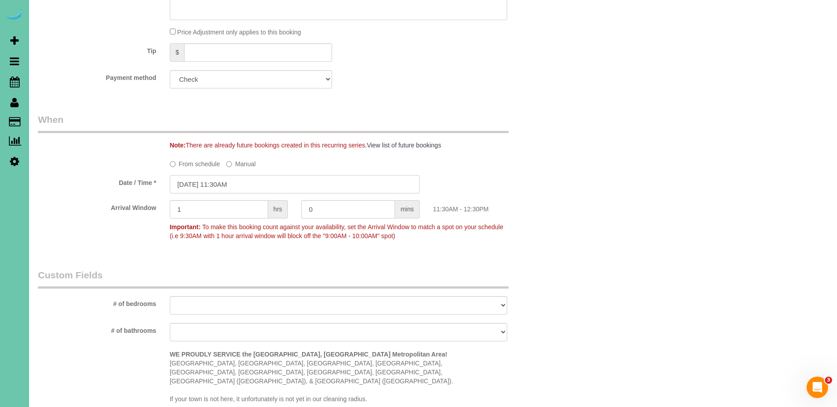
click at [193, 194] on input "[DATE] 11:30AM" at bounding box center [295, 184] width 250 height 18
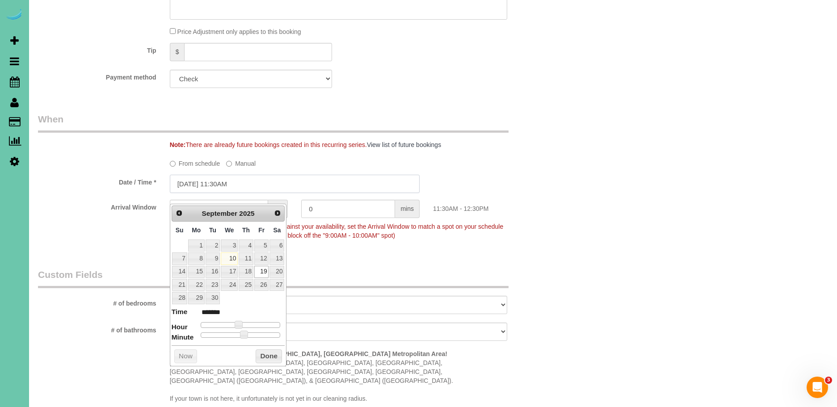
scroll to position [544, 0]
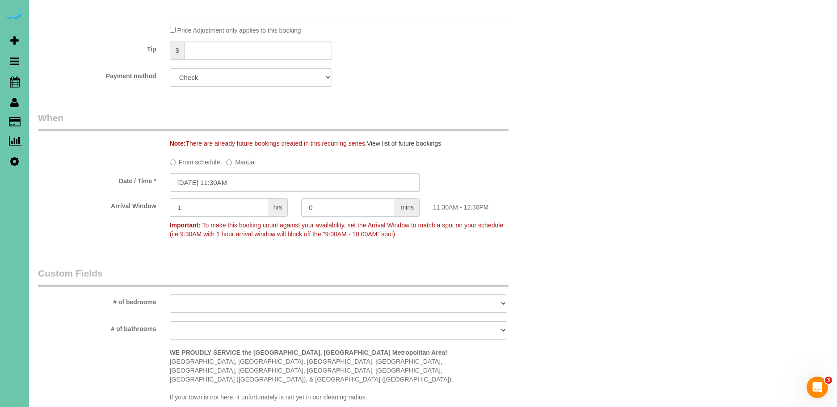
drag, startPoint x: 325, startPoint y: 223, endPoint x: 284, endPoint y: 217, distance: 41.5
click at [284, 217] on div "Arrival Window 1 hrs 0 mins 11:30AM - 12:30PM Important: To make this booking c…" at bounding box center [294, 220] width 527 height 44
drag, startPoint x: 383, startPoint y: 283, endPoint x: 198, endPoint y: 194, distance: 205.1
click at [381, 283] on legend "Custom Fields" at bounding box center [273, 277] width 471 height 20
click at [184, 192] on input "[DATE] 11:30AM" at bounding box center [295, 182] width 250 height 18
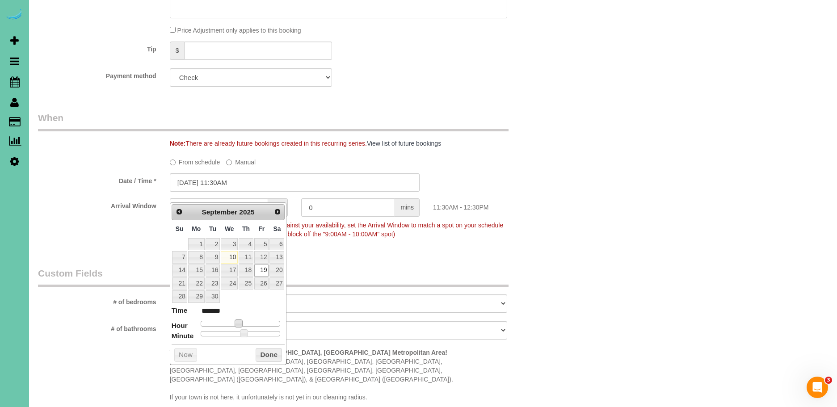
type input "[DATE] 10:30AM"
type input "*******"
type input "[DATE] 9:30AM"
type input "******"
type input "[DATE] 8:30AM"
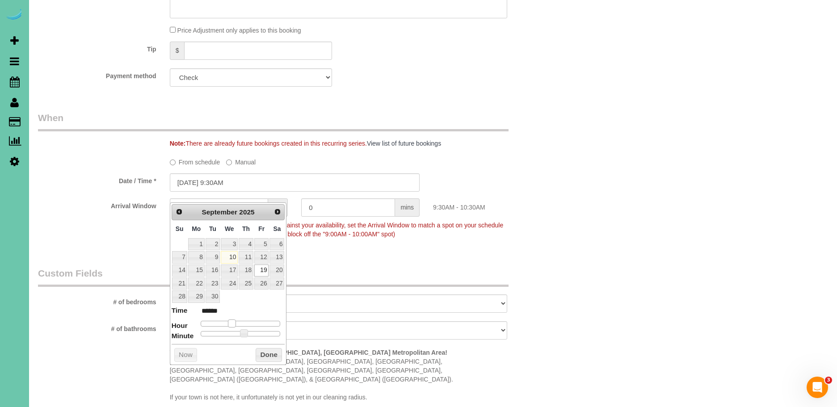
type input "******"
type input "[DATE] 7:30AM"
type input "******"
type input "[DATE] 6:30AM"
type input "******"
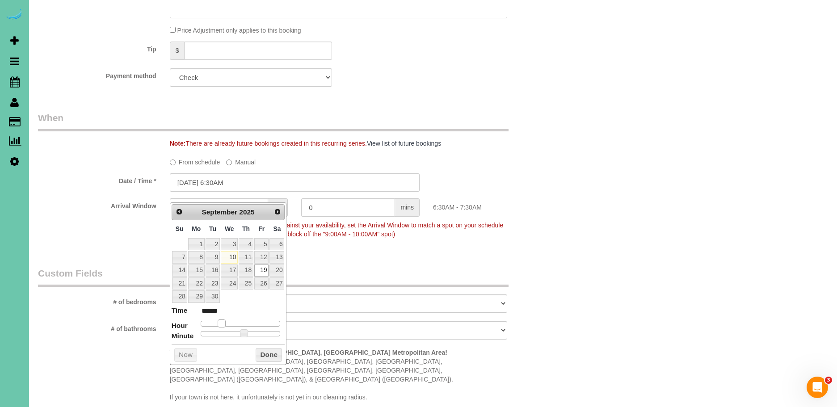
type input "[DATE] 5:30AM"
type input "******"
type input "[DATE] 4:30AM"
type input "******"
drag, startPoint x: 238, startPoint y: 323, endPoint x: 215, endPoint y: 326, distance: 23.0
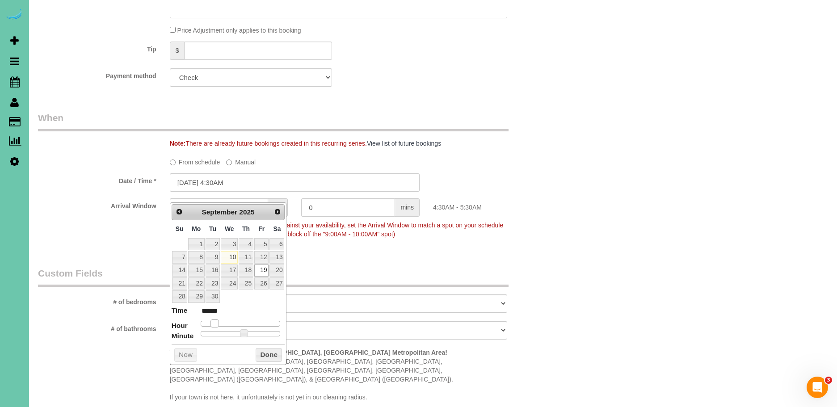
click at [215, 326] on span at bounding box center [215, 324] width 8 height 8
type input "[DATE] 4:25AM"
type input "******"
type input "[DATE] 4:20AM"
type input "******"
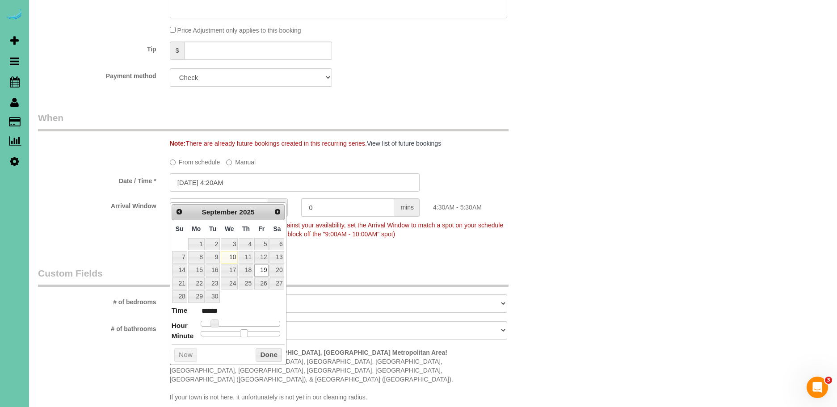
type input "[DATE] 4:15AM"
type input "******"
type input "[DATE] 4:10AM"
type input "******"
type input "[DATE] 4:05AM"
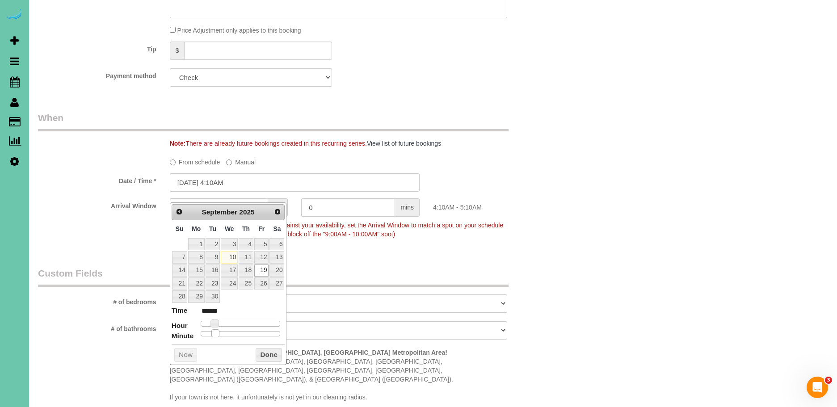
type input "******"
type input "[DATE] 4:00AM"
type input "******"
drag, startPoint x: 245, startPoint y: 334, endPoint x: 209, endPoint y: 337, distance: 36.3
click at [193, 336] on dl "Time ****** Hour Minute Second Millisecond Microsecond Time Zone ***** ***** **…" at bounding box center [229, 321] width 114 height 31
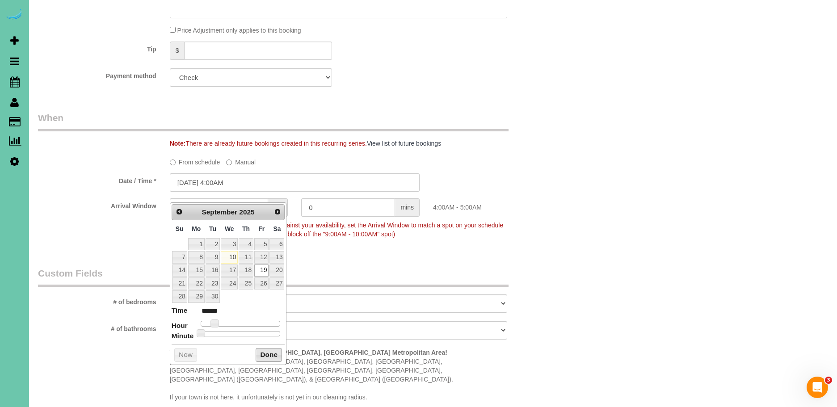
drag, startPoint x: 258, startPoint y: 352, endPoint x: 269, endPoint y: 341, distance: 15.2
click at [258, 352] on button "Done" at bounding box center [269, 355] width 26 height 14
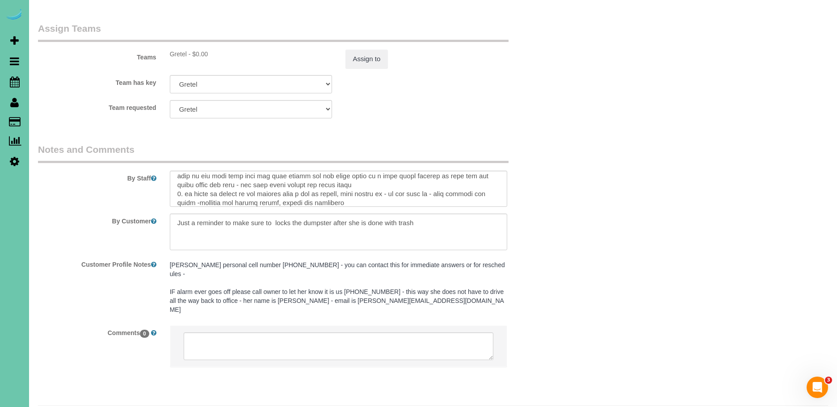
scroll to position [0, 0]
click at [430, 183] on textarea at bounding box center [339, 189] width 338 height 37
click at [261, 225] on textarea at bounding box center [339, 232] width 338 height 37
click at [450, 221] on textarea at bounding box center [339, 232] width 338 height 37
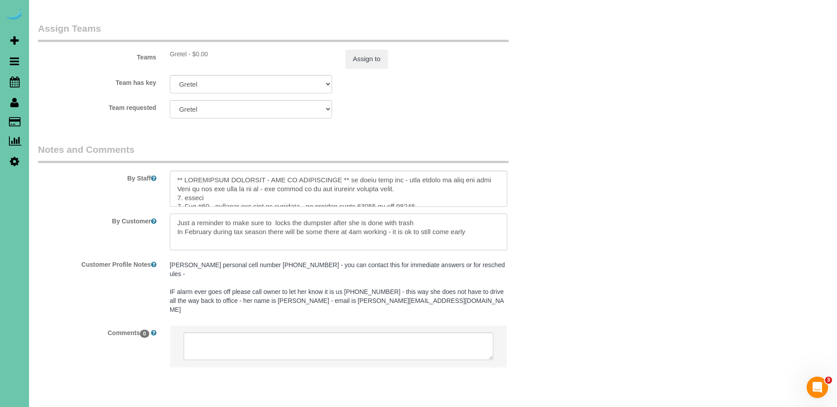
type textarea "Just a reminder to make sure to locks the dumpster after she is done with trash…"
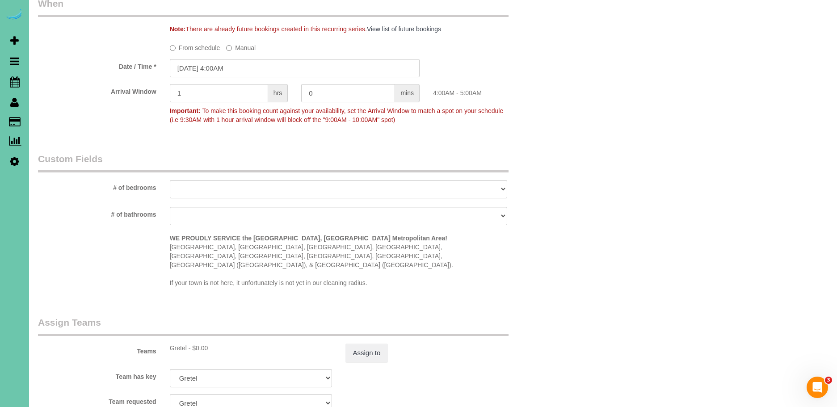
scroll to position [662, 0]
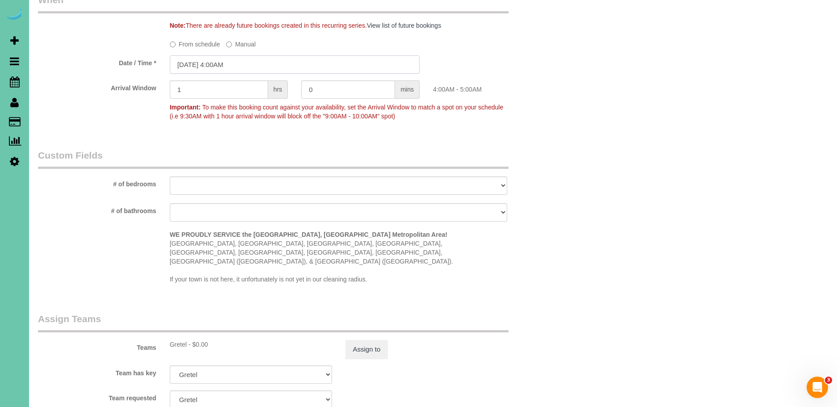
click at [186, 72] on input "[DATE] 4:00AM" at bounding box center [295, 64] width 250 height 18
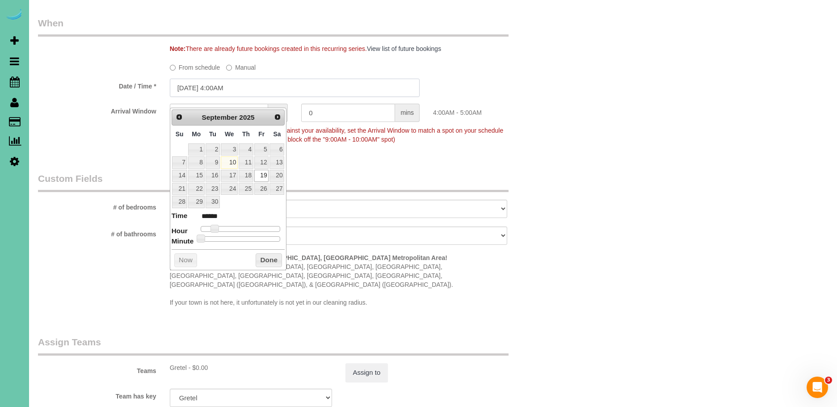
scroll to position [635, 0]
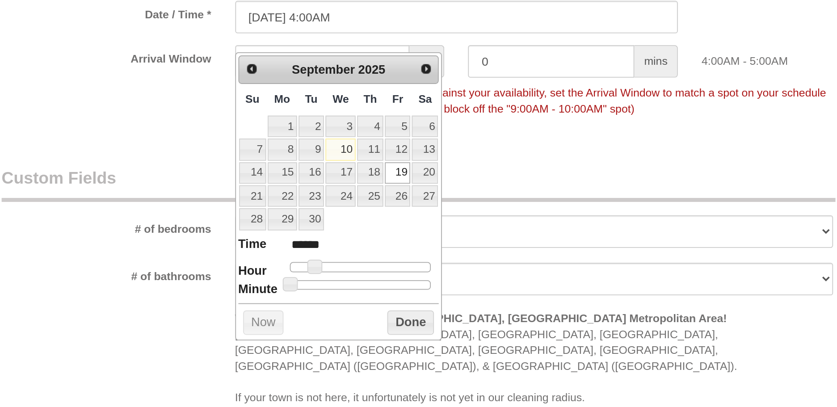
click at [381, 177] on div "Who Email*** [PERSON_NAME][EMAIL_ADDRESS][DOMAIN_NAME] Name * [PERSON_NAME] SOA…" at bounding box center [294, 58] width 527 height 1322
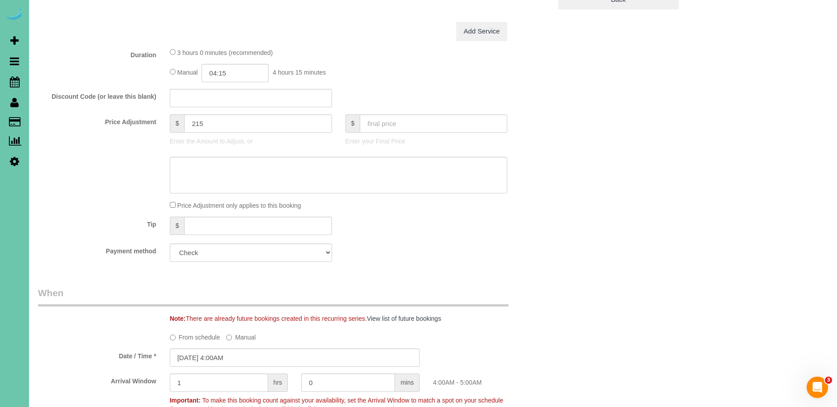
scroll to position [0, 0]
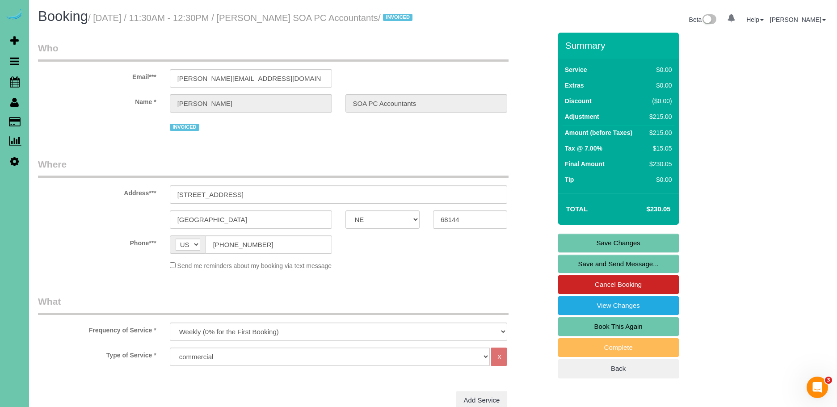
click at [636, 253] on link "Save Changes" at bounding box center [618, 243] width 121 height 19
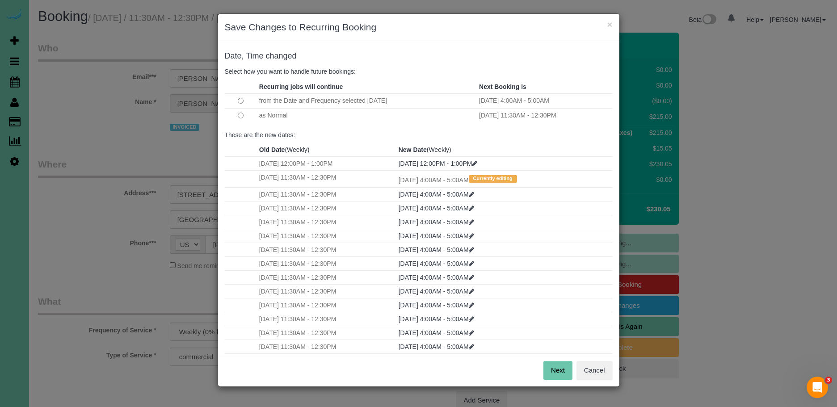
click at [557, 367] on button "Next" at bounding box center [558, 370] width 29 height 19
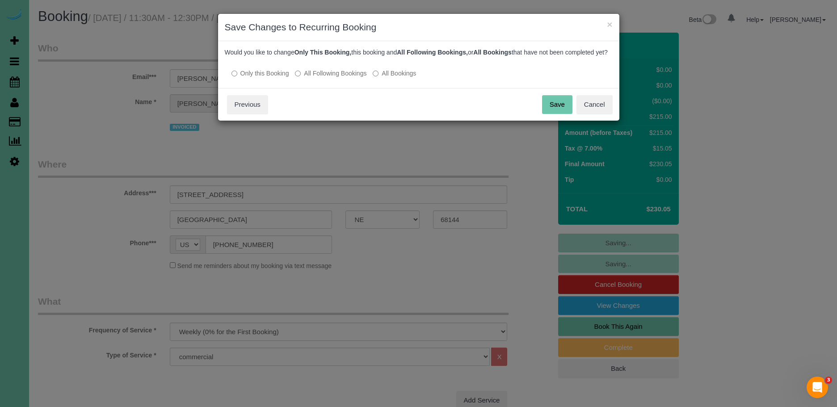
click at [321, 78] on label "All Following Bookings" at bounding box center [331, 73] width 72 height 9
click at [549, 111] on button "Save" at bounding box center [557, 104] width 30 height 19
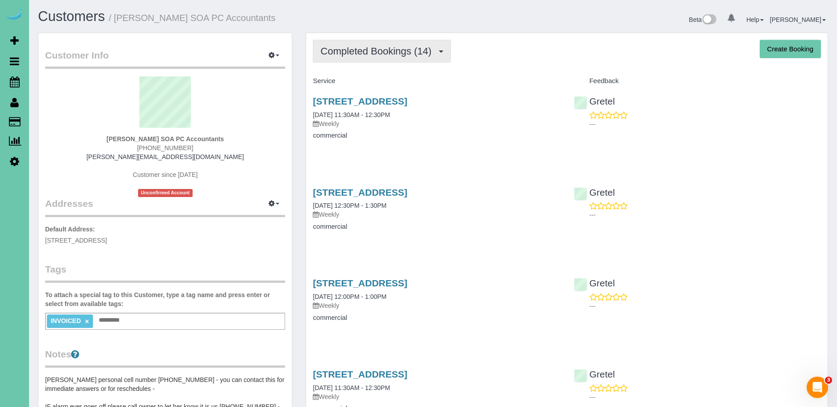
click at [370, 59] on button "Completed Bookings (14)" at bounding box center [382, 51] width 138 height 23
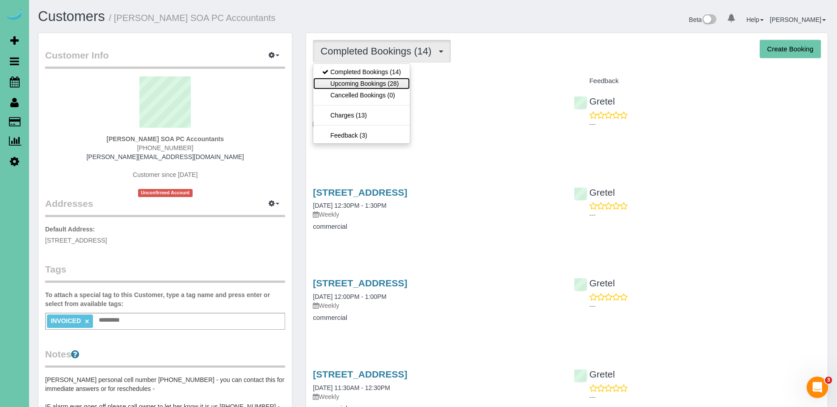
click at [388, 85] on link "Upcoming Bookings (28)" at bounding box center [361, 84] width 97 height 12
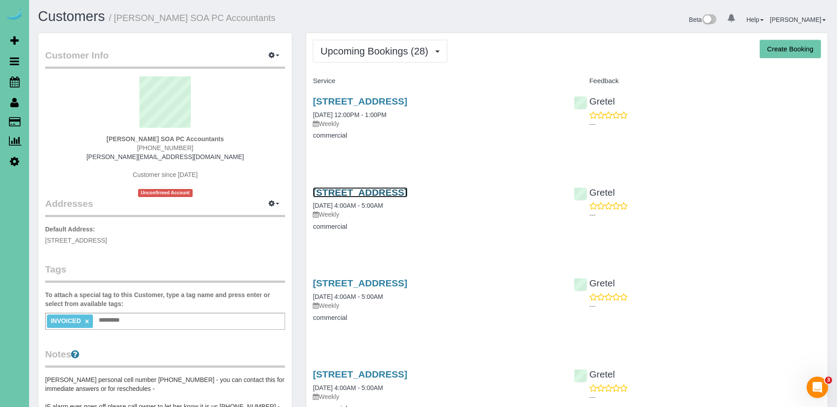
click at [407, 192] on link "[STREET_ADDRESS]" at bounding box center [360, 192] width 94 height 10
click at [490, 118] on div "[STREET_ADDRESS] [DATE] 12:00PM - 1:00PM Weekly" at bounding box center [436, 112] width 247 height 32
click at [394, 46] on span "Upcoming Bookings (28)" at bounding box center [376, 51] width 112 height 11
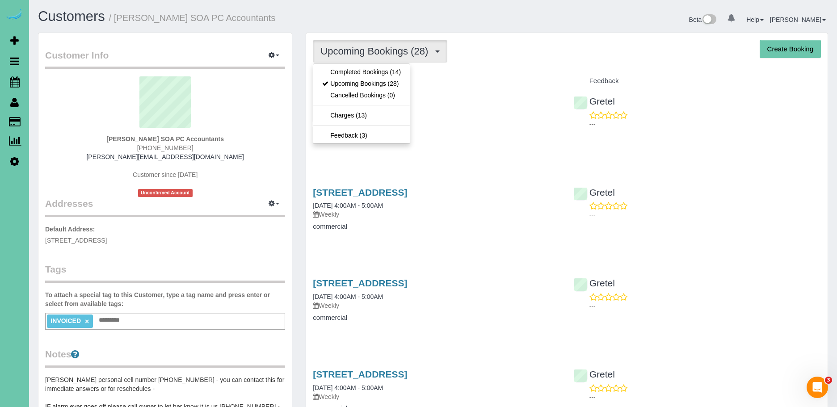
drag, startPoint x: 499, startPoint y: 71, endPoint x: 390, endPoint y: 0, distance: 129.9
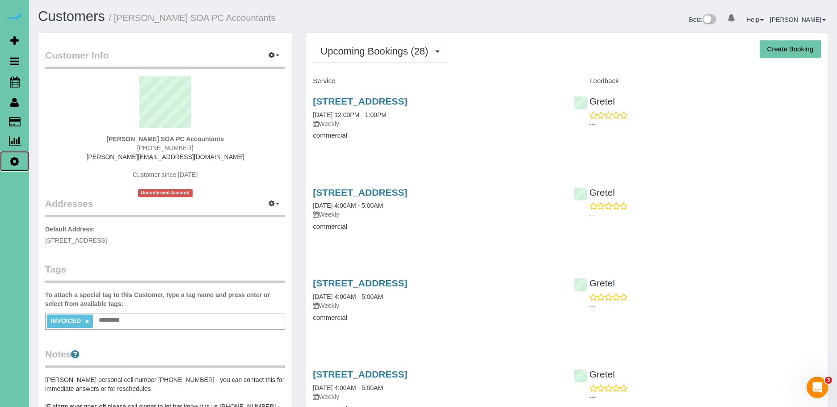
click at [17, 160] on icon at bounding box center [14, 161] width 9 height 11
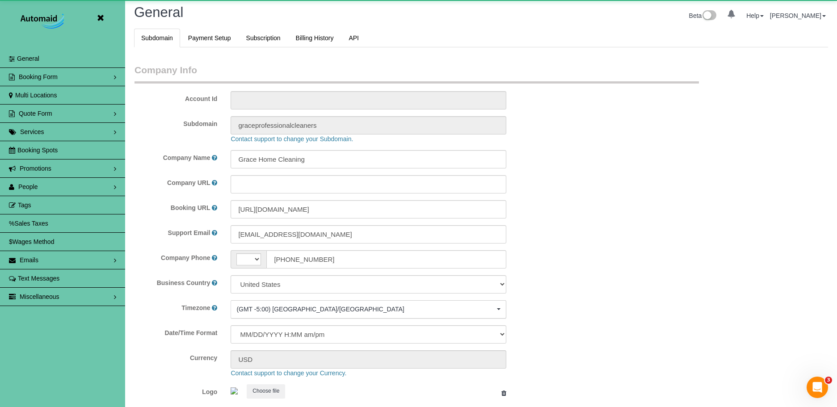
scroll to position [1886, 837]
select select "string:[GEOGRAPHIC_DATA]"
select select "5796"
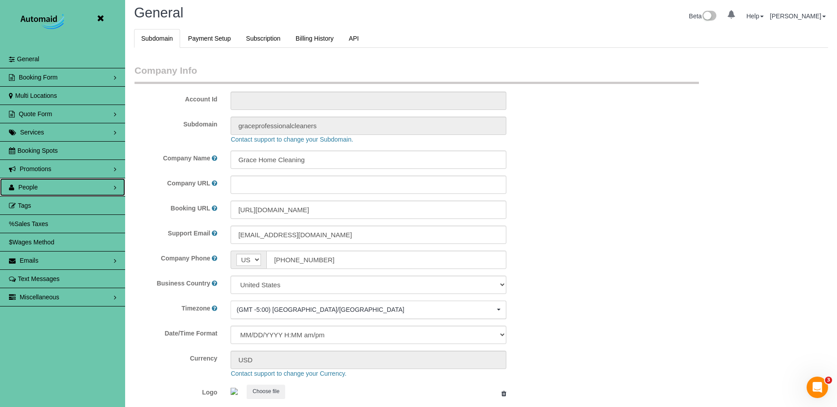
click at [42, 187] on link "People" at bounding box center [62, 187] width 125 height 18
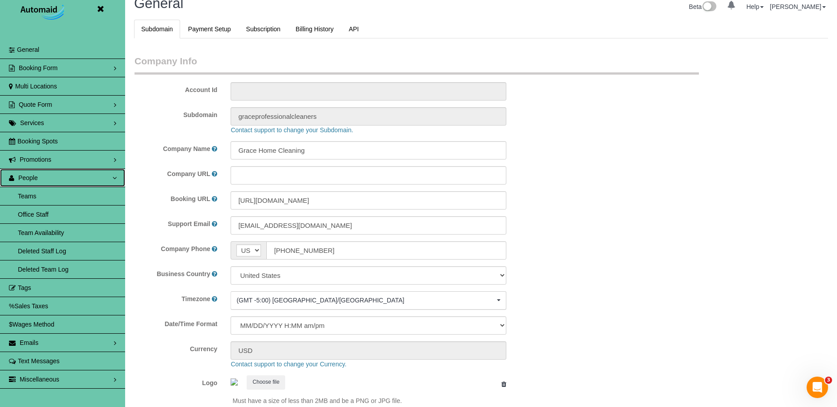
scroll to position [13, 0]
click at [66, 229] on link "Team Availability" at bounding box center [62, 232] width 125 height 18
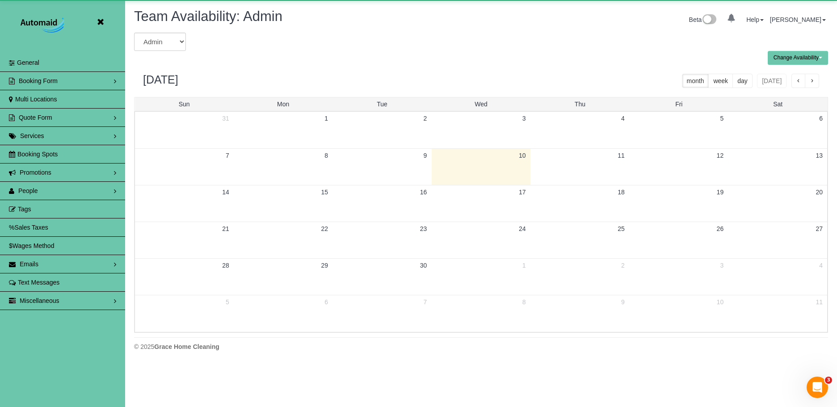
scroll to position [364, 837]
click at [153, 46] on select "Admin [PERSON_NAME] [PERSON_NAME] [PERSON_NAME] [PERSON_NAME] [PERSON_NAME] [PE…" at bounding box center [160, 42] width 52 height 18
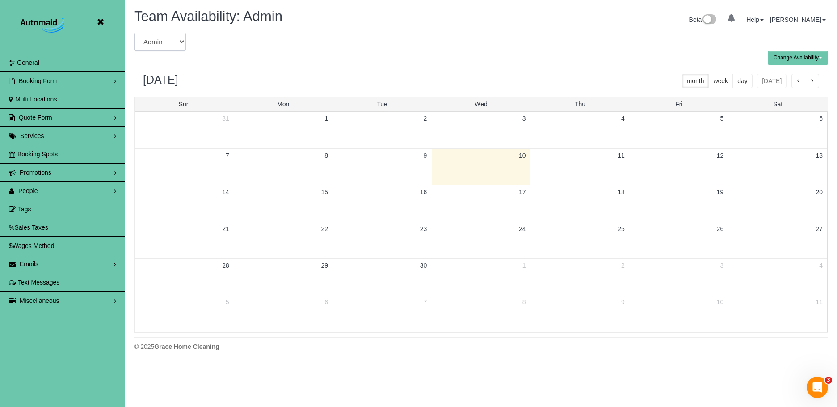
select select "number:30296"
click at [134, 33] on select "Admin [PERSON_NAME] [PERSON_NAME] [PERSON_NAME] [PERSON_NAME] [PERSON_NAME] [PE…" at bounding box center [160, 42] width 52 height 18
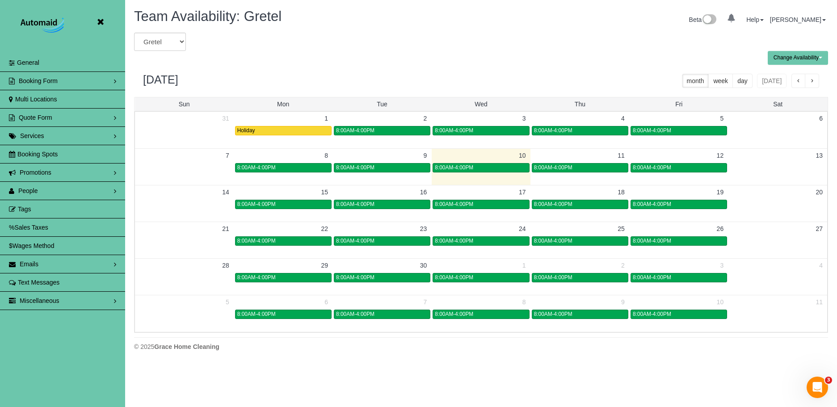
click at [800, 57] on button "Change Availability" at bounding box center [798, 58] width 60 height 14
click at [787, 88] on button "Specific Date" at bounding box center [789, 89] width 43 height 14
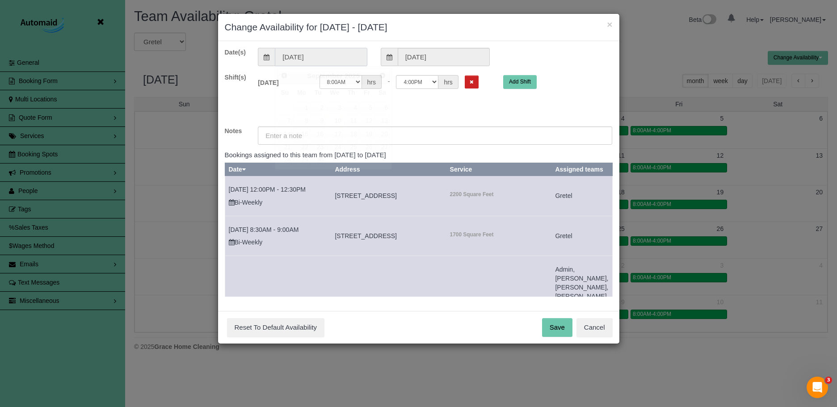
click at [292, 55] on input "[DATE]" at bounding box center [321, 57] width 92 height 18
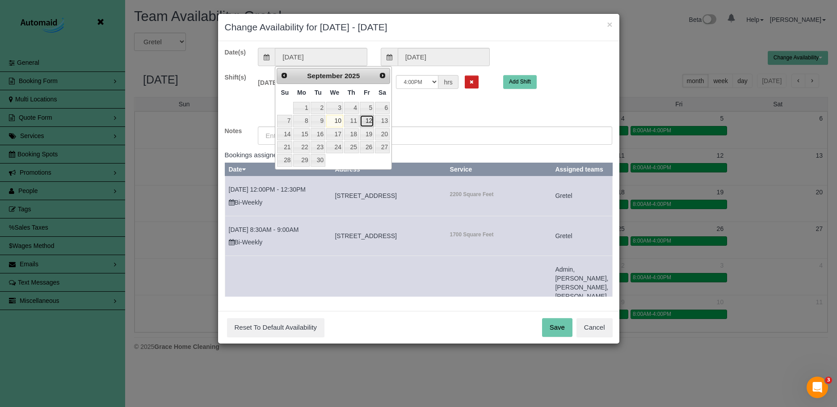
click at [368, 120] on link "12" at bounding box center [367, 121] width 14 height 12
type input "[DATE]"
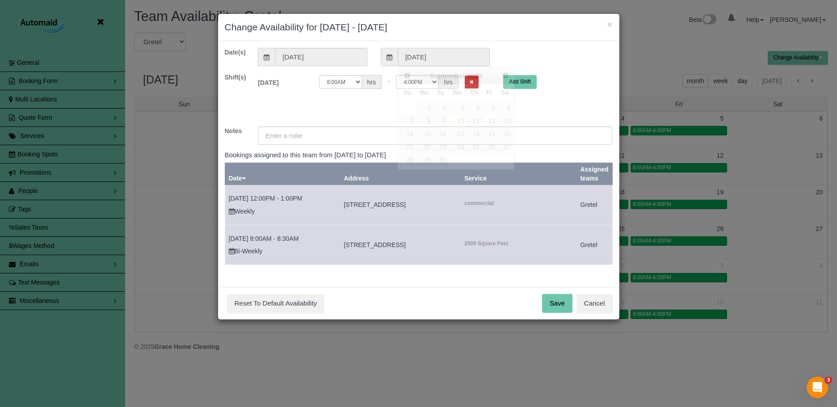
click at [416, 59] on input "[DATE]" at bounding box center [444, 57] width 92 height 18
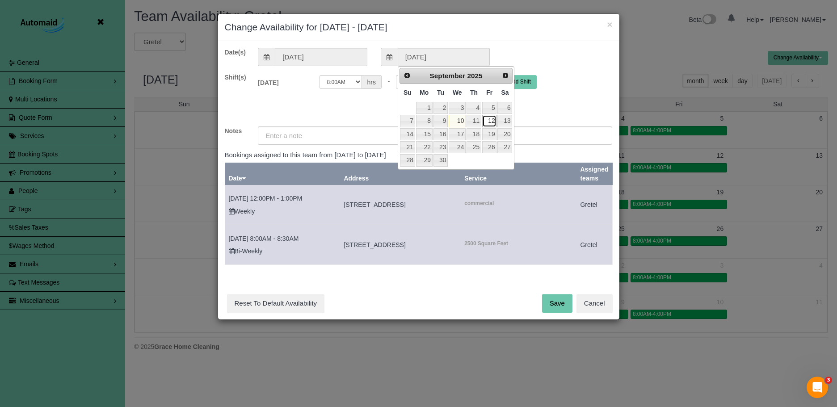
click at [489, 120] on link "12" at bounding box center [489, 121] width 14 height 12
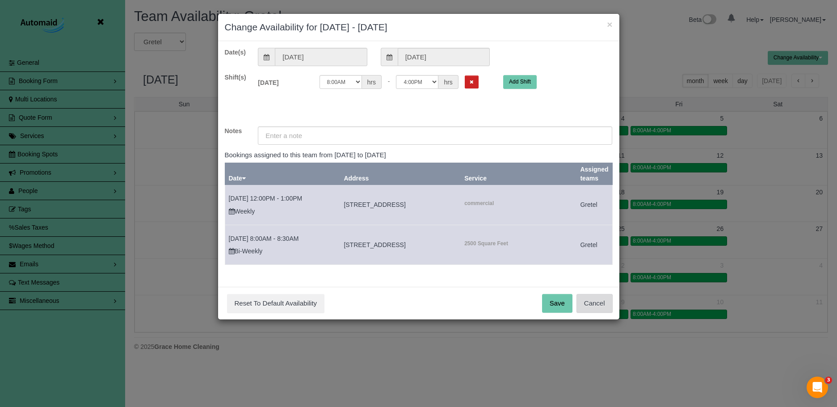
click at [594, 306] on button "Cancel" at bounding box center [595, 303] width 36 height 19
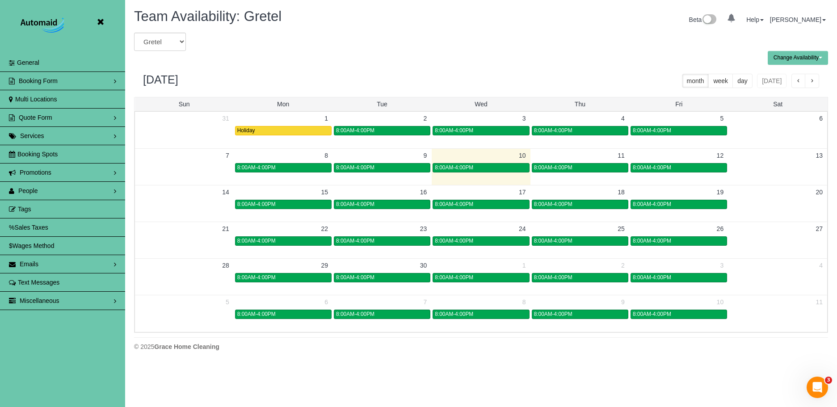
click at [809, 59] on button "Change Availability" at bounding box center [798, 58] width 60 height 14
click at [794, 78] on button "Default Availability" at bounding box center [795, 75] width 55 height 14
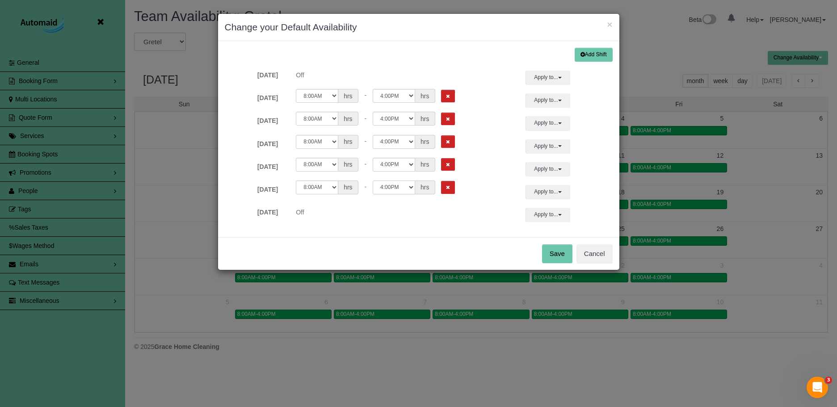
click at [408, 188] on select "12:00AM 12:05AM 12:10AM 12:15AM 12:20AM 12:25AM 12:30AM 12:35AM 12:40AM 12:45AM…" at bounding box center [394, 188] width 42 height 14
click at [328, 187] on select "12:00AM 12:05AM 12:10AM 12:15AM 12:20AM 12:25AM 12:30AM 12:35AM 12:40AM 12:45AM…" at bounding box center [317, 188] width 42 height 14
select select "string:04:00"
click at [296, 181] on select "12:00AM 12:05AM 12:10AM 12:15AM 12:20AM 12:25AM 12:30AM 12:35AM 12:40AM 12:45AM…" at bounding box center [317, 188] width 42 height 14
click at [414, 188] on select "12:00AM 12:05AM 12:10AM 12:15AM 12:20AM 12:25AM 12:30AM 12:35AM 12:40AM 12:45AM…" at bounding box center [394, 188] width 42 height 14
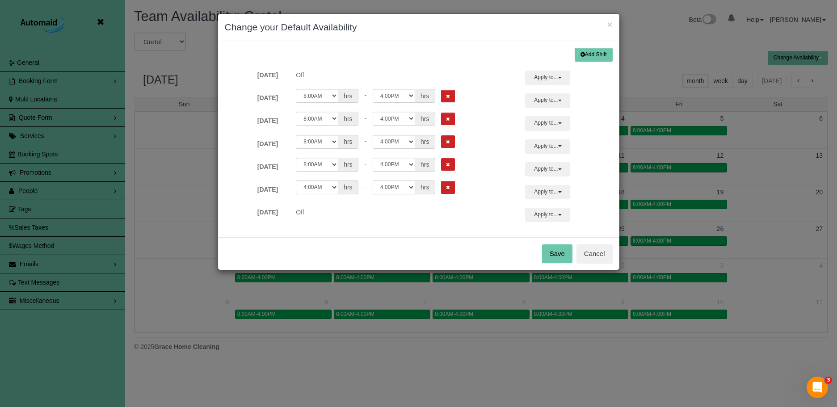
select select "string:12:00"
click at [373, 181] on select "12:00AM 12:05AM 12:10AM 12:15AM 12:20AM 12:25AM 12:30AM 12:35AM 12:40AM 12:45AM…" at bounding box center [394, 188] width 42 height 14
click at [553, 191] on button "Apply to..." at bounding box center [548, 192] width 45 height 14
click at [489, 217] on div "[DATE] Off Apply to... All [DATE] [DATE] [DATE] [DATE] [DATE] [DATE] [DATE] App…" at bounding box center [418, 215] width 401 height 14
click at [558, 257] on button "Save" at bounding box center [557, 253] width 30 height 19
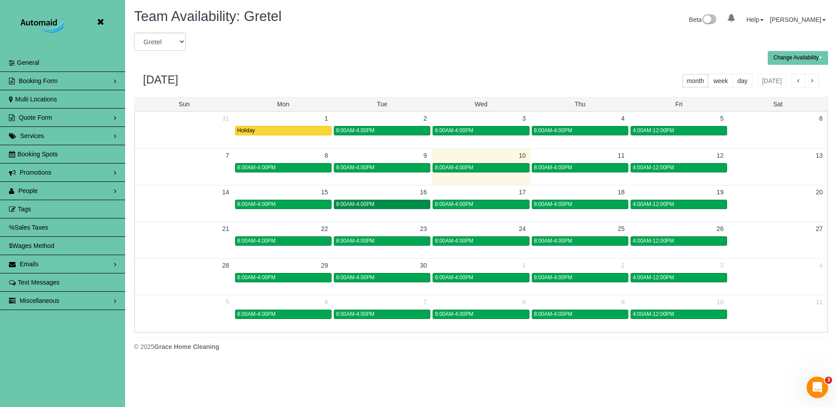
click at [400, 202] on div "8:00AM-4:00PM" at bounding box center [382, 204] width 92 height 7
click at [364, 206] on body "Beta Close Settings General Booking Form Install Form Customize Form Fields Def…" at bounding box center [418, 203] width 837 height 407
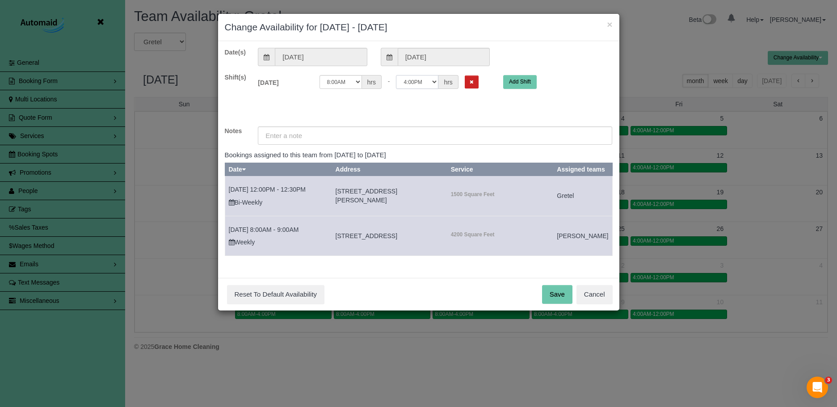
click at [429, 82] on select "12:00AM 12:05AM 12:10AM 12:15AM 12:20AM 12:25AM 12:30AM 12:35AM 12:40AM 12:45AM…" at bounding box center [417, 82] width 42 height 14
select select "string:15:00"
click at [396, 75] on select "12:00AM 12:05AM 12:10AM 12:15AM 12:20AM 12:25AM 12:30AM 12:35AM 12:40AM 12:45AM…" at bounding box center [417, 82] width 42 height 14
click at [404, 142] on input "text" at bounding box center [435, 135] width 354 height 18
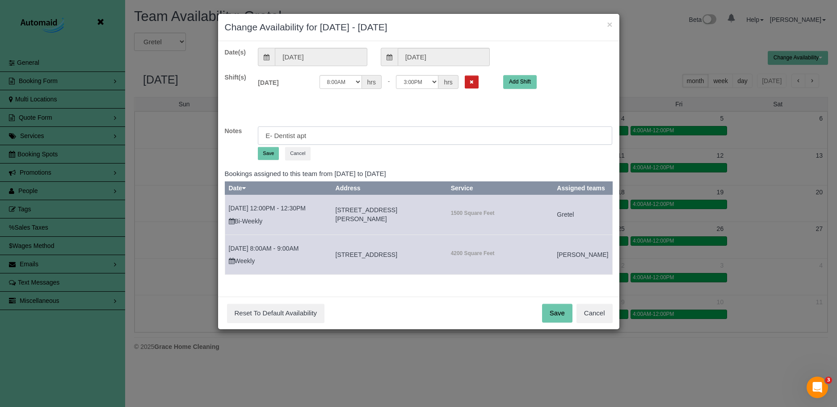
type input "E- Dentist apt"
click at [264, 158] on button "Save" at bounding box center [268, 153] width 21 height 13
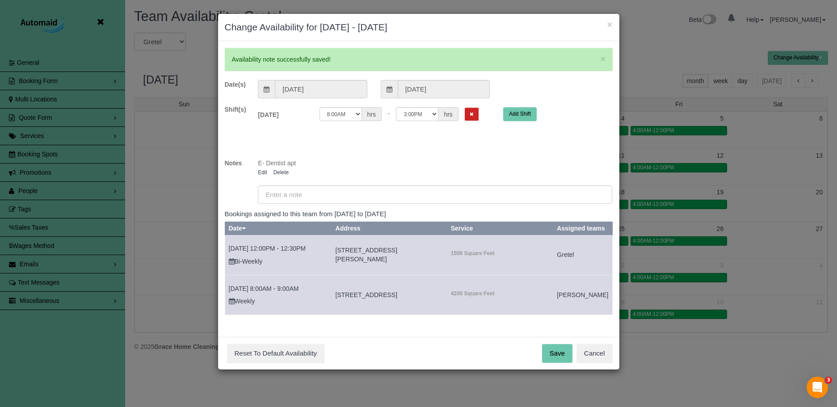
click at [558, 363] on button "Save" at bounding box center [557, 353] width 30 height 19
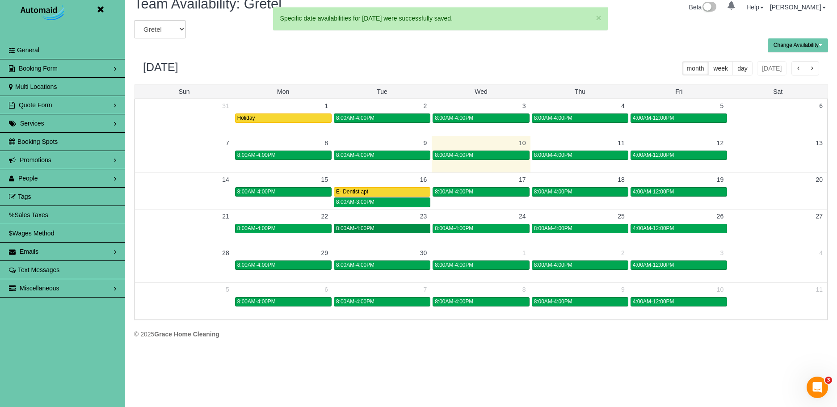
scroll to position [18, 0]
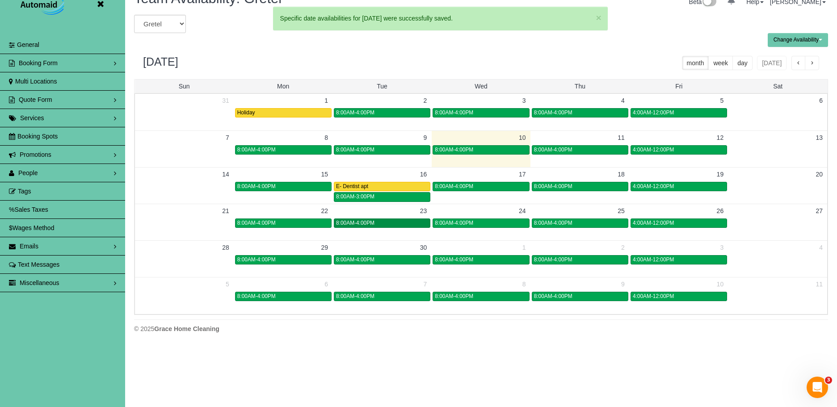
click at [370, 241] on table "28 29 30 1 2 3 4 8:00AM-4:00PM 8:00AM-4:00PM 8:00AM-4:00PM 8:00AM-4:00PM 4:00AM…" at bounding box center [481, 252] width 692 height 24
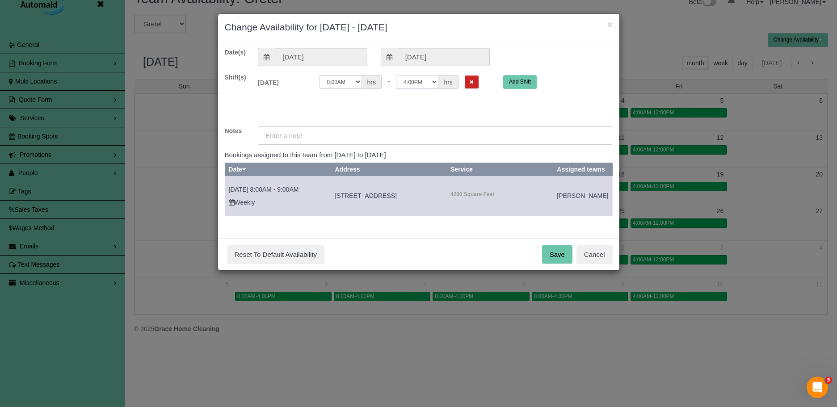
click at [421, 82] on select "12:00AM 12:05AM 12:10AM 12:15AM 12:20AM 12:25AM 12:30AM 12:35AM 12:40AM 12:45AM…" at bounding box center [417, 82] width 42 height 14
select select "string:15:00"
click at [396, 75] on select "12:00AM 12:05AM 12:10AM 12:15AM 12:20AM 12:25AM 12:30AM 12:35AM 12:40AM 12:45AM…" at bounding box center [417, 82] width 42 height 14
click at [374, 132] on input "text" at bounding box center [435, 135] width 354 height 18
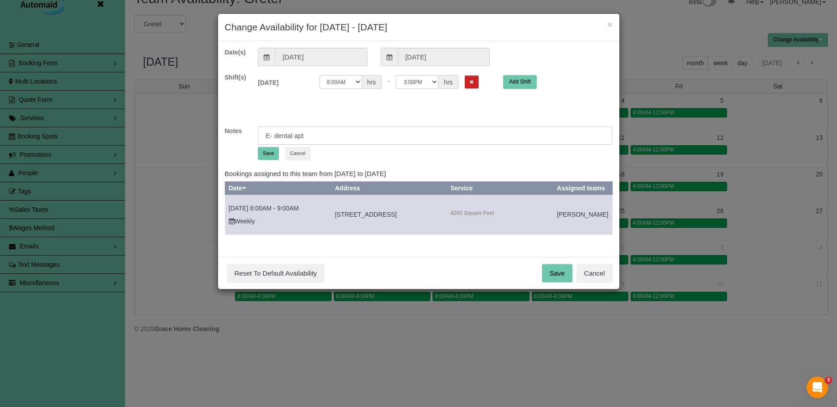
type input "E- dental apt"
click at [268, 155] on button "Save" at bounding box center [268, 153] width 21 height 13
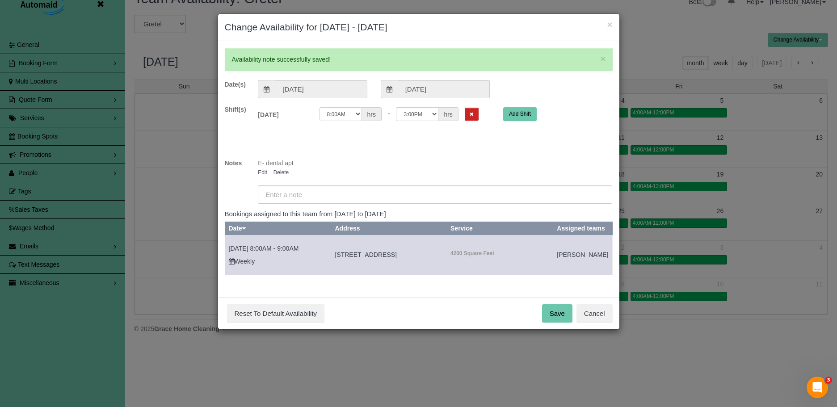
click at [554, 323] on button "Save" at bounding box center [557, 313] width 30 height 19
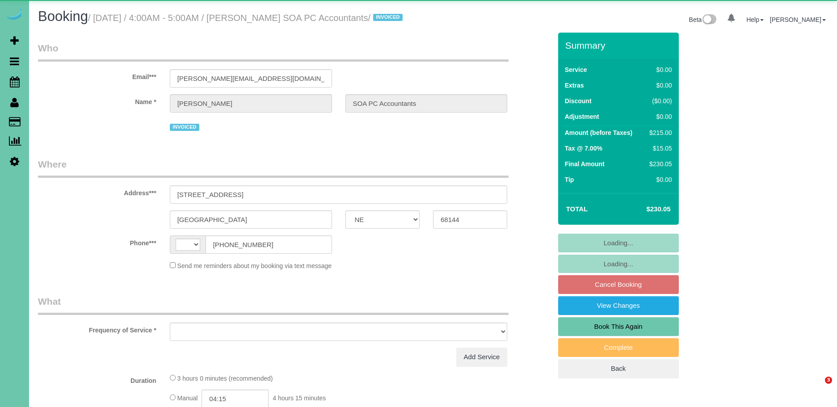
select select "NE"
select select "string:[GEOGRAPHIC_DATA]"
select select "object:814"
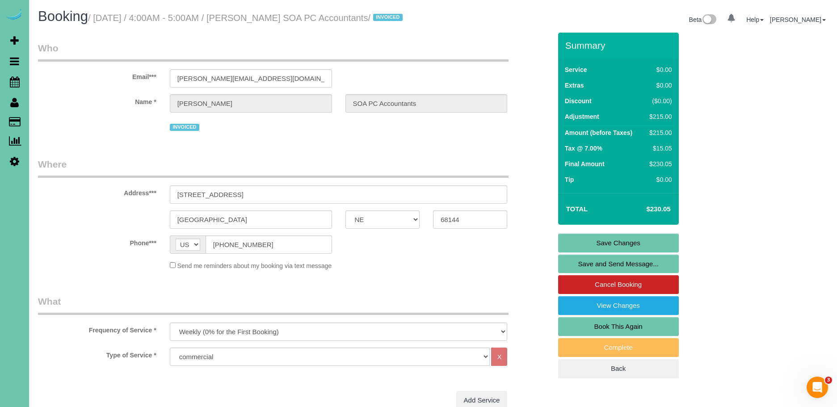
click at [615, 274] on link "Save and Send Message..." at bounding box center [618, 264] width 121 height 19
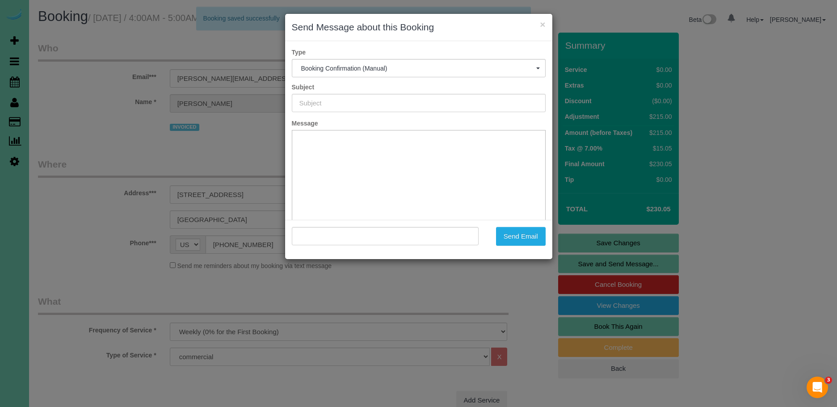
type input "Booking Confirmed!"
type input ""[PERSON_NAME] SOA PC Accountants" <[PERSON_NAME][EMAIL_ADDRESS][DOMAIN_NAME]>"
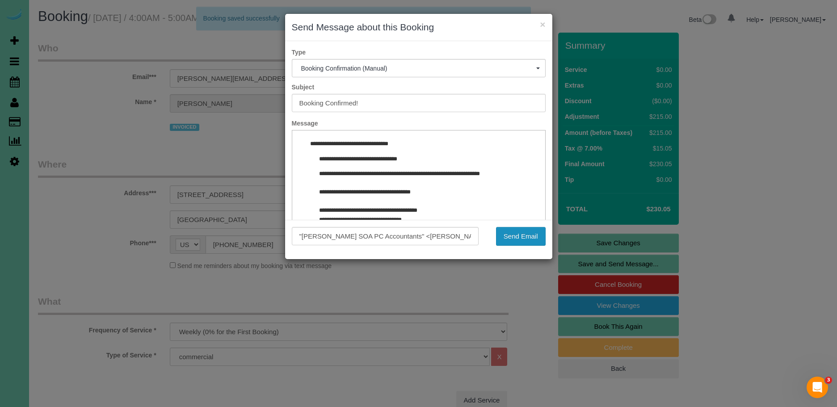
click at [527, 234] on button "Send Email" at bounding box center [521, 236] width 50 height 19
